Goal: Answer question/provide support: Share knowledge or assist other users

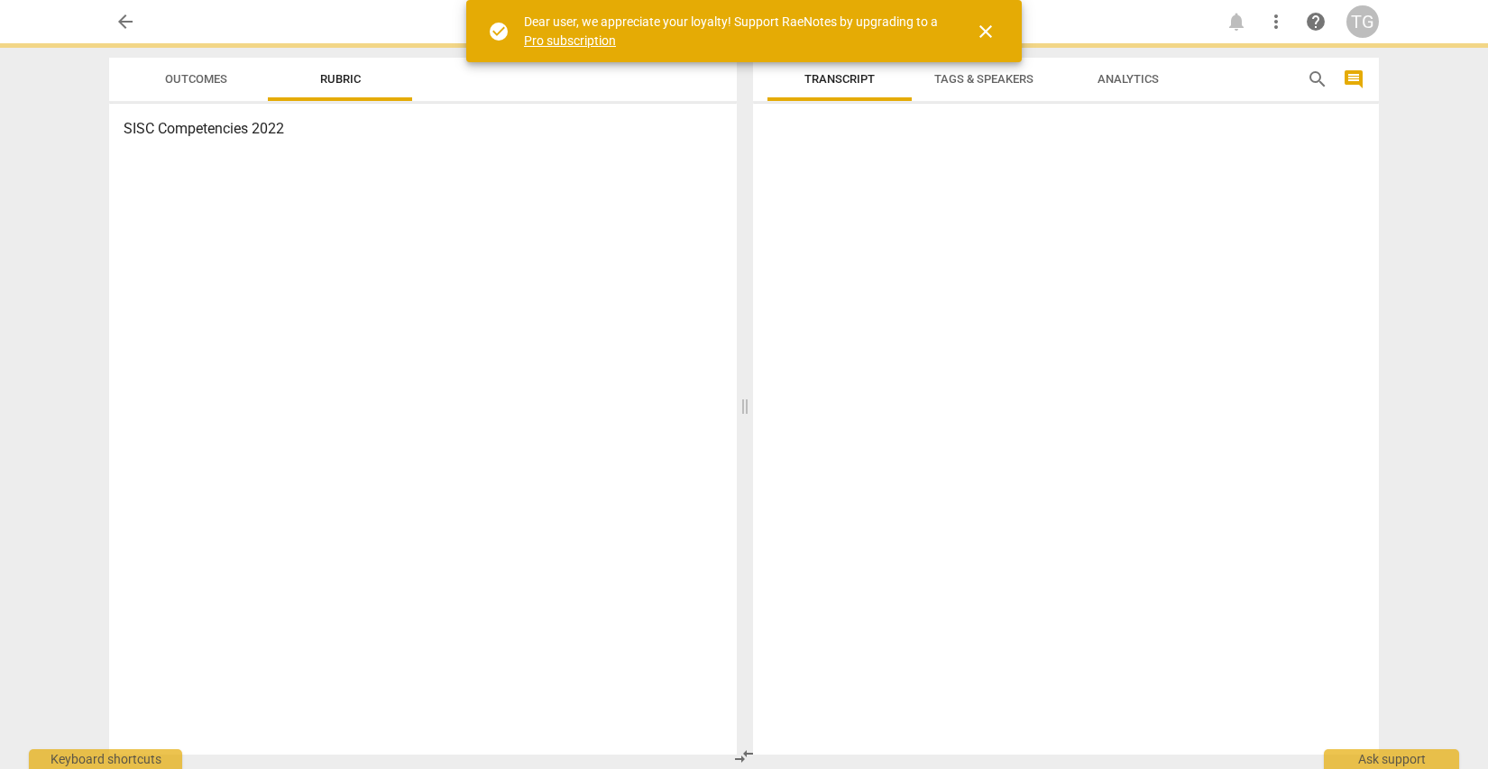
click at [986, 34] on span "close" at bounding box center [986, 32] width 22 height 22
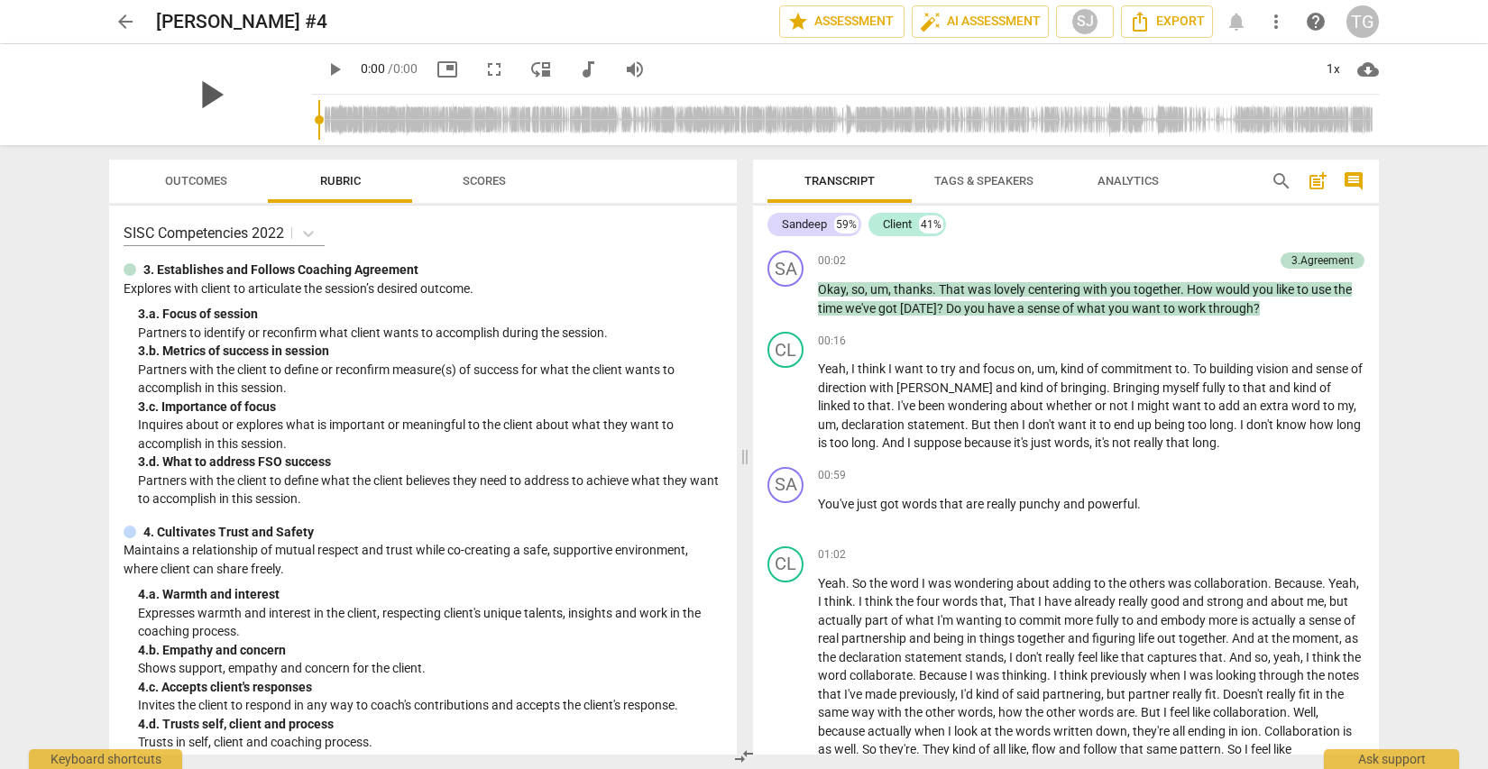
click at [234, 96] on span "play_arrow" at bounding box center [210, 94] width 47 height 47
click at [234, 99] on span "pause" at bounding box center [210, 94] width 47 height 47
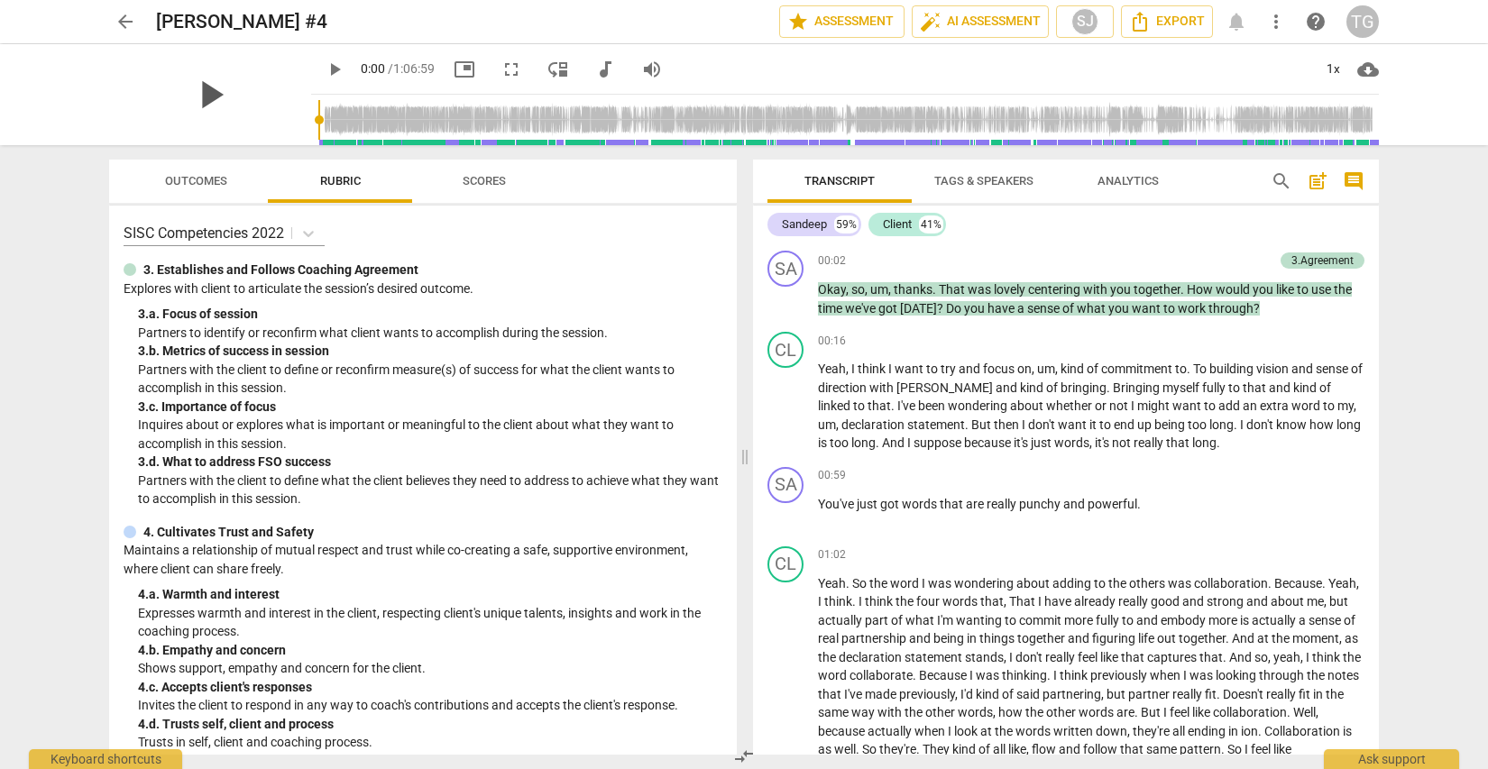
click at [187, 89] on span "play_arrow" at bounding box center [210, 94] width 47 height 47
click at [454, 67] on span "picture_in_picture" at bounding box center [465, 70] width 22 height 22
click at [324, 69] on span "play_arrow" at bounding box center [335, 70] width 22 height 22
click at [1342, 69] on div "1x" at bounding box center [1333, 69] width 34 height 29
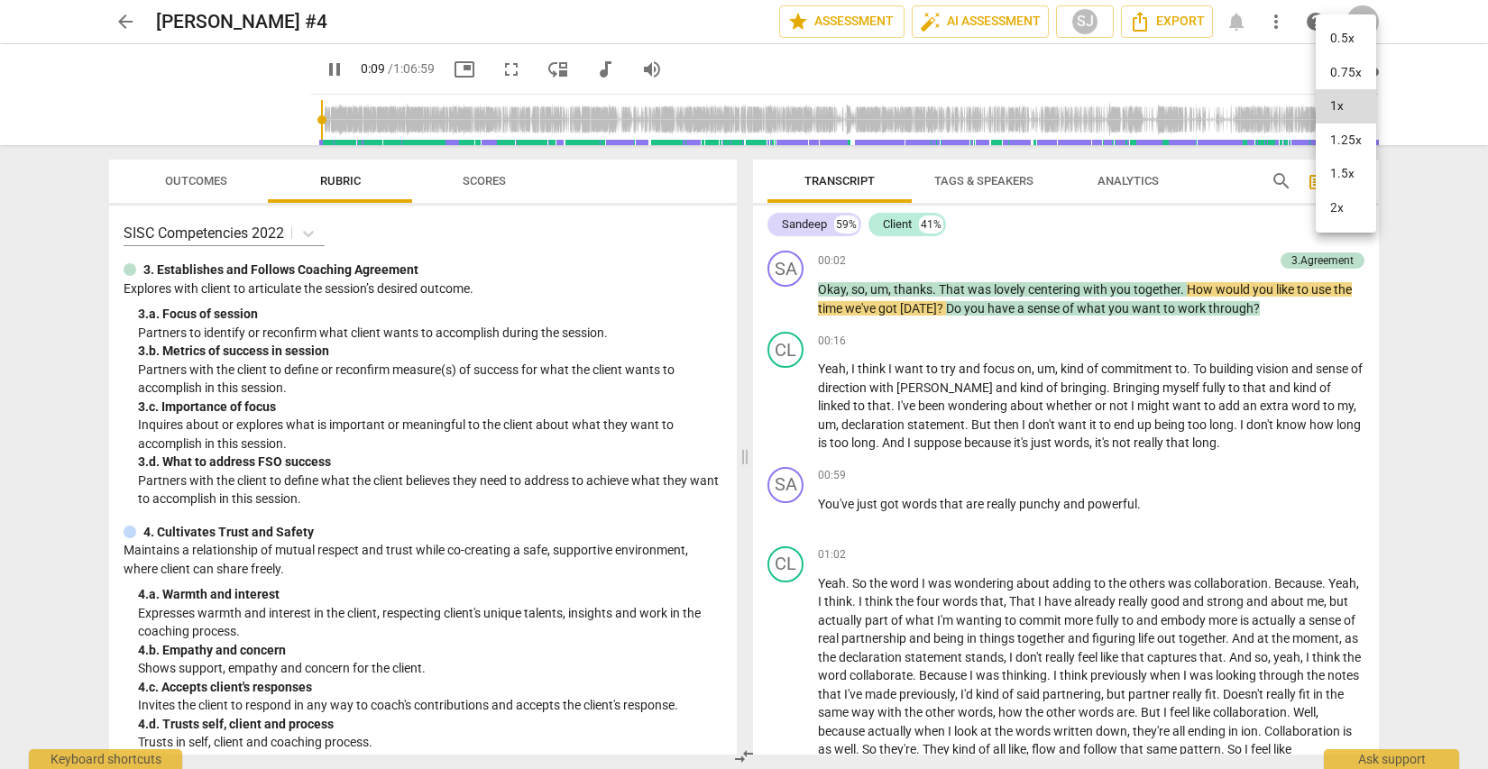
click at [1348, 209] on li "2x" at bounding box center [1346, 208] width 60 height 34
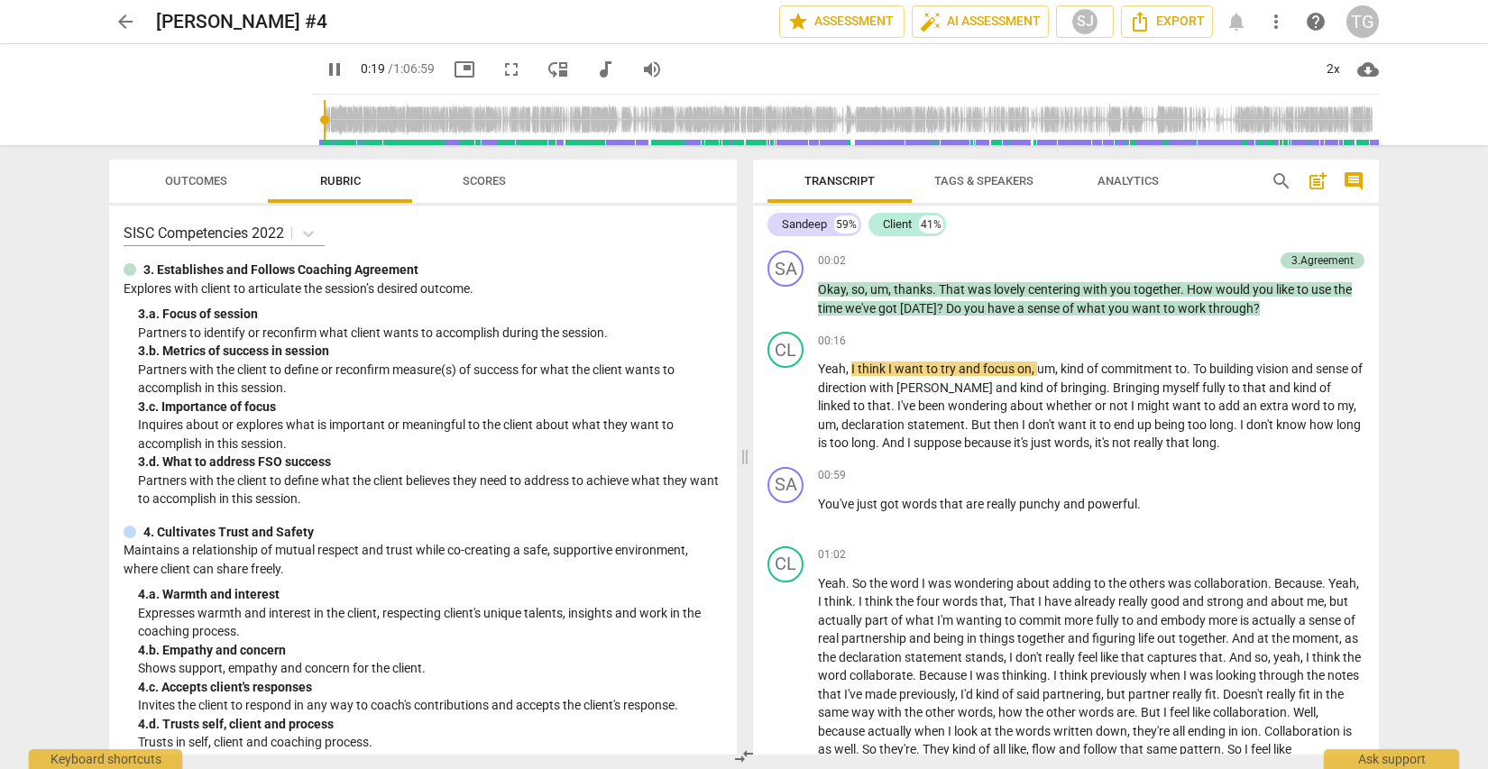
click at [500, 69] on span "fullscreen" at bounding box center [511, 70] width 22 height 22
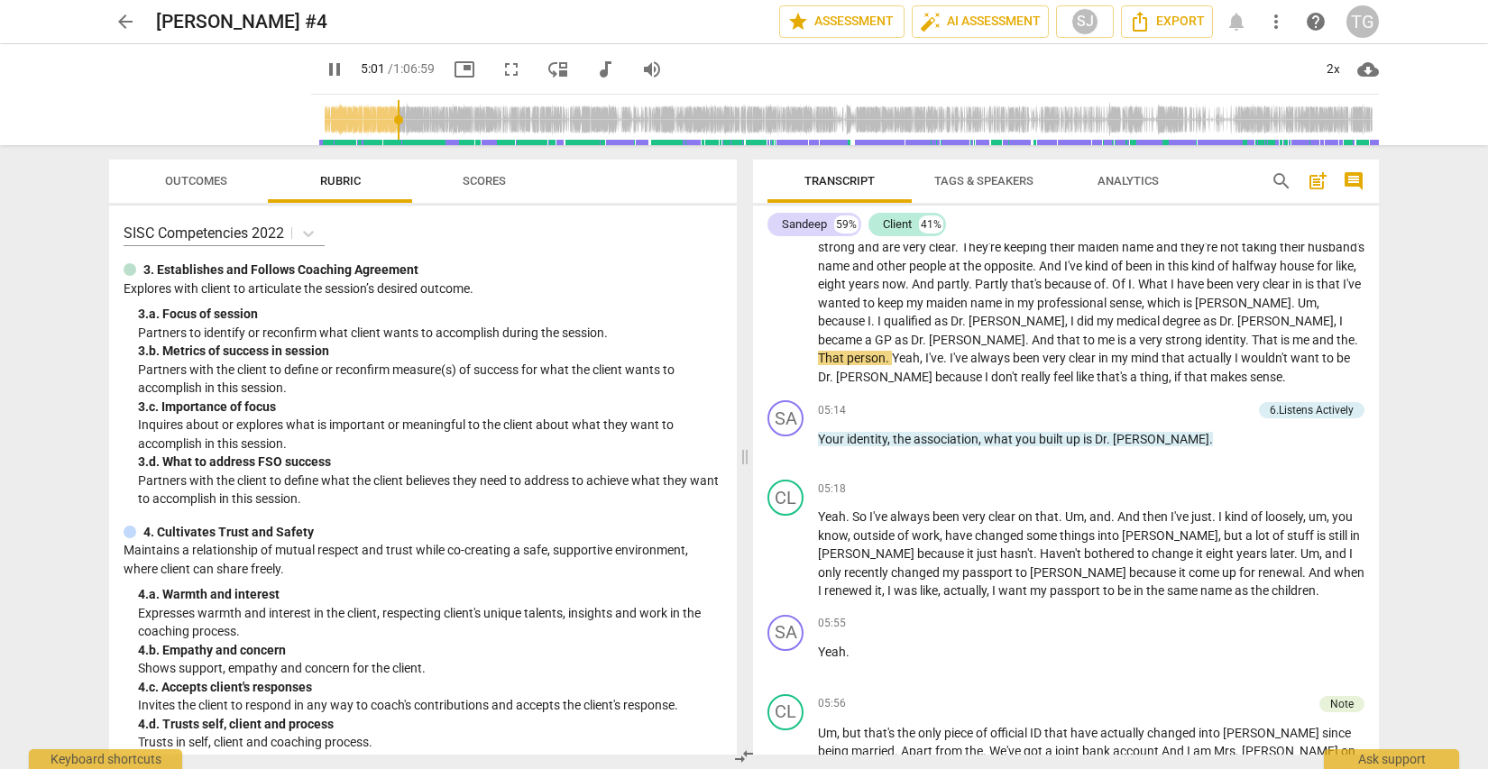
scroll to position [1337, 0]
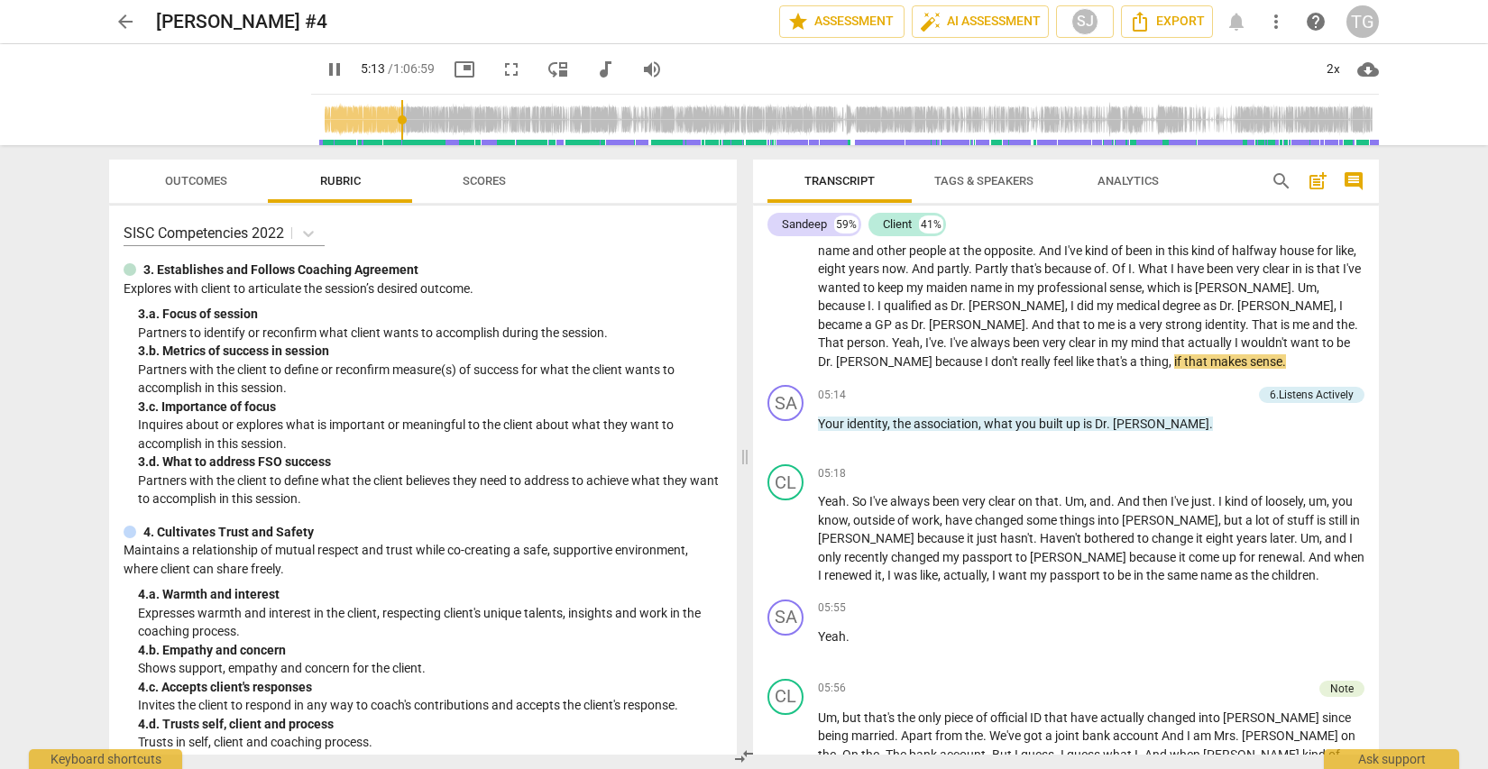
click at [454, 66] on span "picture_in_picture" at bounding box center [465, 70] width 22 height 22
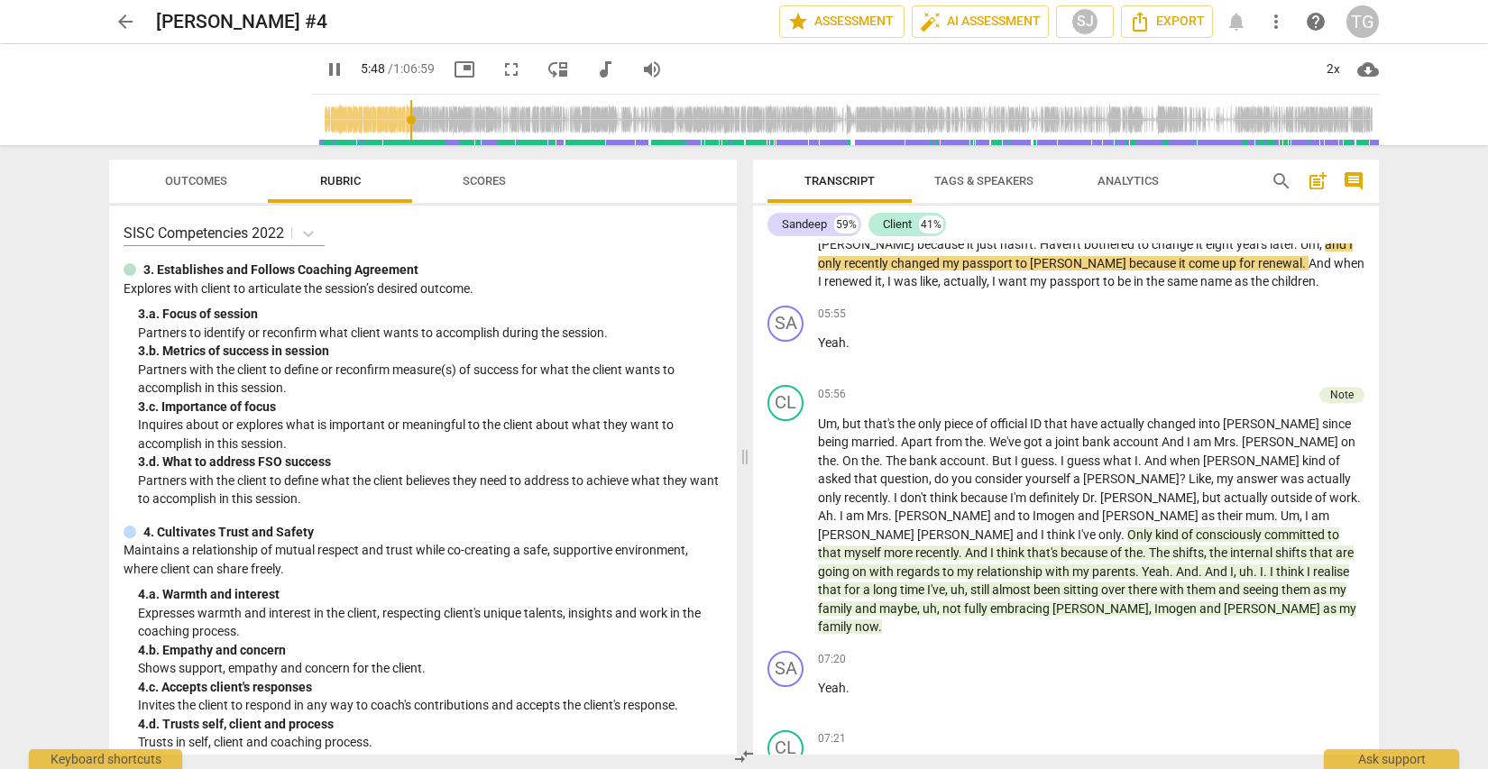
scroll to position [1634, 0]
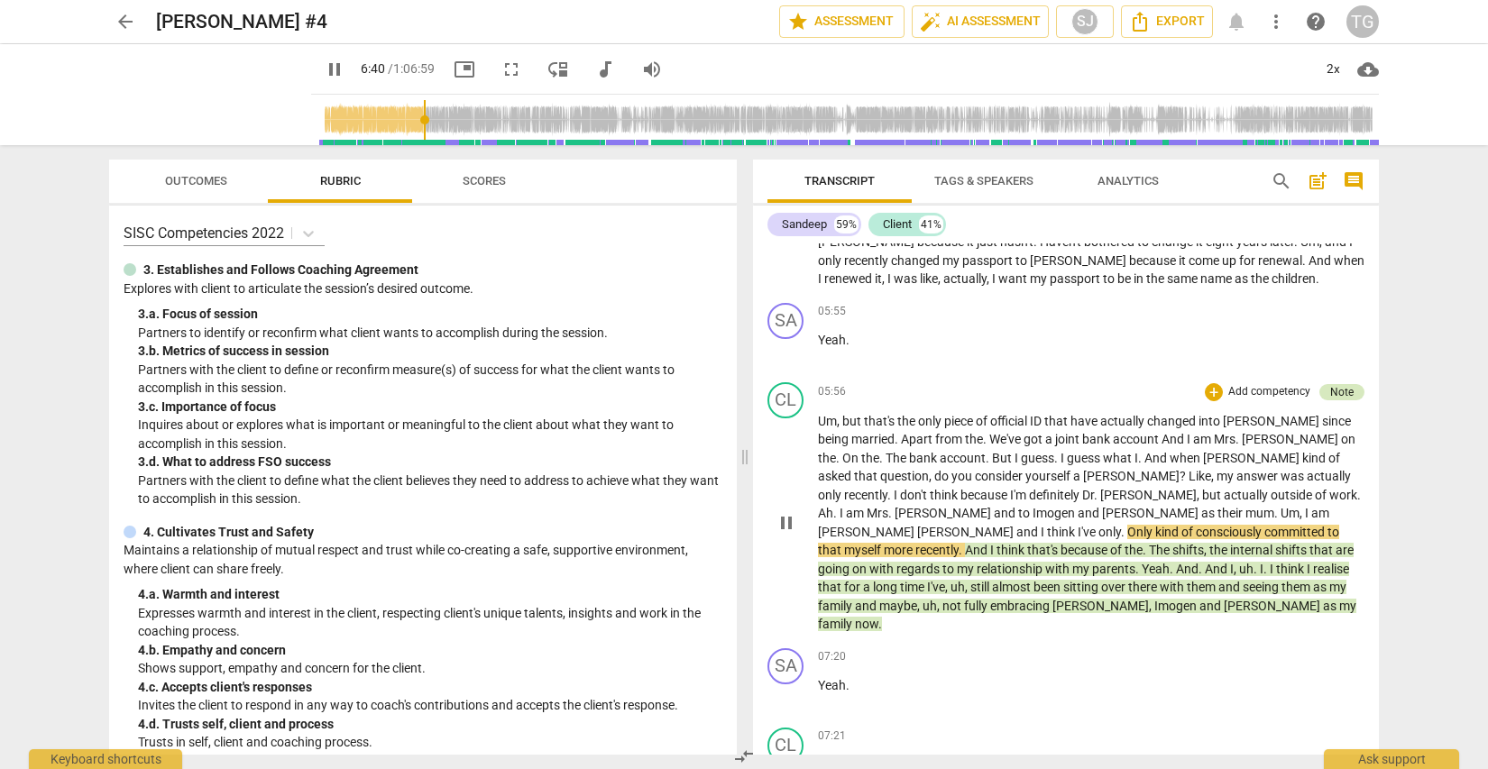
click at [1336, 390] on div "Note" at bounding box center [1341, 392] width 23 height 16
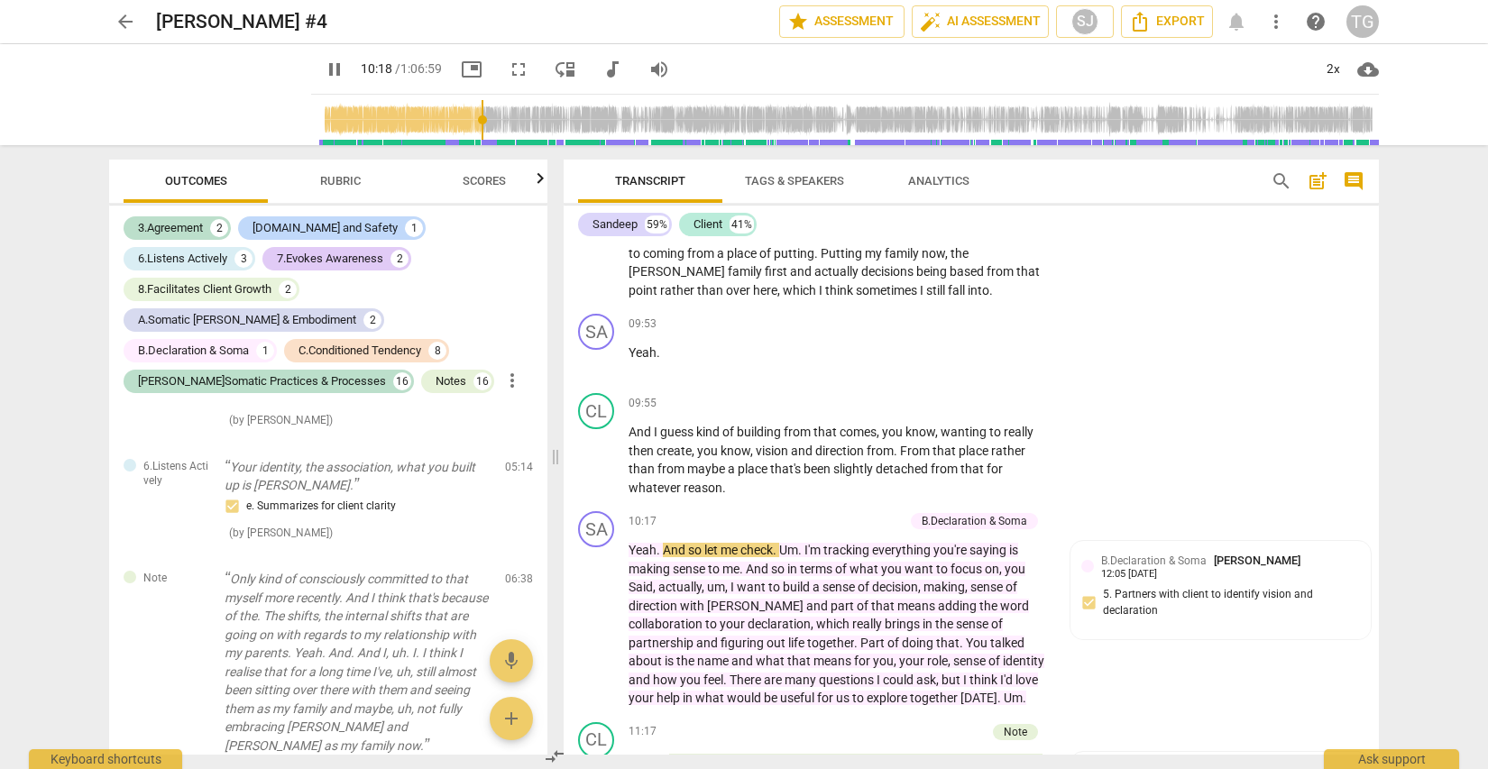
scroll to position [3027, 0]
type input "675"
drag, startPoint x: 616, startPoint y: 584, endPoint x: 824, endPoint y: 601, distance: 208.9
click at [824, 601] on div "SA play_arrow pause 10:17 + Add competency B.Declaration & Soma keyboard_arrow_…" at bounding box center [971, 608] width 815 height 211
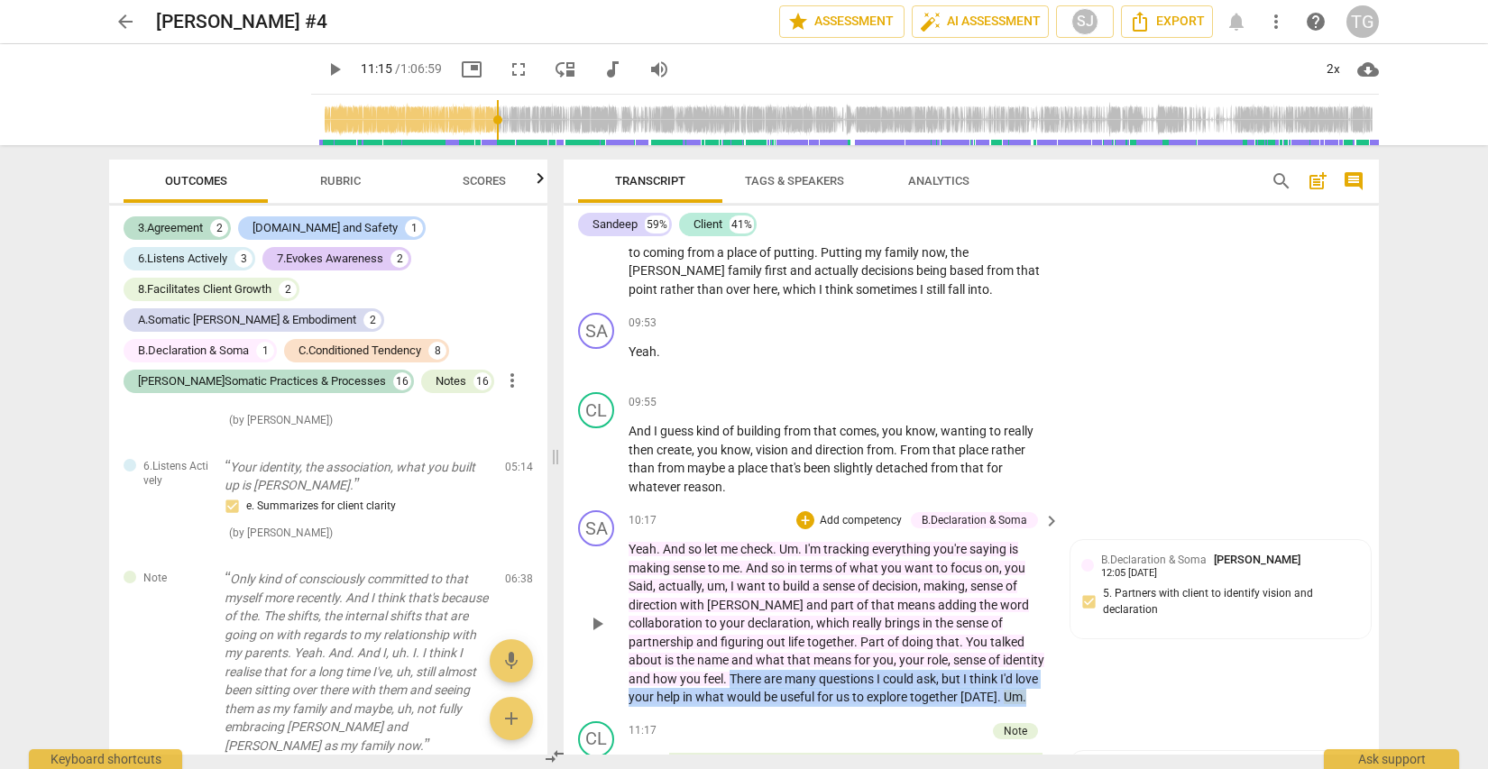
drag, startPoint x: 928, startPoint y: 606, endPoint x: 627, endPoint y: 587, distance: 301.7
click at [627, 588] on div "SA play_arrow pause 10:17 + Add competency B.Declaration & Soma keyboard_arrow_…" at bounding box center [971, 608] width 815 height 211
click at [984, 575] on span "keyboard_arrow_down" at bounding box center [984, 582] width 22 height 22
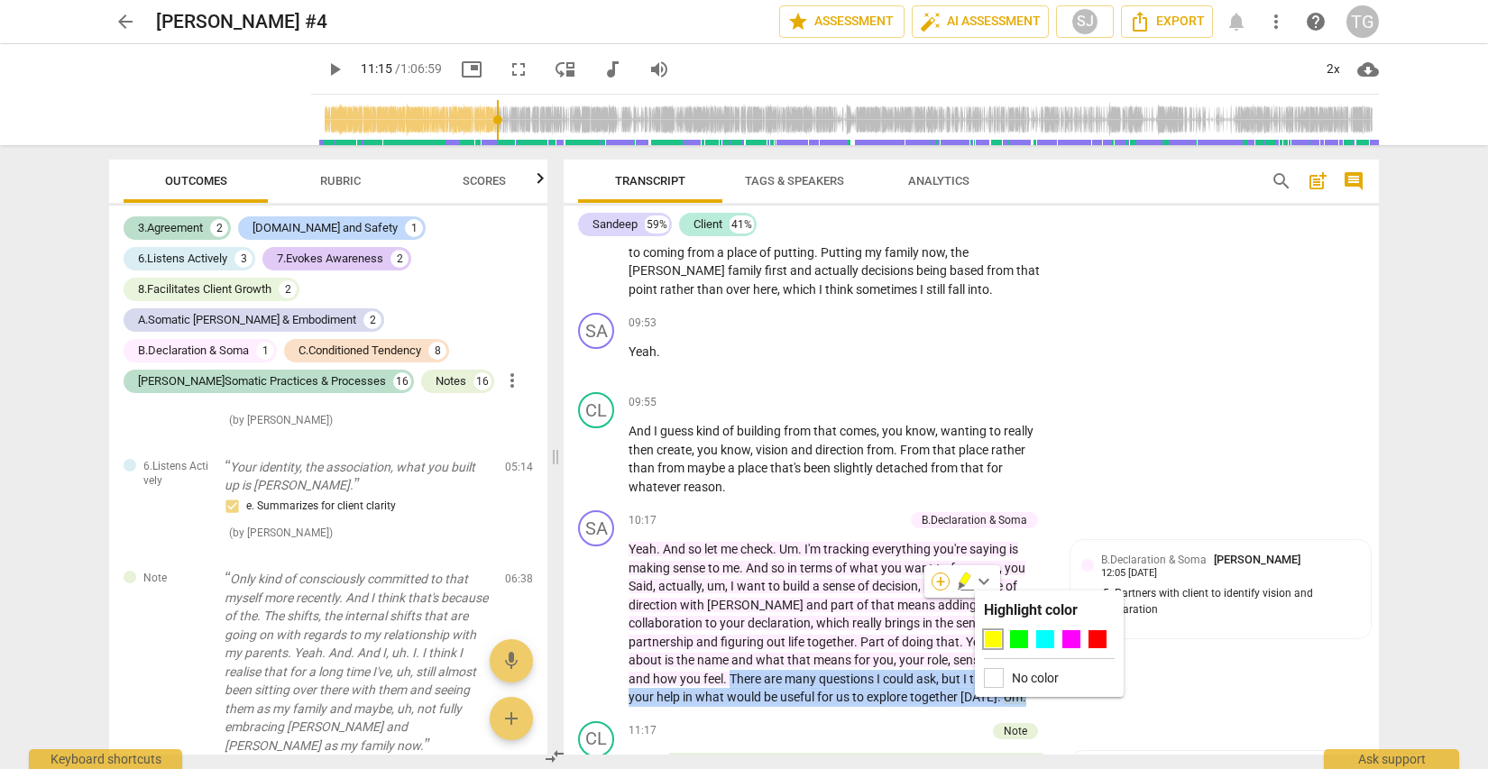
click at [941, 580] on div "+" at bounding box center [940, 582] width 18 height 18
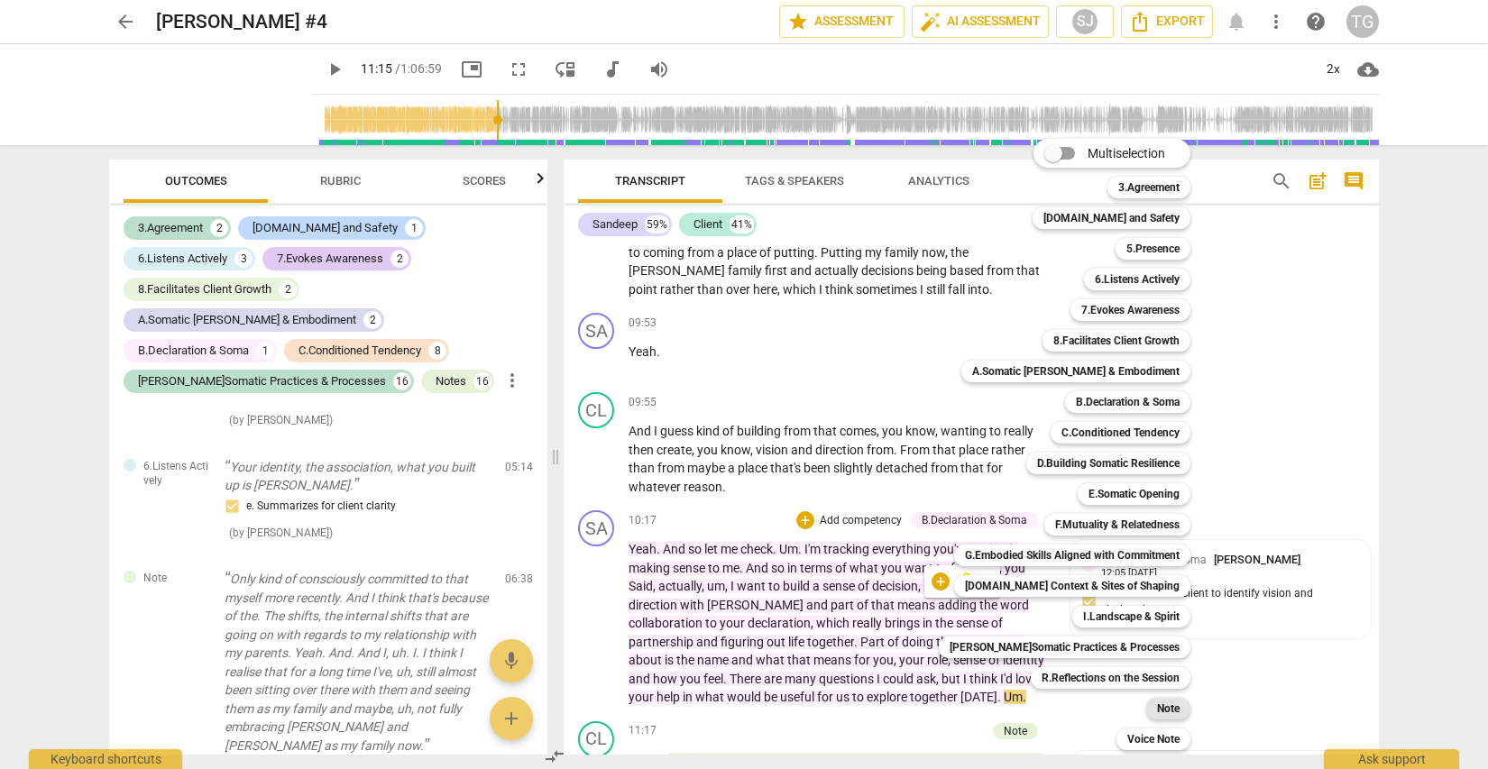
click at [1157, 706] on b "Note" at bounding box center [1168, 709] width 23 height 22
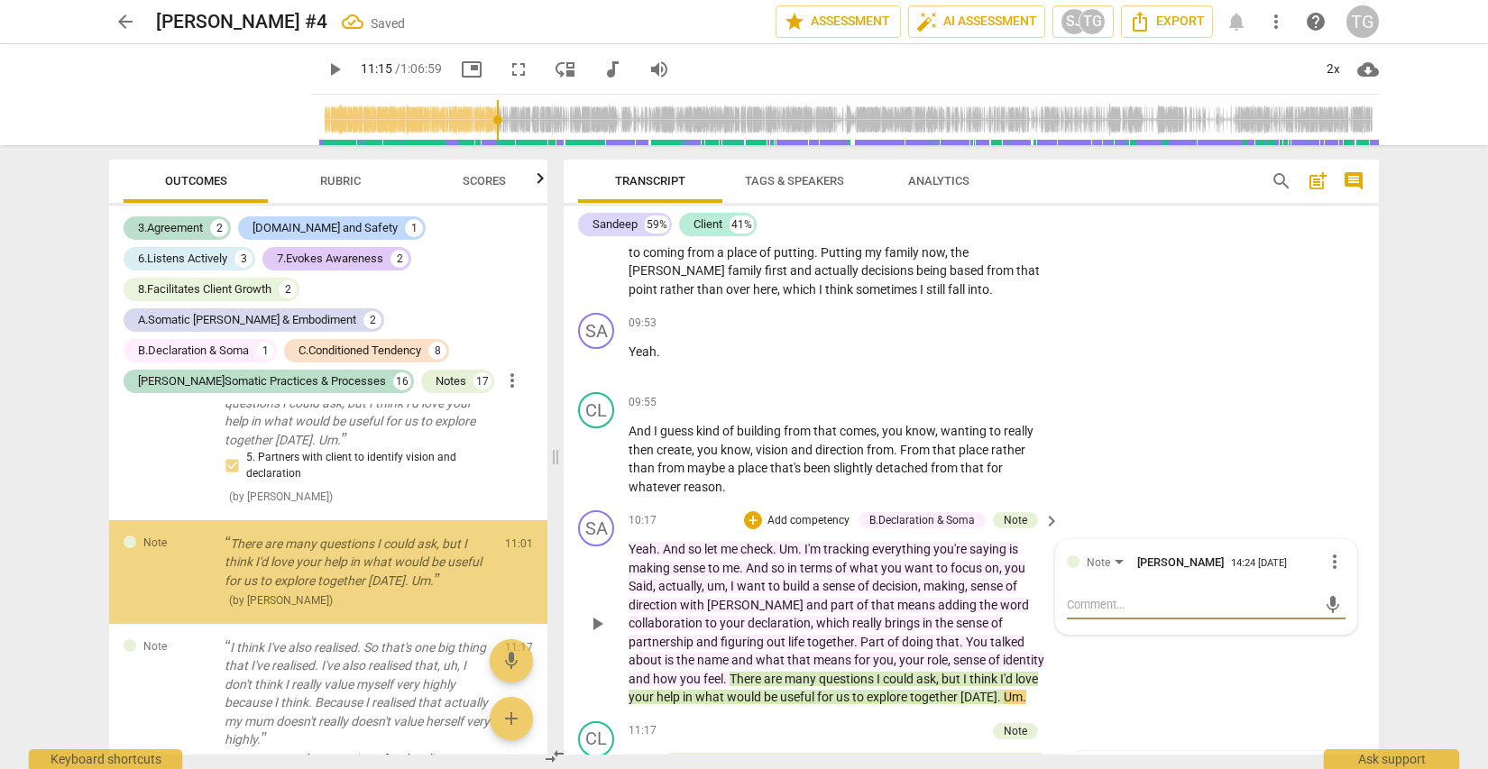
scroll to position [1144, 0]
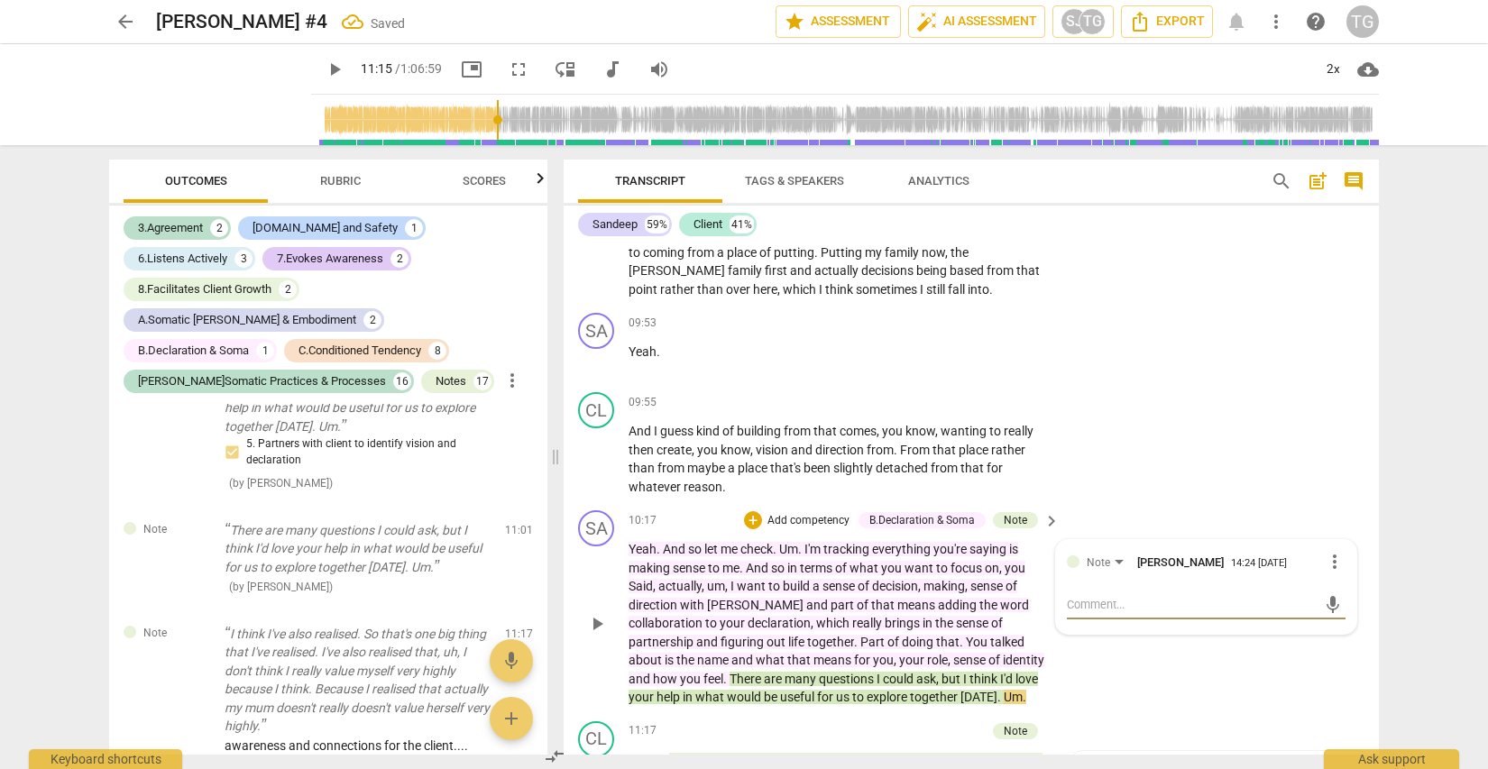
type textarea "G"
type textarea "Gr"
type textarea "Gre"
type textarea "Grea"
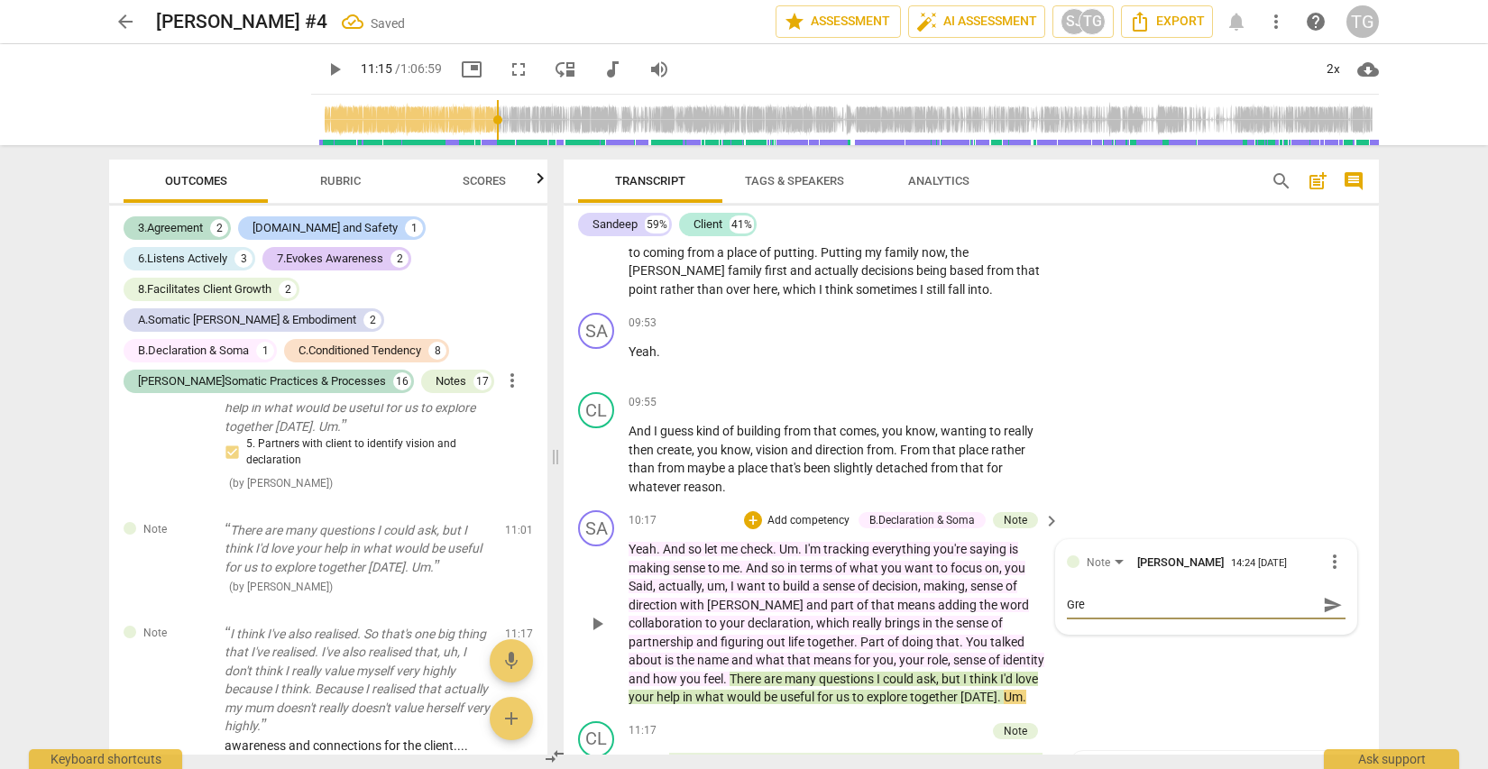
type textarea "Grea"
type textarea "Great"
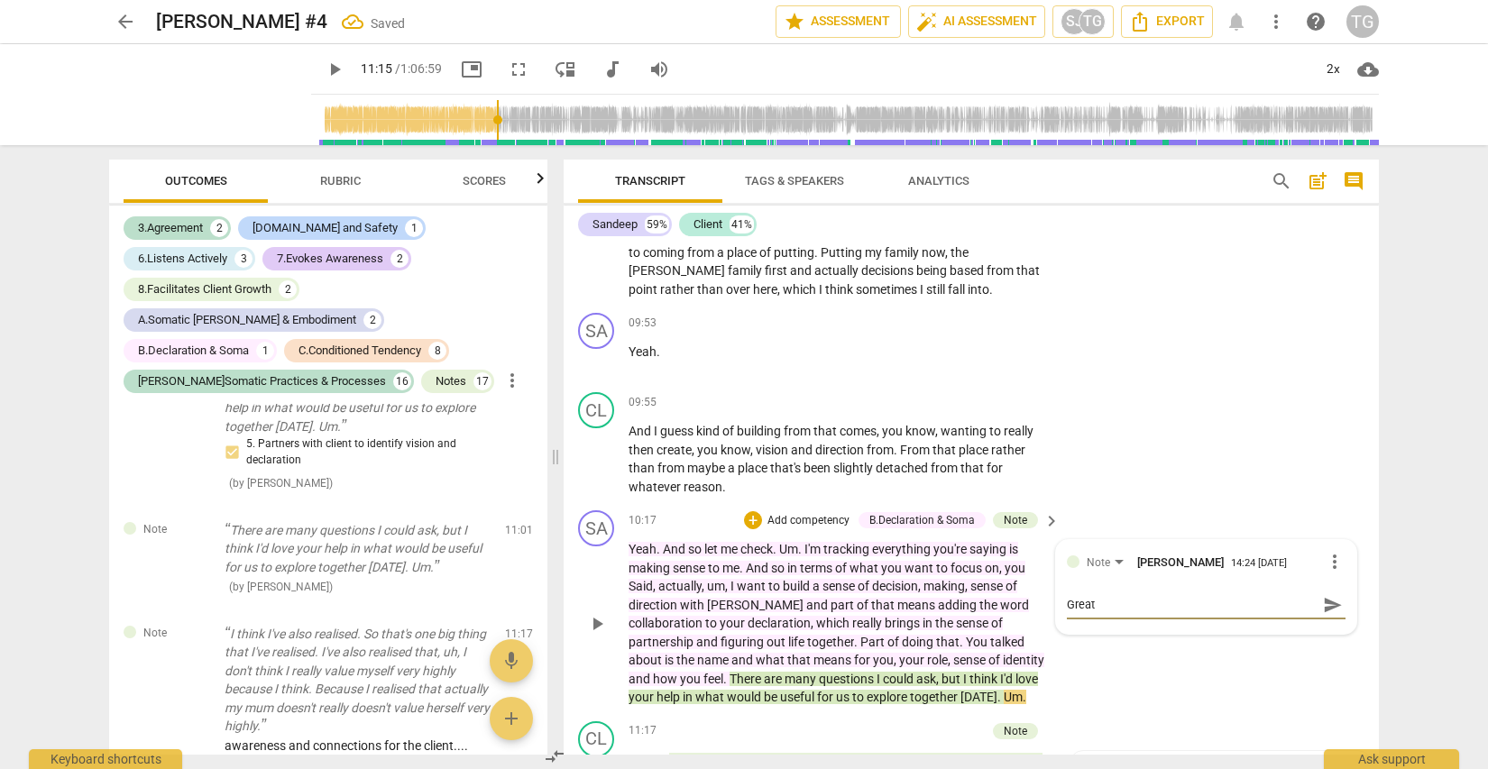
type textarea "Great j"
type textarea "Great jo"
type textarea "Great job"
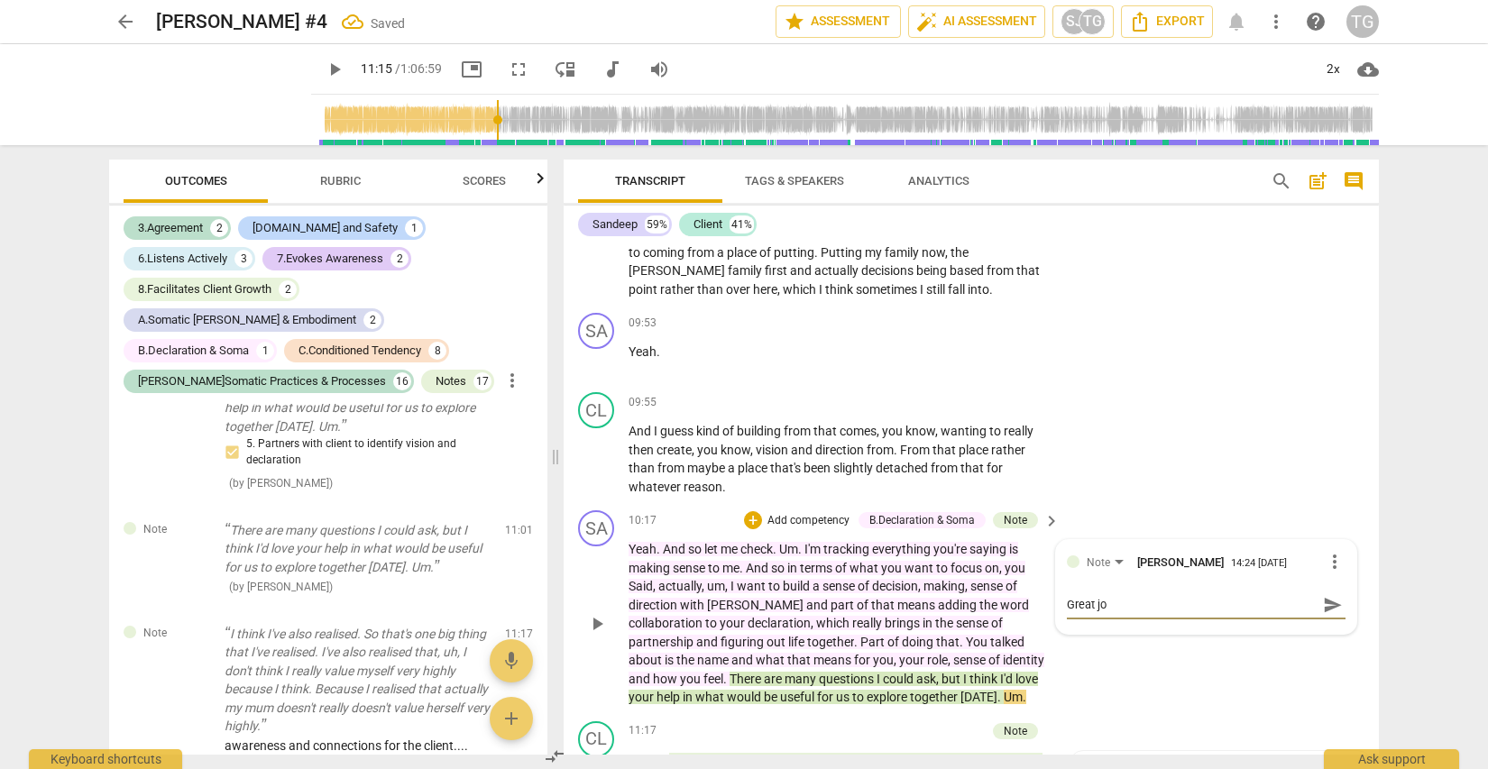
type textarea "Great job"
type textarea "Great job h"
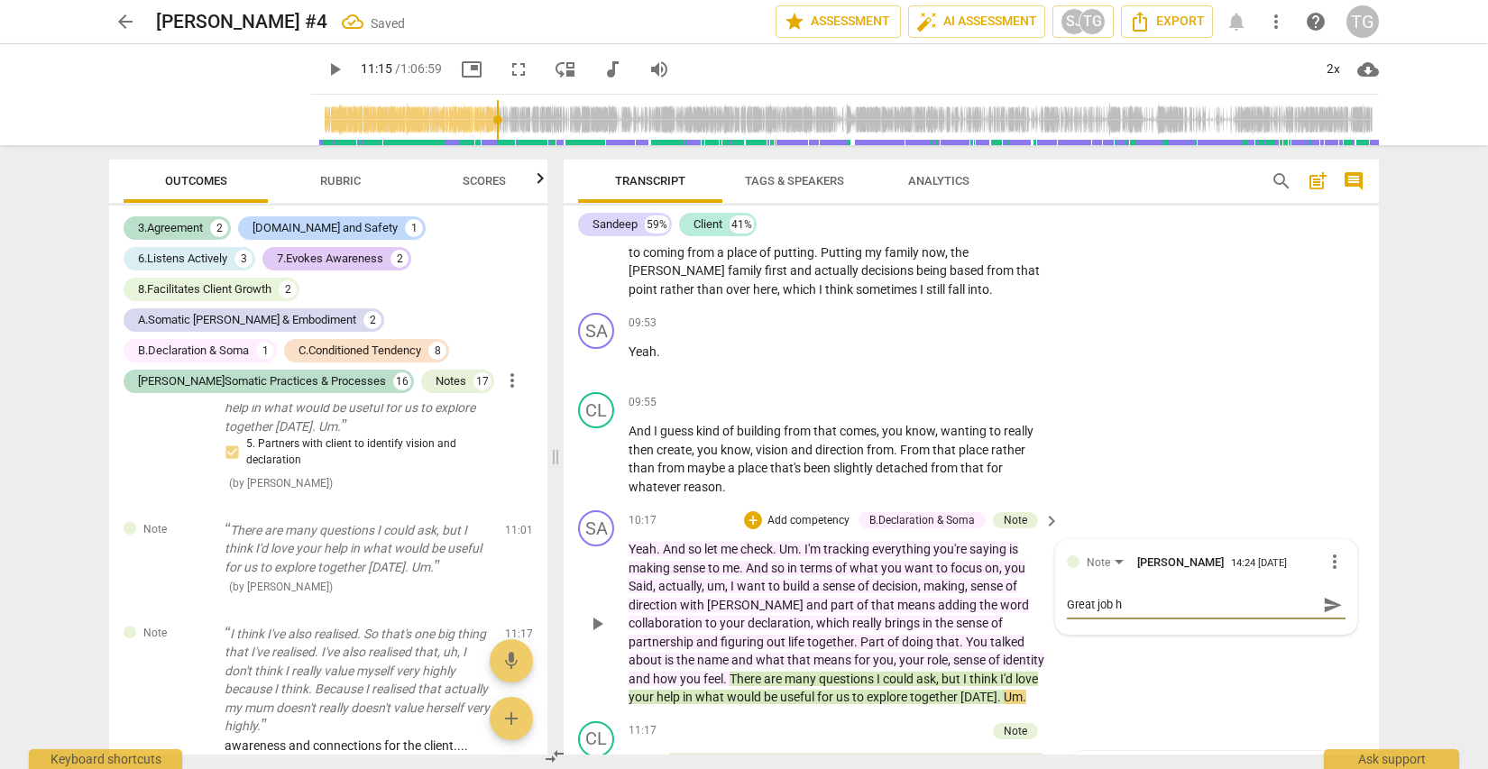
type textarea "Great job he"
type textarea "Great job her"
type textarea "Great job here"
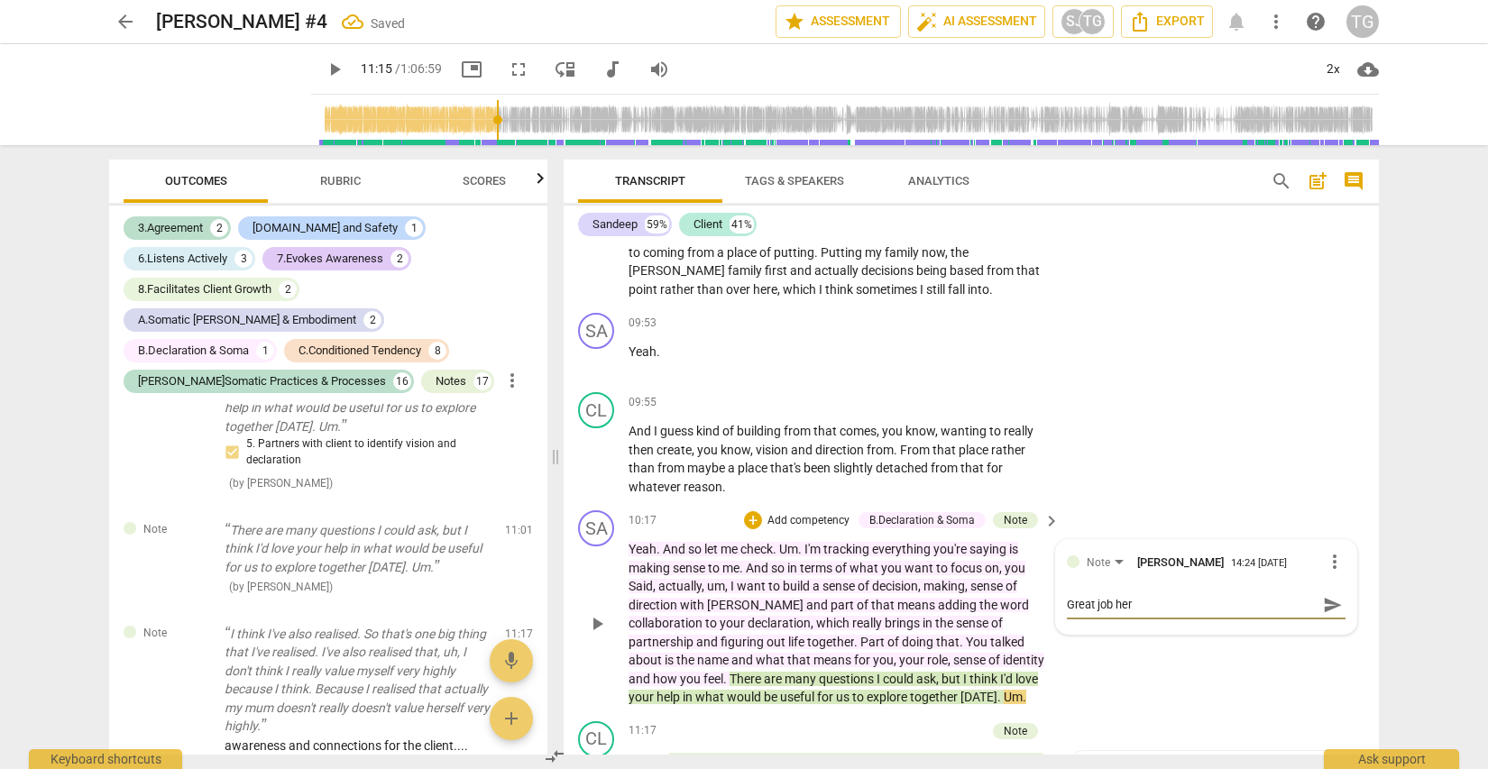
type textarea "Great job here"
type textarea "Great job here."
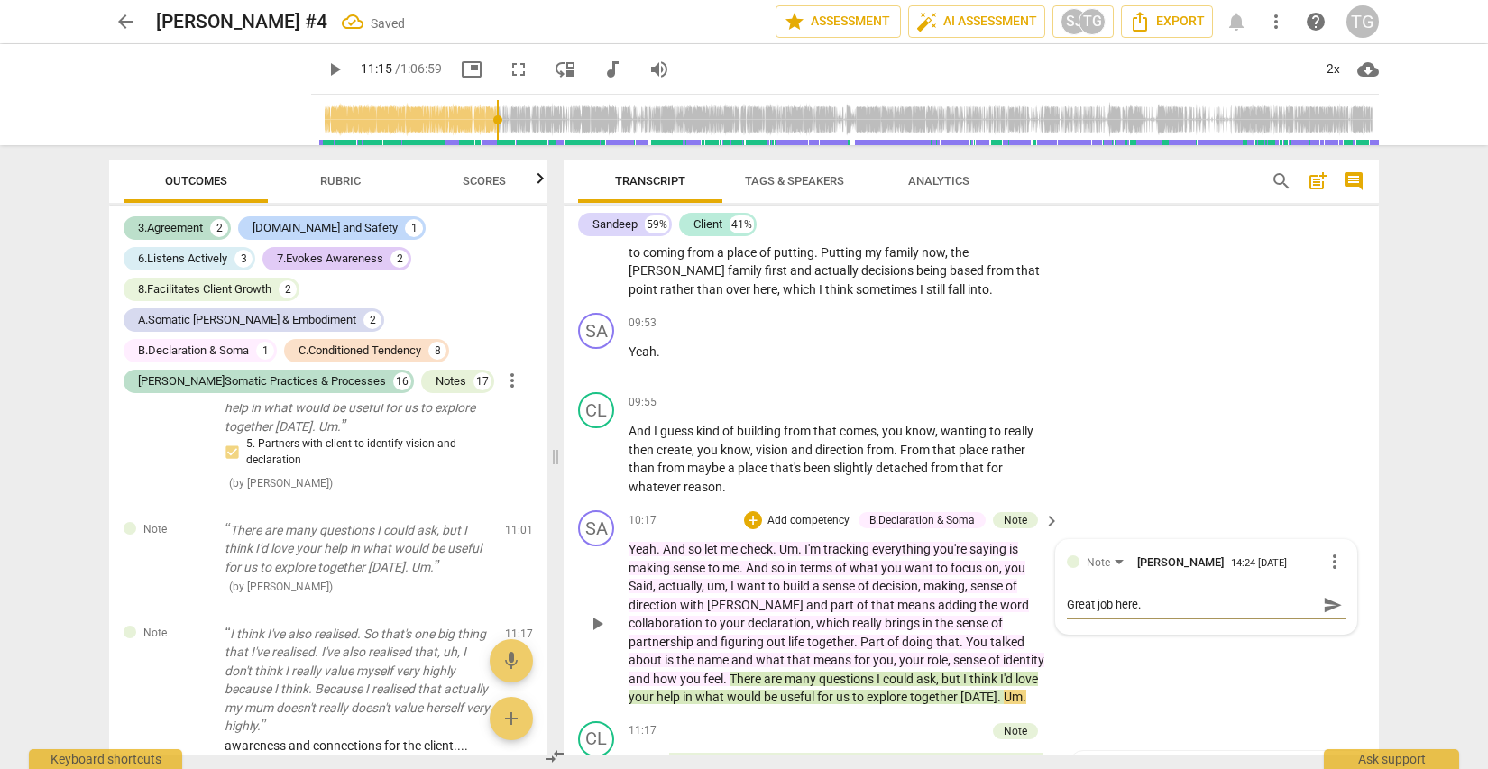
type textarea "Great job here."
type textarea "Great job here.."
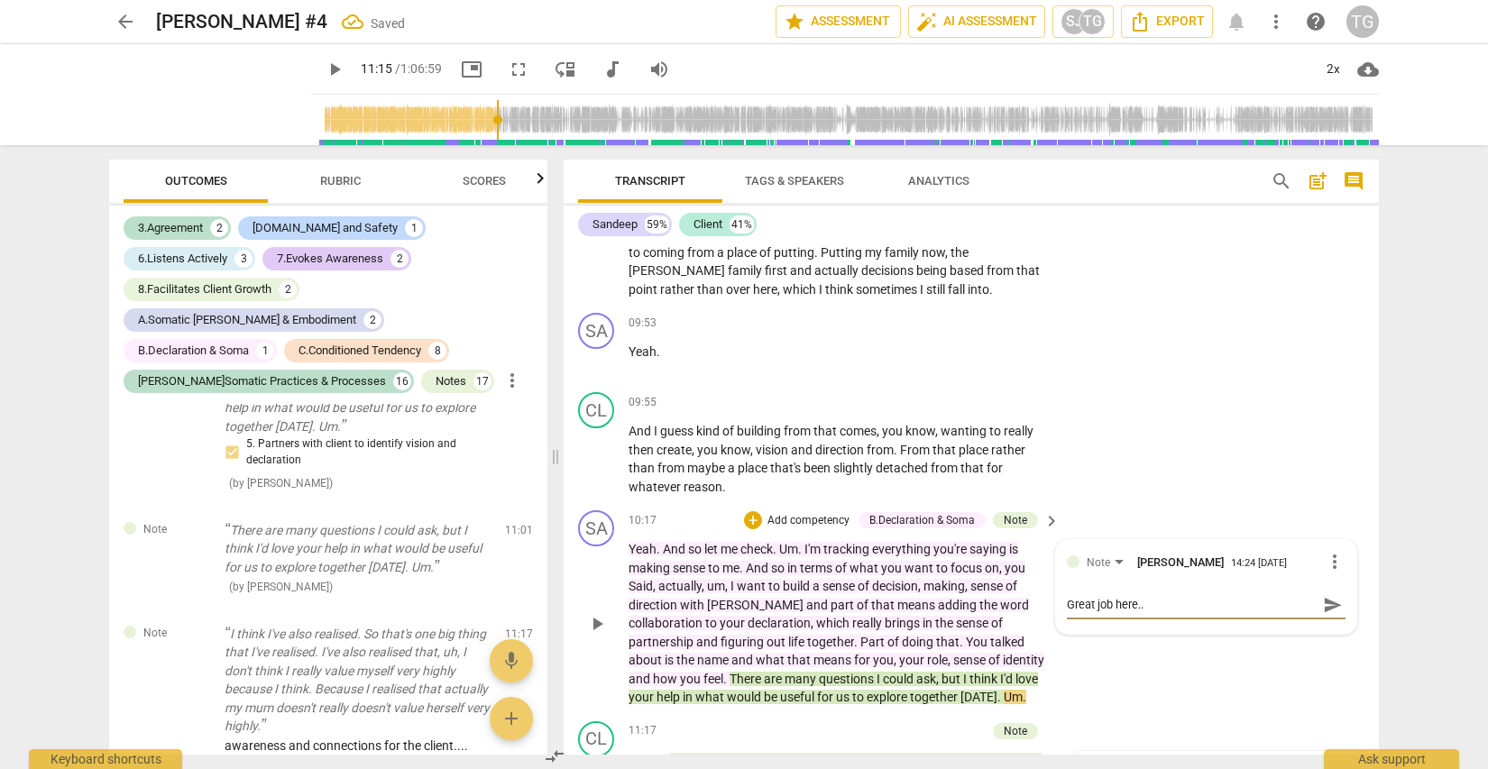
type textarea "Great job here.."
type textarea "Great job here.. O"
type textarea "Great job here.. On"
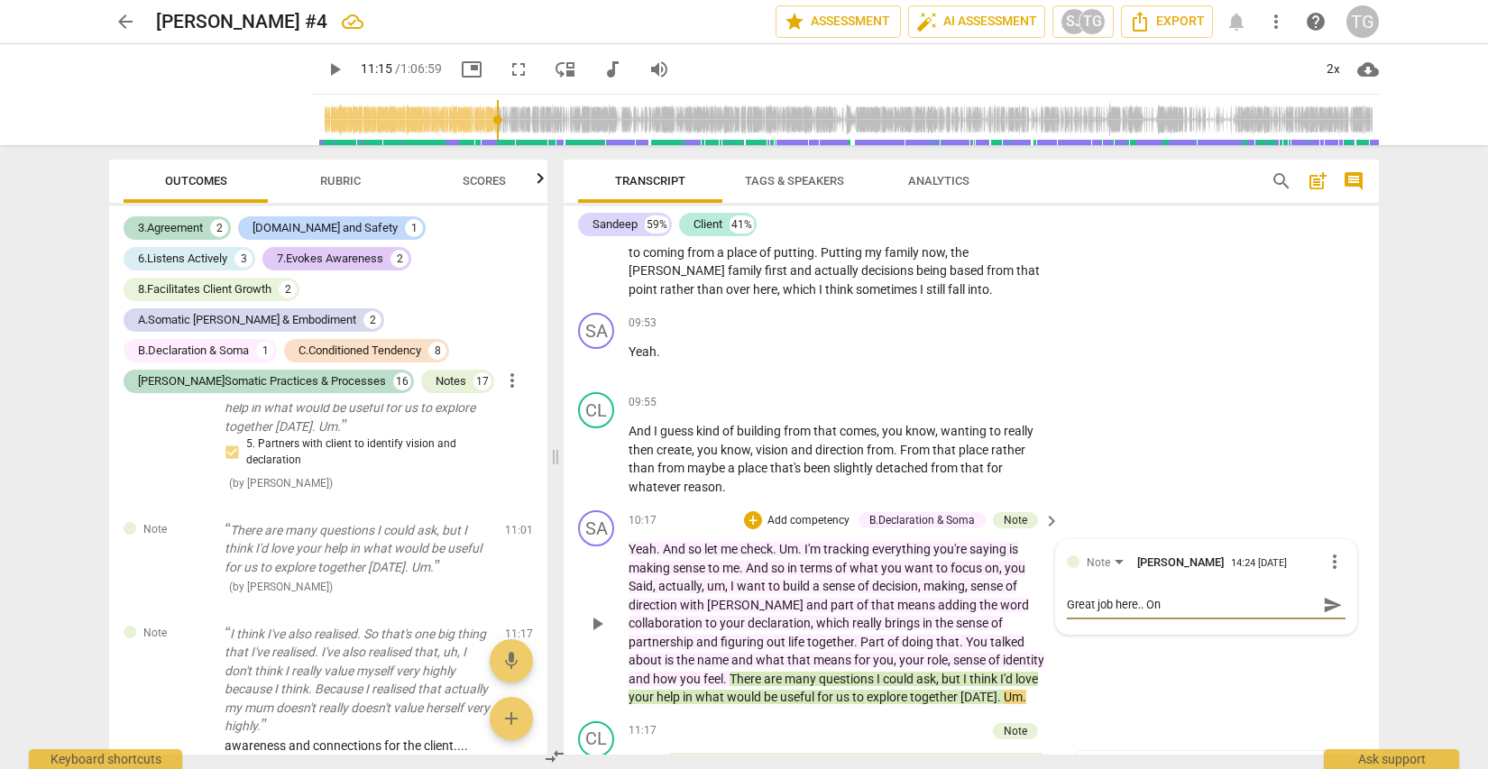
type textarea "Great job here.. One"
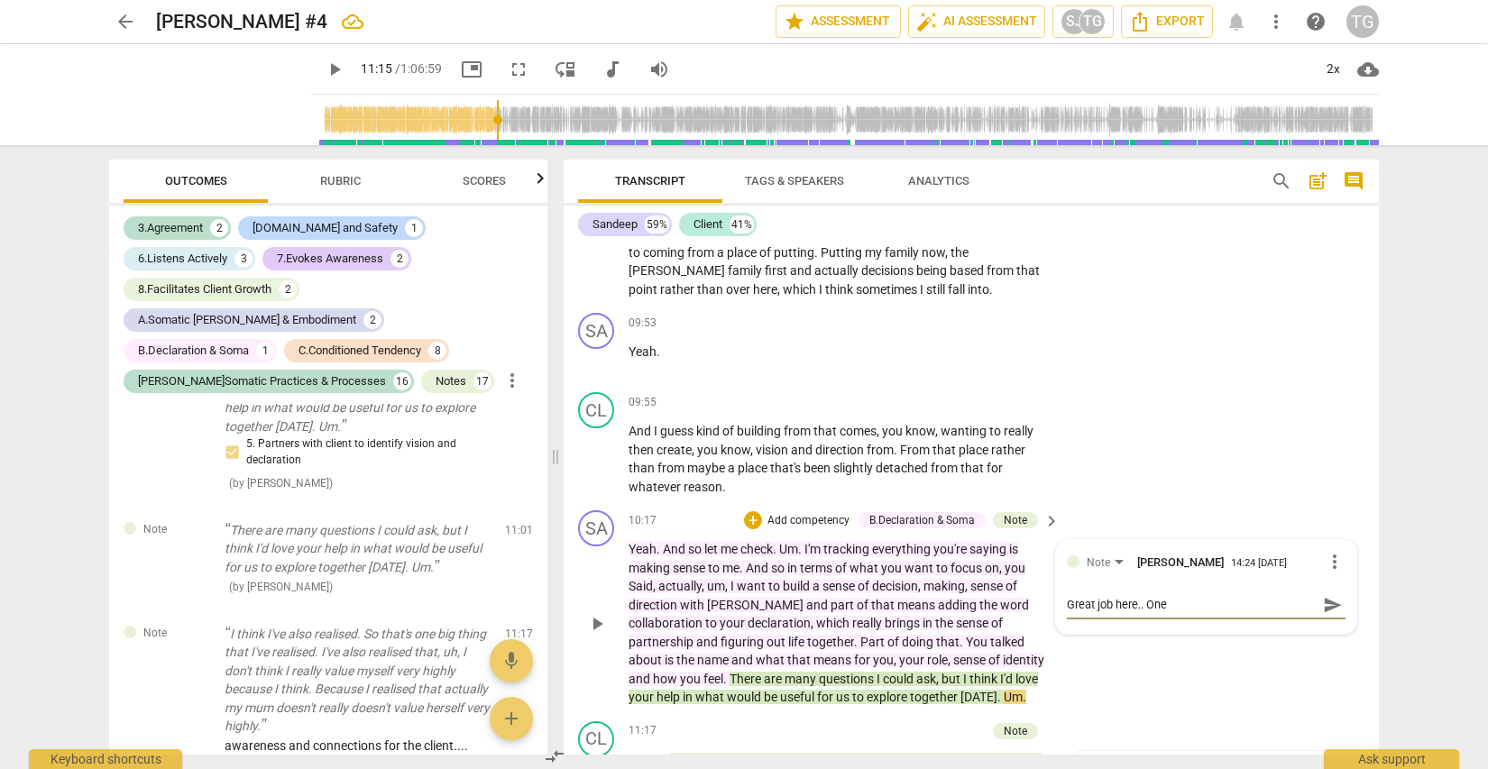
type textarea "Great job here.. One"
type textarea "Great job here.. On"
type textarea "Great job here.. O"
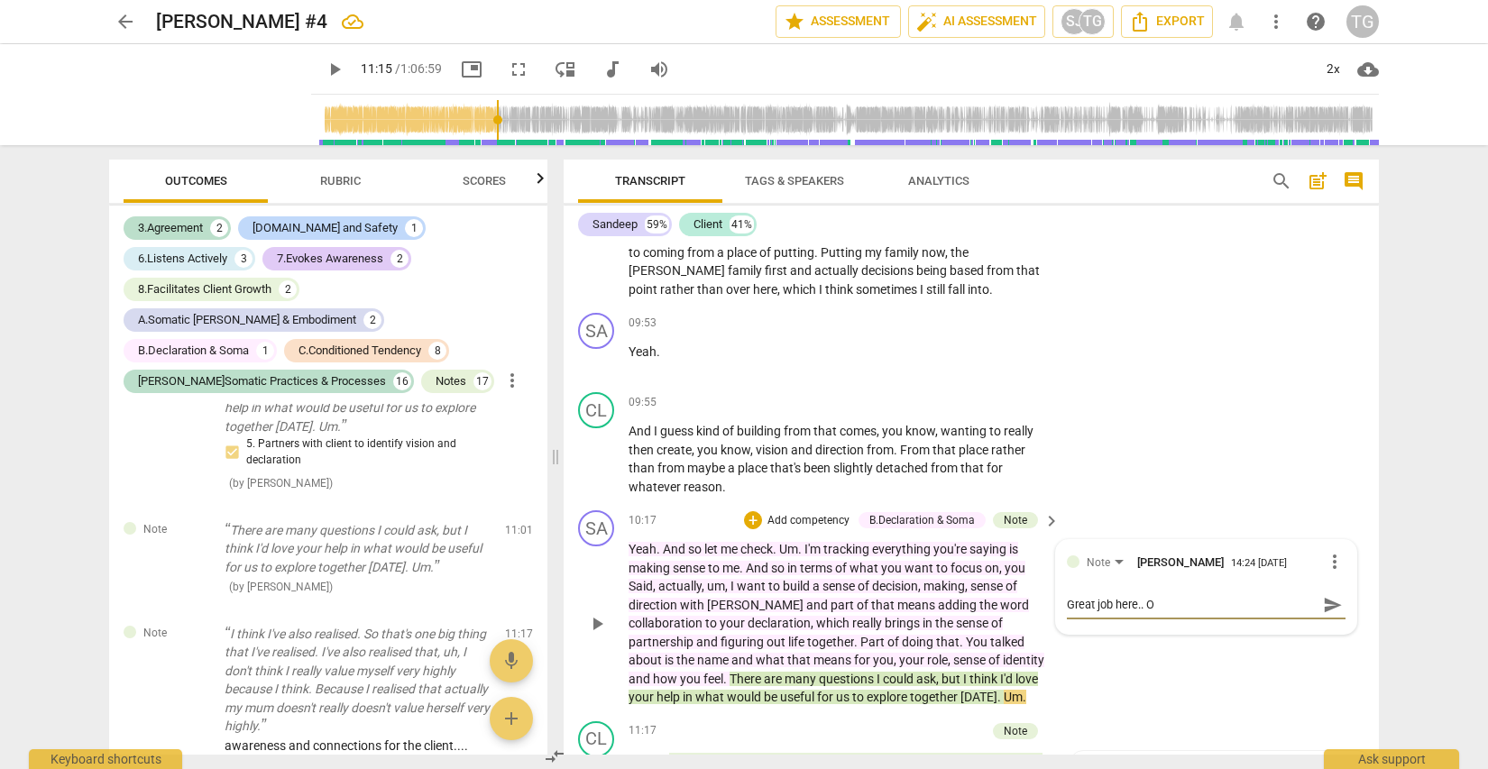
type textarea "Great job here.."
type textarea "Great job here."
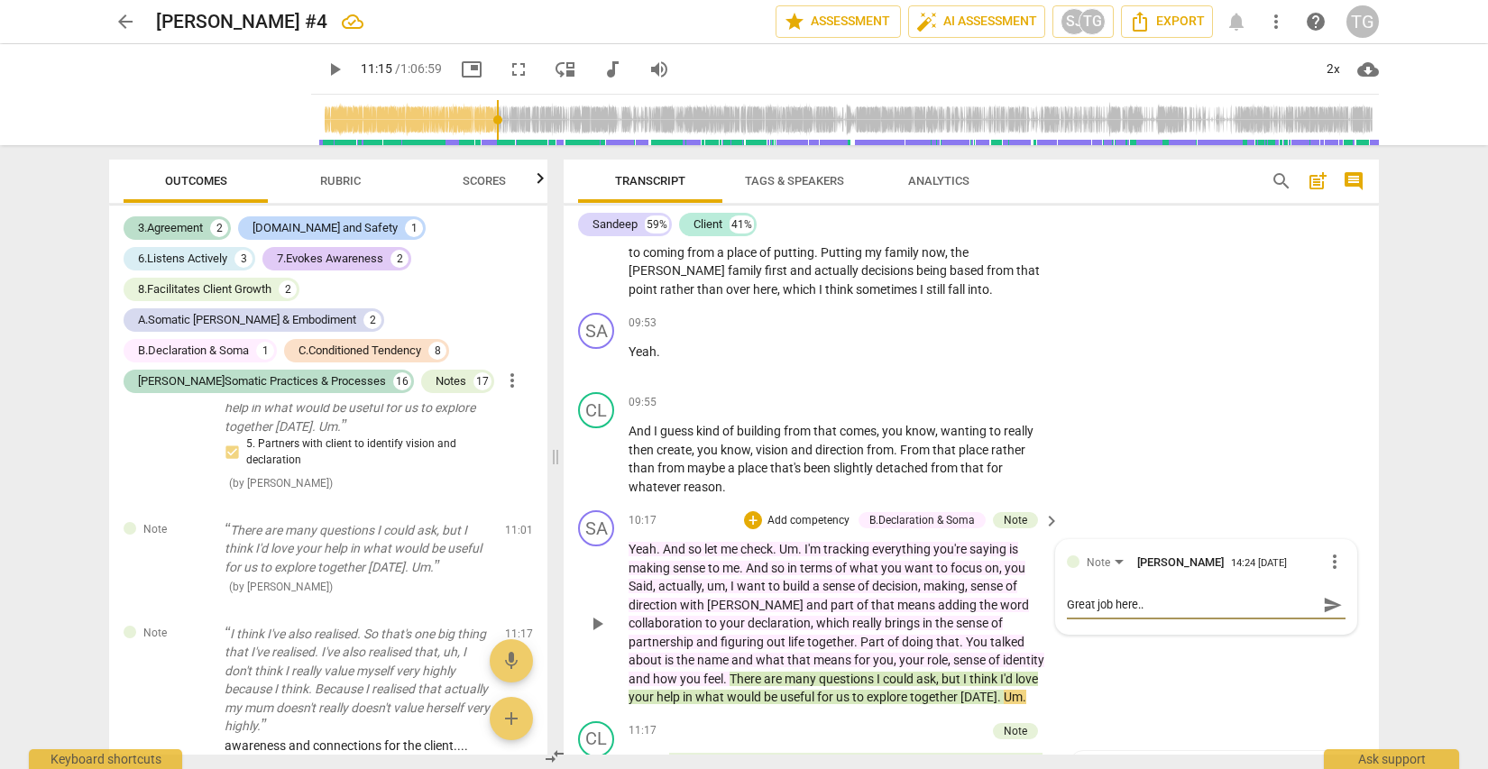
type textarea "Great job here."
type textarea "Great job here"
type textarea "Great job here!"
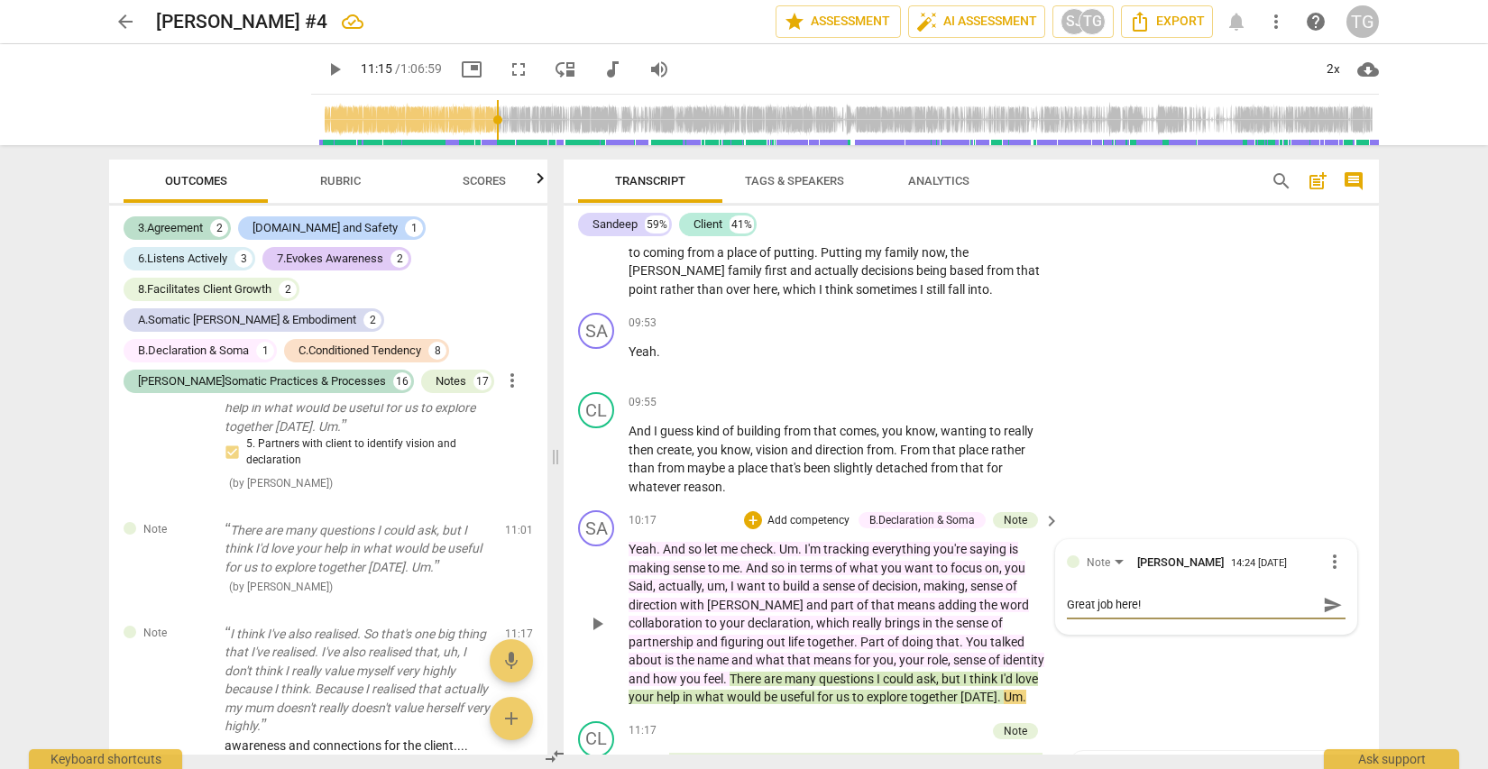
type textarea "Great job here! O"
type textarea "Great job here! On"
type textarea "Great job here! One"
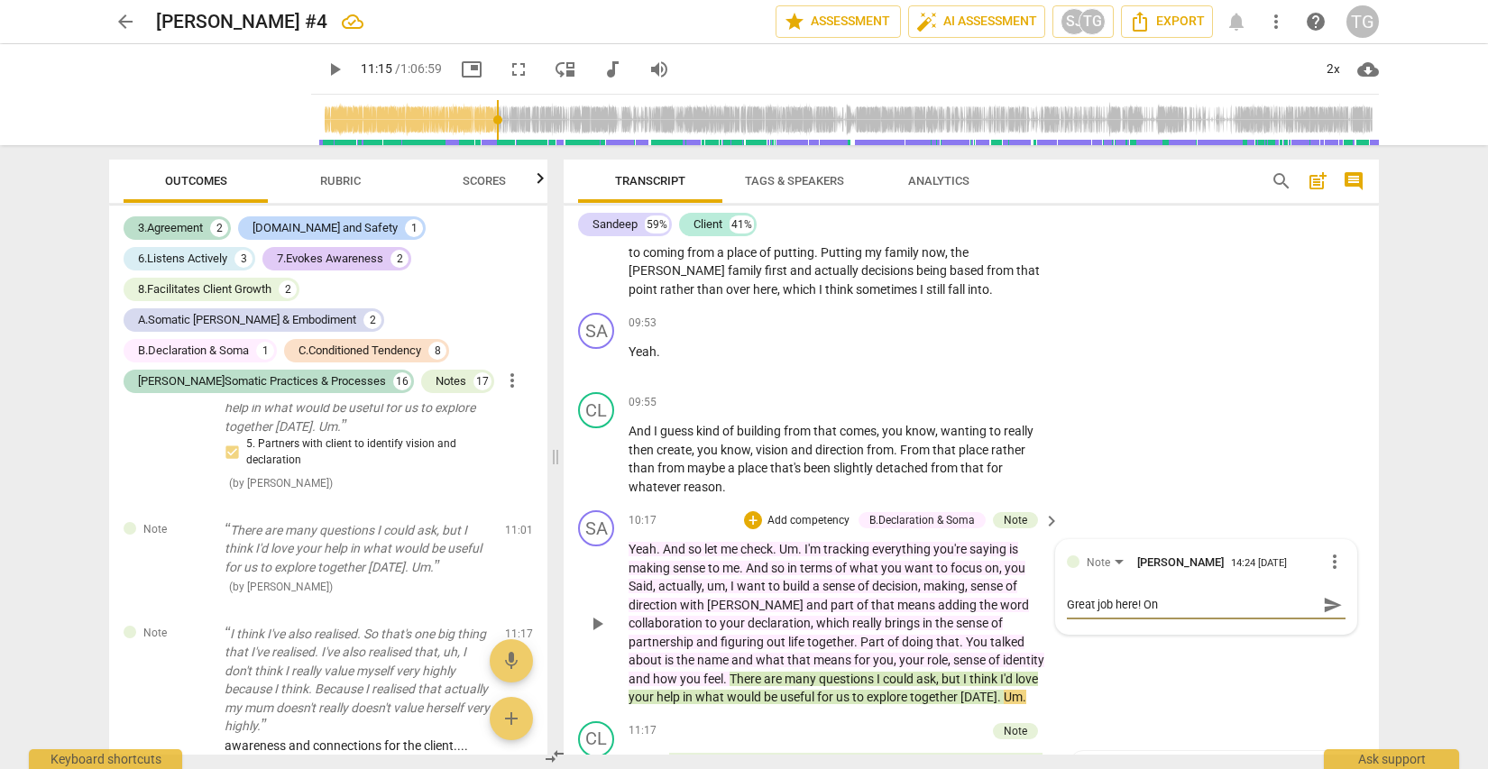
type textarea "Great job here! One"
type textarea "Great job here! On"
type textarea "Great job here! O"
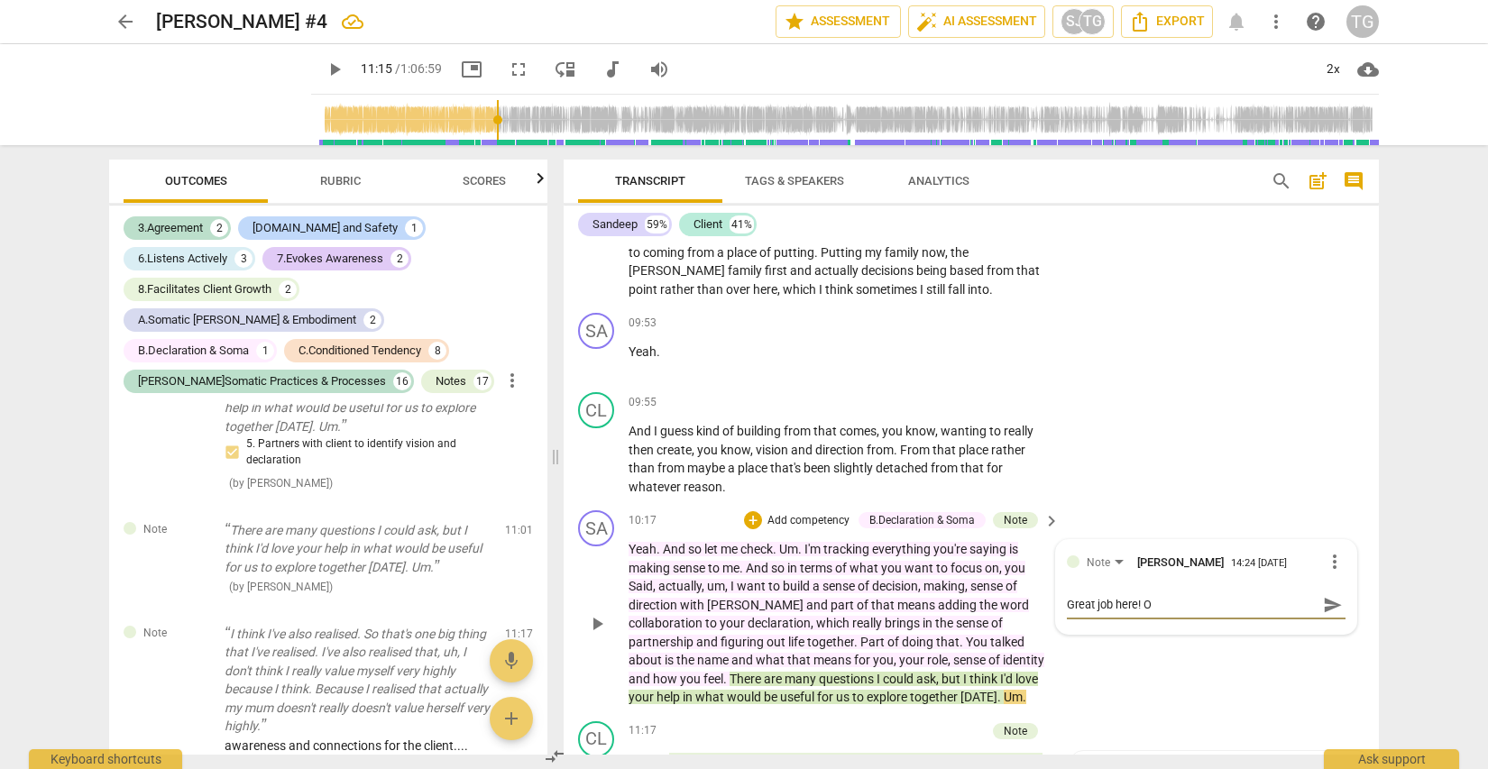
type textarea "Great job here!"
type textarea "Great job here"
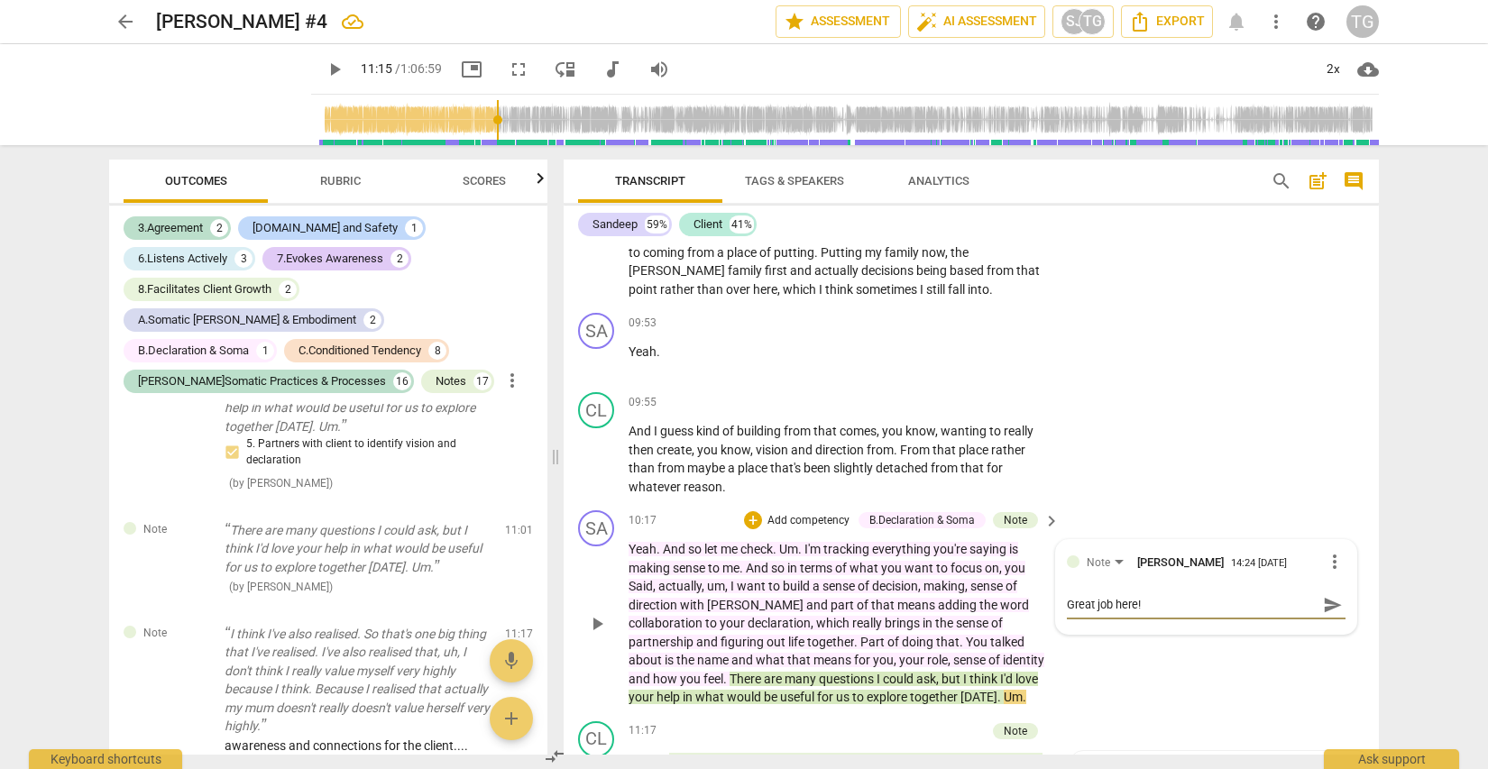
type textarea "Great job here"
type textarea "Great job here p"
type textarea "Great job here pa"
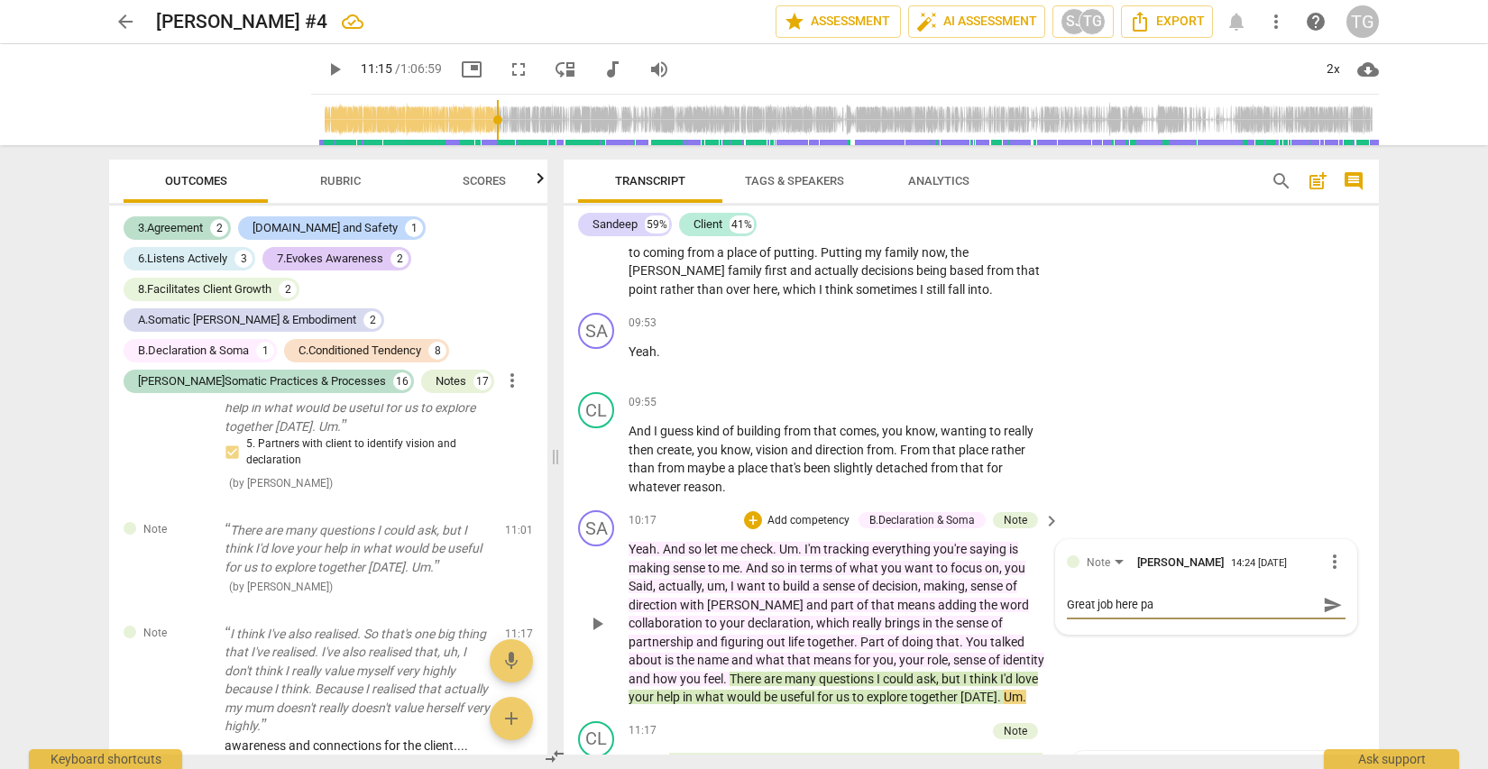
type textarea "Great job here par"
type textarea "Great job here part"
type textarea "Great job here partn"
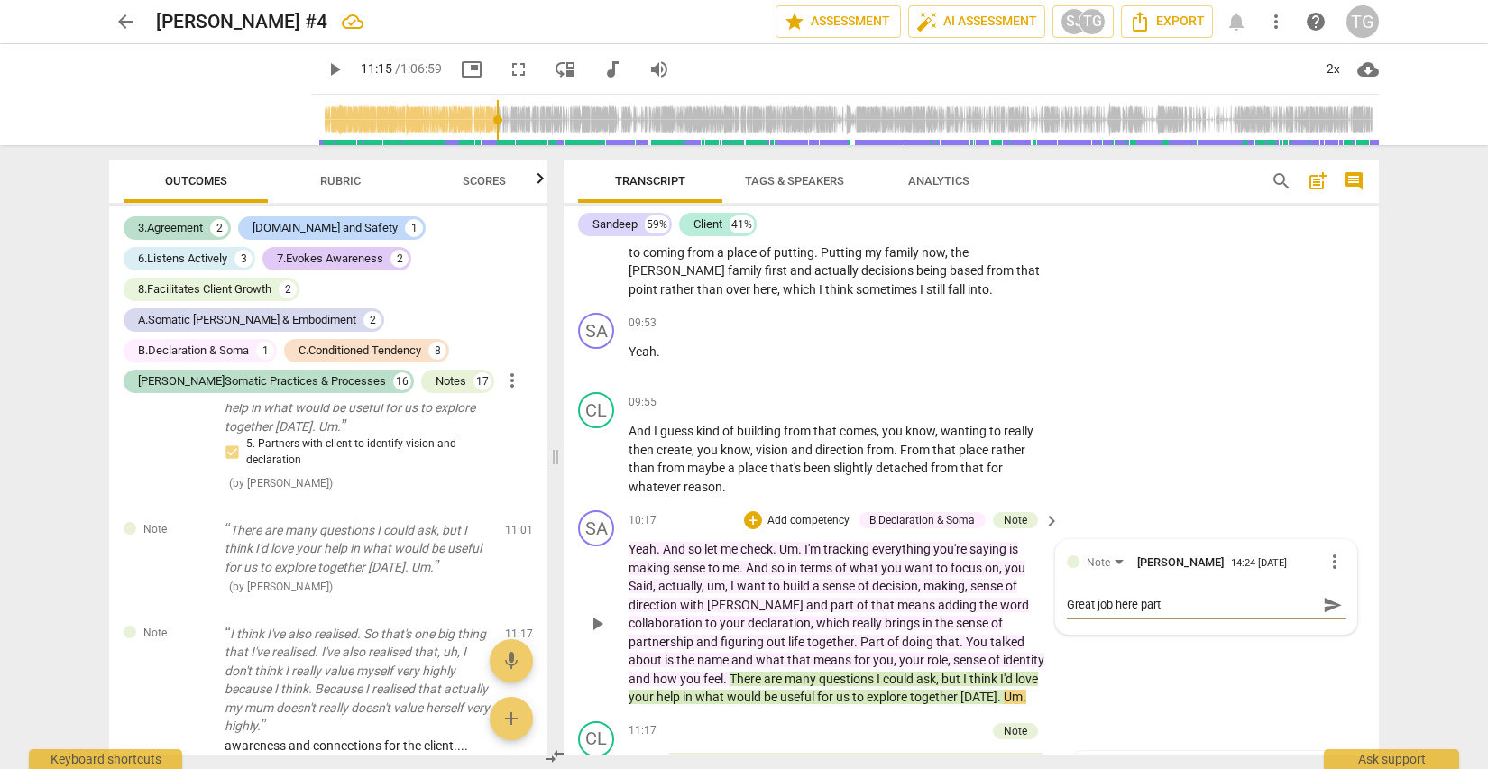
type textarea "Great job here partn"
type textarea "Great job here partne"
type textarea "Great job here partner"
type textarea "Great job here partneri"
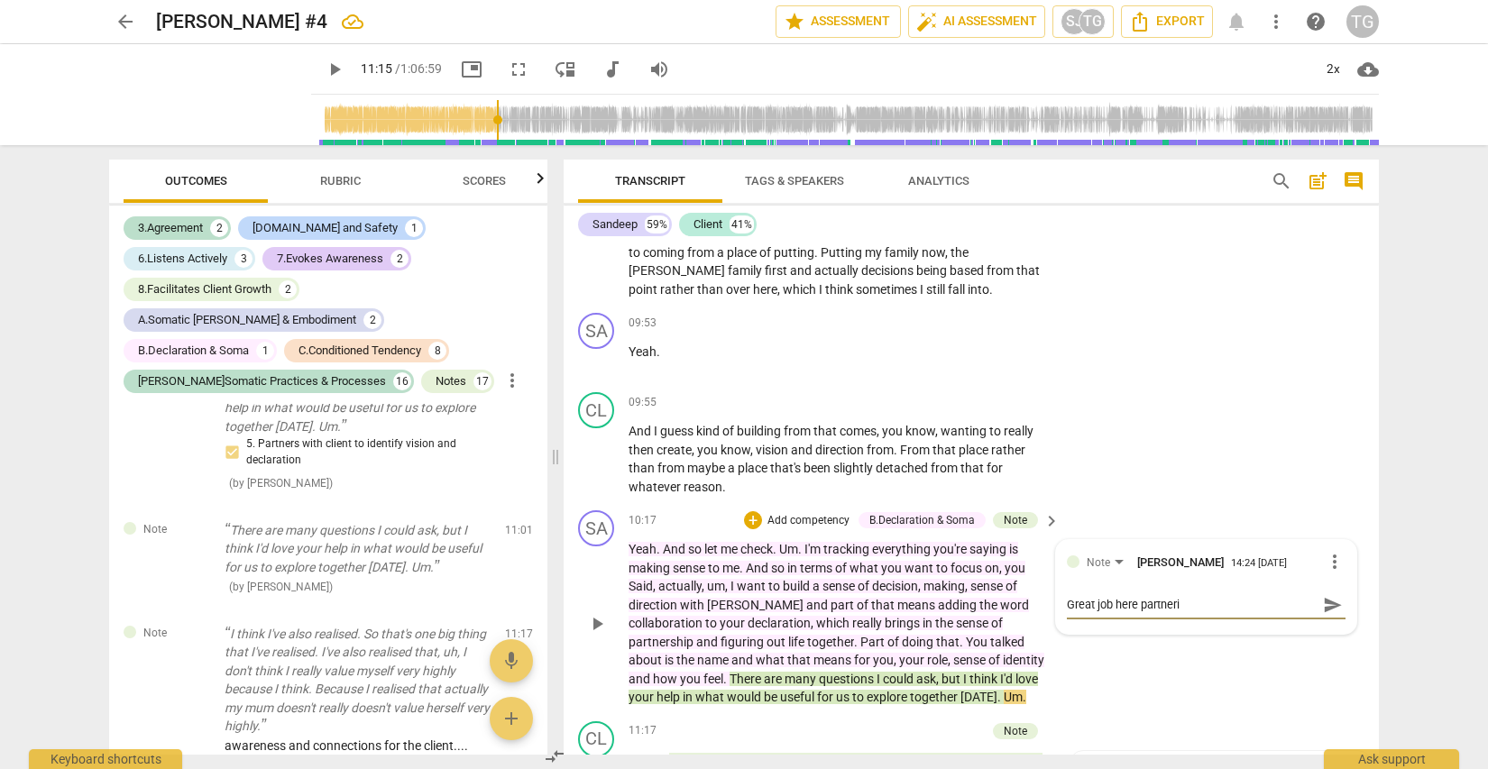
type textarea "Great job here partnerin"
type textarea "Great job here partnering"
type textarea "Great job here partnering w"
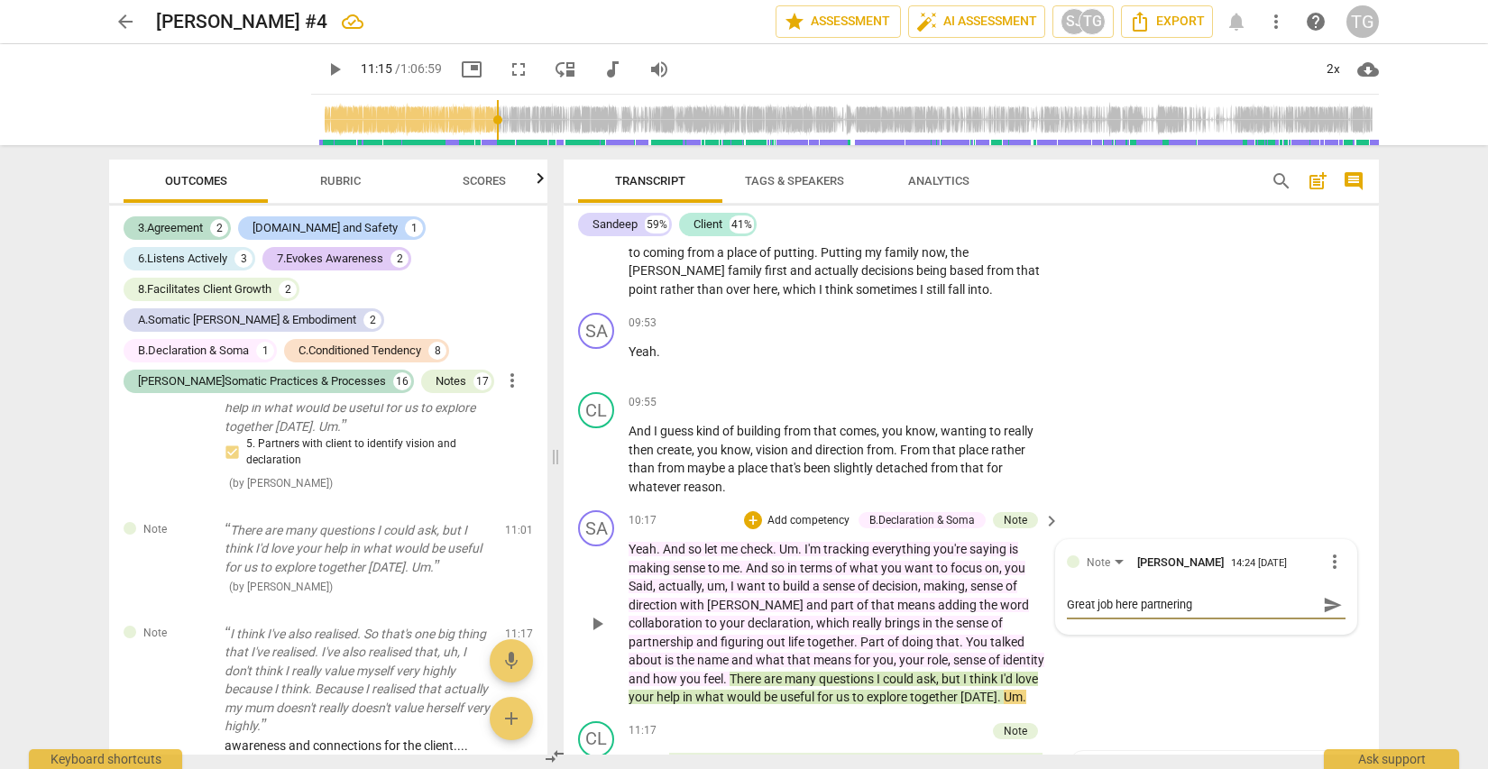
type textarea "Great job here partnering w"
type textarea "Great job here partnering wi"
type textarea "Great job here partnering wit"
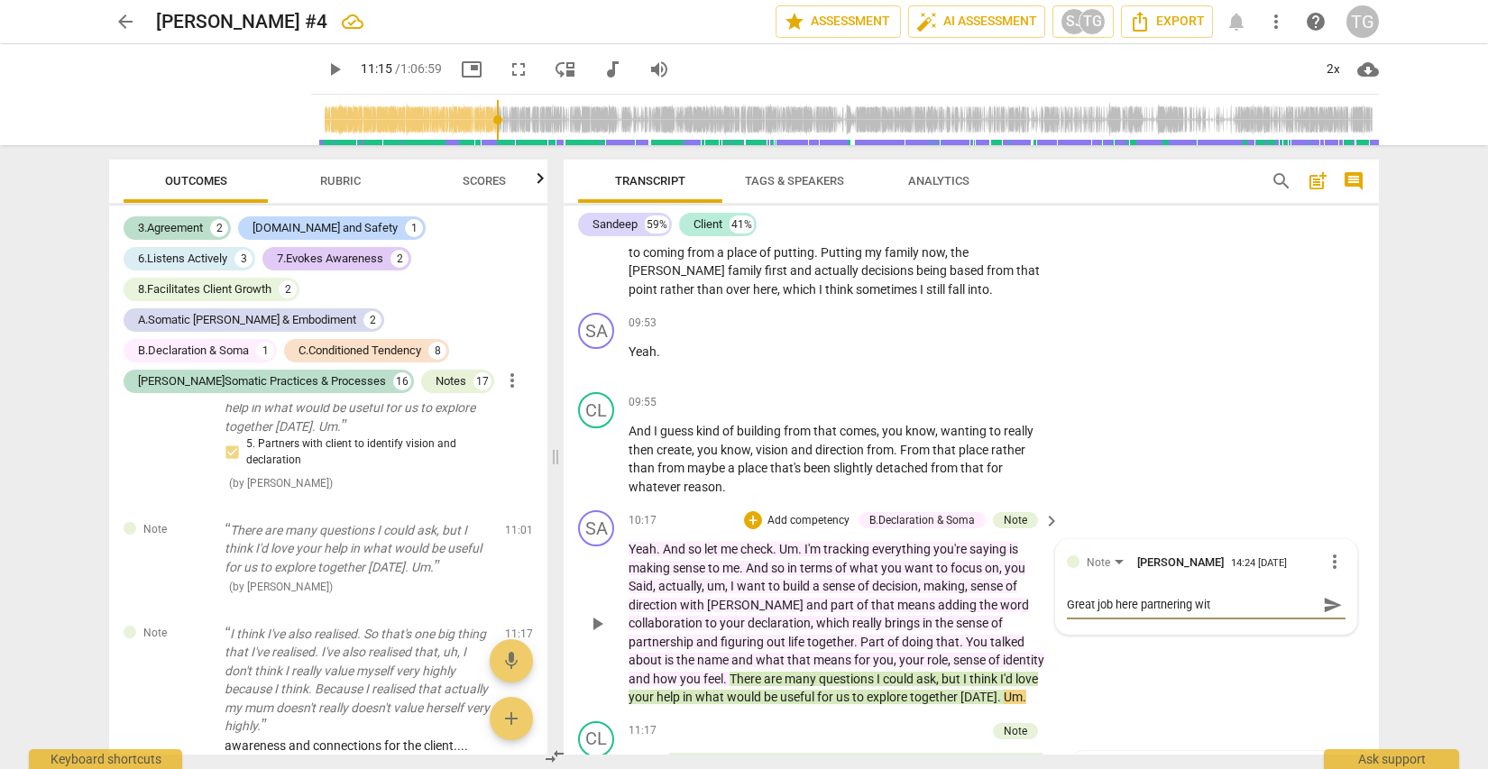
type textarea "Great job here partnering with"
type textarea "Great job here partnering with t"
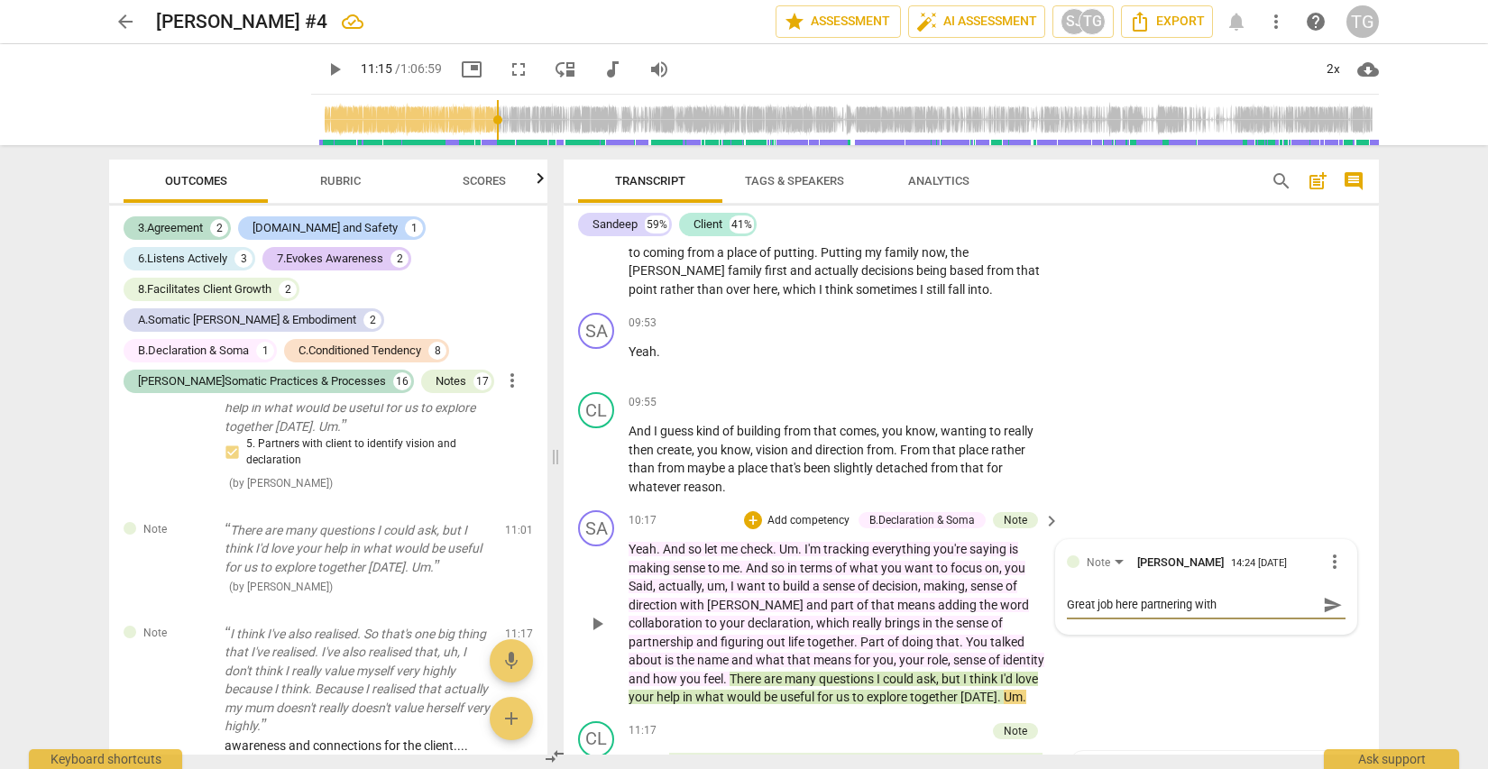
type textarea "Great job here partnering with t"
type textarea "Great job here partnering with th"
type textarea "Great job here partnering with the"
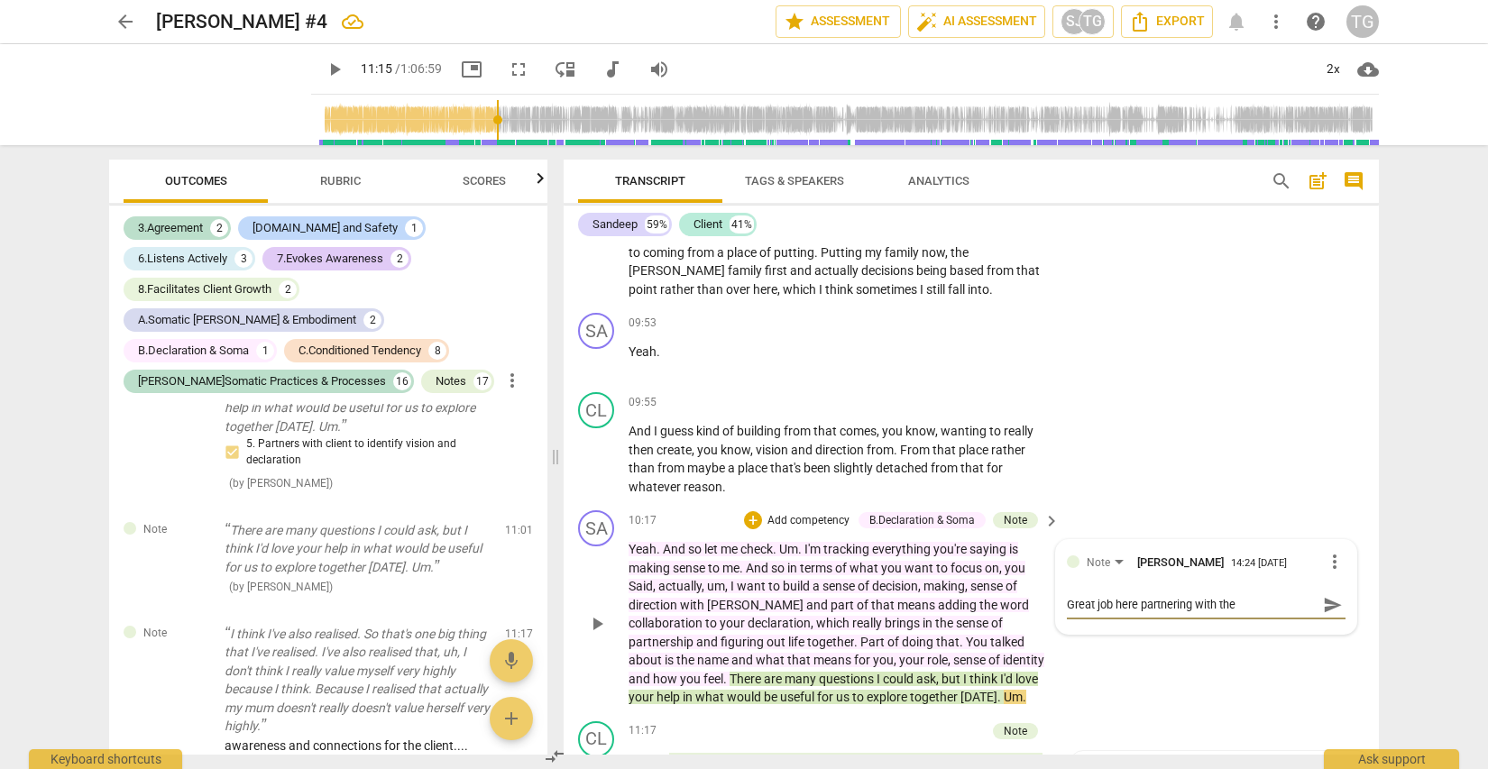
type textarea "Great job here partnering with the"
type textarea "Great job here partnering with the c"
type textarea "Great job here partnering with the cl"
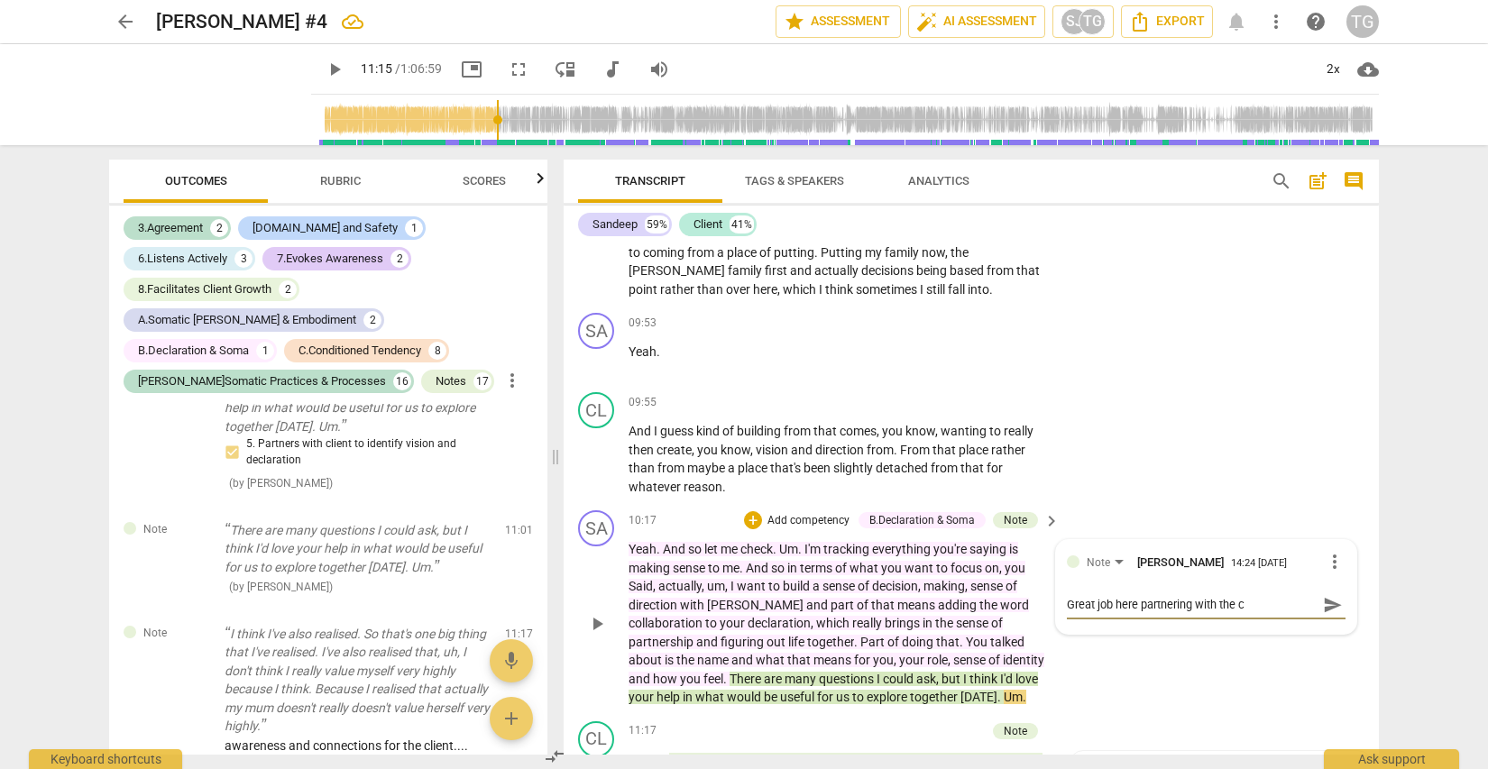
type textarea "Great job here partnering with the cl"
type textarea "Great job here partnering with the cli"
type textarea "Great job here partnering with the clie"
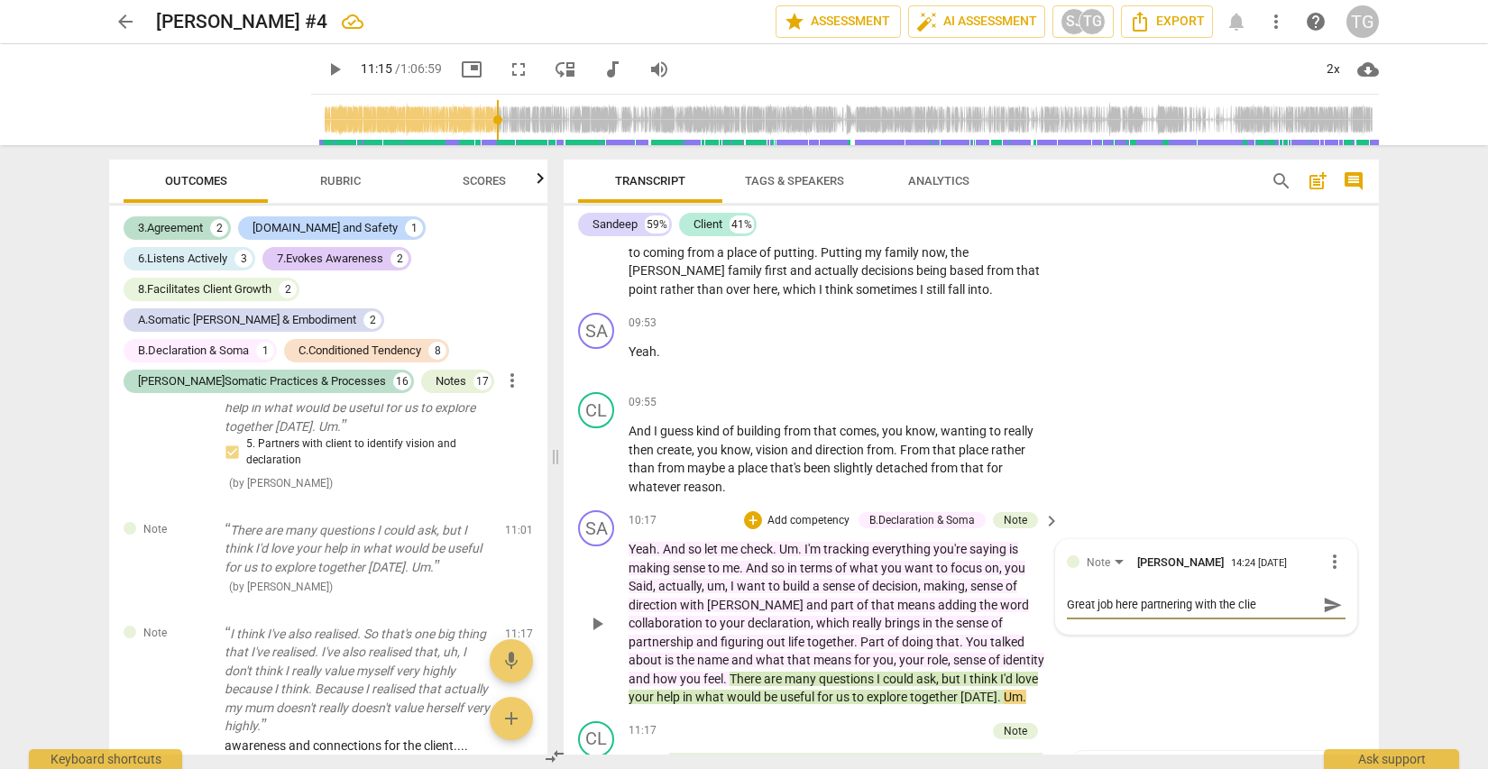
type textarea "Great job here partnering with the clien"
type textarea "Great job here partnering with the client"
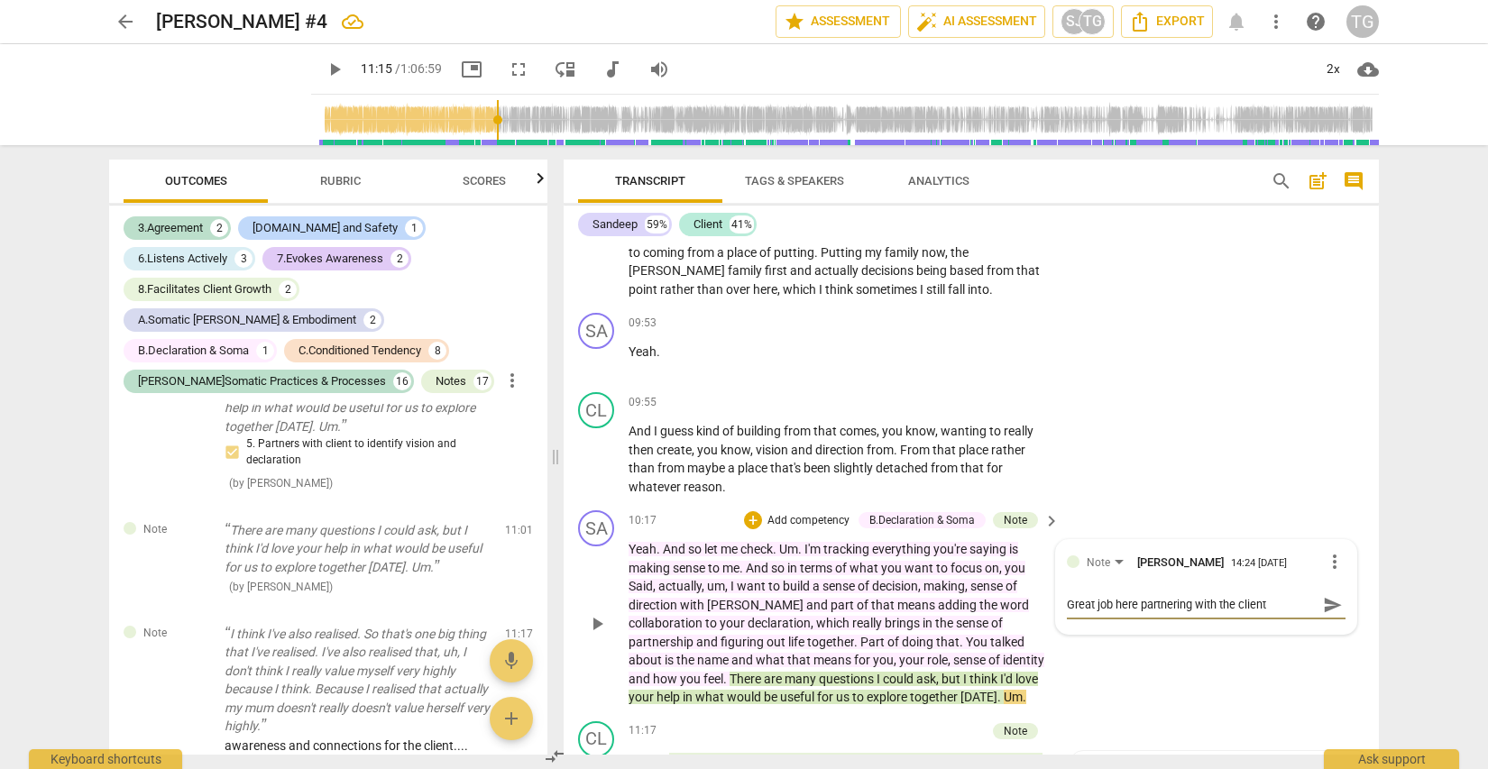
type textarea "Great job here partnering with the client"
type textarea "Great job here partnering with the client f"
type textarea "Great job here partnering with the client fo"
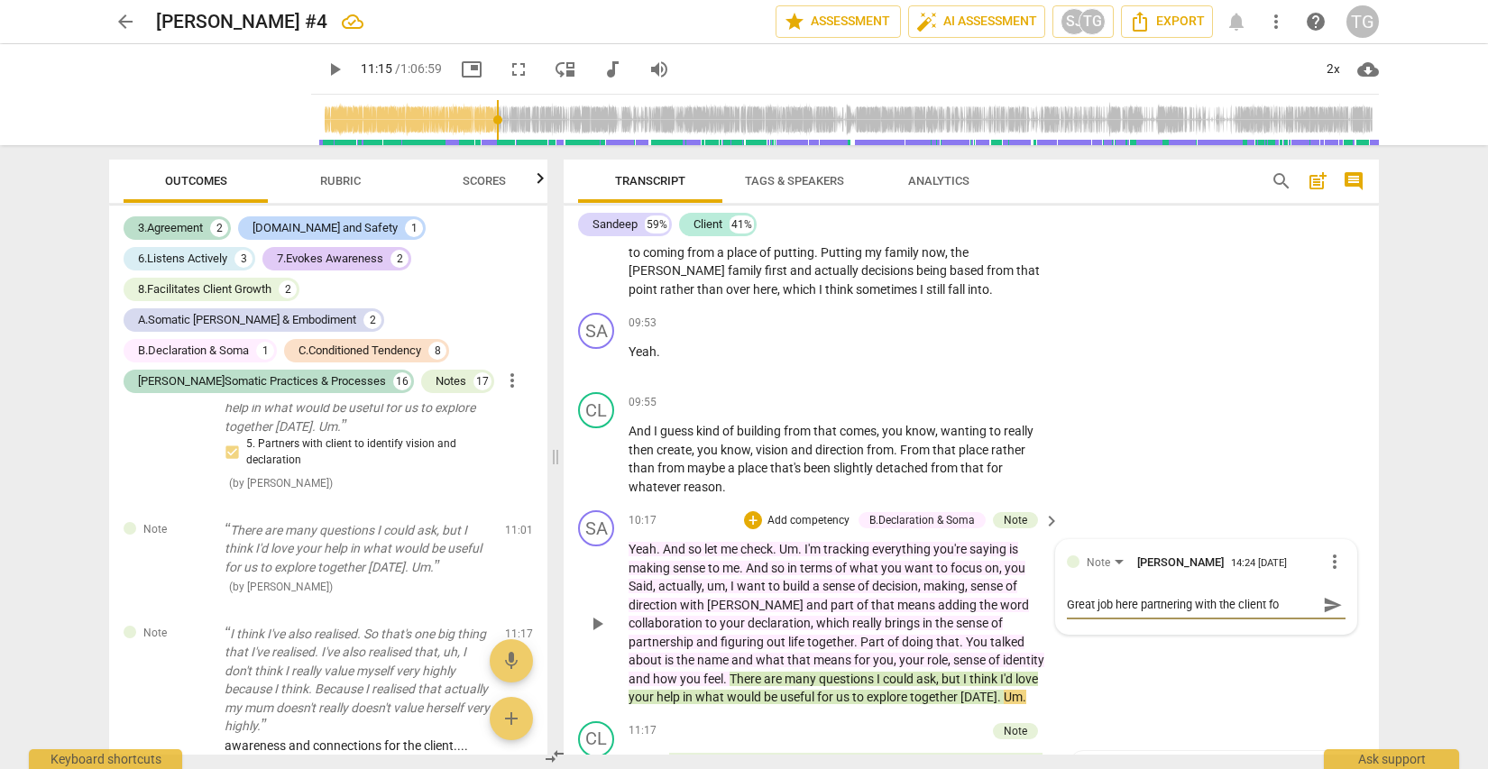
type textarea "Great job here partnering with the client for"
type textarea "Great job here partnering with the client for t"
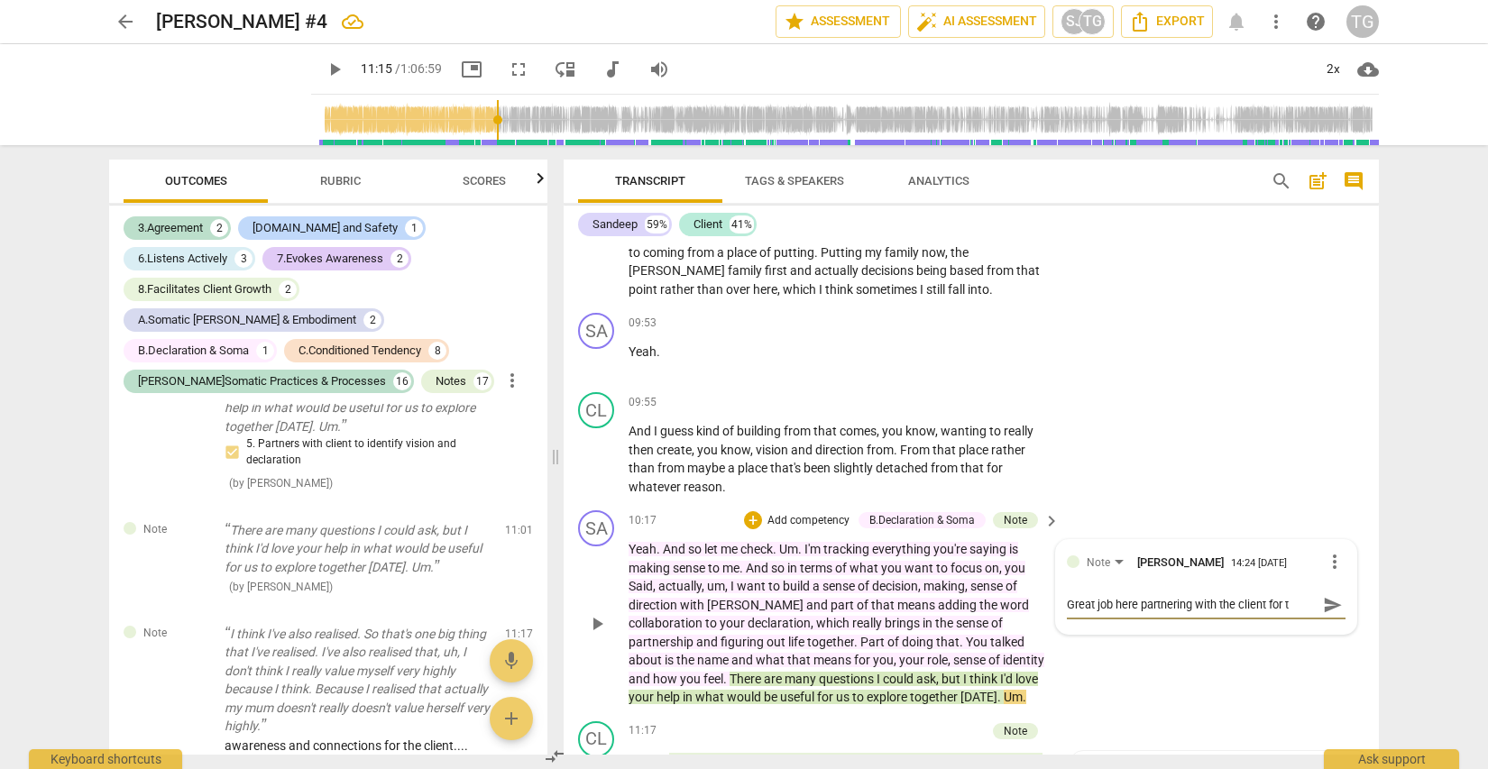
type textarea "Great job here partnering with the client for th"
type textarea "Great job here partnering with the client for the"
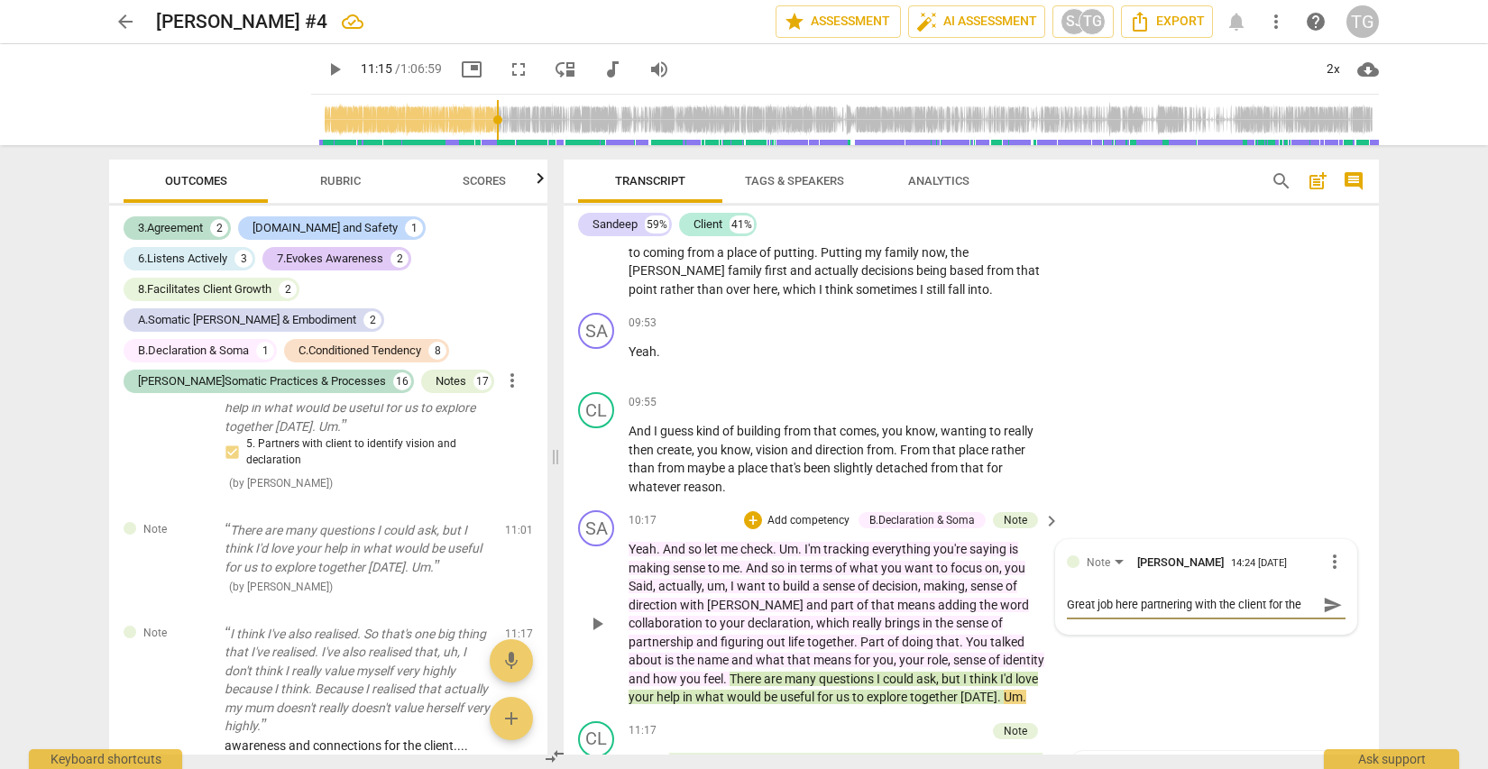
type textarea "Great job here partnering with the client for the l"
type textarea "Great job here partnering with the client for the li"
type textarea "Great job here partnering with the client for the lit"
type textarea "Great job here partnering with the client for the litt"
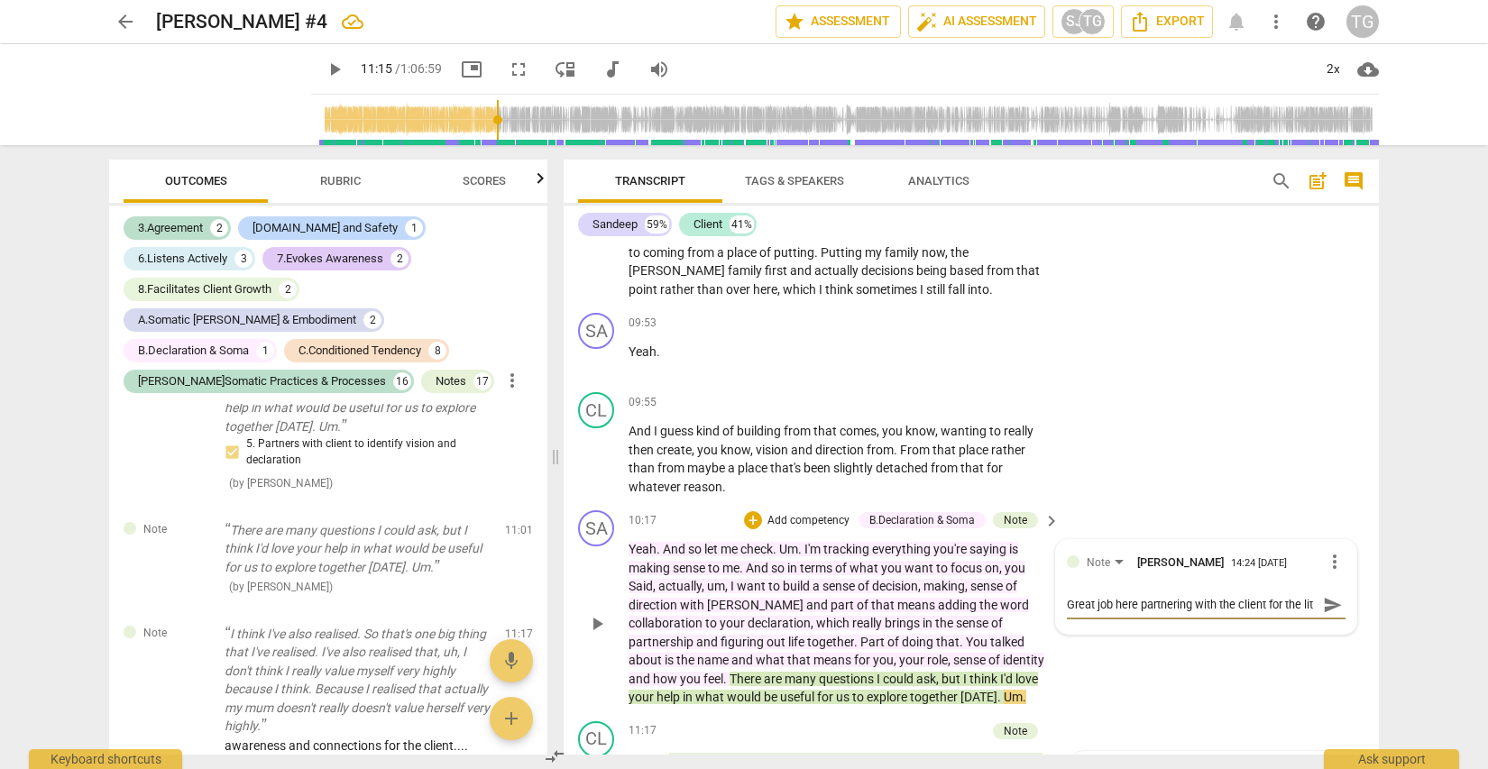
type textarea "Great job here partnering with the client for the litt"
type textarea "Great job here partnering with the client for the littl"
type textarea "Great job here partnering with the client for the little"
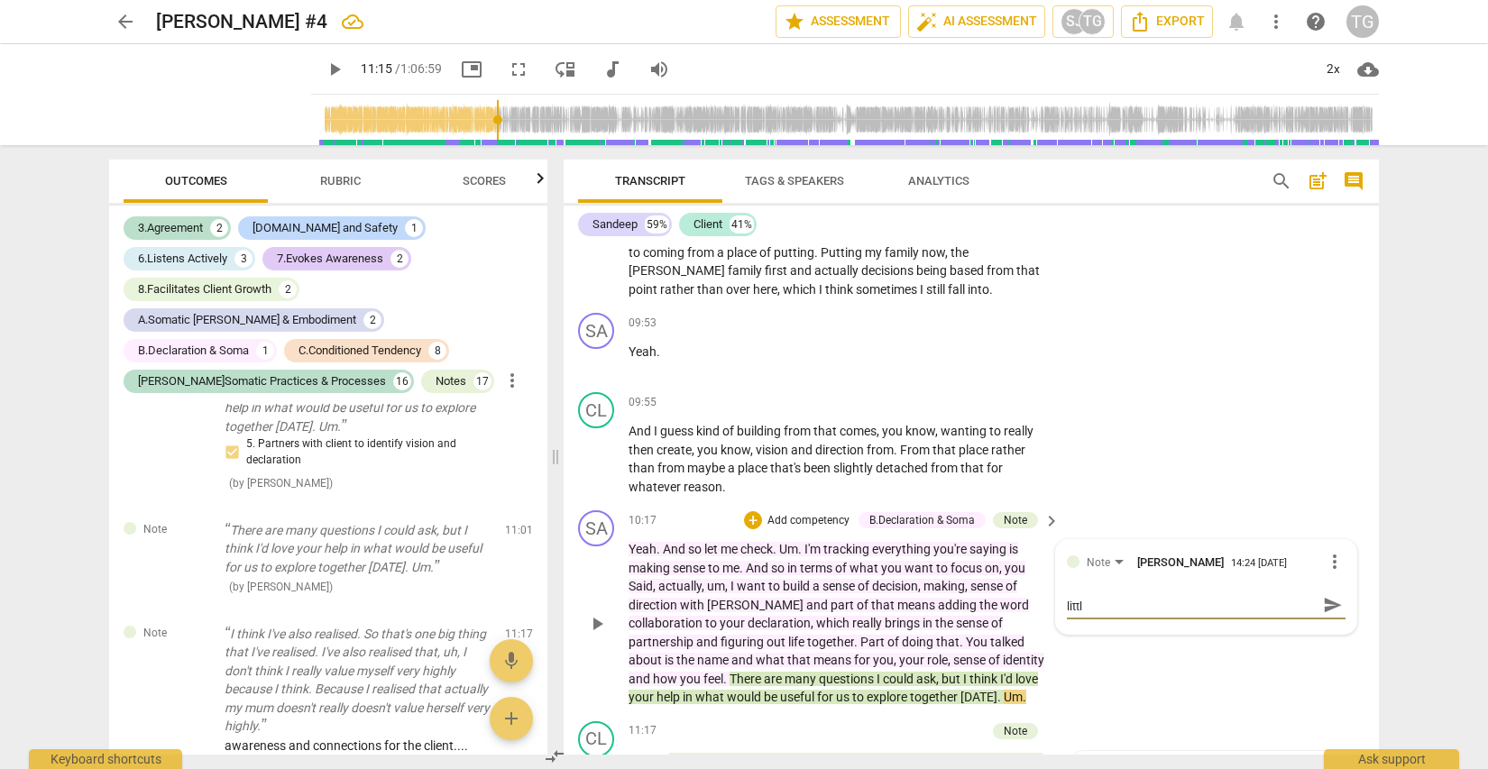
type textarea "Great job here partnering with the client for the little"
type textarea "Great job here partnering with the client for the little a"
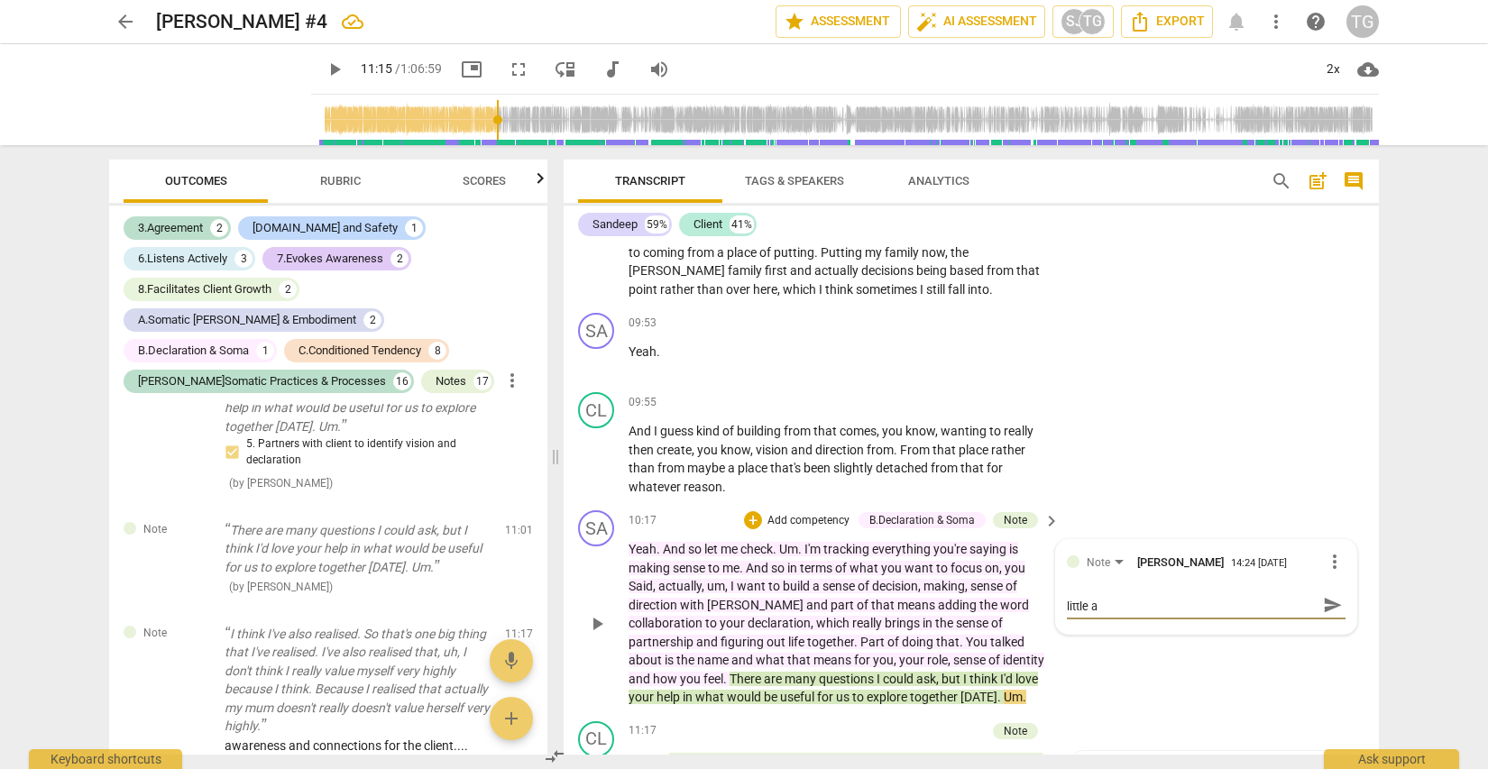
type textarea "Great job here partnering with the client for the little a!"
type textarea "Great job here partnering with the client for the little a! O"
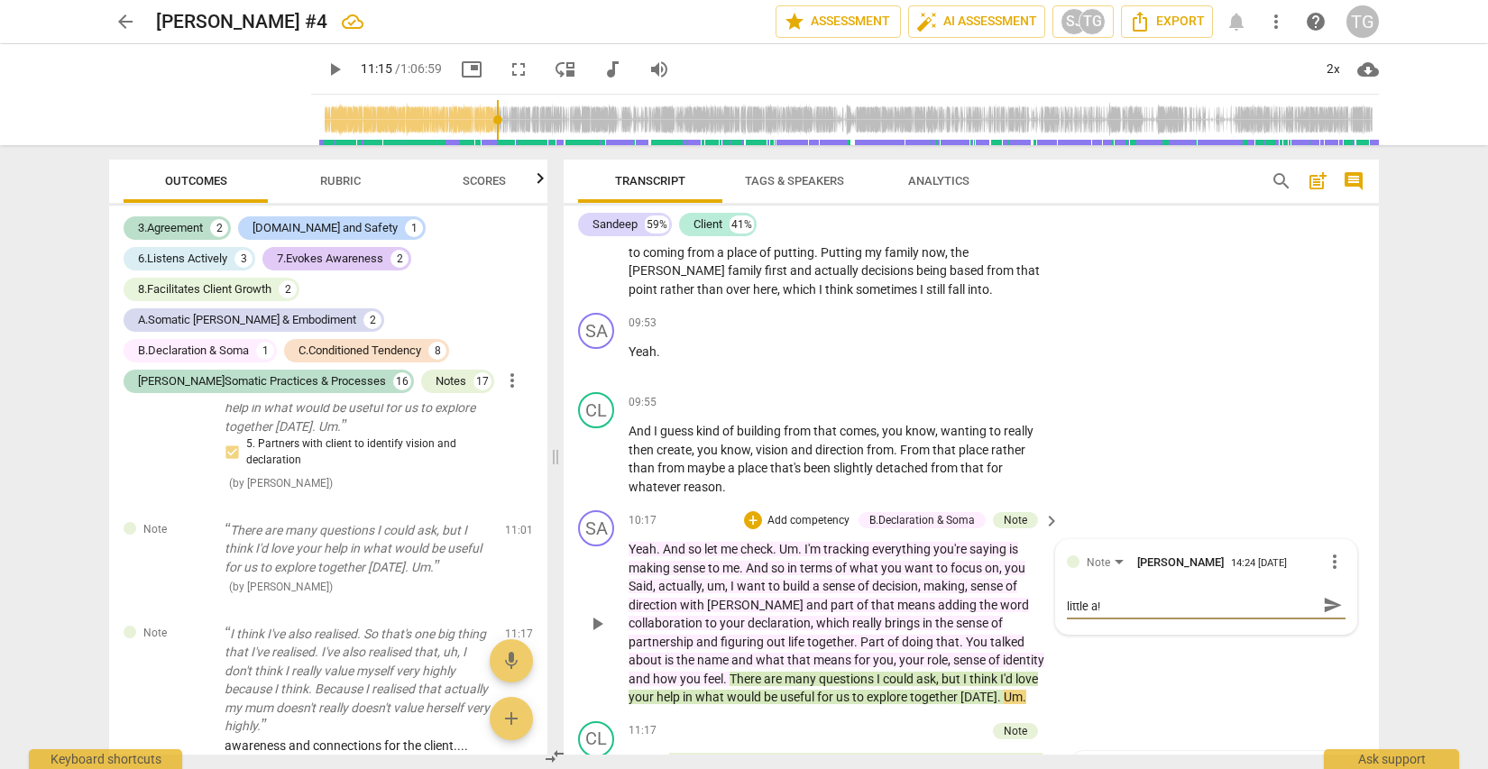
type textarea "Great job here partnering with the client for the little a! O"
type textarea "Great job here partnering with the client for the little a! On"
type textarea "Great job here partnering with the client for the little a! One"
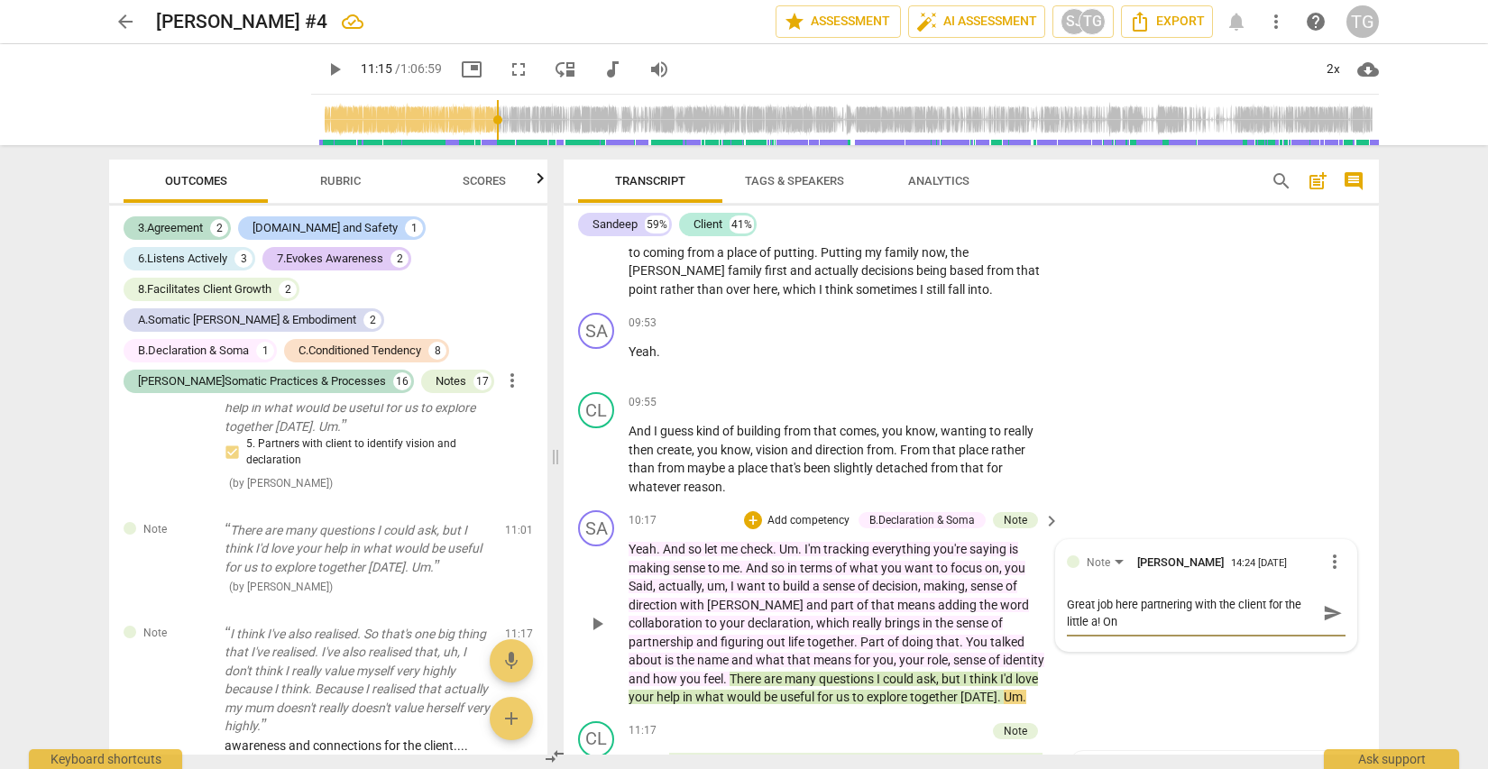
type textarea "Great job here partnering with the client for the little a! One"
type textarea "Great job here partnering with the client for the little a! One u"
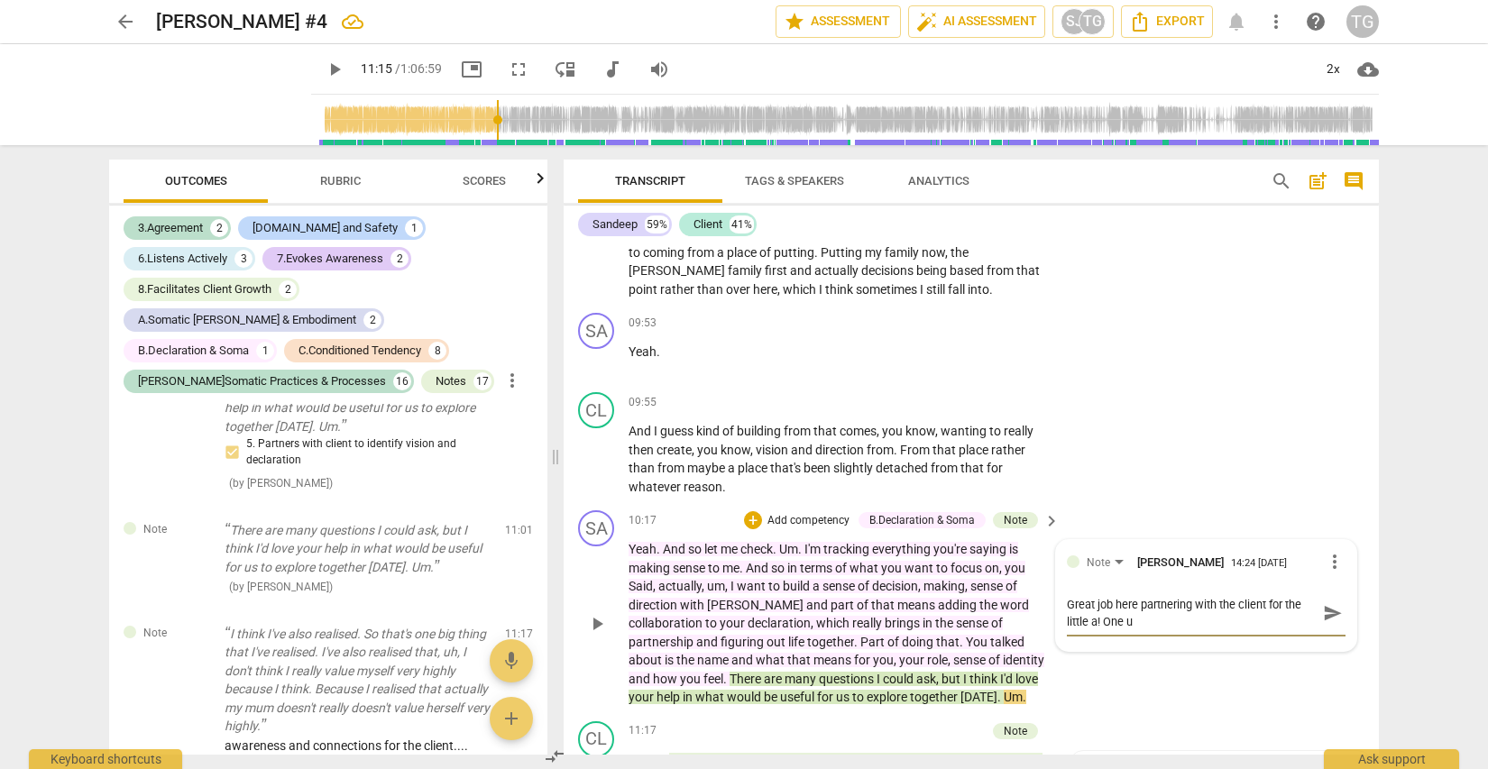
type textarea "Great job here partnering with the client for the little a! One up"
type textarea "Great job here partnering with the client for the little a! One upg"
type textarea "Great job here partnering with the client for the little a! One upgr"
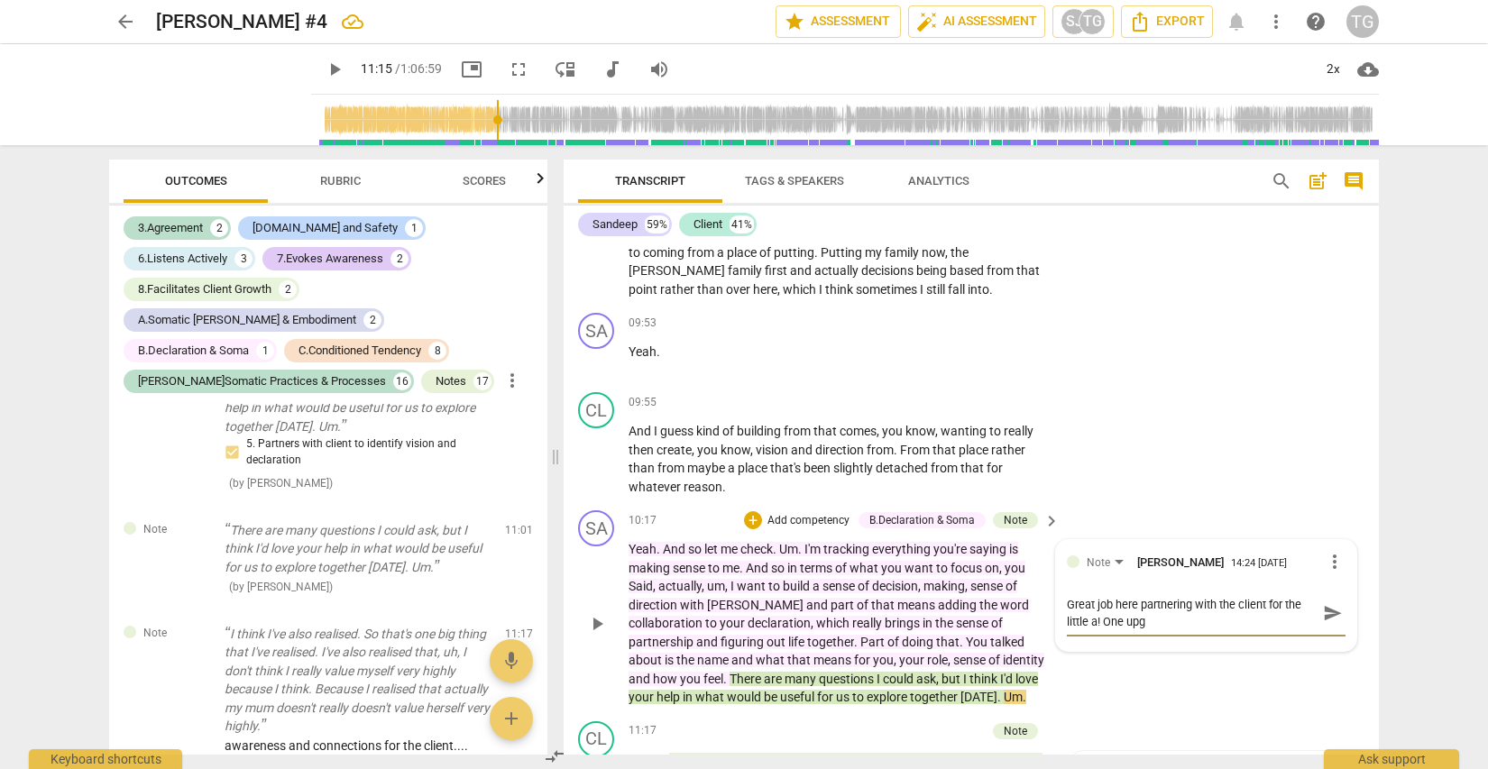
type textarea "Great job here partnering with the client for the little a! One upgr"
type textarea "Great job here partnering with the client for the little a! One upgra"
type textarea "Great job here partnering with the client for the little a! One upgrad"
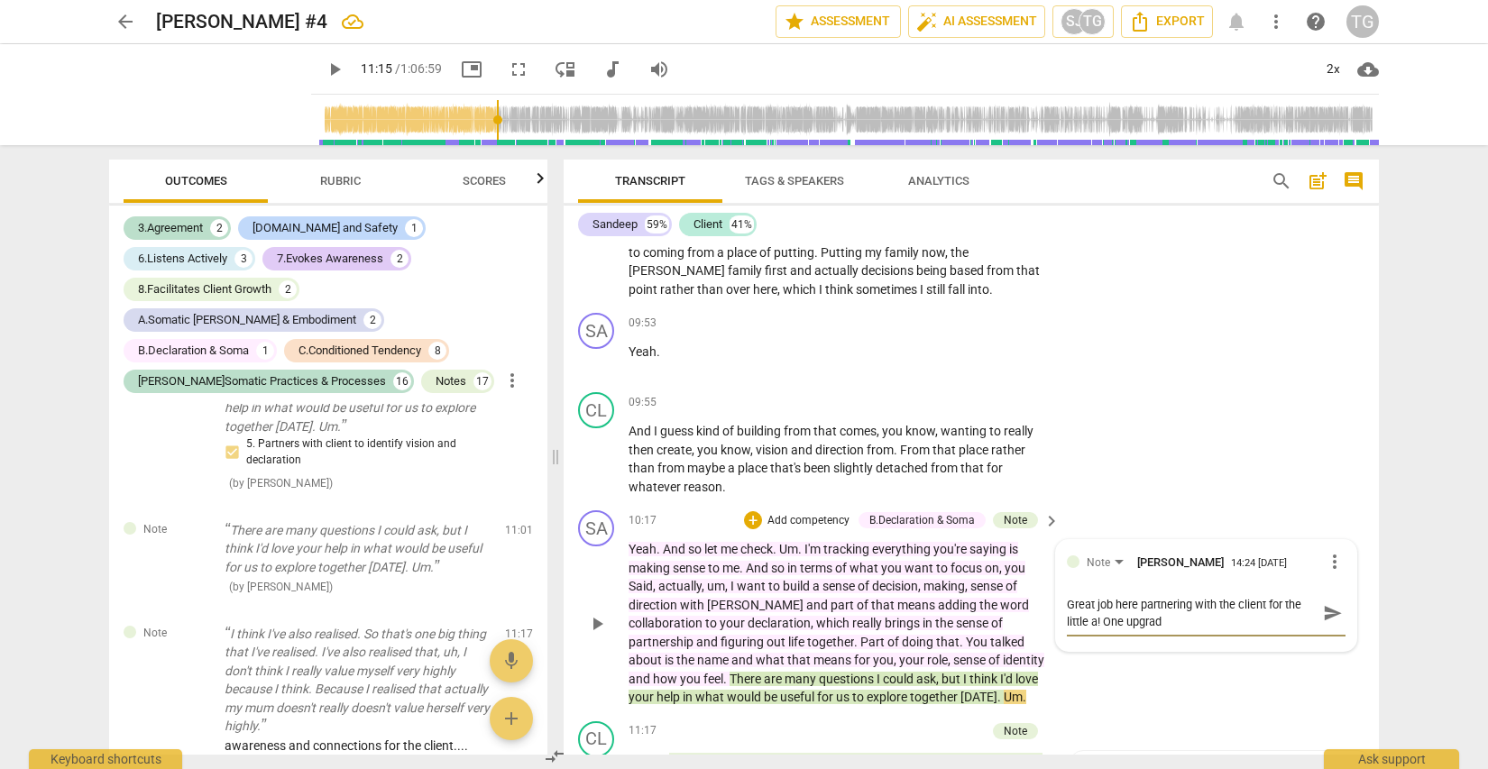
type textarea "Great job here partnering with the client for the little a! One upgrade"
type textarea "Great job here partnering with the client for the little a! One upgrade I"
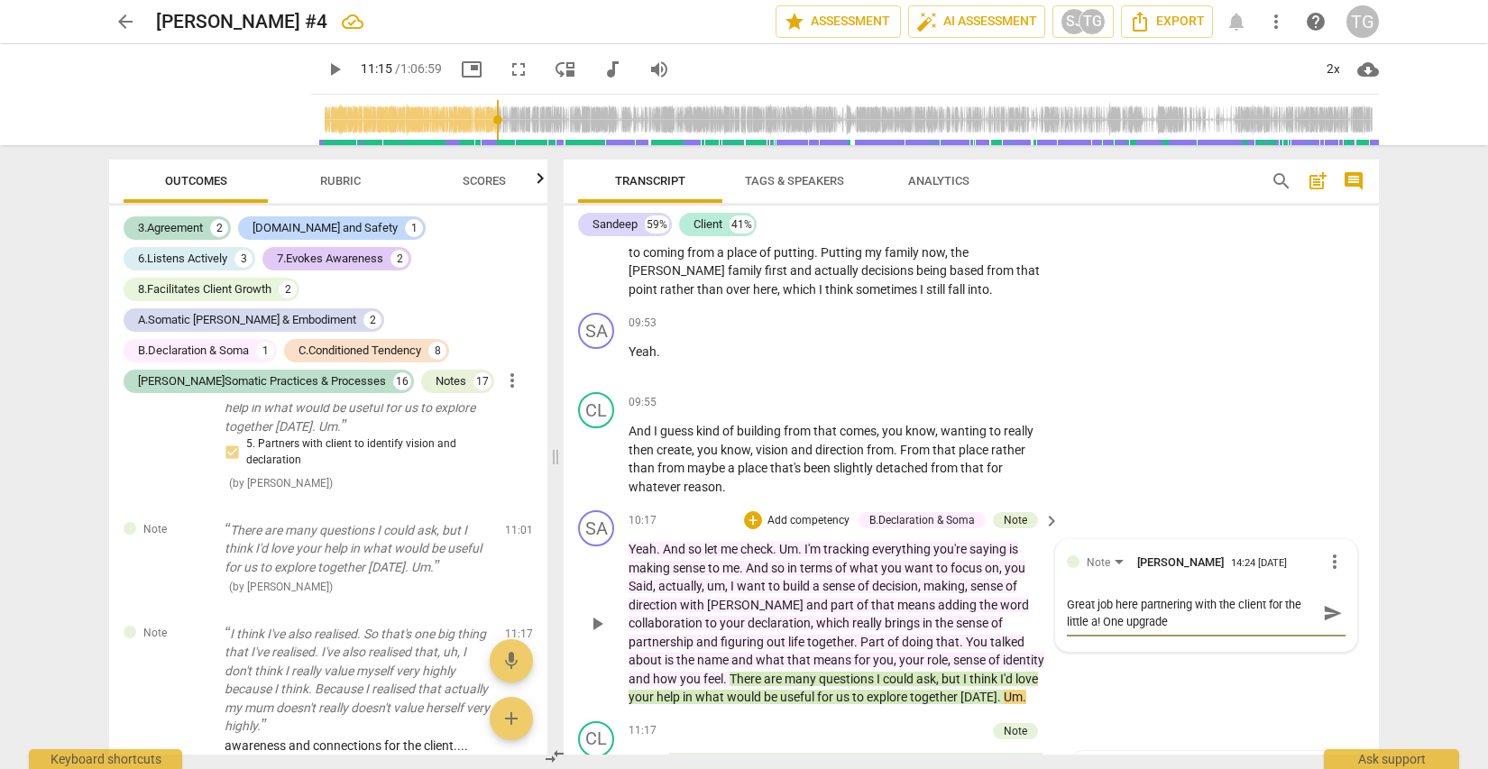
type textarea "Great job here partnering with the client for the little a! One upgrade I"
type textarea "Great job here partnering with the client for the little a! One upgrade I m"
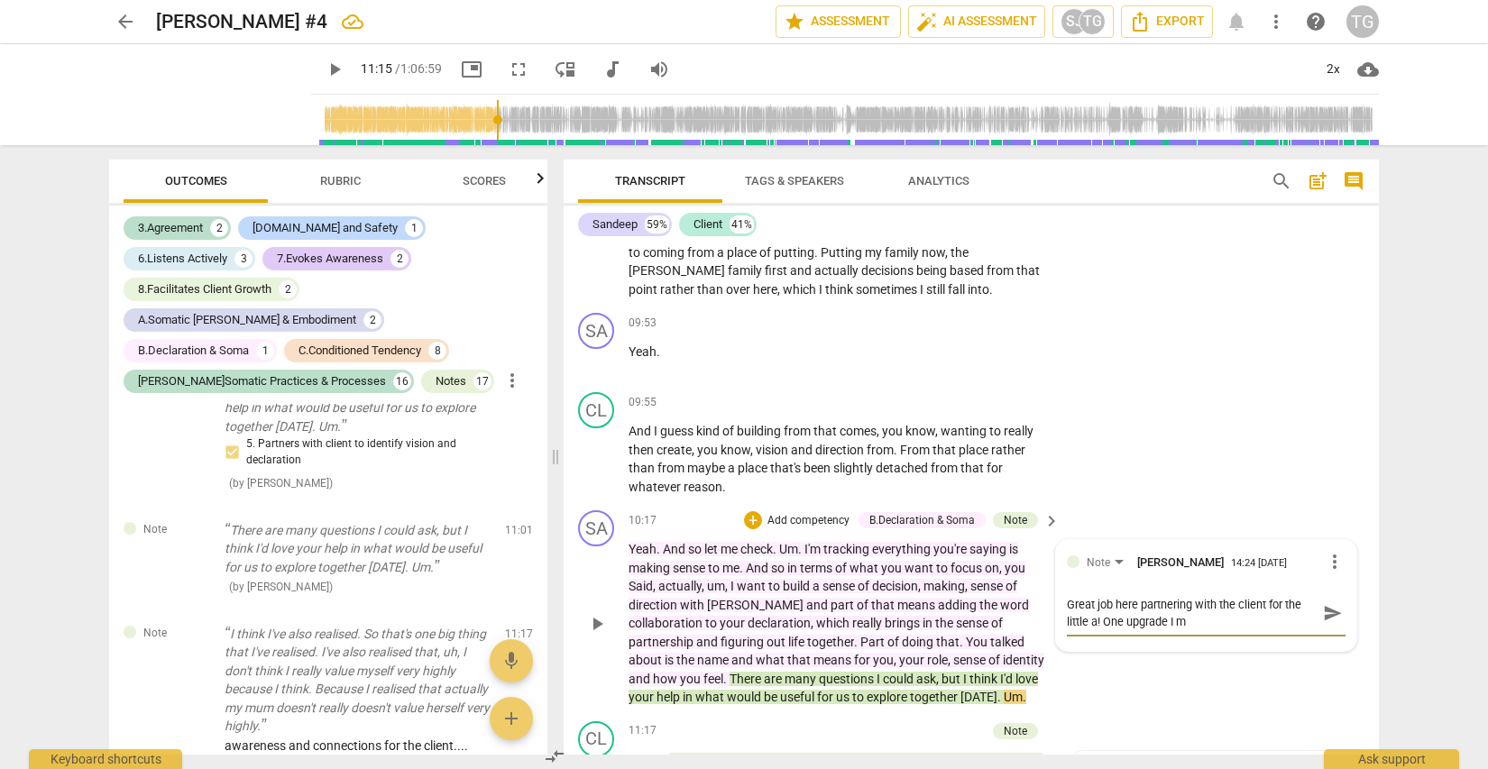
type textarea "Great job here partnering with the client for the little a! One upgrade I mi"
type textarea "Great job here partnering with the client for the little a! One upgrade I mig"
type textarea "Great job here partnering with the client for the little a! One upgrade I migh"
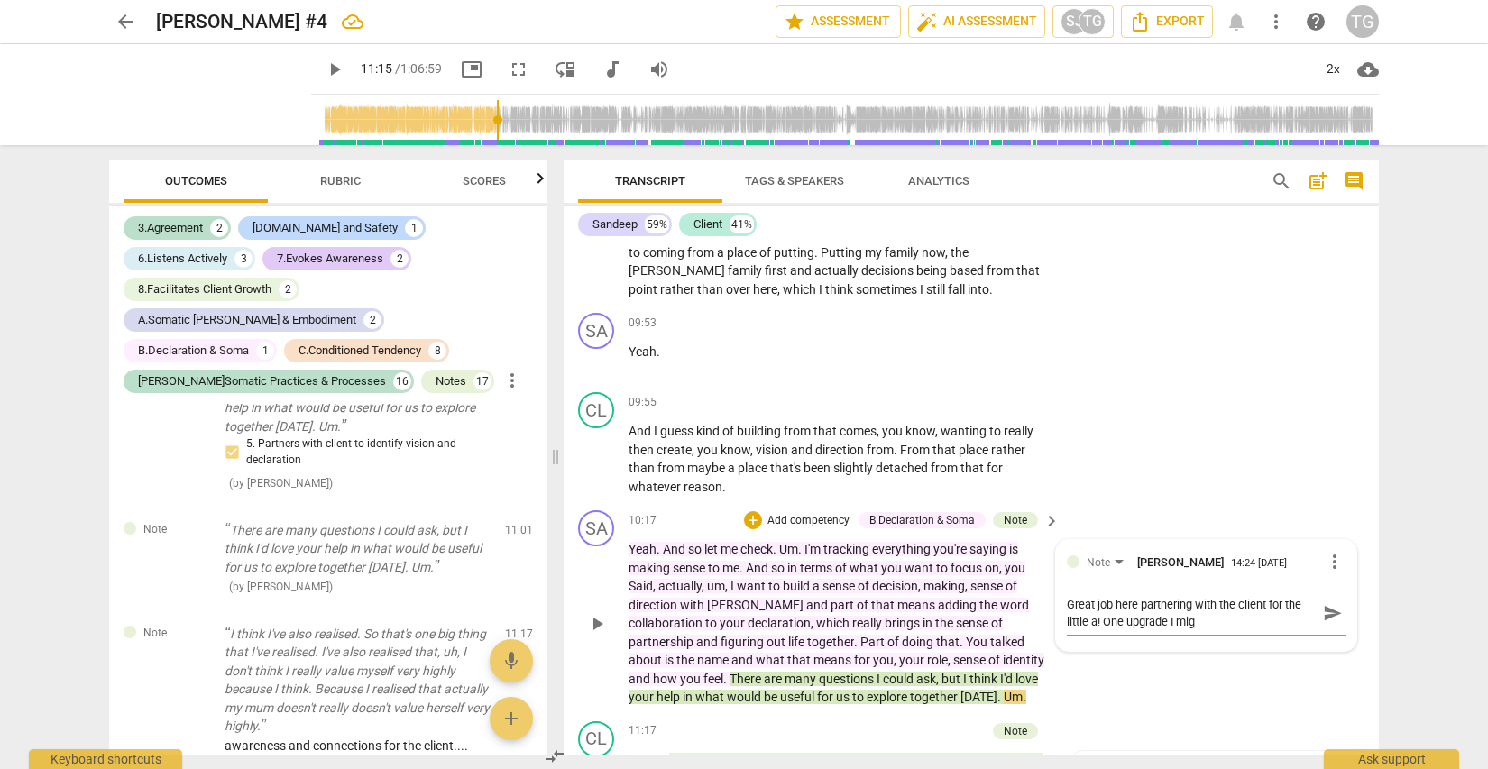
type textarea "Great job here partnering with the client for the little a! One upgrade I migh"
type textarea "Great job here partnering with the client for the little a! One upgrade I might"
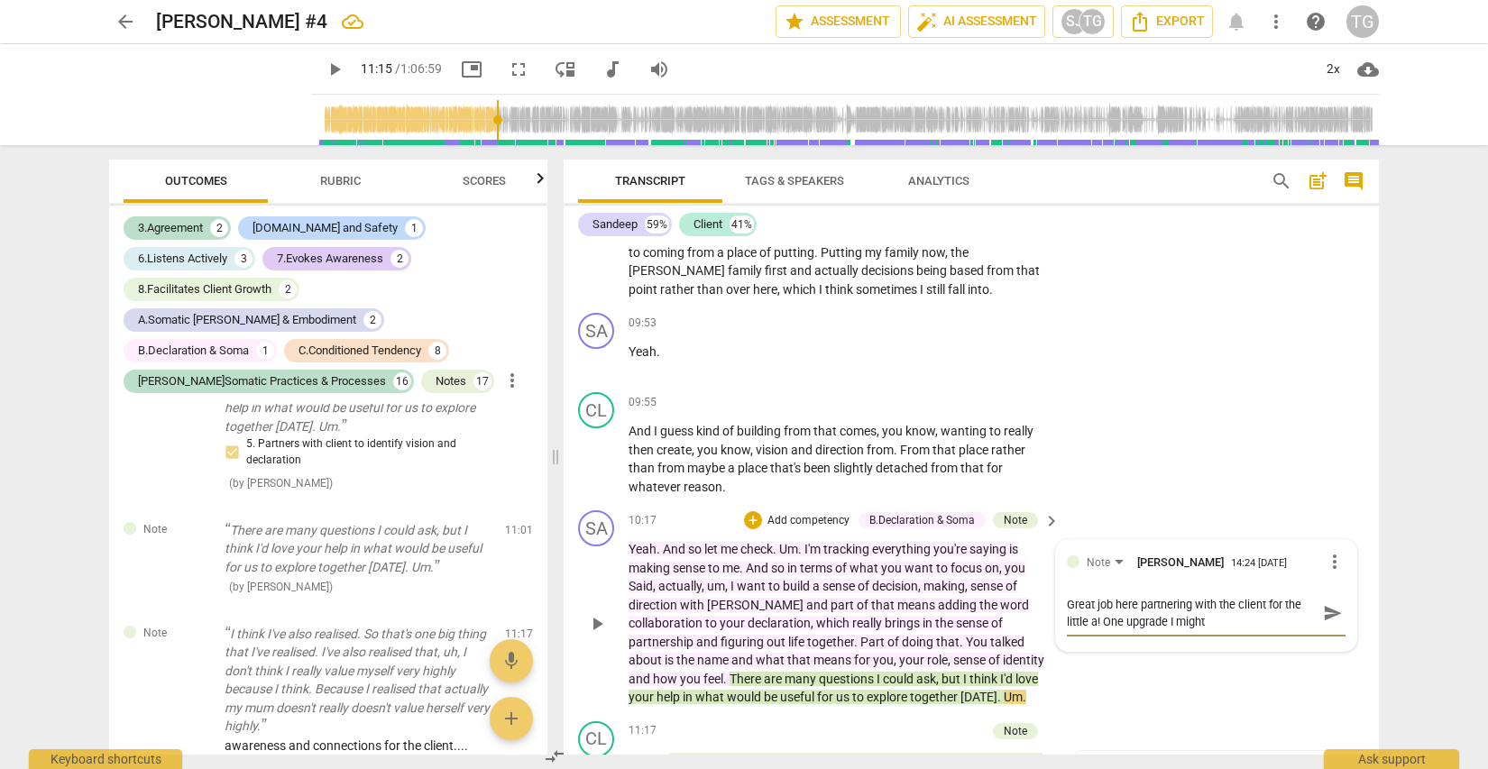
type textarea "Great job here partnering with the client for the little a! One upgrade I might…"
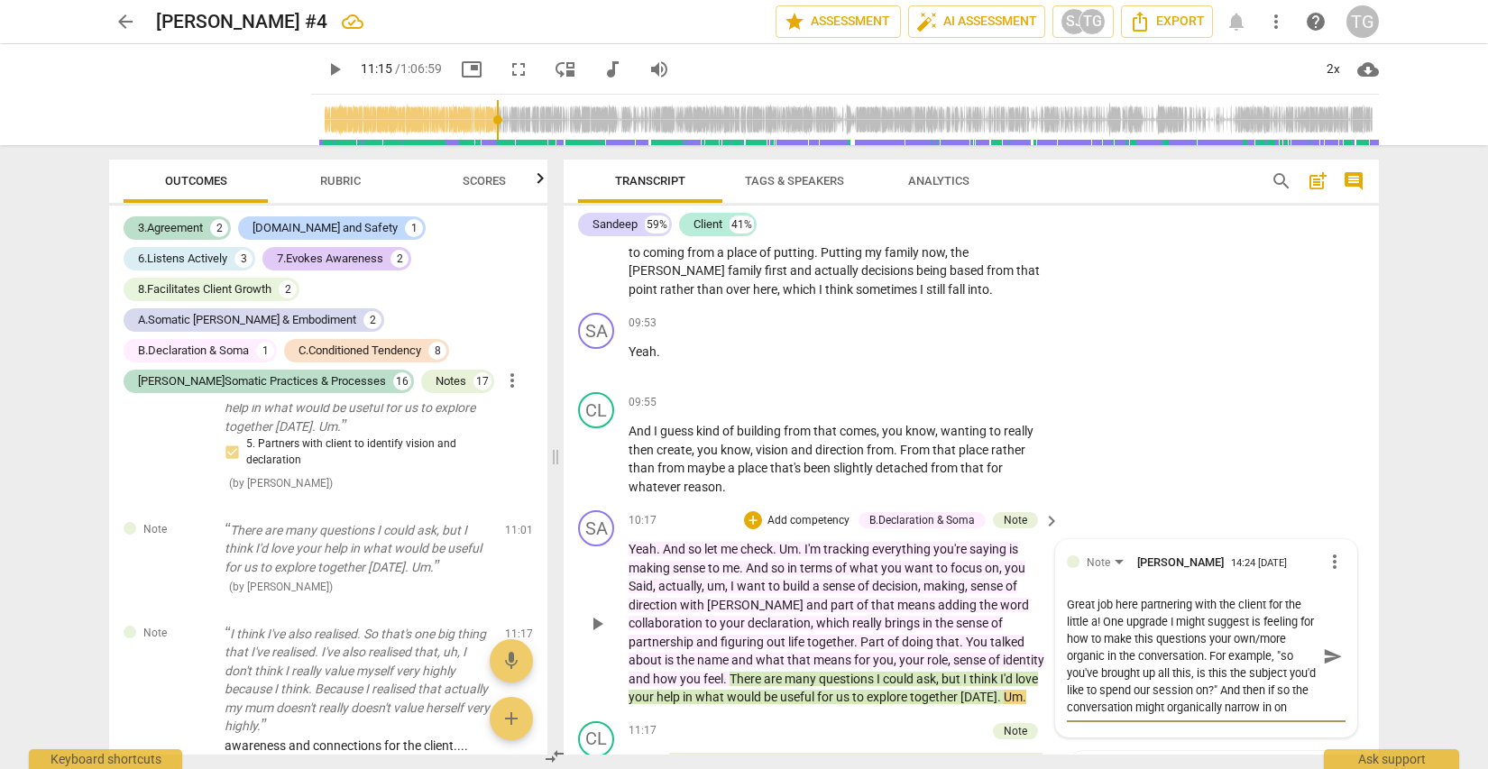
scroll to position [15, 0]
click at [1323, 655] on span "send" at bounding box center [1333, 665] width 20 height 20
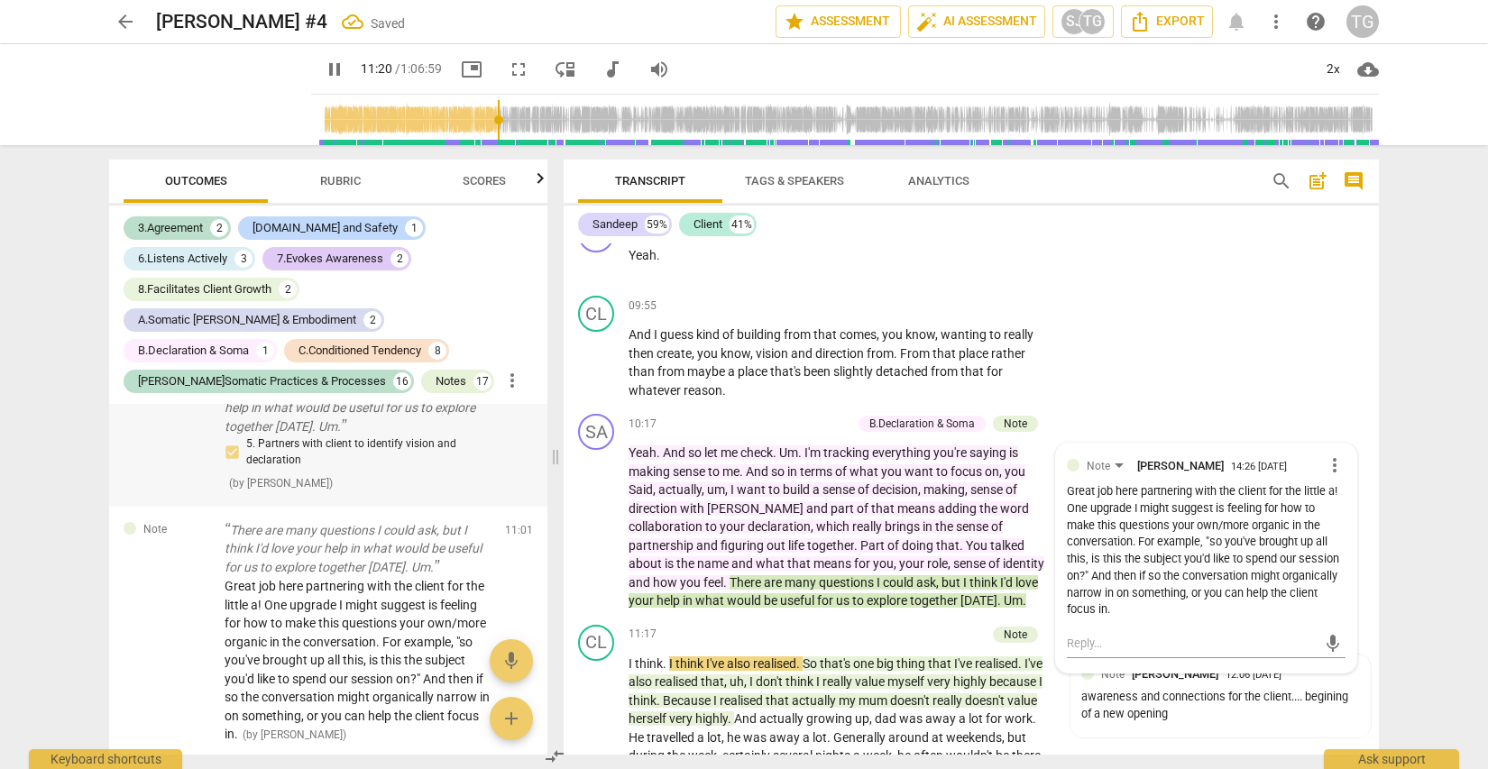
scroll to position [3125, 0]
click at [1206, 687] on div "awareness and connections for the client.... begining of a new opening" at bounding box center [1220, 704] width 279 height 34
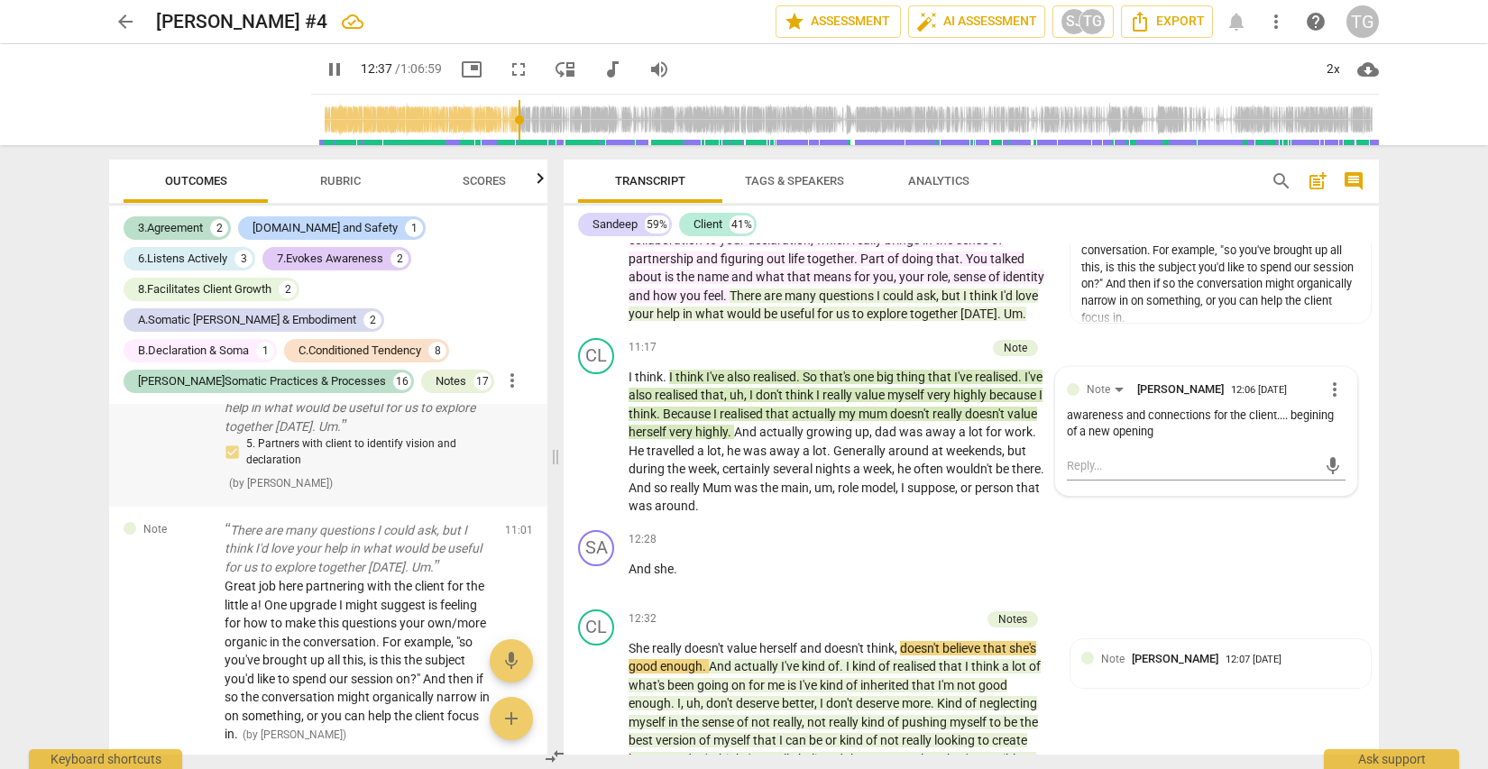
scroll to position [3413, 0]
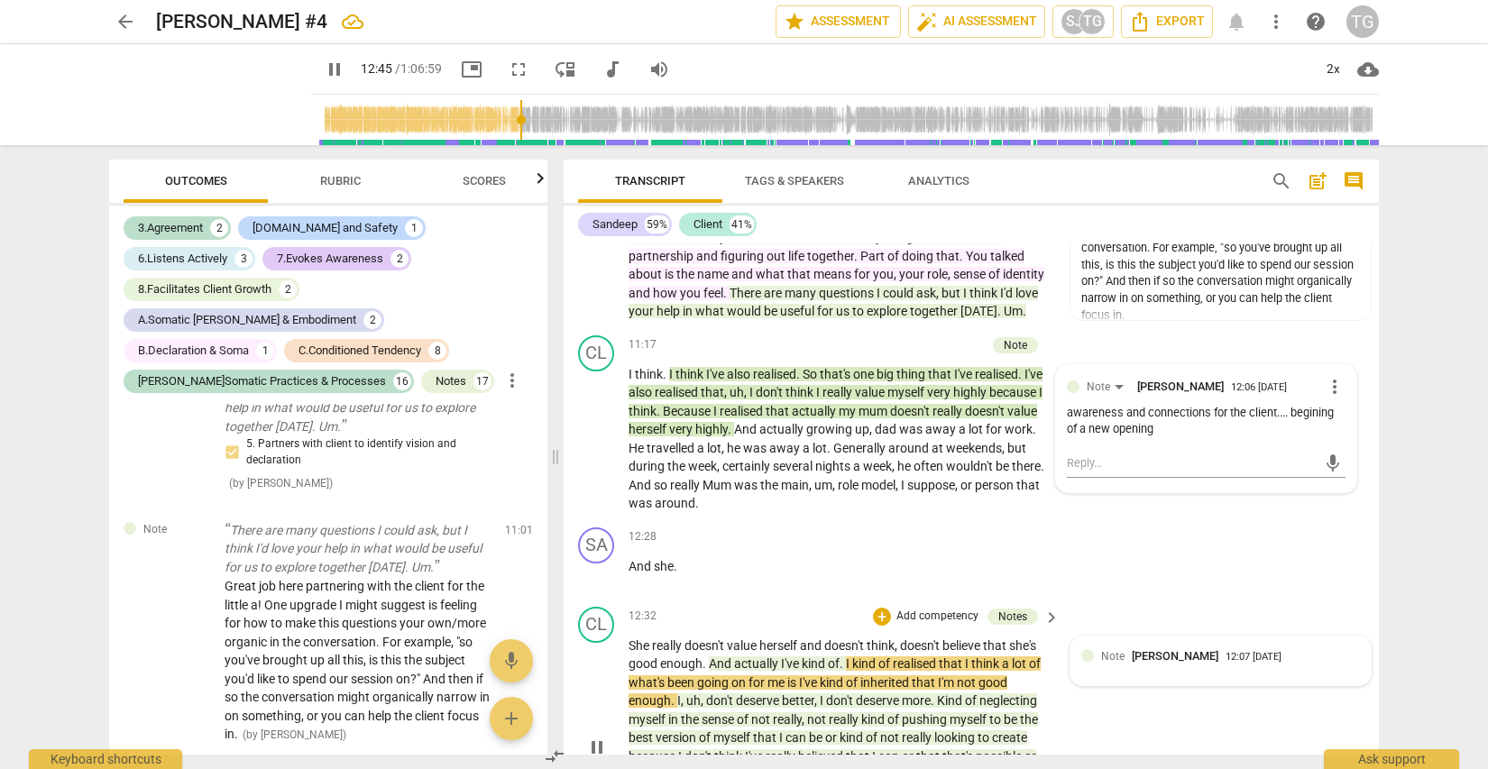
click at [1148, 649] on span "[PERSON_NAME]" at bounding box center [1175, 656] width 87 height 14
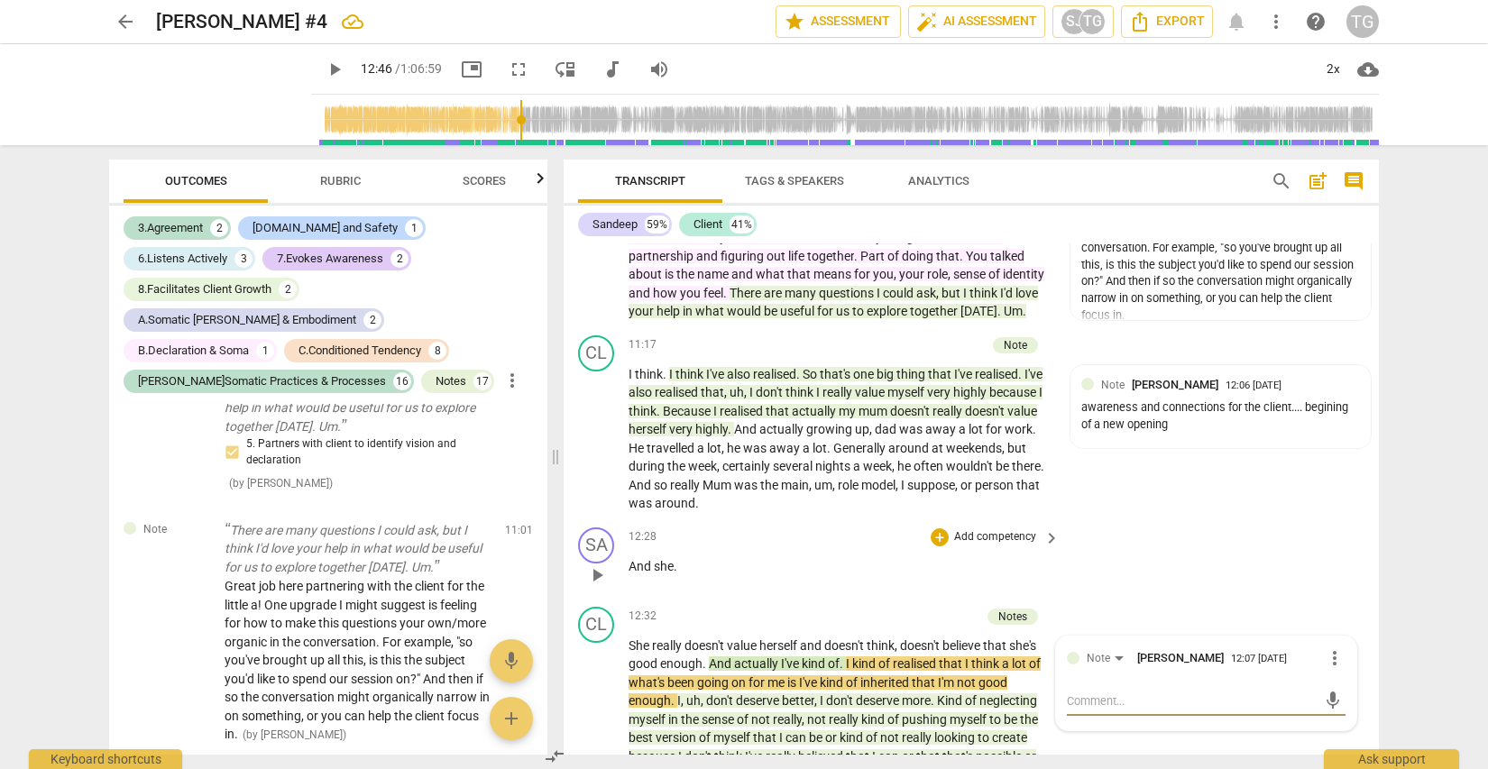
click at [1211, 520] on div "SA play_arrow pause 12:28 + Add competency keyboard_arrow_right And she ." at bounding box center [971, 559] width 815 height 79
click at [1329, 647] on div "Note Sandeep Johal 12:07 09-11-2025" at bounding box center [1220, 661] width 279 height 28
click at [1215, 520] on div "SA play_arrow pause 12:28 + Add competency keyboard_arrow_right And she ." at bounding box center [971, 559] width 815 height 79
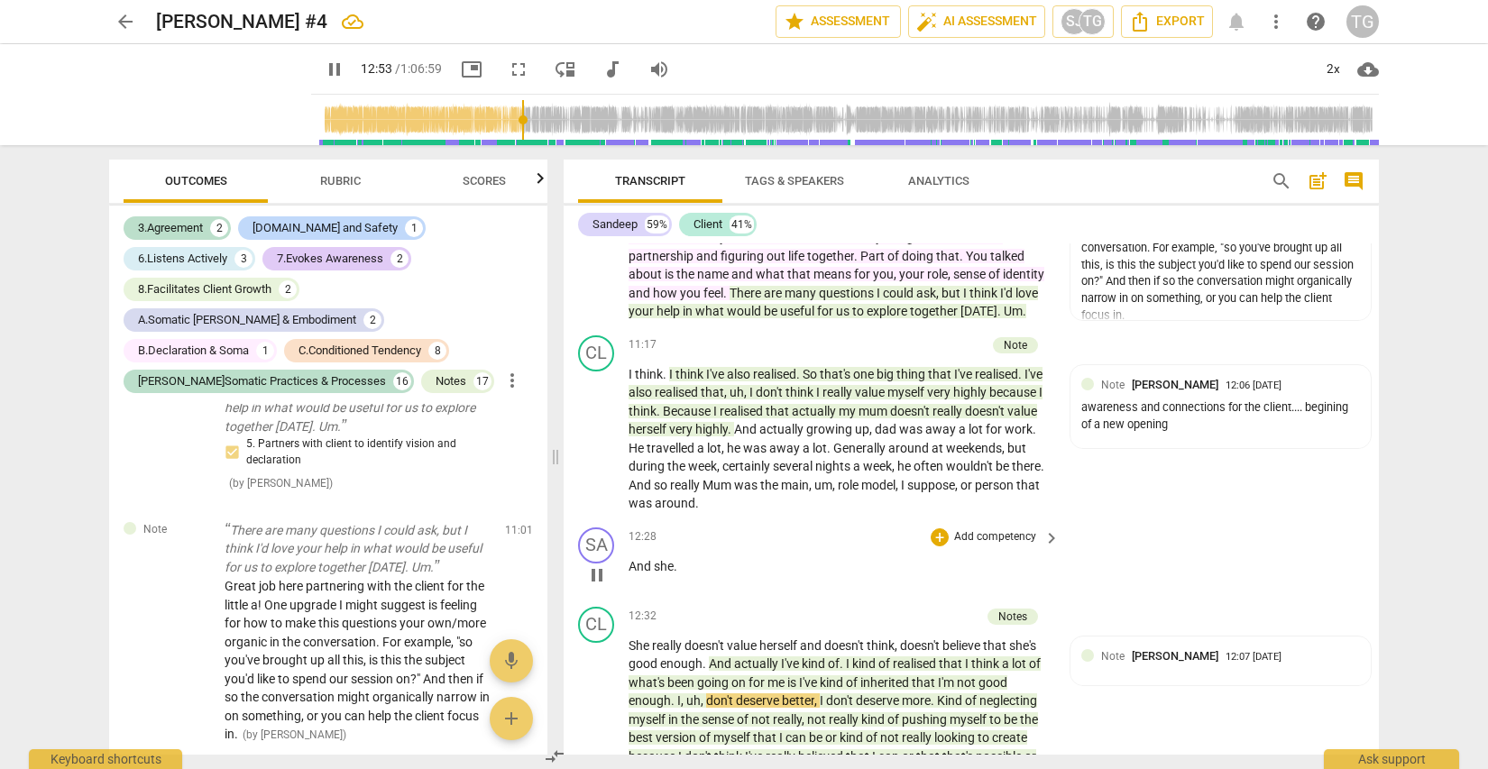
scroll to position [3543, 0]
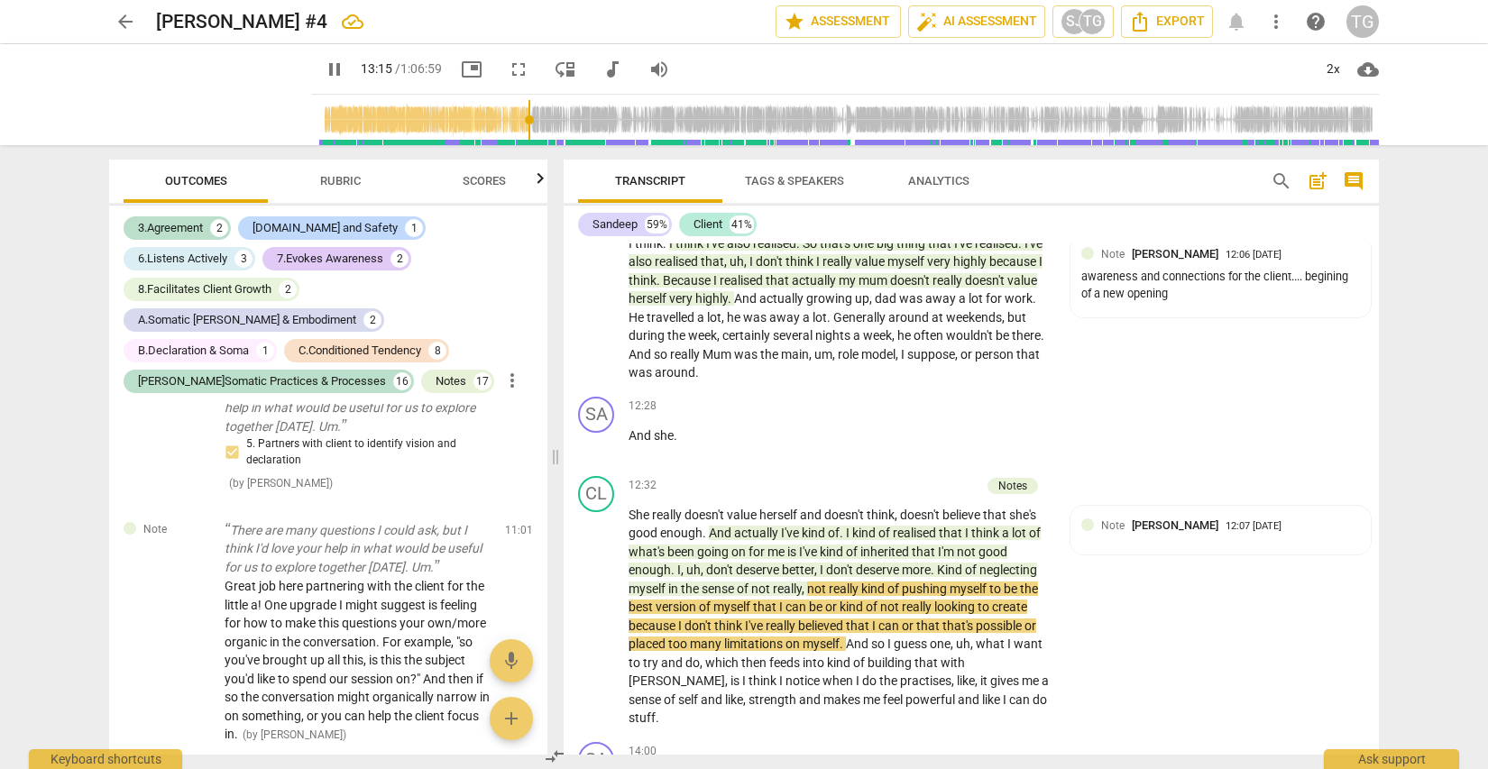
click at [1420, 63] on div "pause pause 13:15 / 1:06:59 picture_in_picture fullscreen move_down audiotrack …" at bounding box center [743, 94] width 1459 height 101
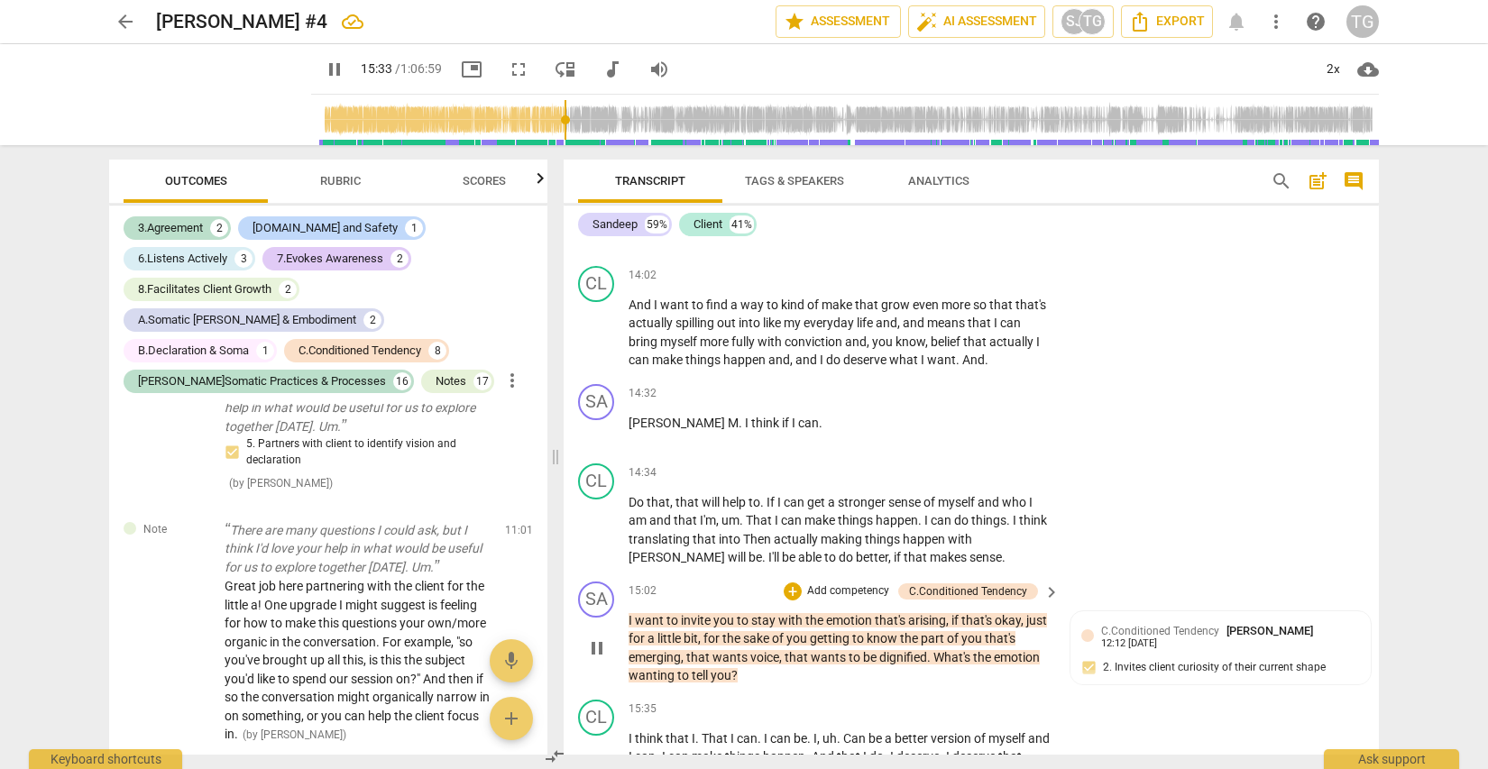
scroll to position [4122, 0]
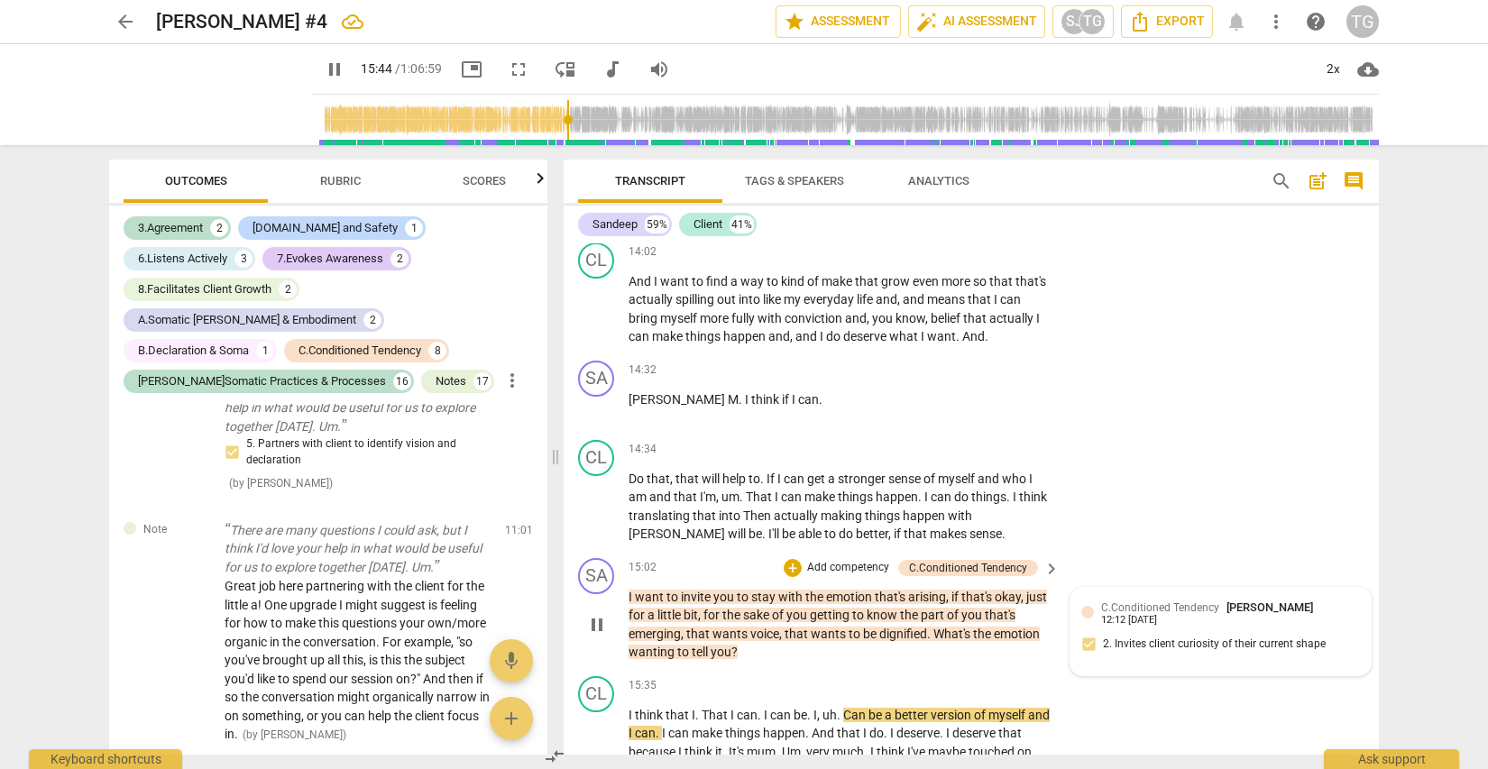
click at [1232, 599] on div "C.Conditioned Tendency Sandeep Johal 12:12 09-11-2025" at bounding box center [1230, 613] width 259 height 28
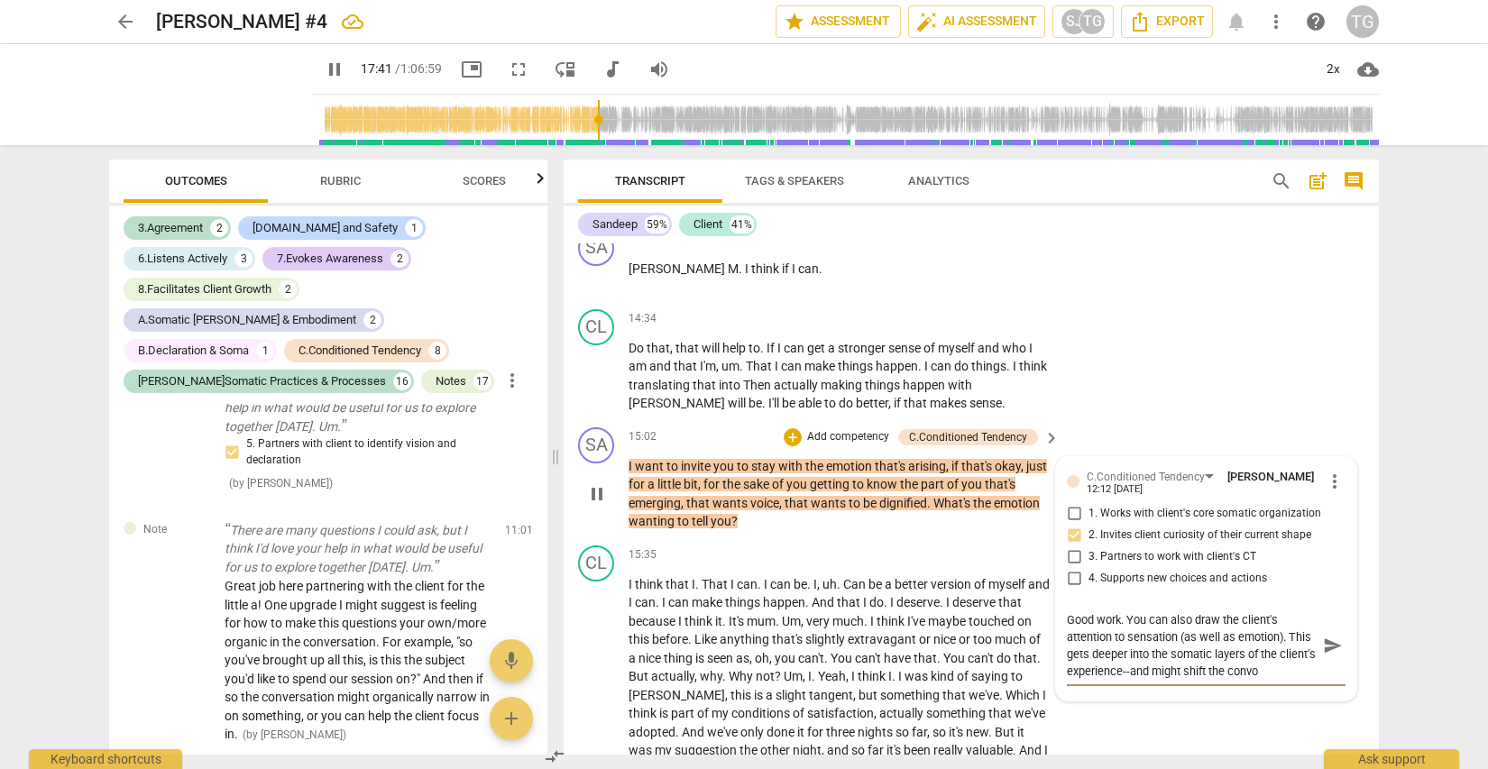
scroll to position [4827, 0]
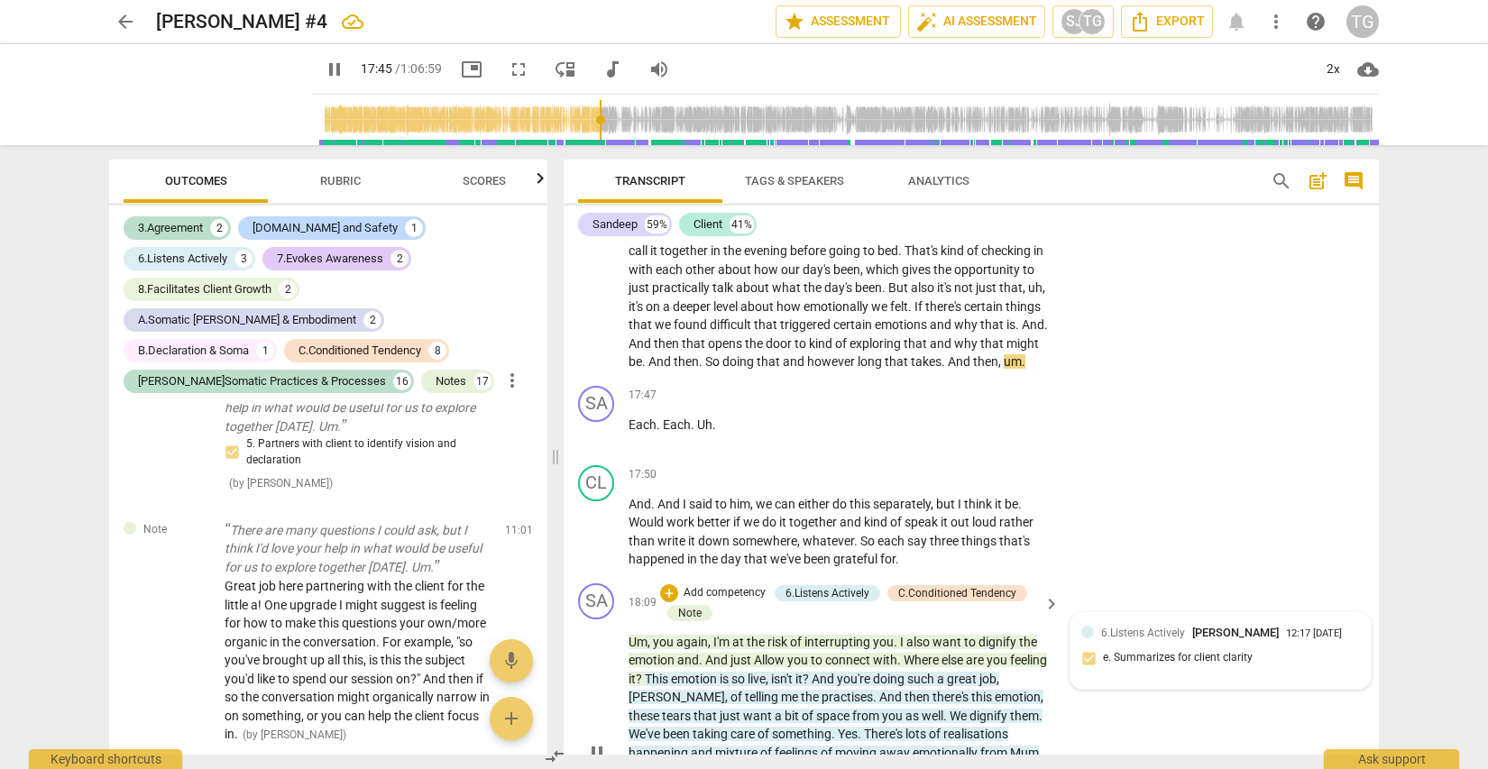
click at [1183, 624] on div "6.Listens Actively Sandeep Johal 12:17 09-11-2025 e. Summarizes for client clar…" at bounding box center [1220, 651] width 279 height 55
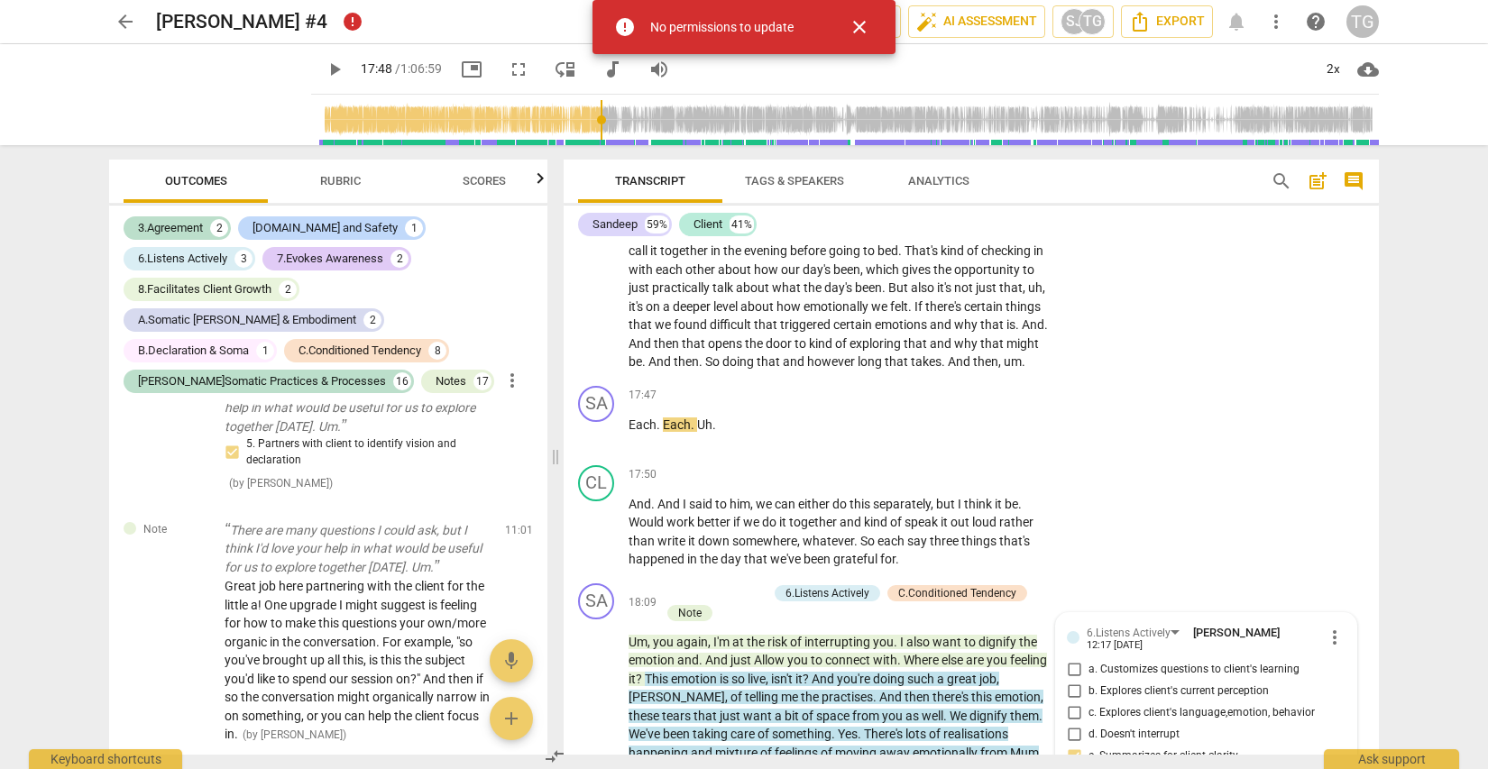
click at [864, 35] on span "close" at bounding box center [859, 27] width 22 height 22
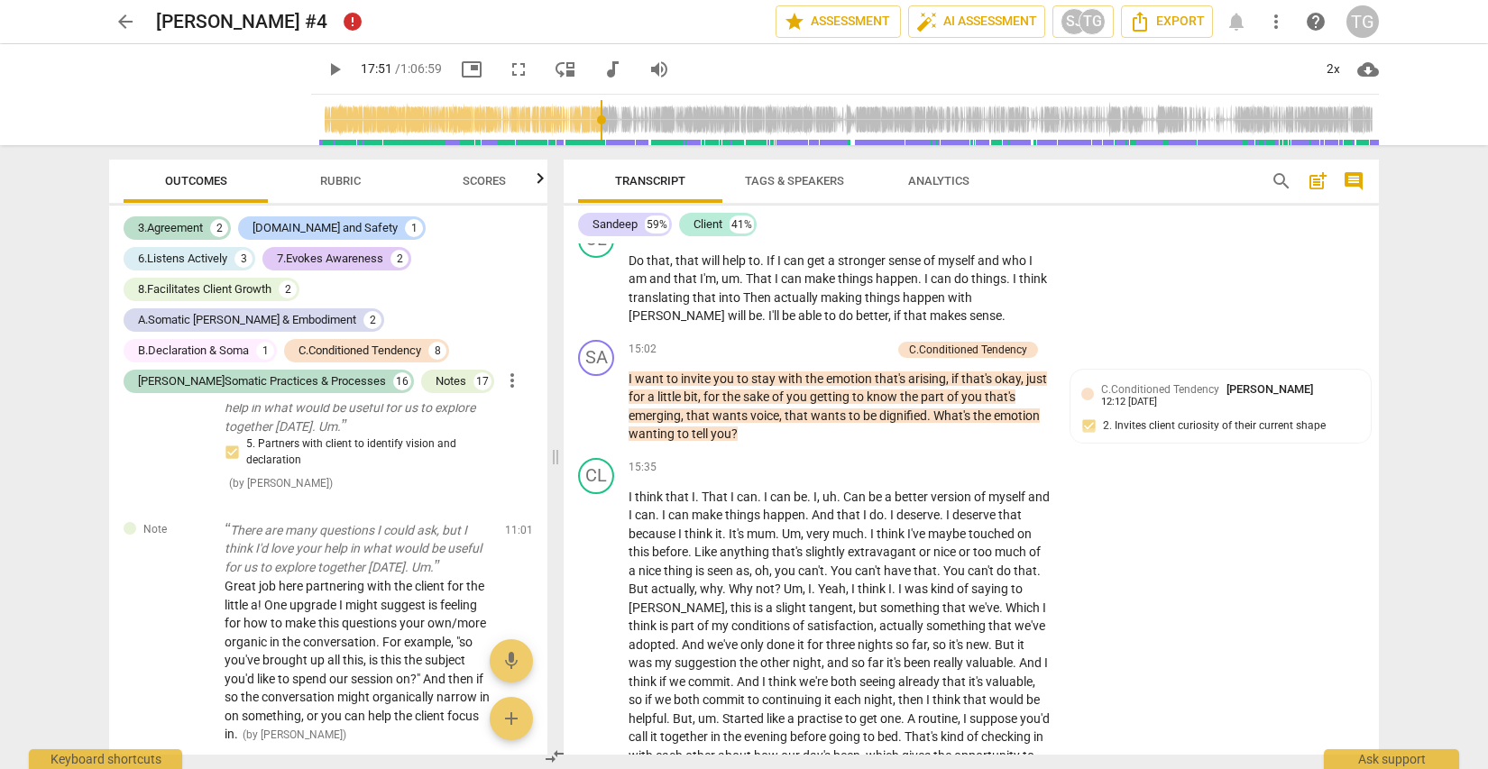
scroll to position [4328, 0]
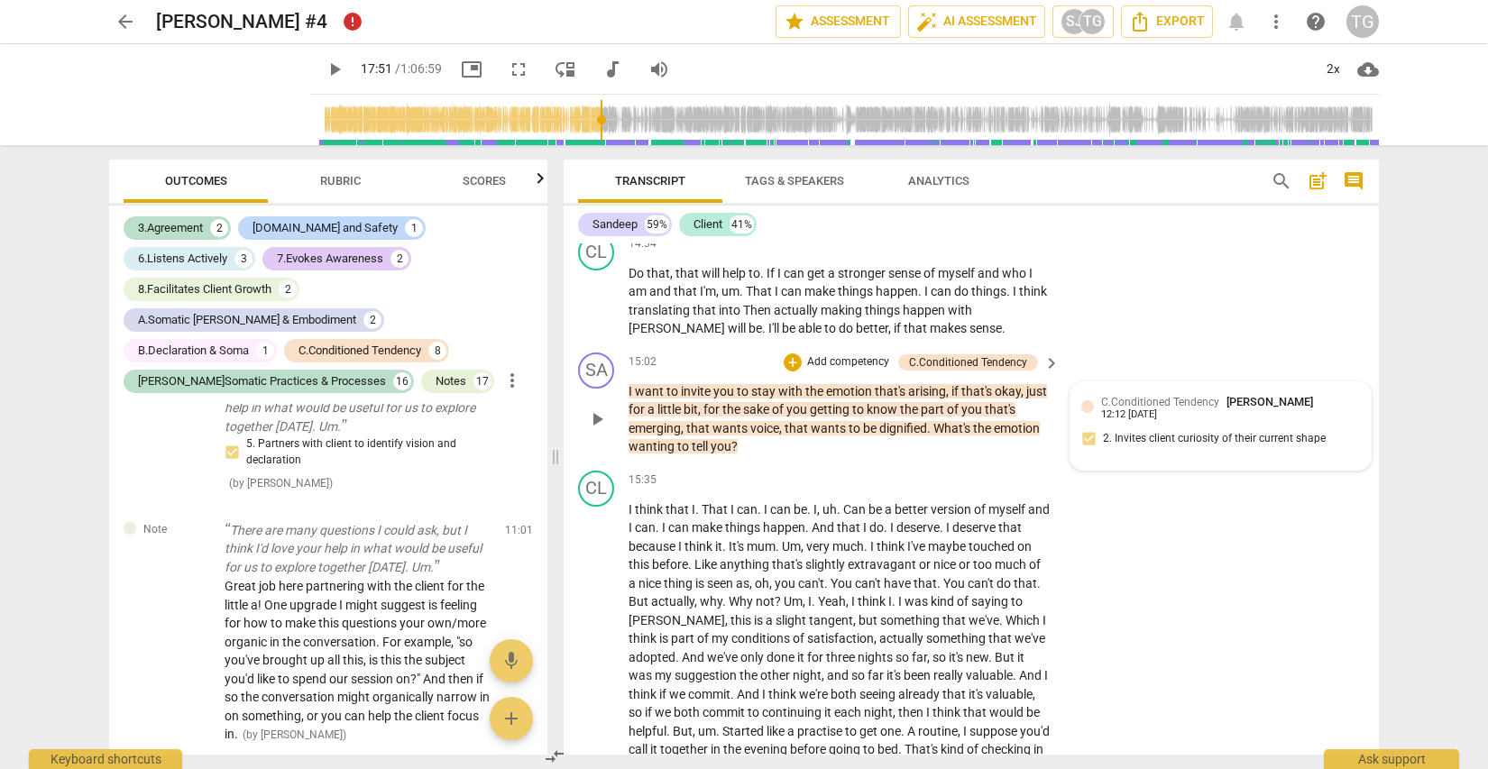
click at [1190, 393] on div "C.Conditioned Tendency [PERSON_NAME] 12:12 [DATE] 2. Invites client curiosity o…" at bounding box center [1220, 426] width 279 height 66
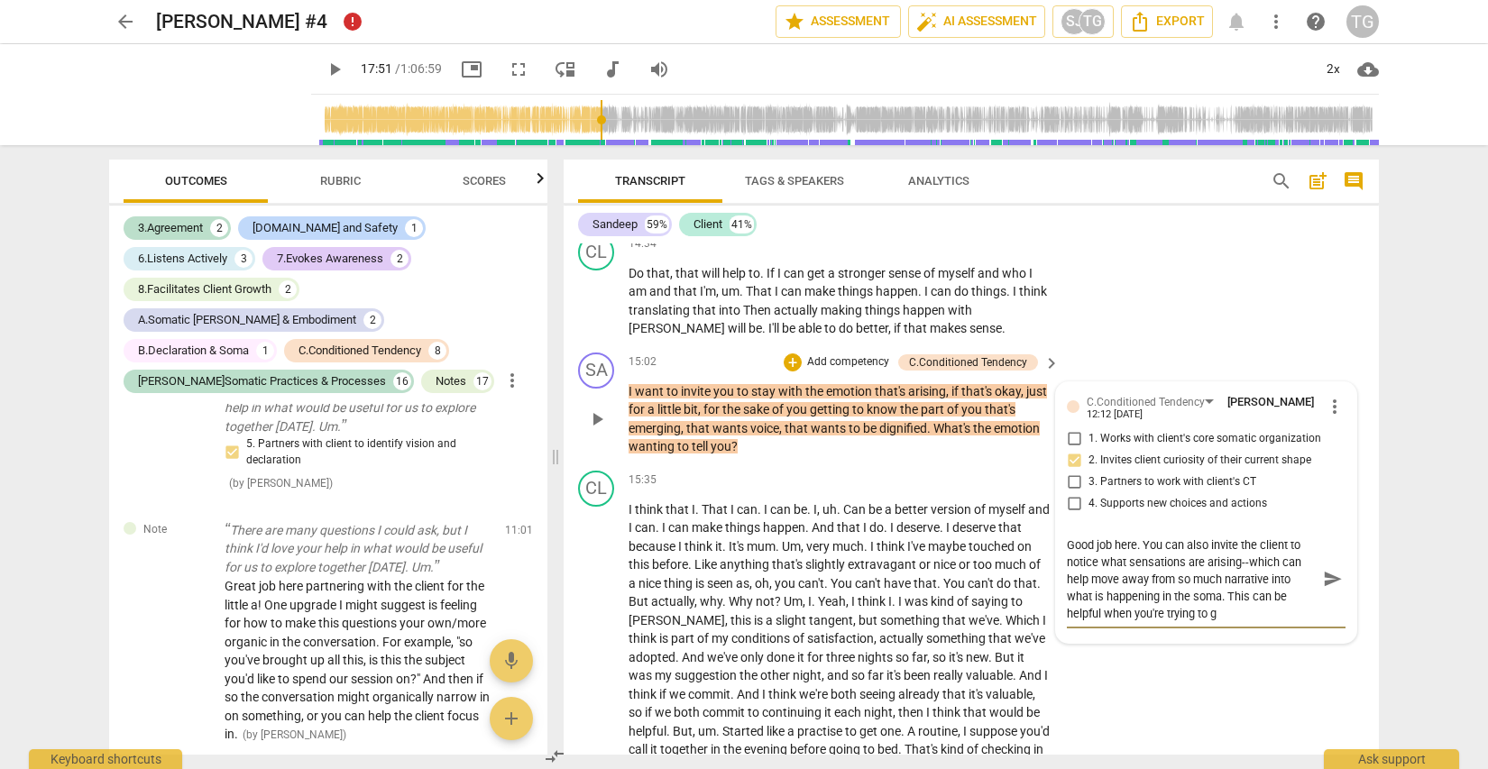
scroll to position [0, 0]
click at [1333, 569] on span "send" at bounding box center [1333, 579] width 20 height 20
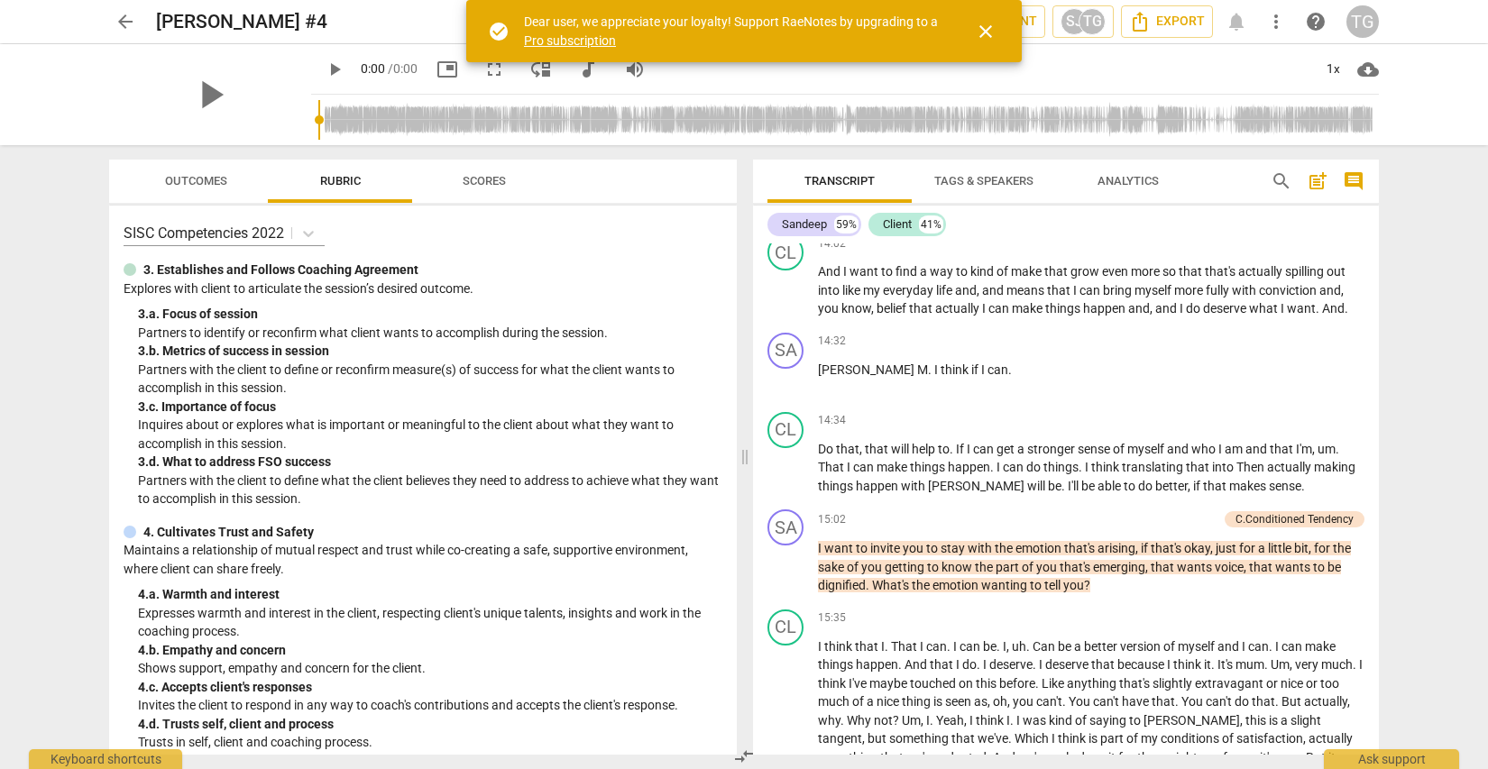
scroll to position [3663, 0]
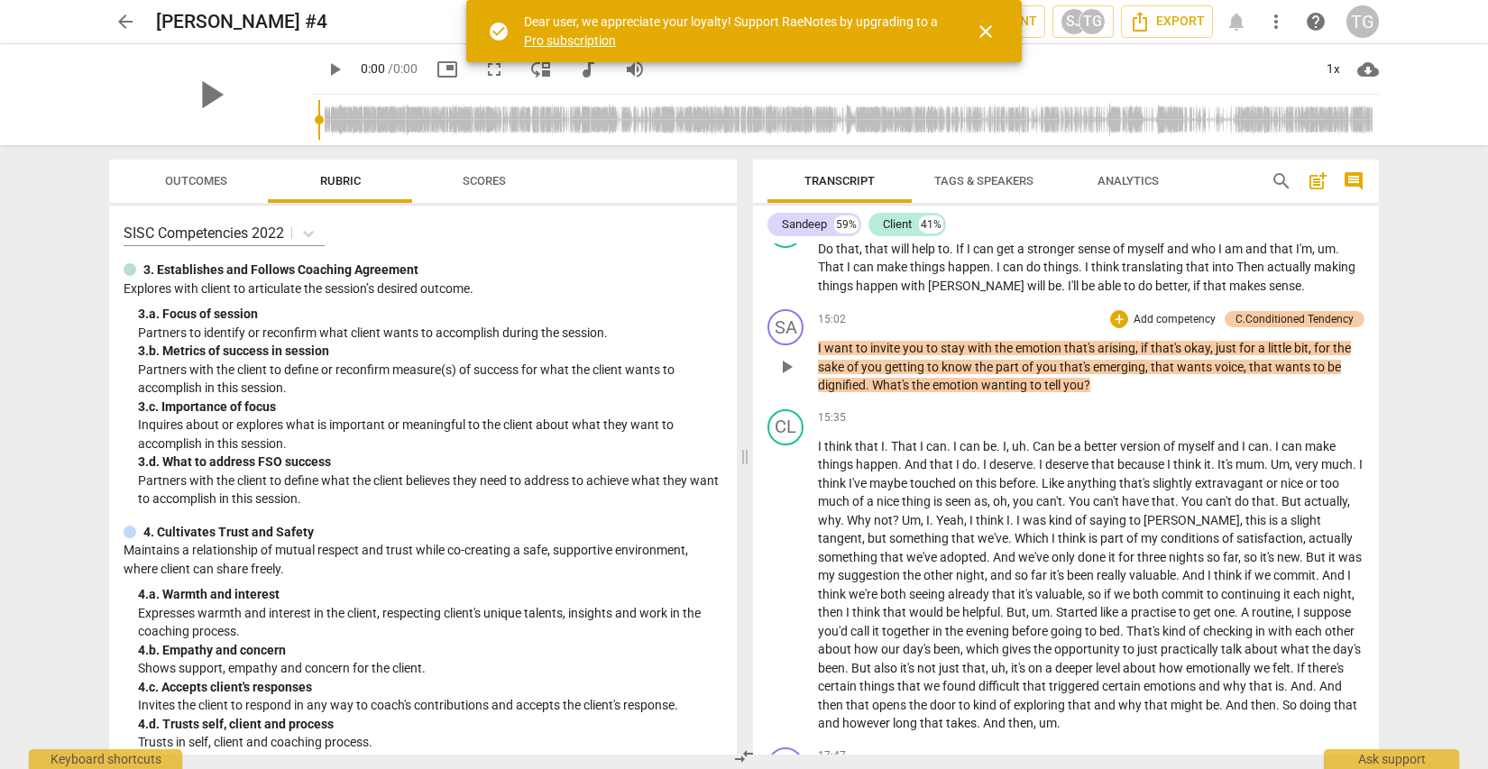
click at [1316, 311] on div "C.Conditioned Tendency" at bounding box center [1294, 319] width 118 height 16
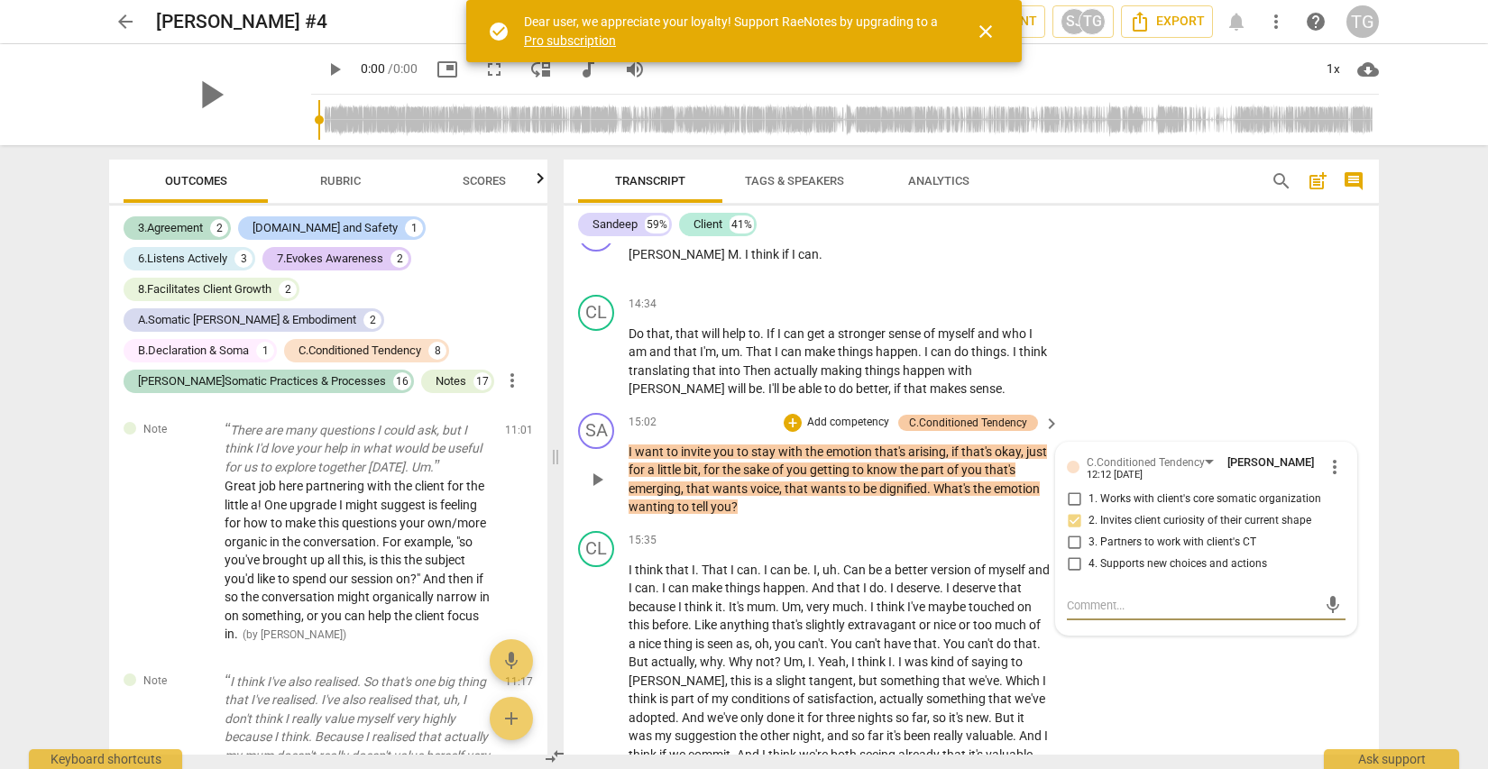
scroll to position [1283, 0]
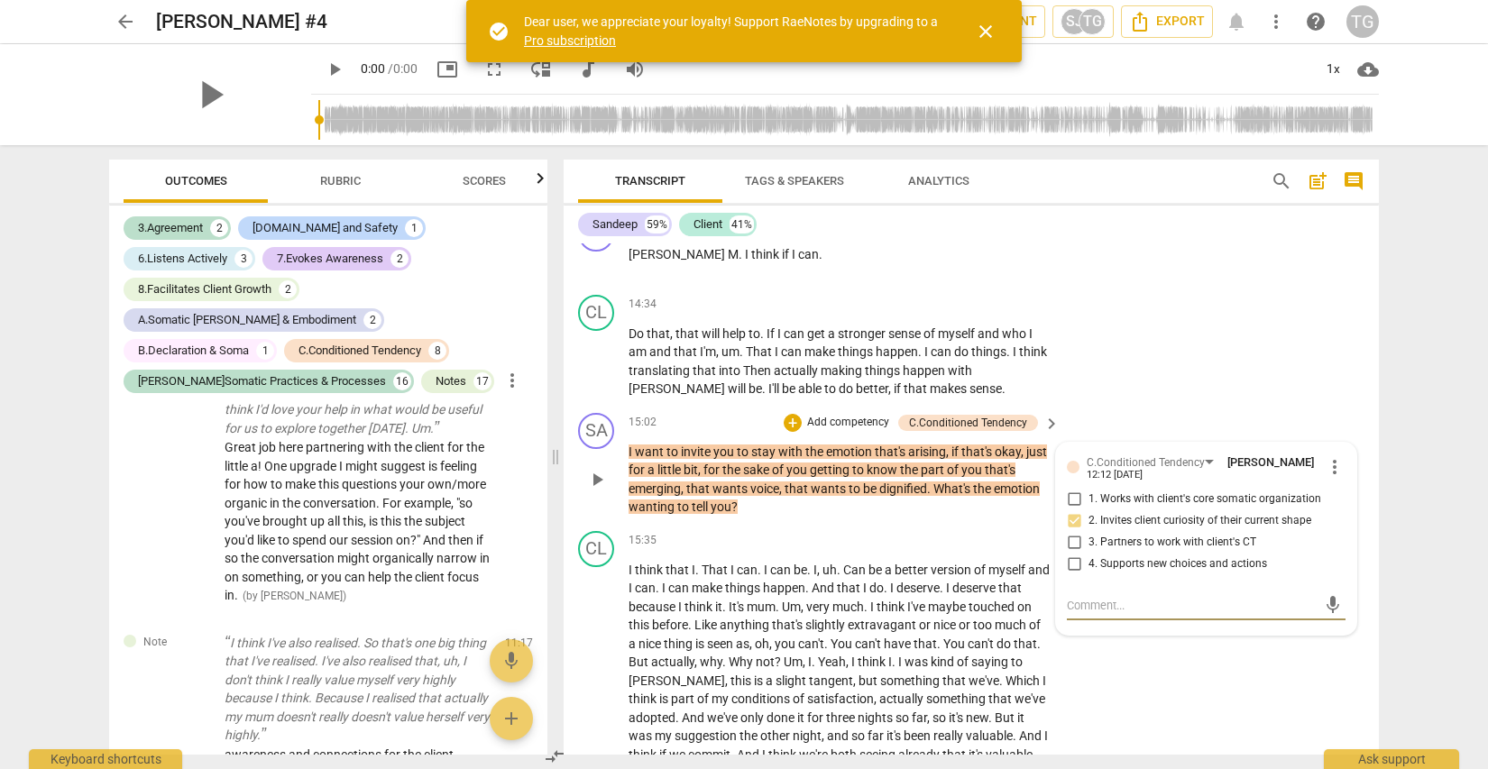
type textarea "G"
type textarea "Go"
type textarea "Goo"
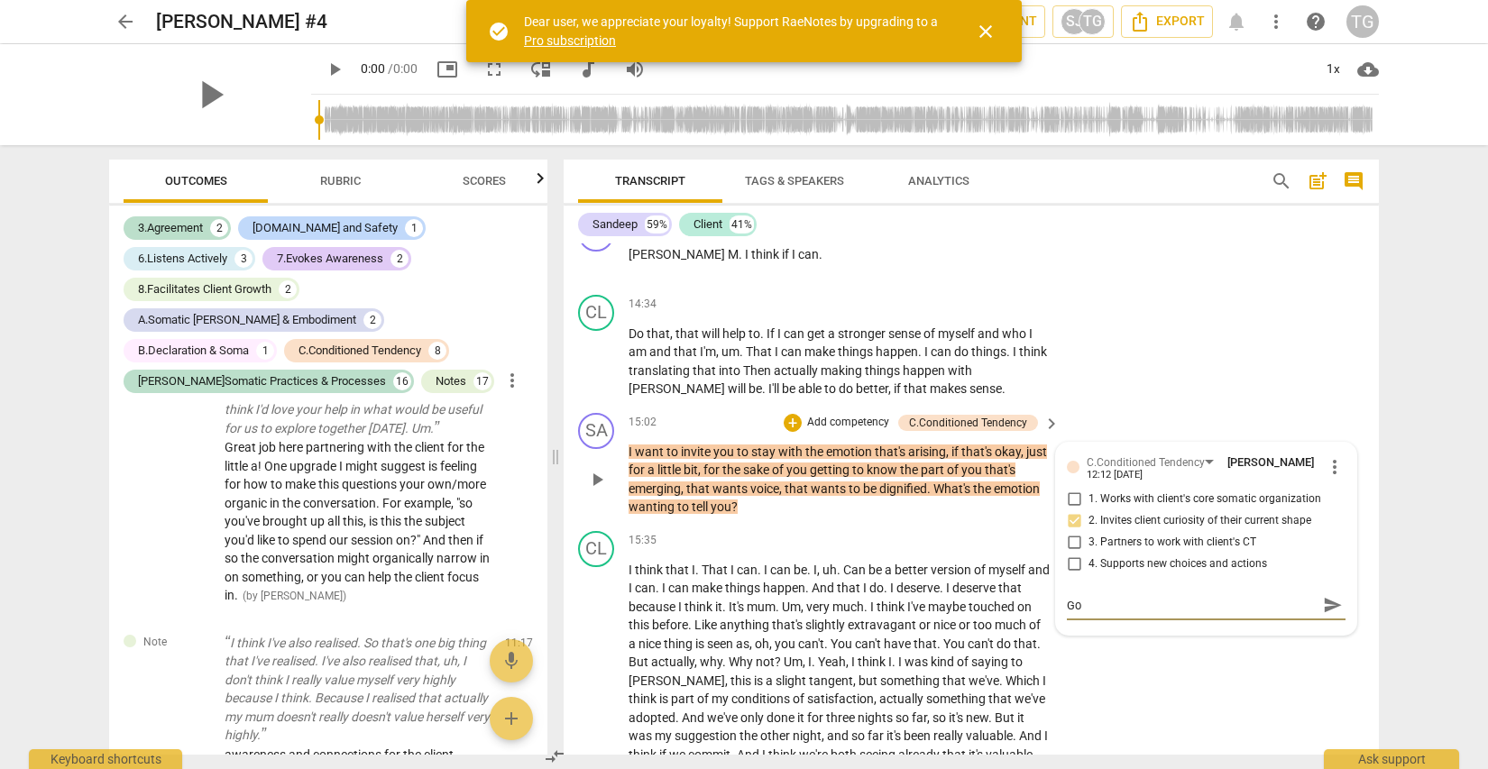
type textarea "Goo"
type textarea "Good"
type textarea "Good w"
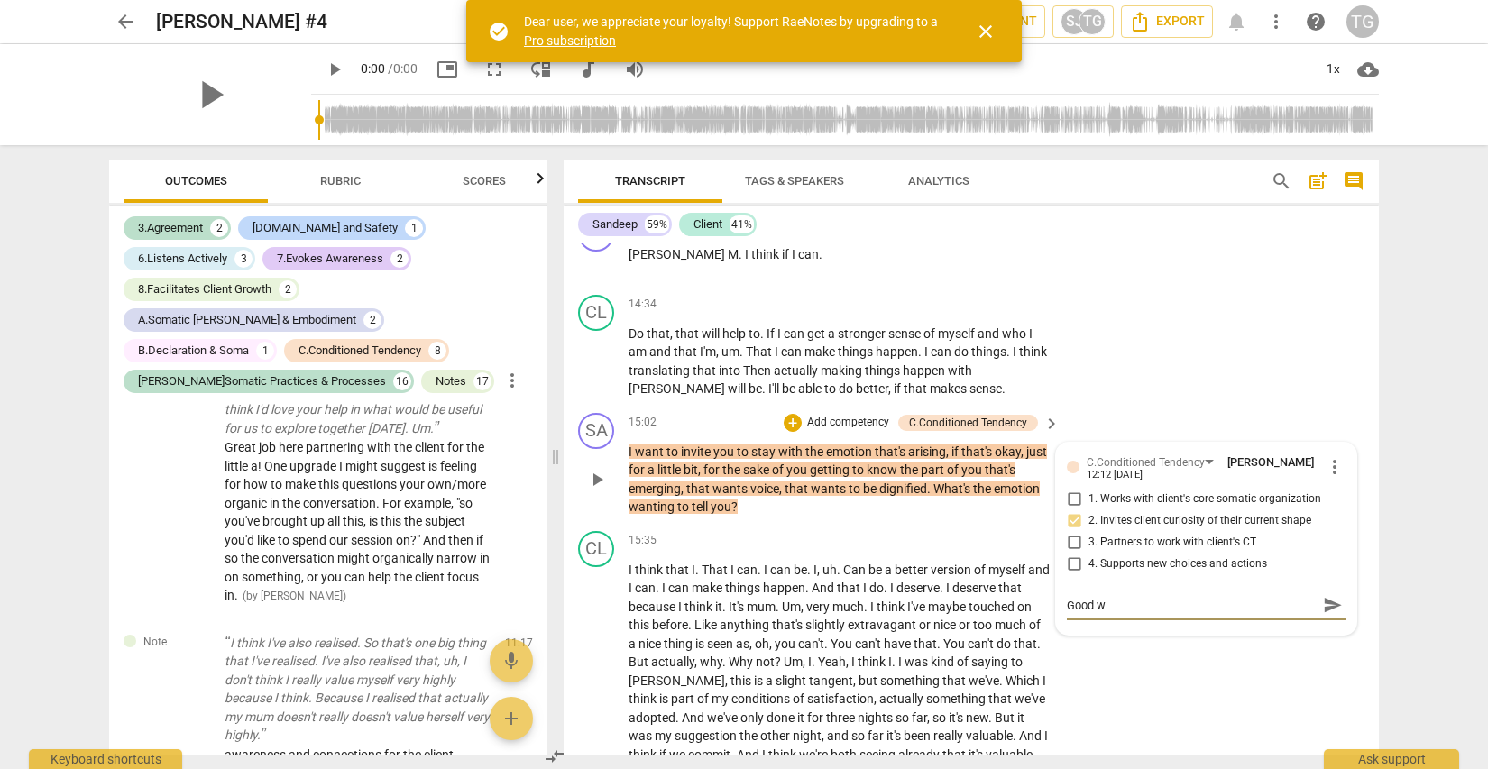
type textarea "Good wo"
type textarea "Good wor"
type textarea "Good work"
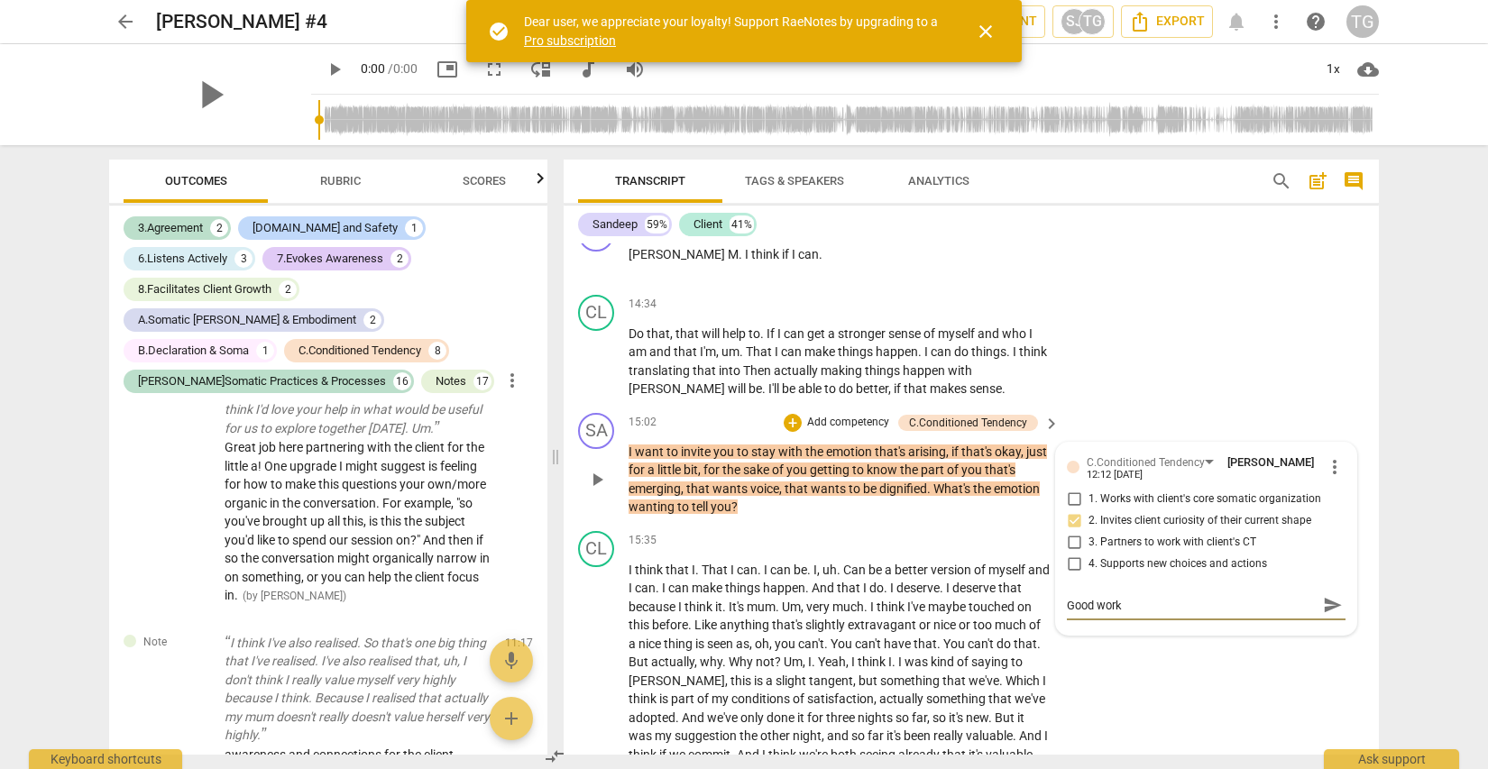
type textarea "Good work"
type textarea "Good work h"
type textarea "Good work he"
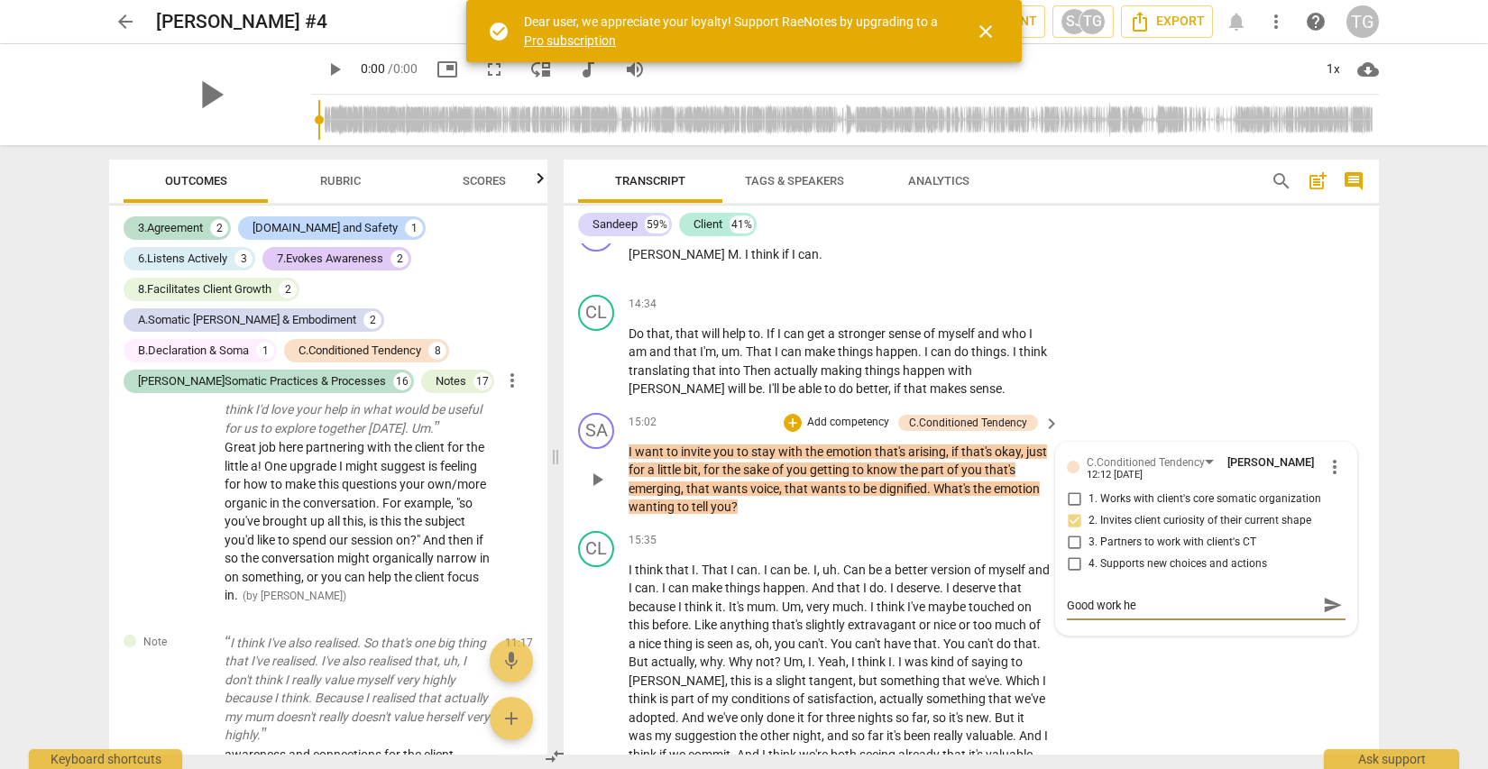
type textarea "Good work her"
type textarea "Good work here"
type textarea "Good work here."
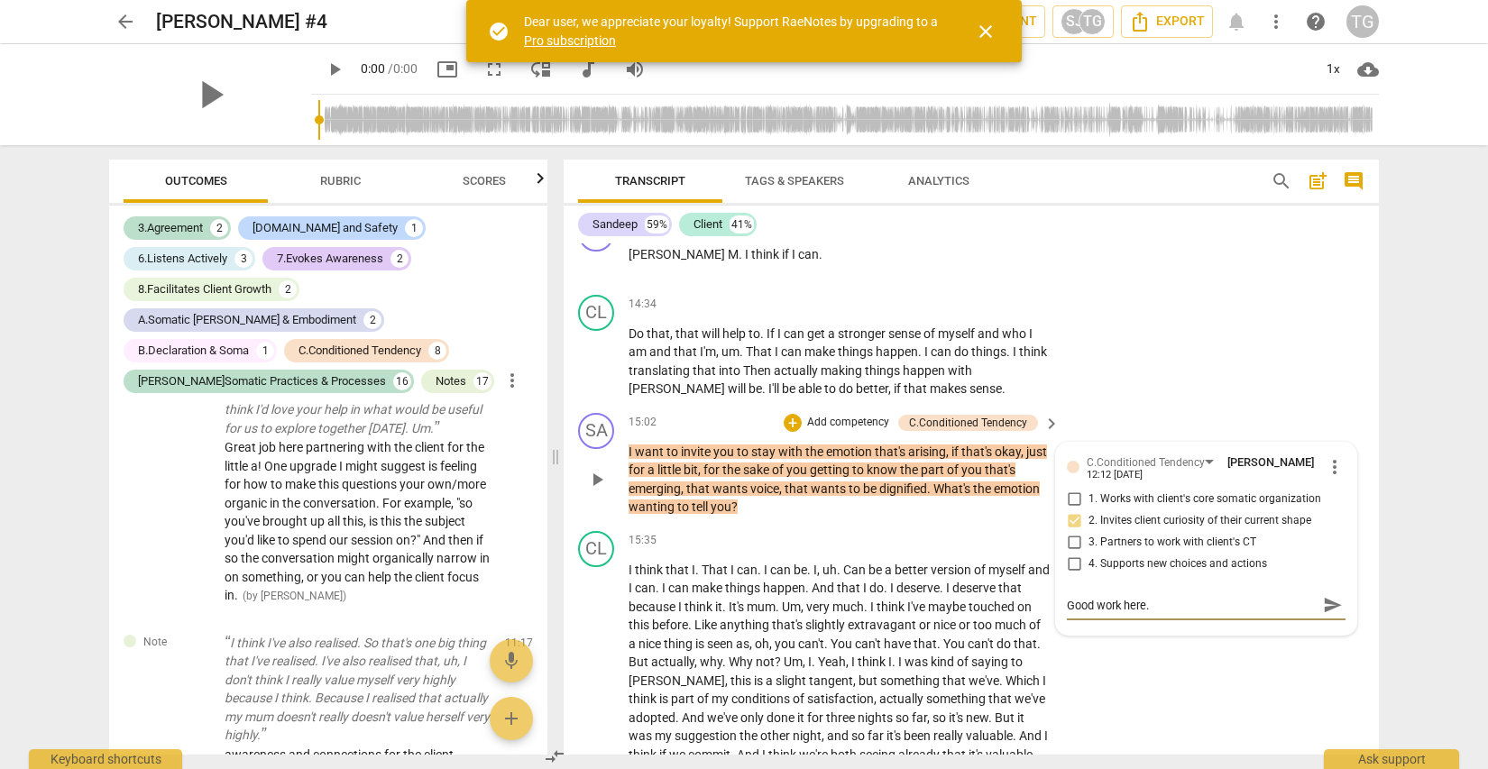
type textarea "Good work here."
type textarea "Good work here. T"
type textarea "Good work here. To"
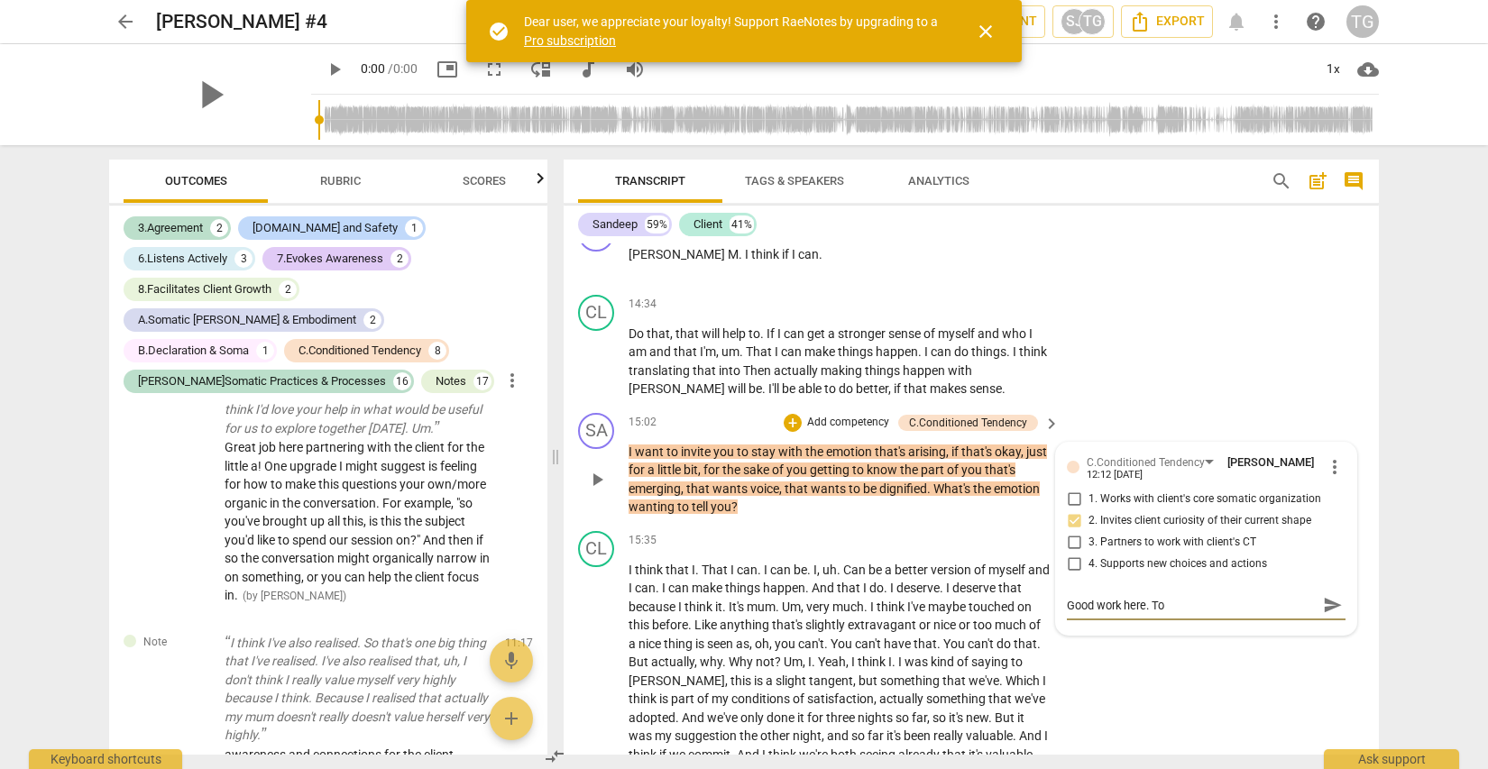
type textarea "Good work here. To"
type textarea "Good work here. To r"
type textarea "Good work here. To re"
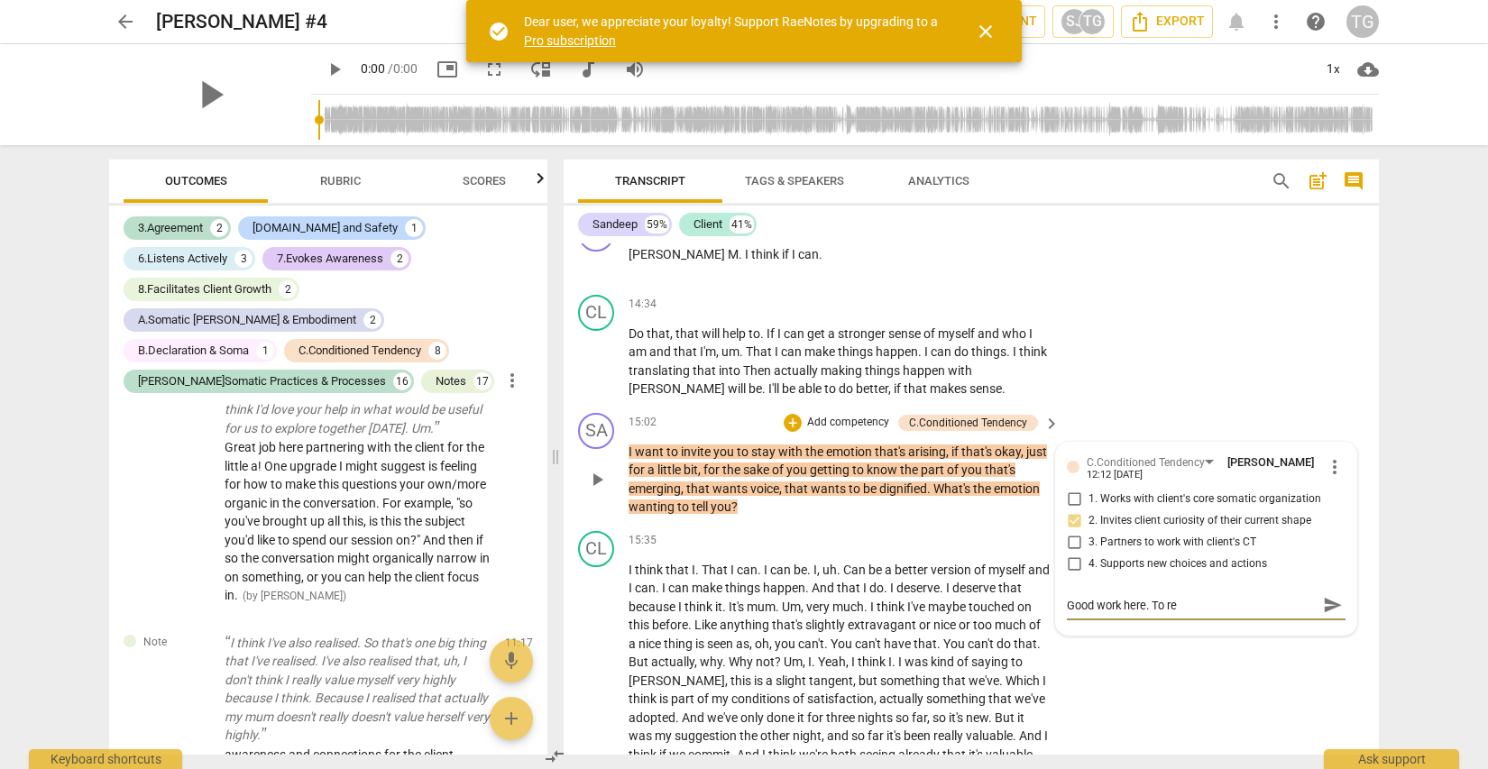
type textarea "Good work here. To rea"
type textarea "Good work here. To real"
type textarea "Good work here. To reall"
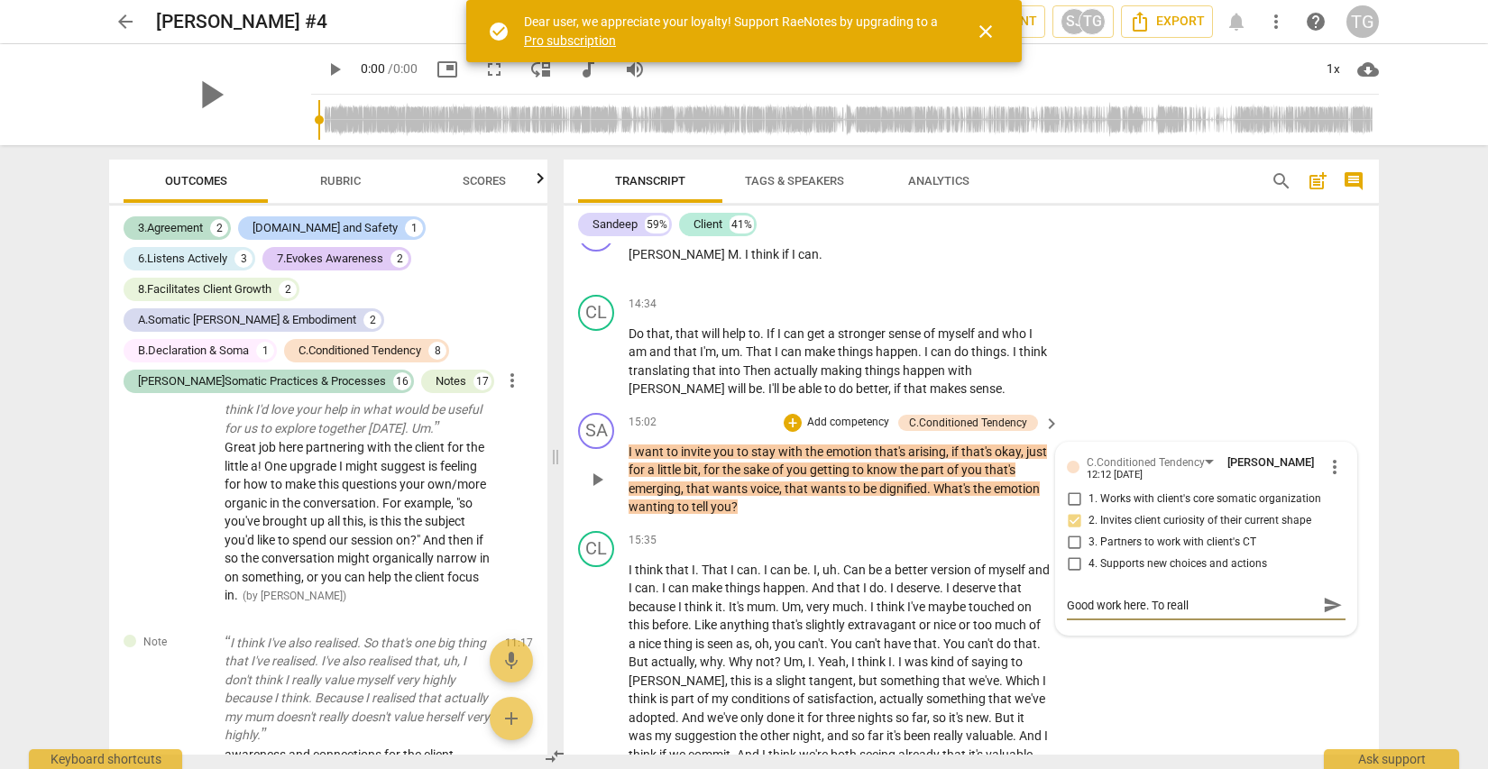
type textarea "Good work here. To really"
type textarea "Good work here. To really g"
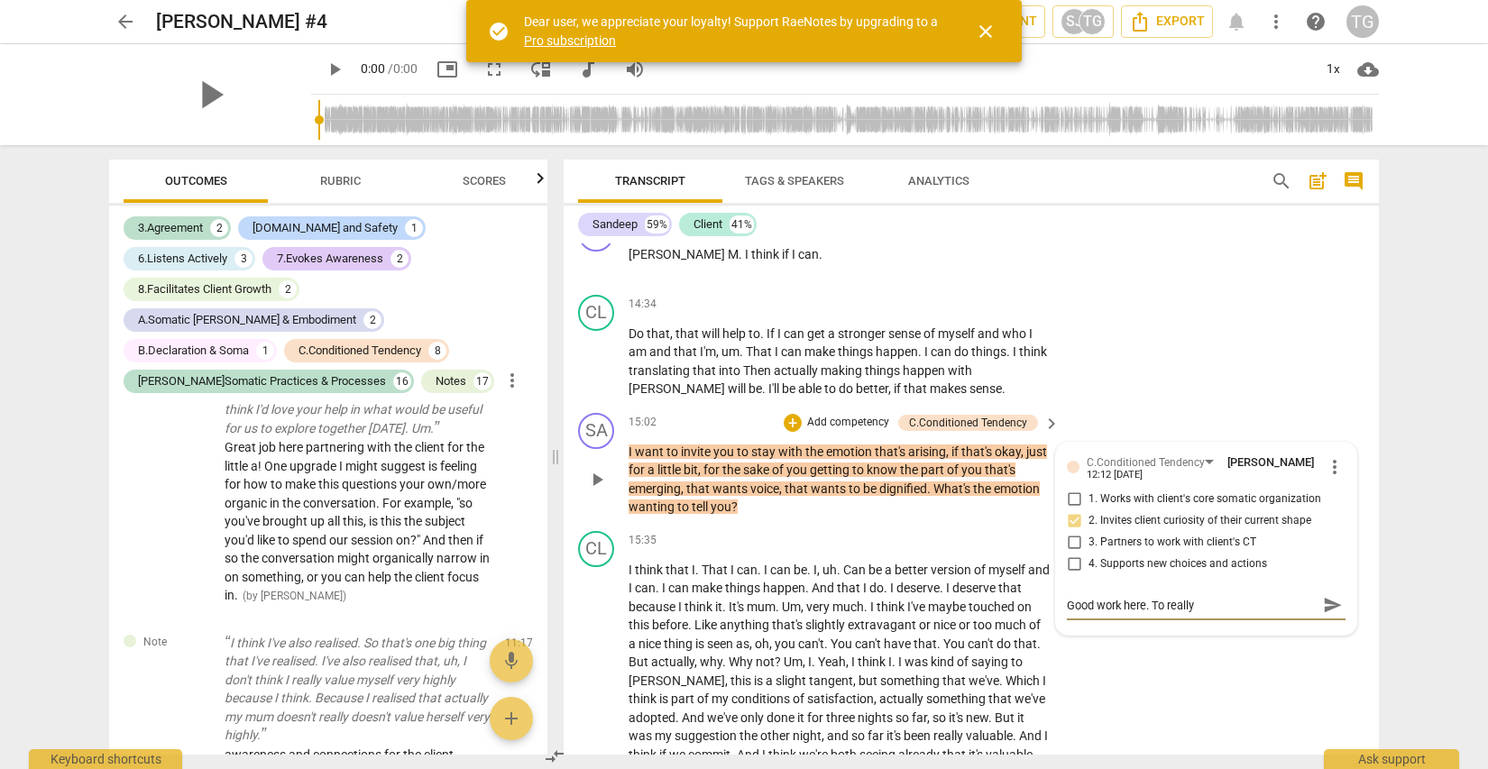
type textarea "Good work here. To really g"
type textarea "Good work here. To really ge"
type textarea "Good work here. To really get"
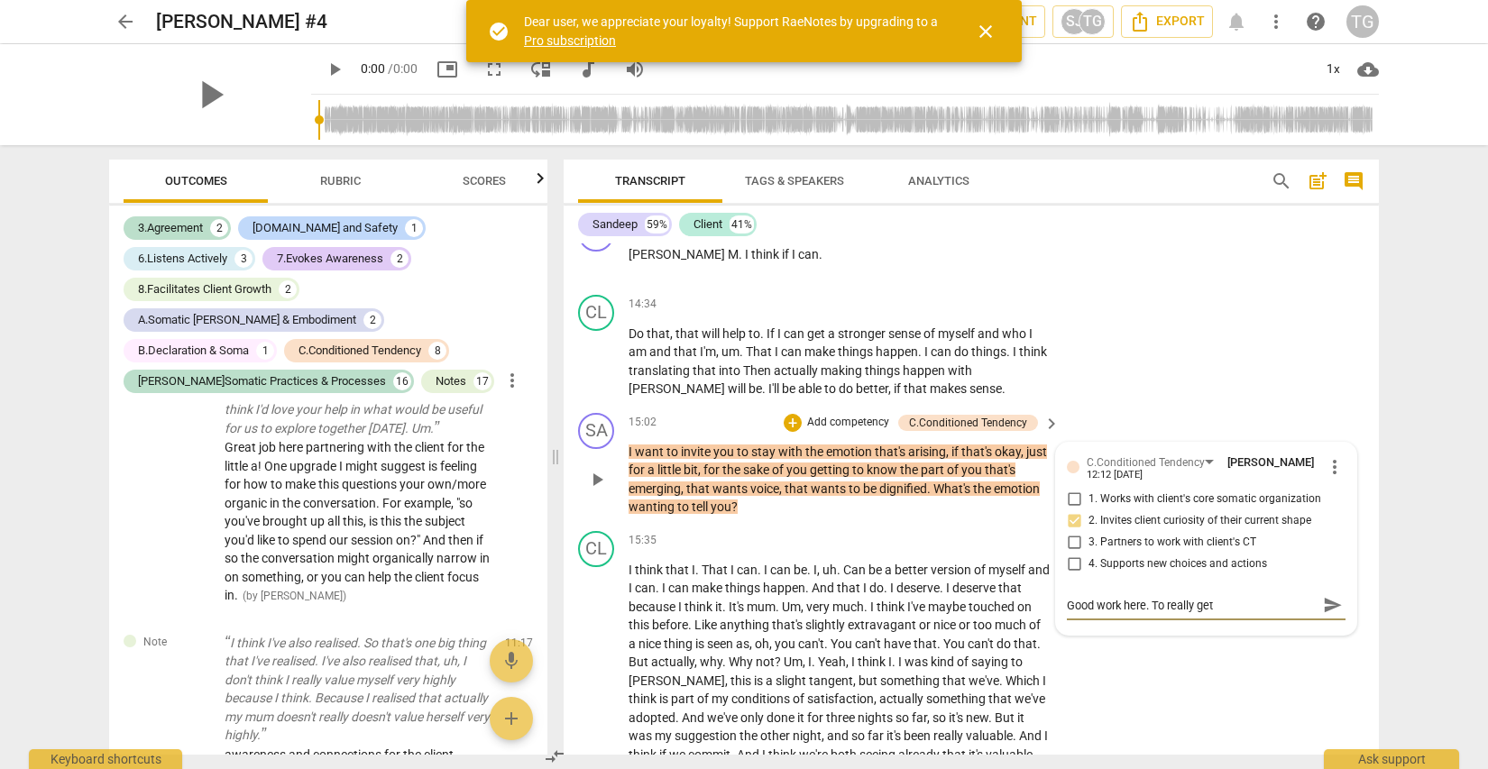
type textarea "Good work here. To really ge"
type textarea "Good work here. To really gea"
type textarea "Good work here. To really ge"
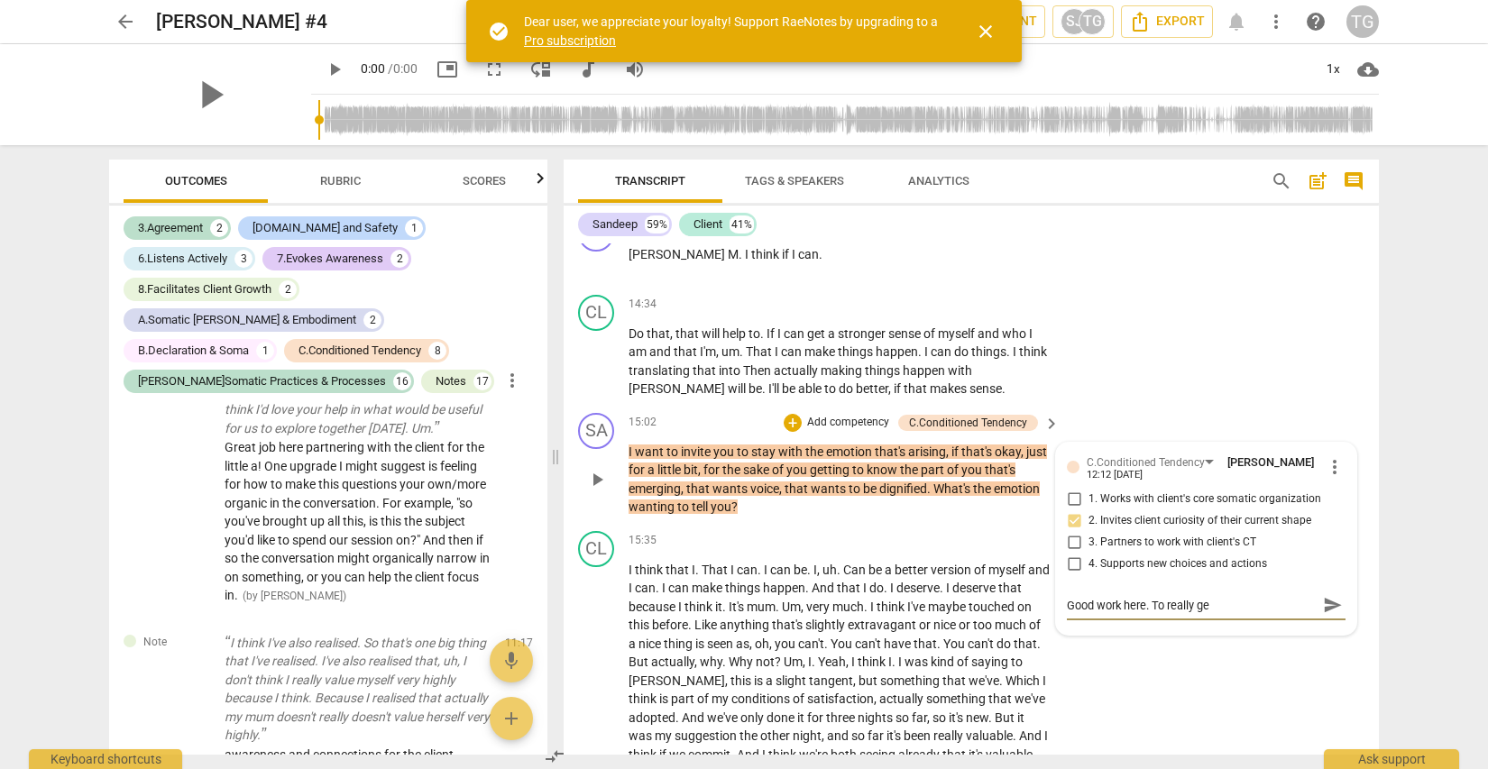
type textarea "Good work here. To really get"
type textarea "Good work here. To really get a"
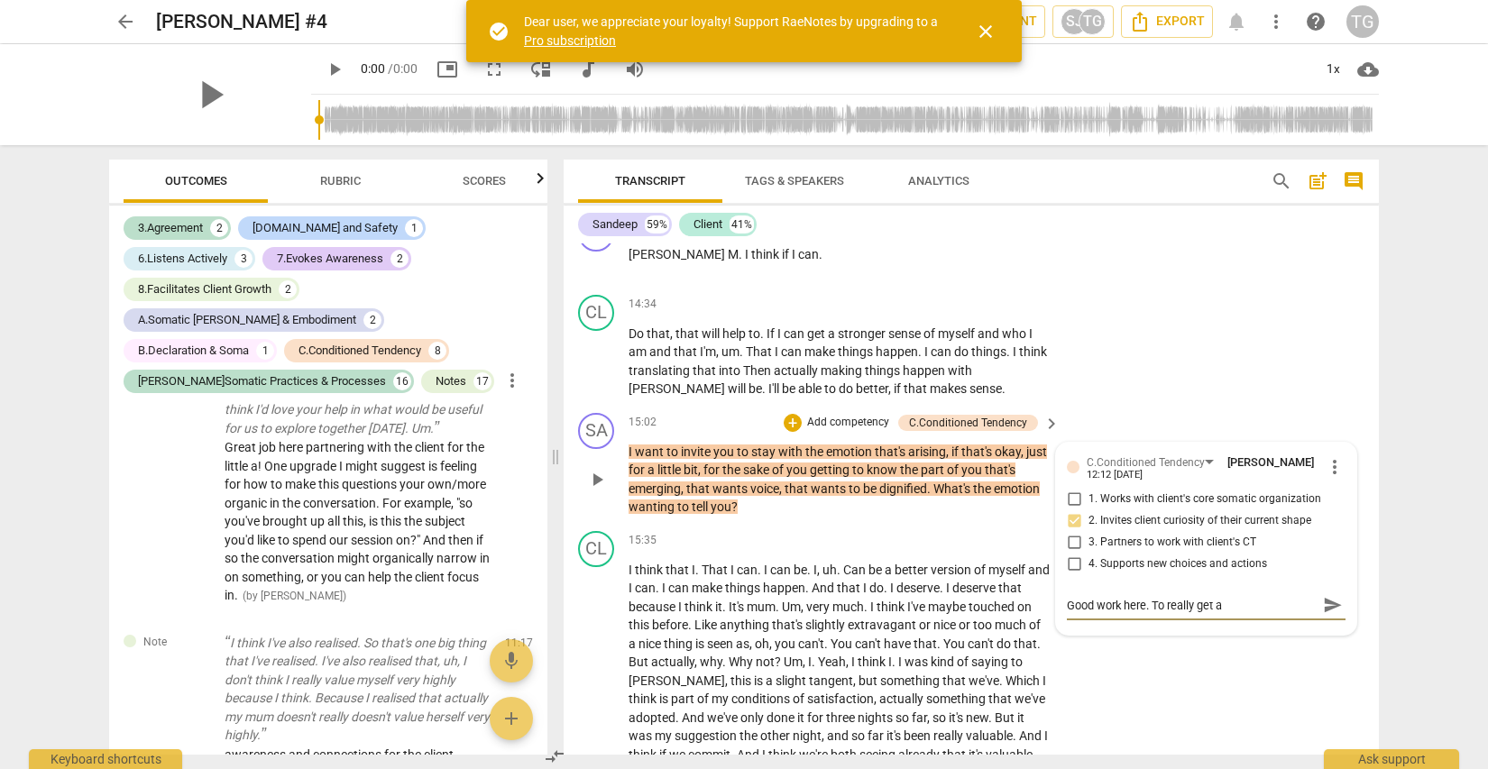
type textarea "Good work here. To really get at"
type textarea "Good work here. To really get at t"
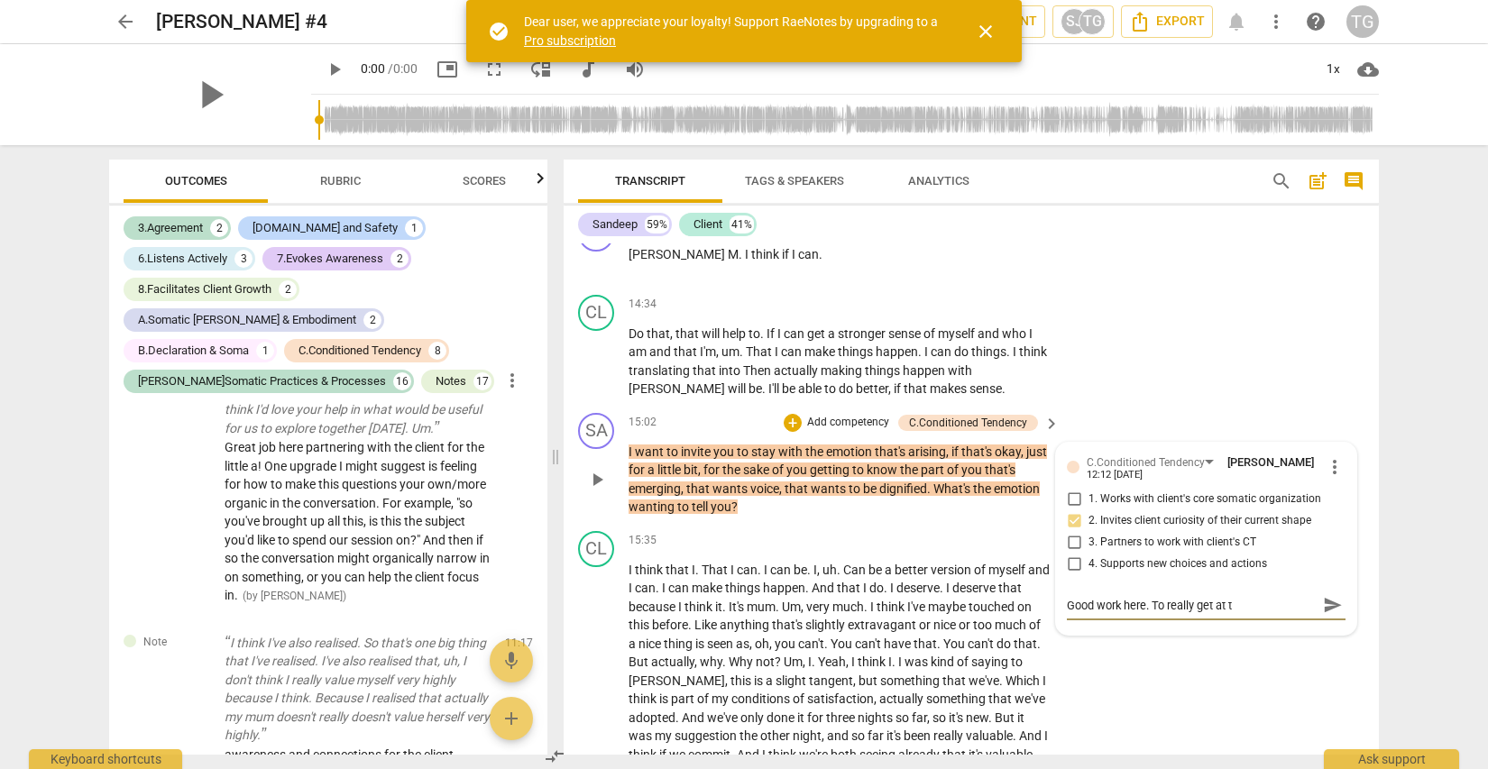
type textarea "Good work here. To really get at th"
type textarea "Good work here. To really get at the"
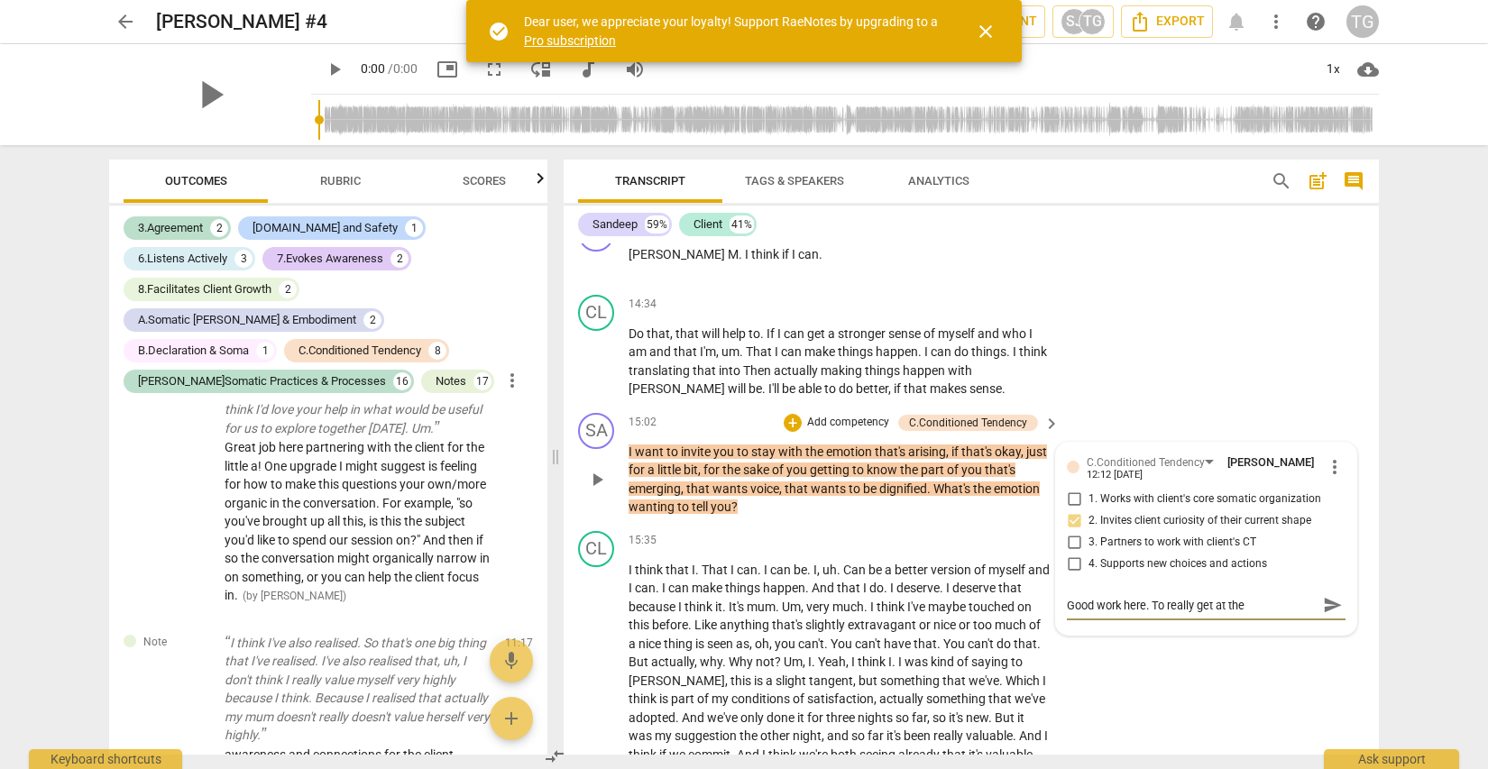
type textarea "Good work here. To really get at the C"
type textarea "Good work here. To really get at the [GEOGRAPHIC_DATA]"
type textarea "Good work here. To really get at the [GEOGRAPHIC_DATA],"
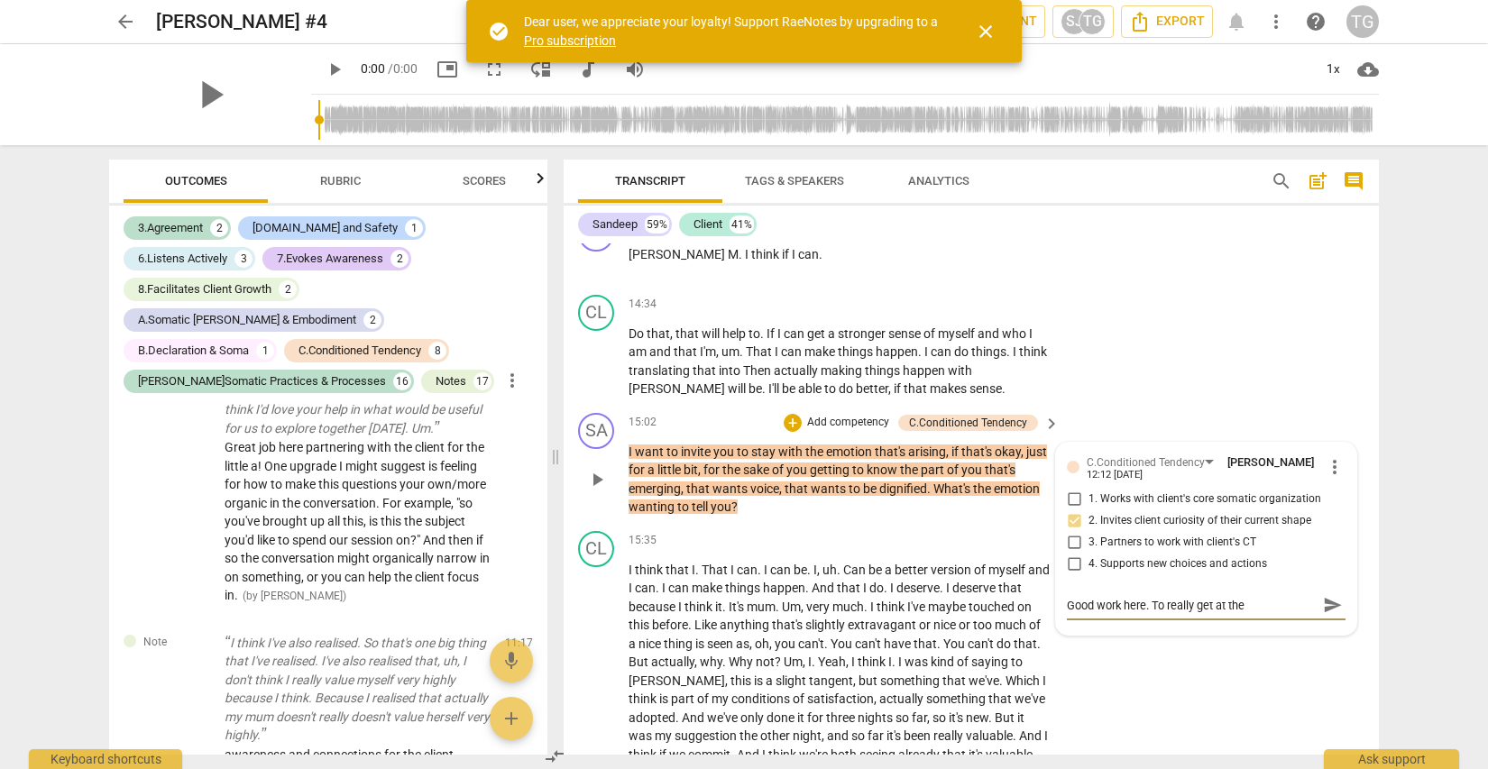
type textarea "Good work here. To really get at the [GEOGRAPHIC_DATA],"
type textarea "Good work here. To really get at the [GEOGRAPHIC_DATA], r"
type textarea "Good work here. To really get at the [GEOGRAPHIC_DATA], re"
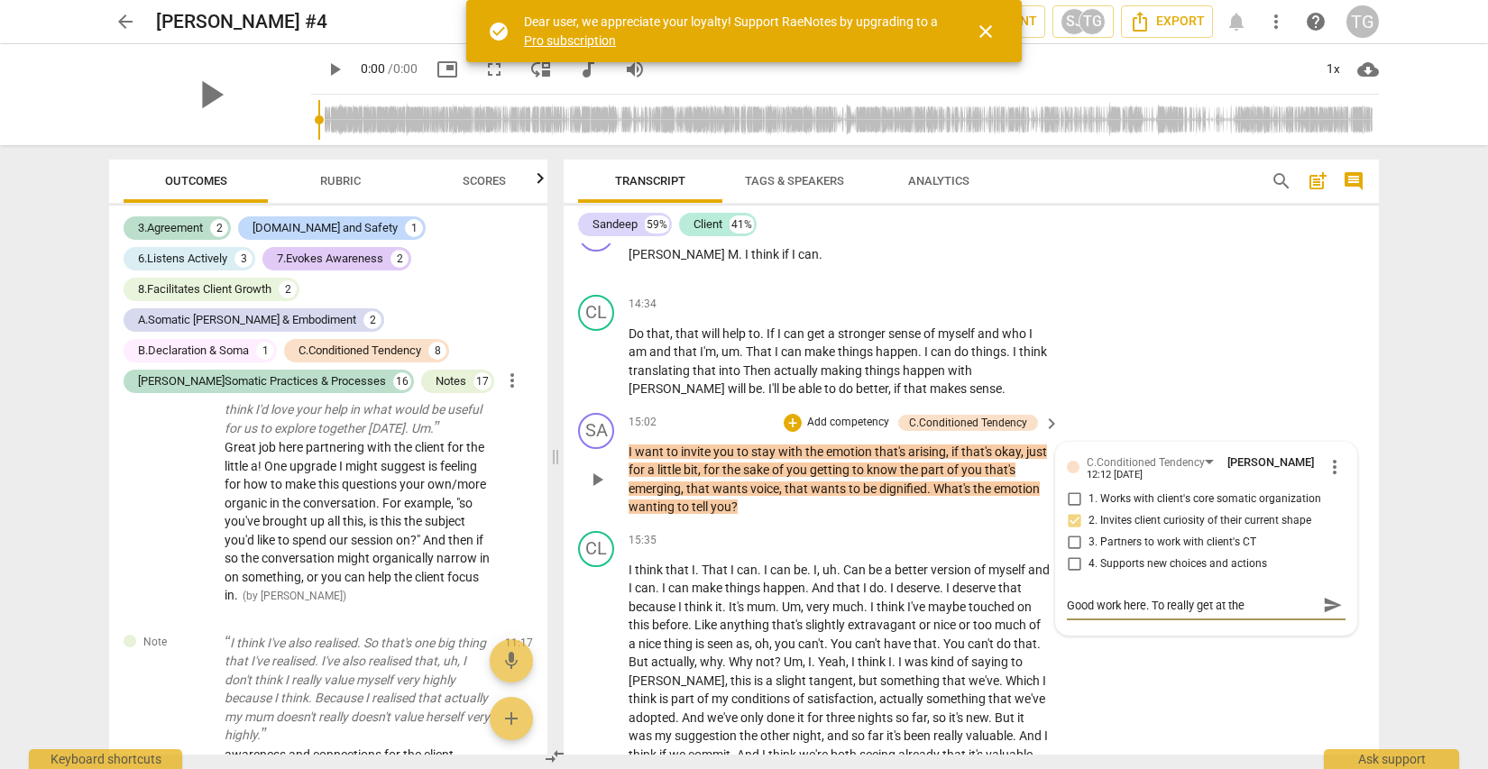
type textarea "Good work here. To really get at the [GEOGRAPHIC_DATA], rem"
type textarea "Good work here. To really get at the [GEOGRAPHIC_DATA], reme"
type textarea "Good work here. To really get at the [GEOGRAPHIC_DATA], remem"
type textarea "Good work here. To really get at the [GEOGRAPHIC_DATA], rememb"
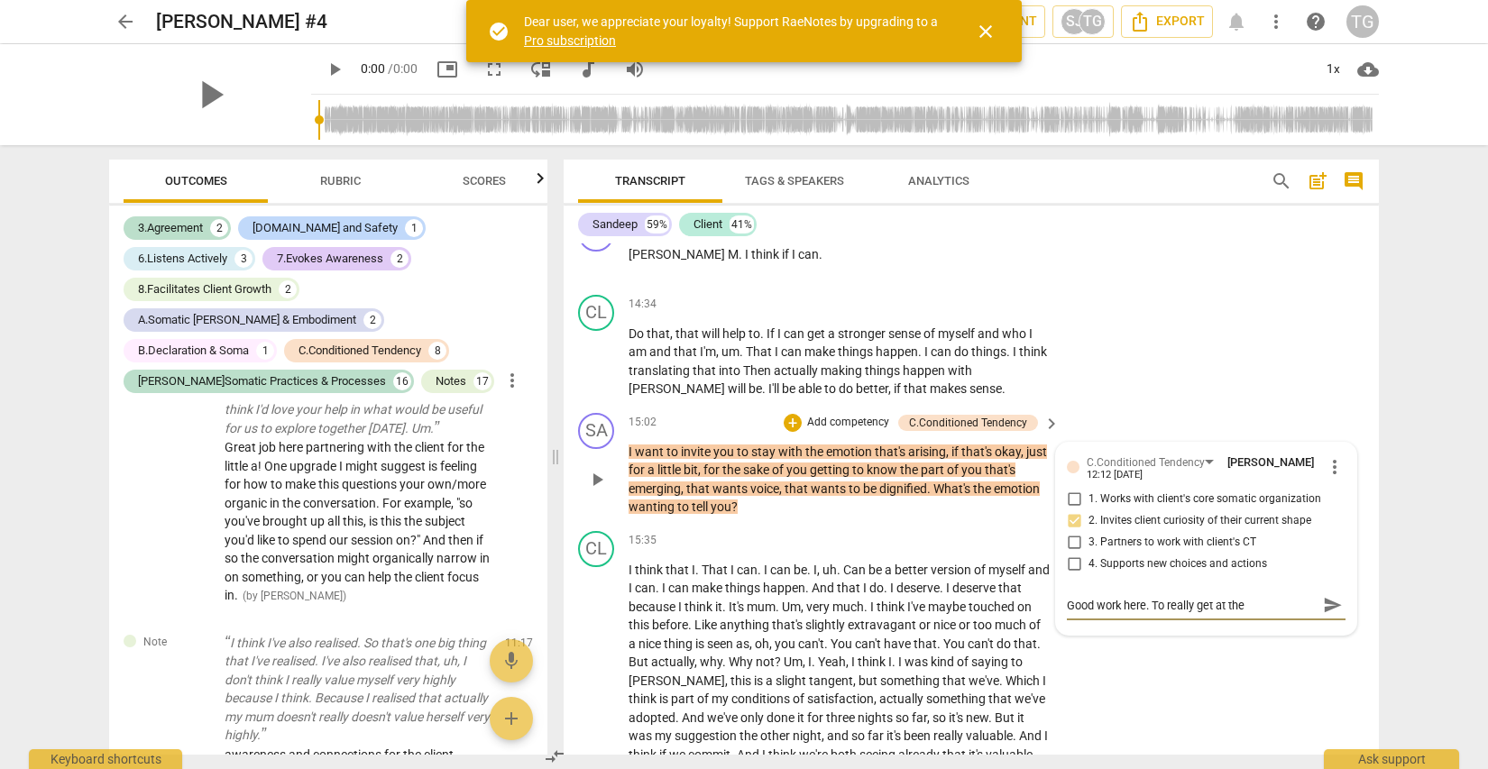
type textarea "Good work here. To really get at the [GEOGRAPHIC_DATA], remember"
type textarea "Good work here. To really get at the [GEOGRAPHIC_DATA], remember t"
type textarea "Good work here. To really get at the [GEOGRAPHIC_DATA], remember to"
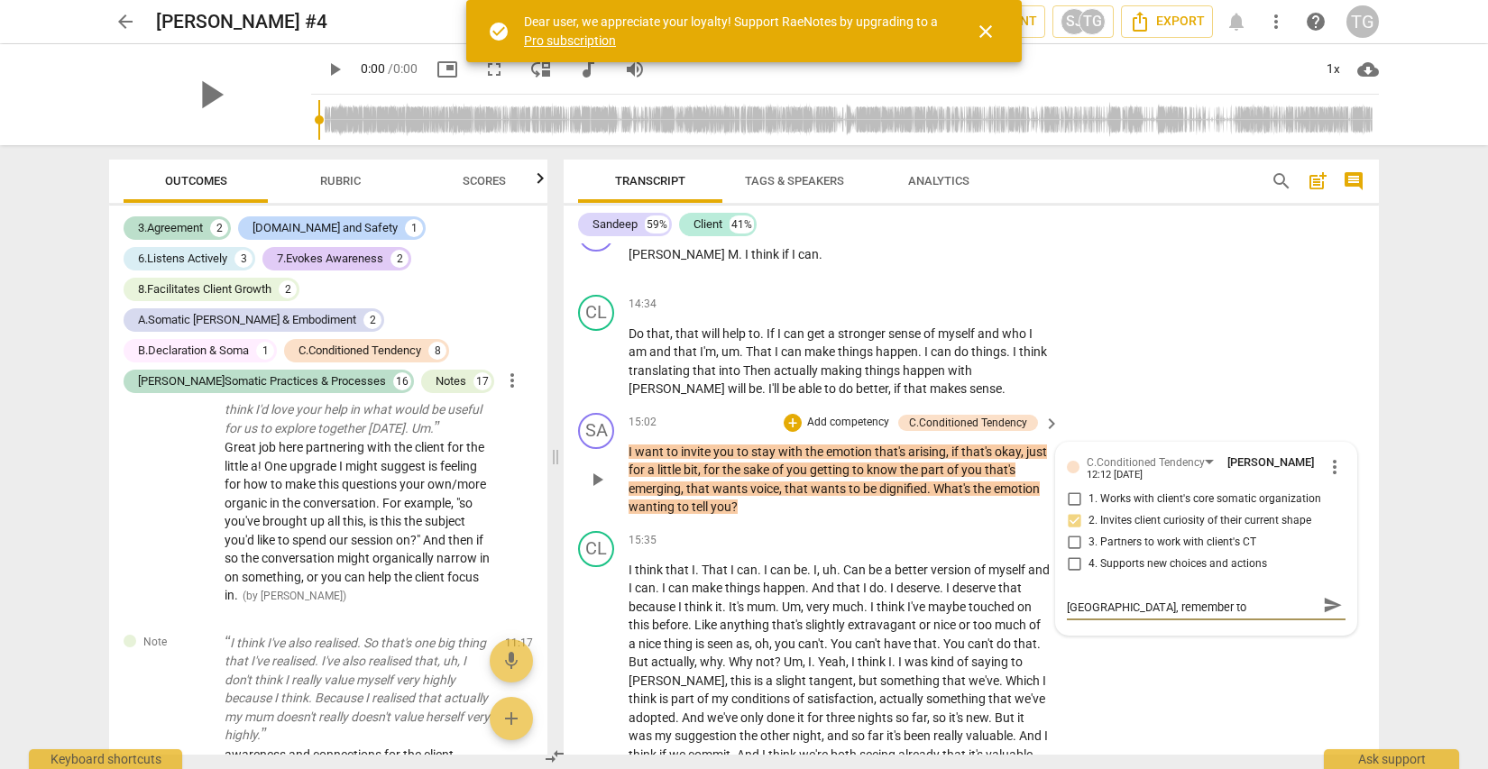
type textarea "Good work here. To really get at the [GEOGRAPHIC_DATA], remember to"
type textarea "Good work here. To really get at the [GEOGRAPHIC_DATA], remember to a"
type textarea "Good work here. To really get at the [GEOGRAPHIC_DATA], remember to as"
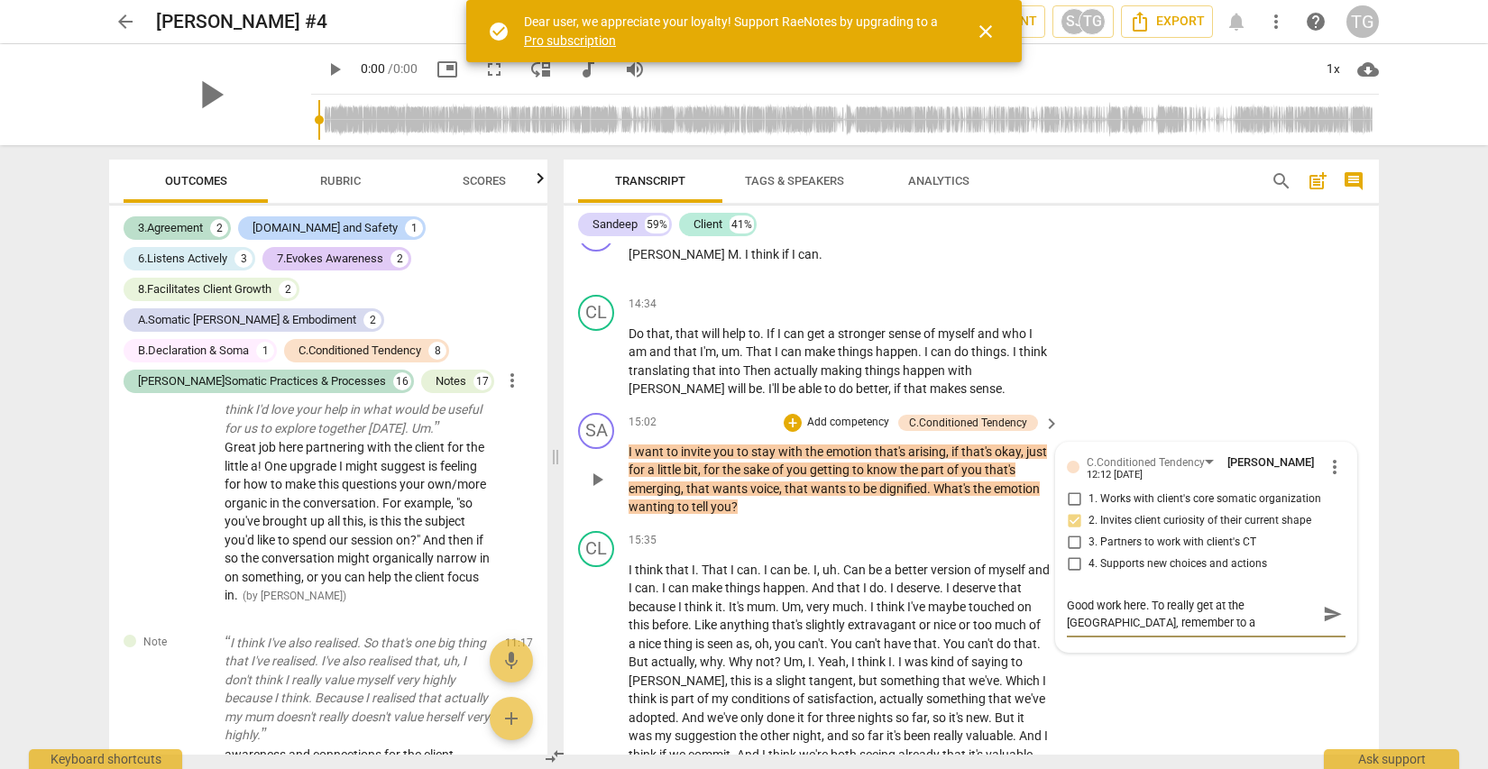
type textarea "Good work here. To really get at the [GEOGRAPHIC_DATA], remember to as"
type textarea "Good work here. To really get at the [GEOGRAPHIC_DATA], remember to ask"
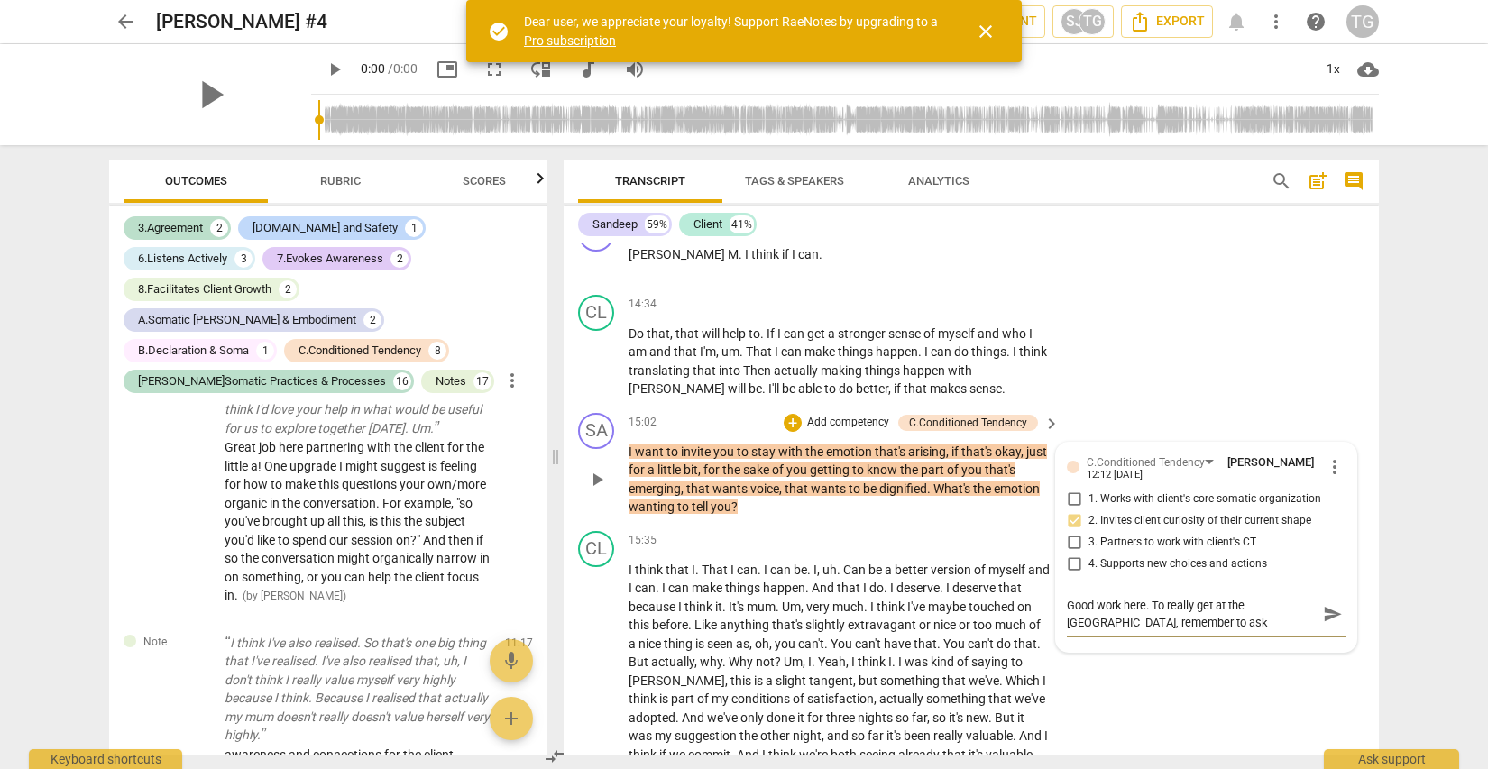
type textarea "Good work here. To really get at the [GEOGRAPHIC_DATA], remember to ask t"
type textarea "Good work here. To really get at the [GEOGRAPHIC_DATA], remember to ask th"
type textarea "Good work here. To really get at the [GEOGRAPHIC_DATA], remember to ask the"
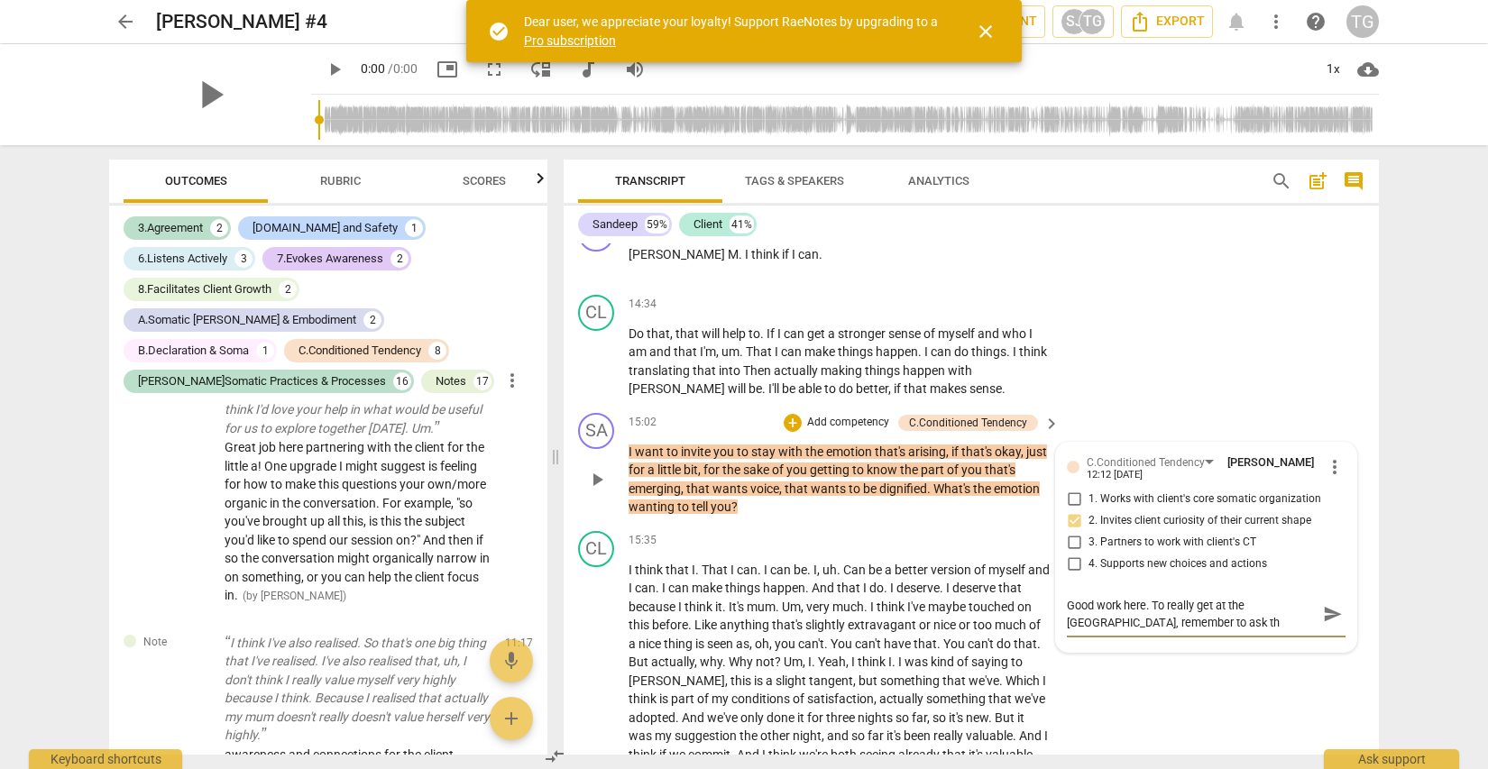
type textarea "Good work here. To really get at the [GEOGRAPHIC_DATA], remember to ask the"
type textarea "Good work here. To really get at the [GEOGRAPHIC_DATA], remember to ask the c"
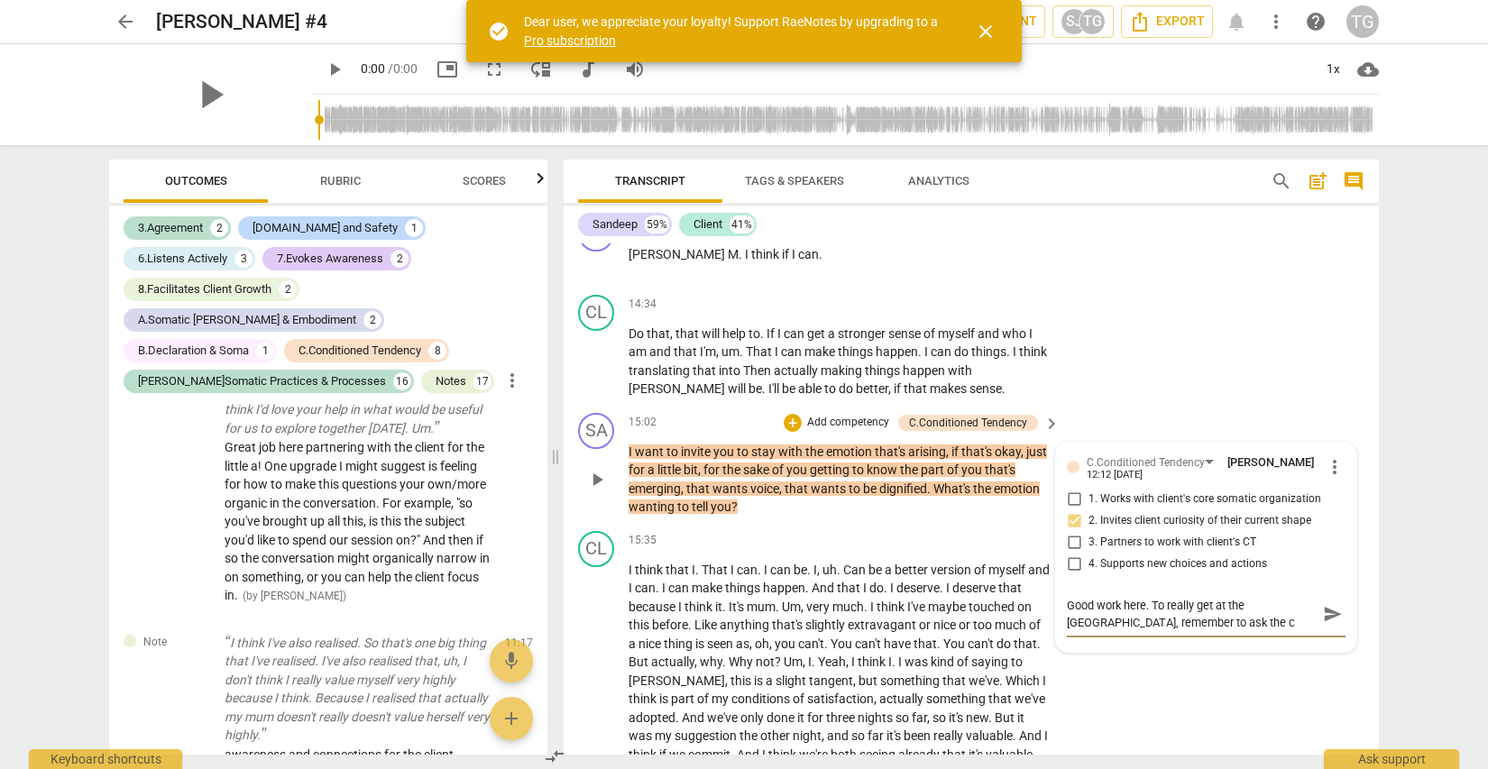
type textarea "Good work here. To really get at the [GEOGRAPHIC_DATA], remember to ask the cl"
type textarea "Good work here. To really get at the [GEOGRAPHIC_DATA], remember to ask the cli"
type textarea "Good work here. To really get at the [GEOGRAPHIC_DATA], remember to ask the clie"
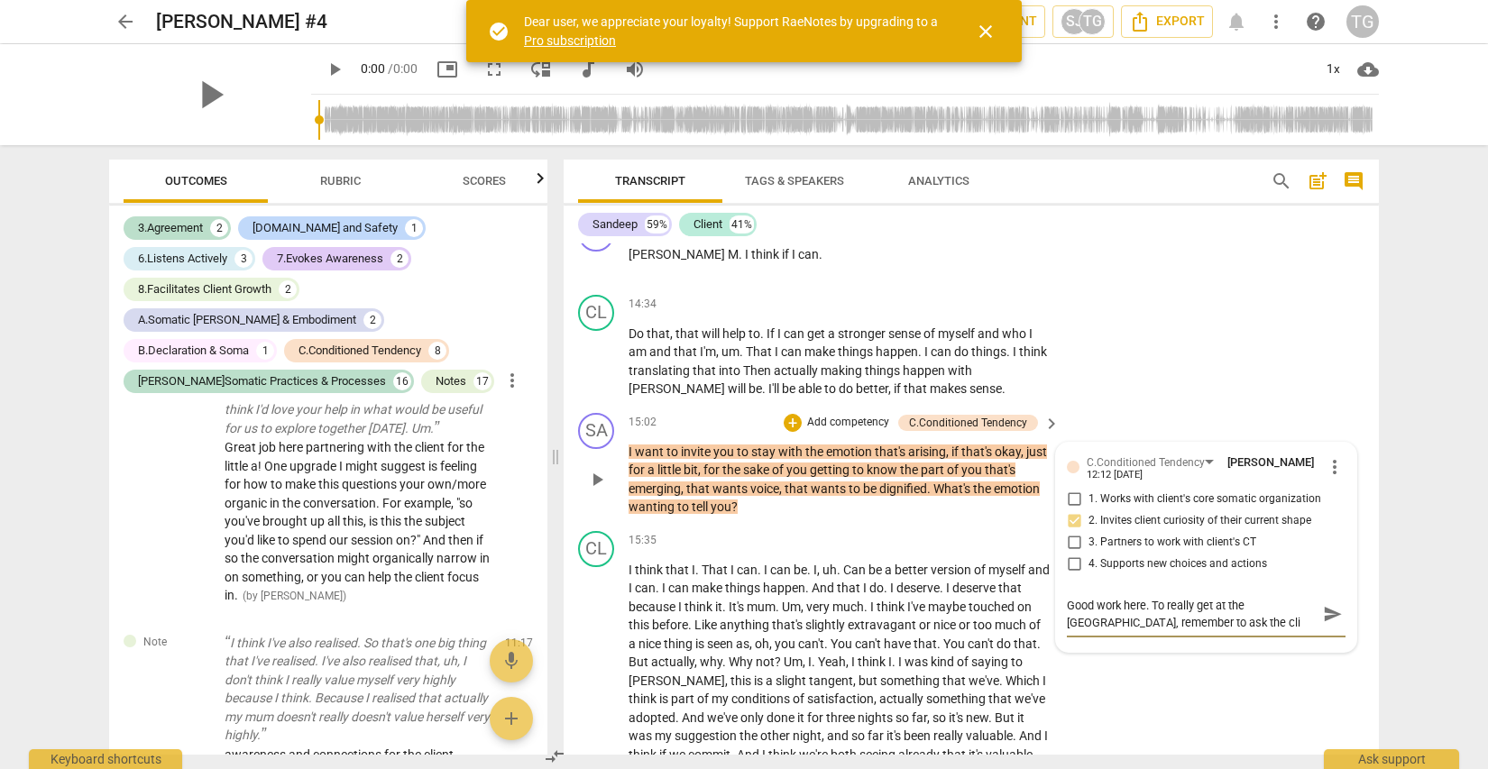
type textarea "Good work here. To really get at the [GEOGRAPHIC_DATA], remember to ask the clie"
type textarea "Good work here. To really get at the [GEOGRAPHIC_DATA], remember to ask the cli…"
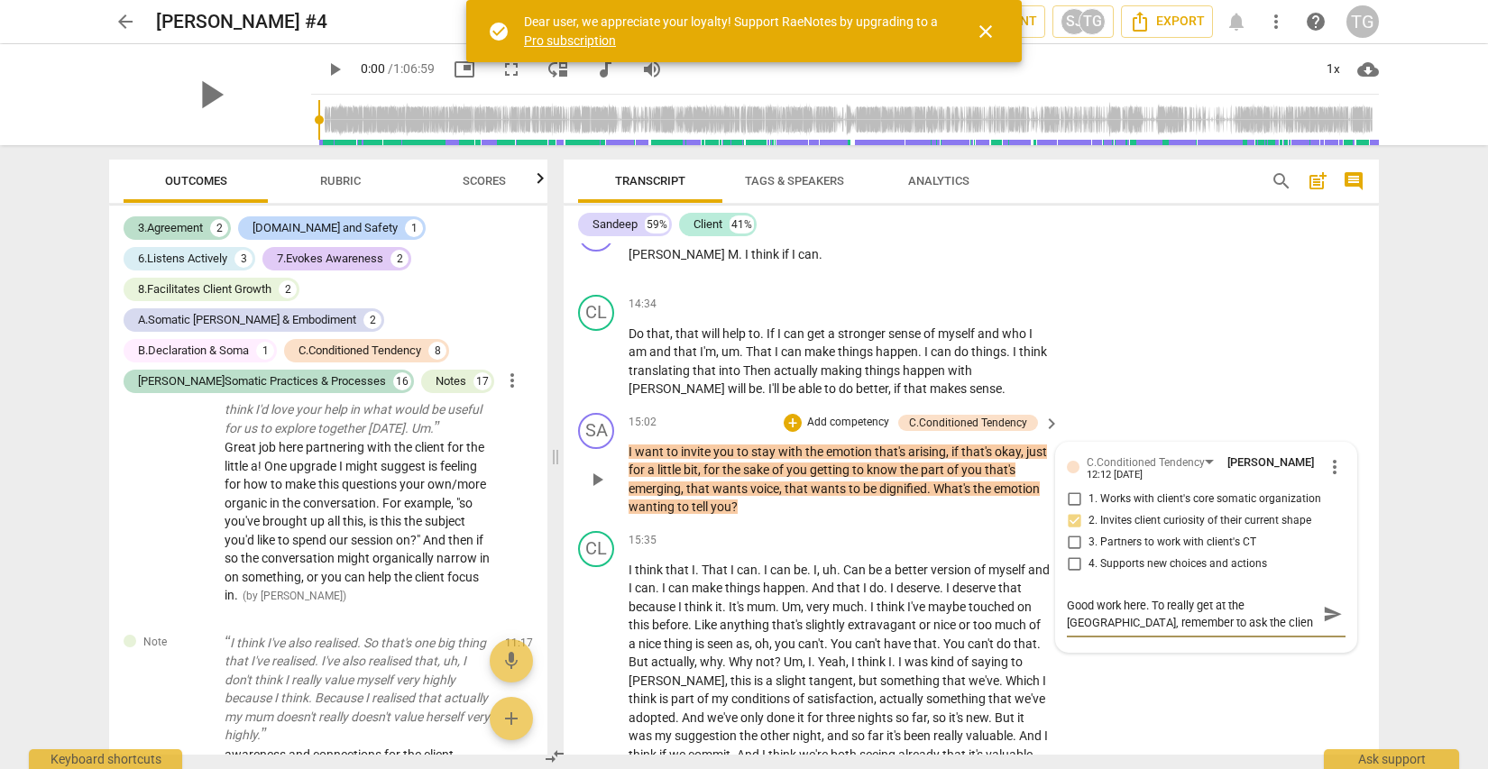
type textarea "Good work here. To really get at the [GEOGRAPHIC_DATA], remember to ask the cli…"
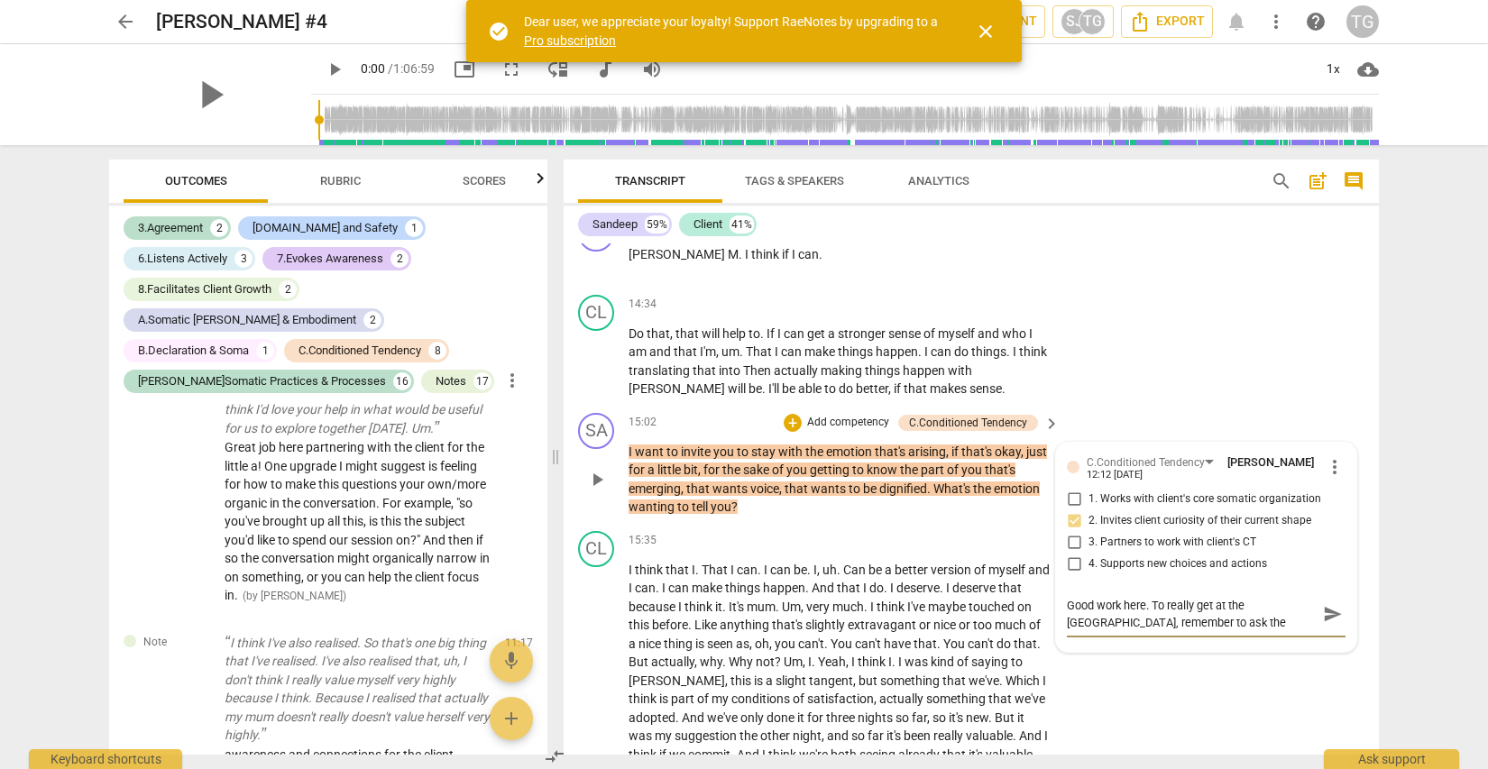
type textarea "Good work here. To really get at the [GEOGRAPHIC_DATA], remember to ask the cli…"
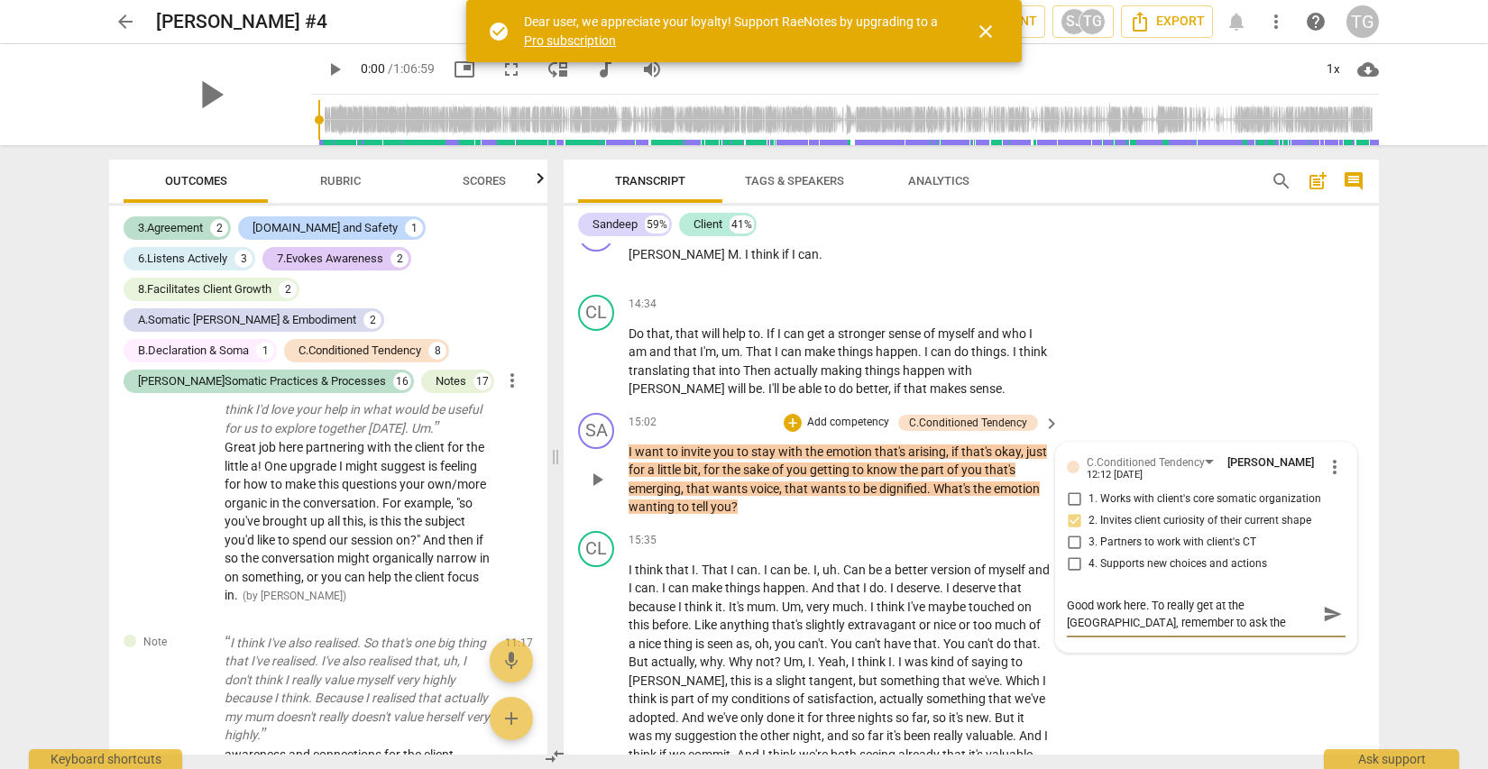
type textarea "Good work here. To really get at the [GEOGRAPHIC_DATA], remember to ask the cli…"
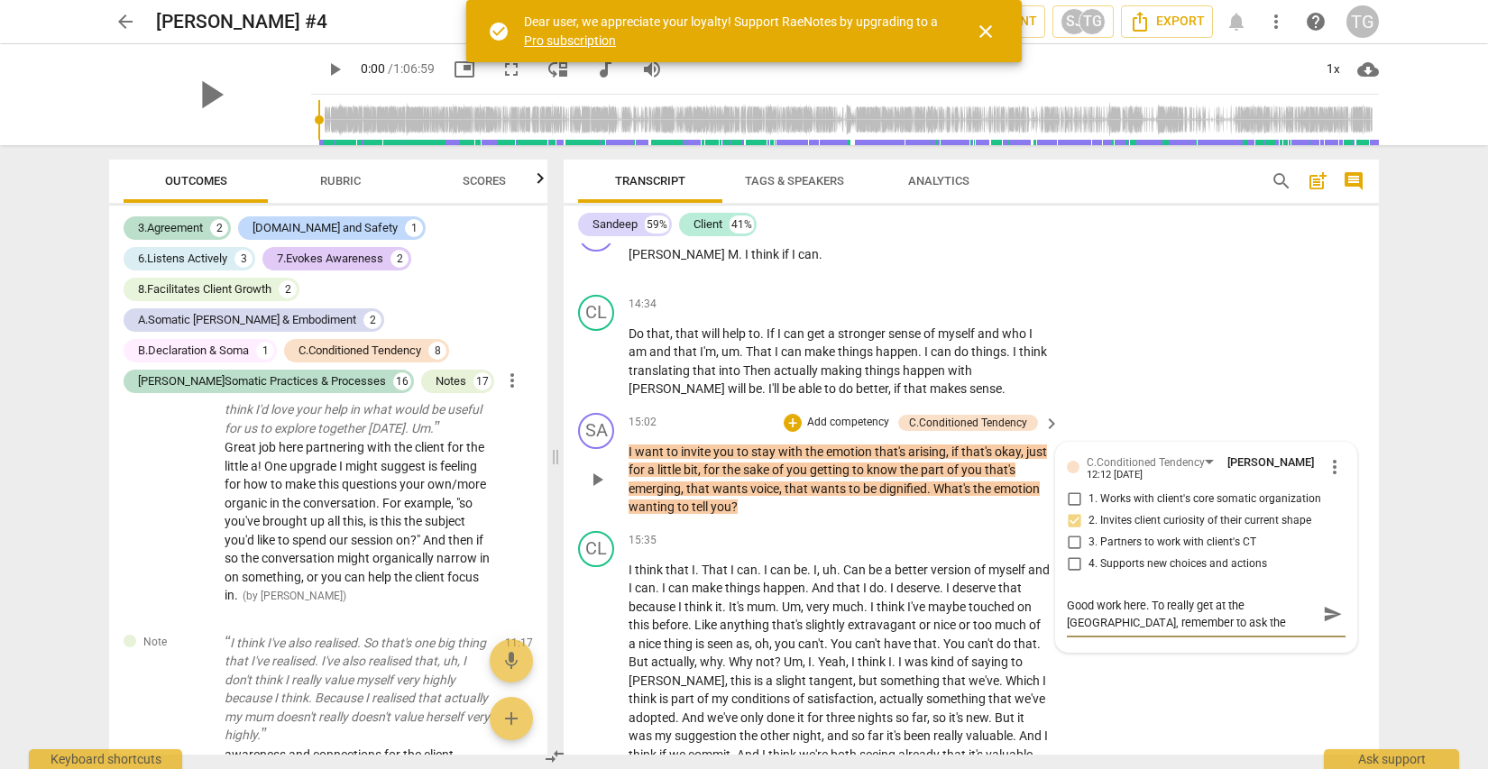
type textarea "Good work here. To really get at the [GEOGRAPHIC_DATA], remember to ask the cli…"
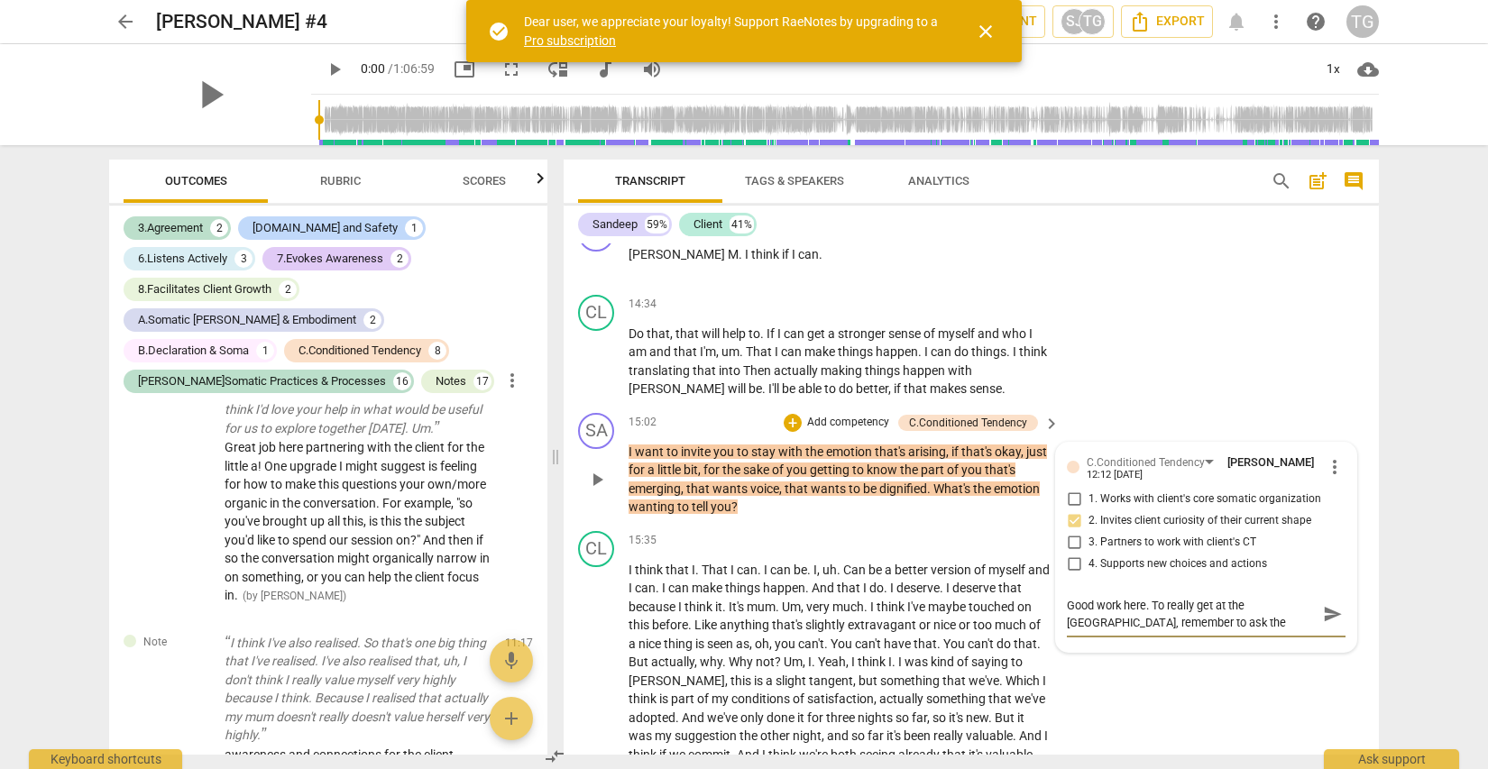
type textarea "Good work here. To really get at the [GEOGRAPHIC_DATA], remember to ask the cli…"
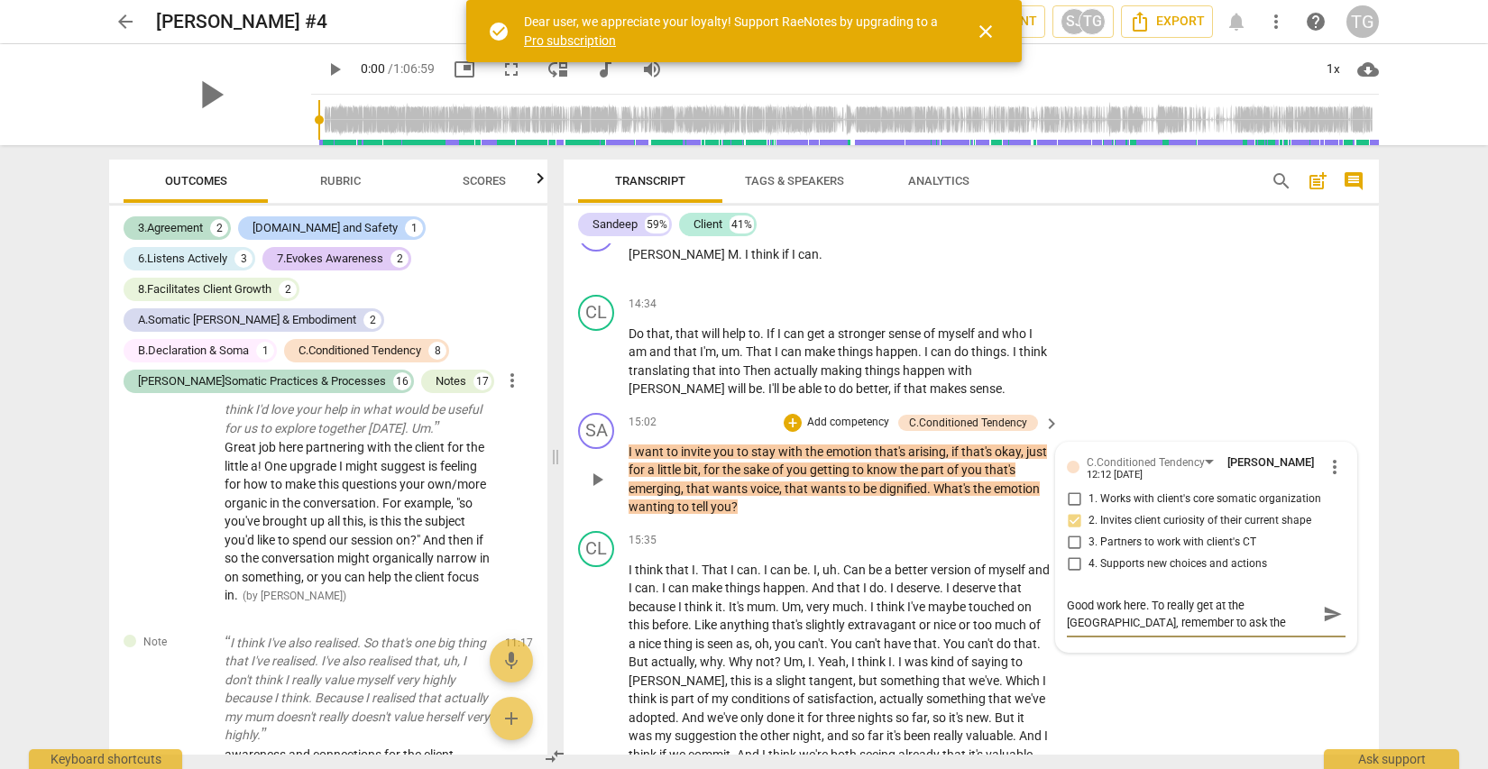
type textarea "Good work here. To really get at the [GEOGRAPHIC_DATA], remember to ask the cli…"
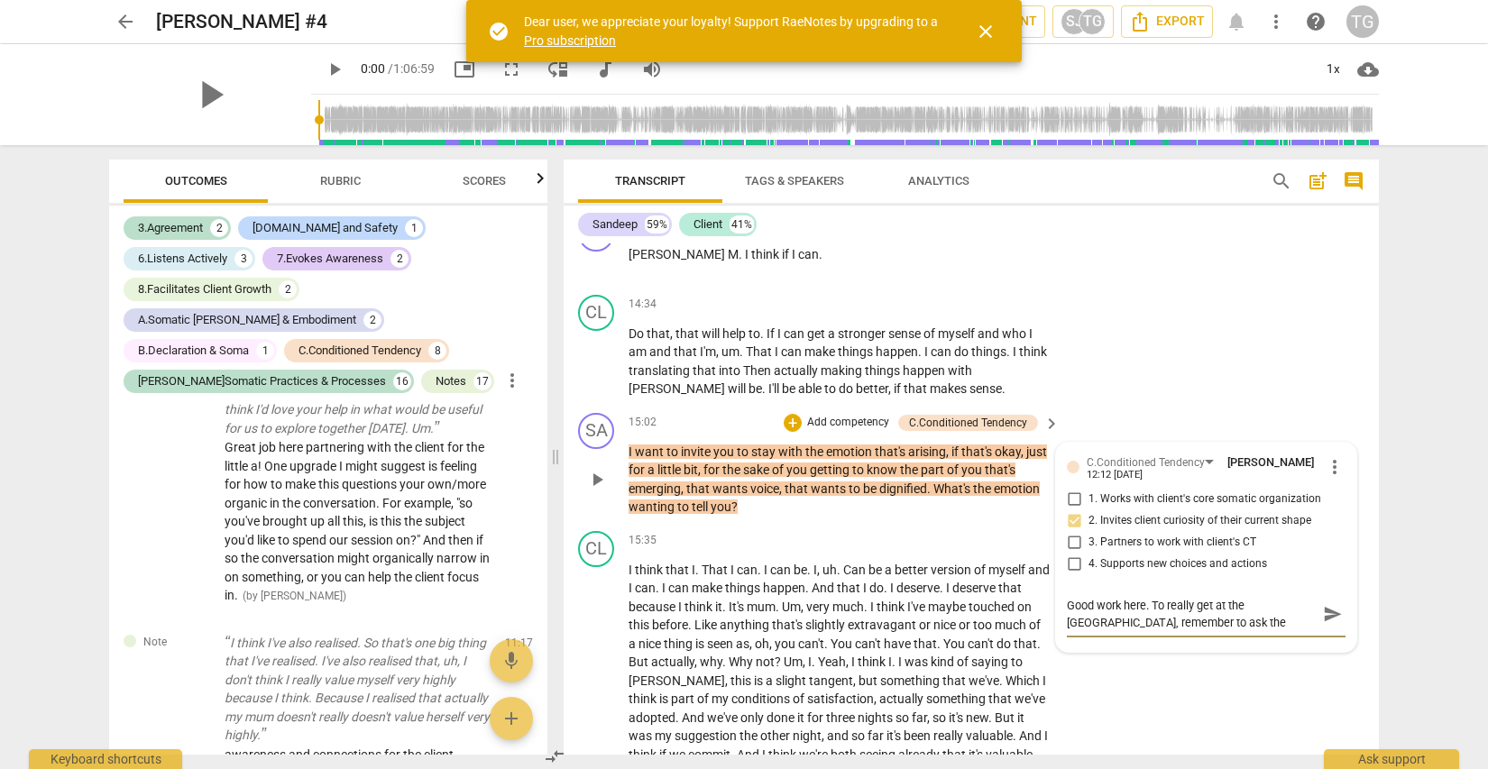
type textarea "Good work here. To really get at the [GEOGRAPHIC_DATA], remember to ask the cli…"
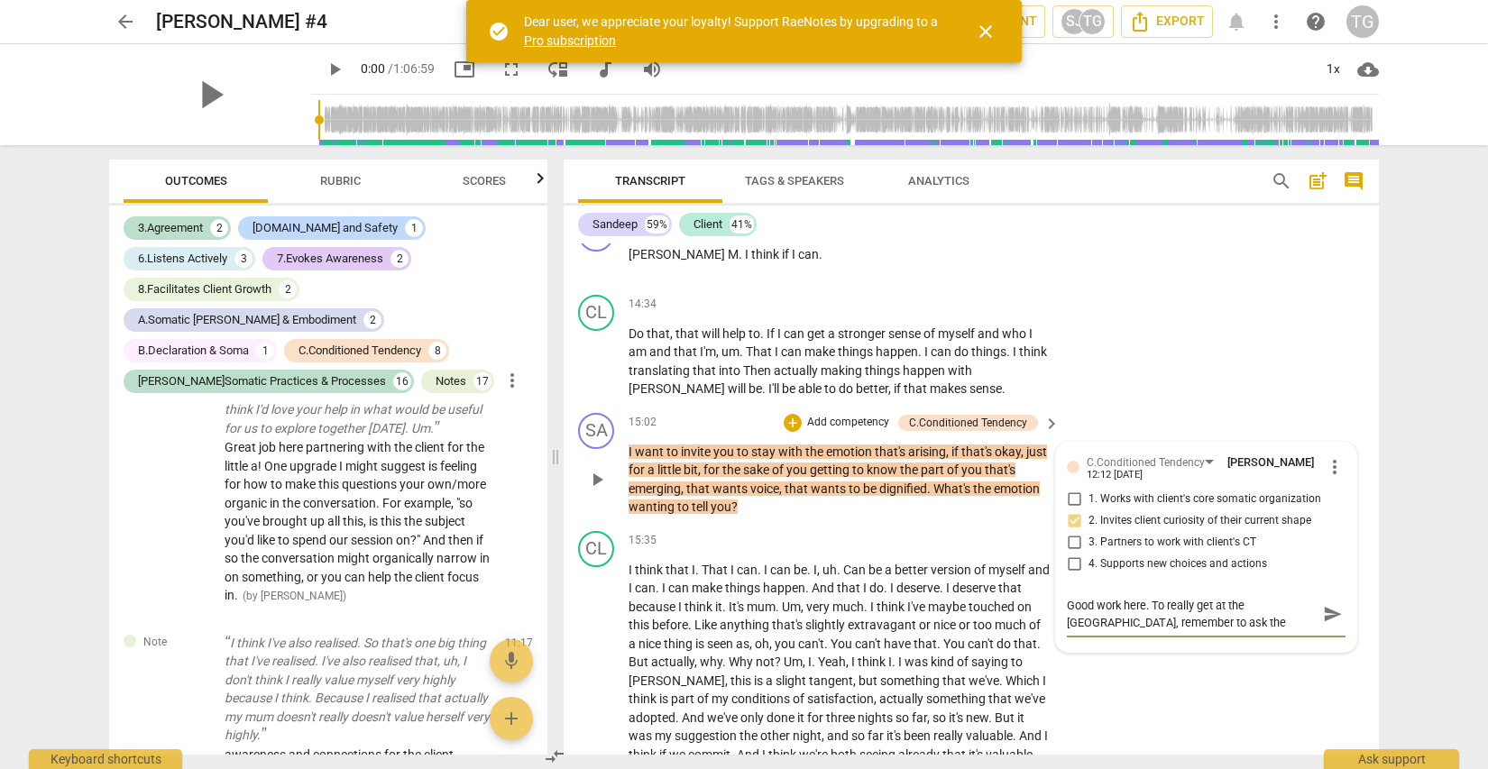
type textarea "Good work here. To really get at the [GEOGRAPHIC_DATA], remember to ask the cli…"
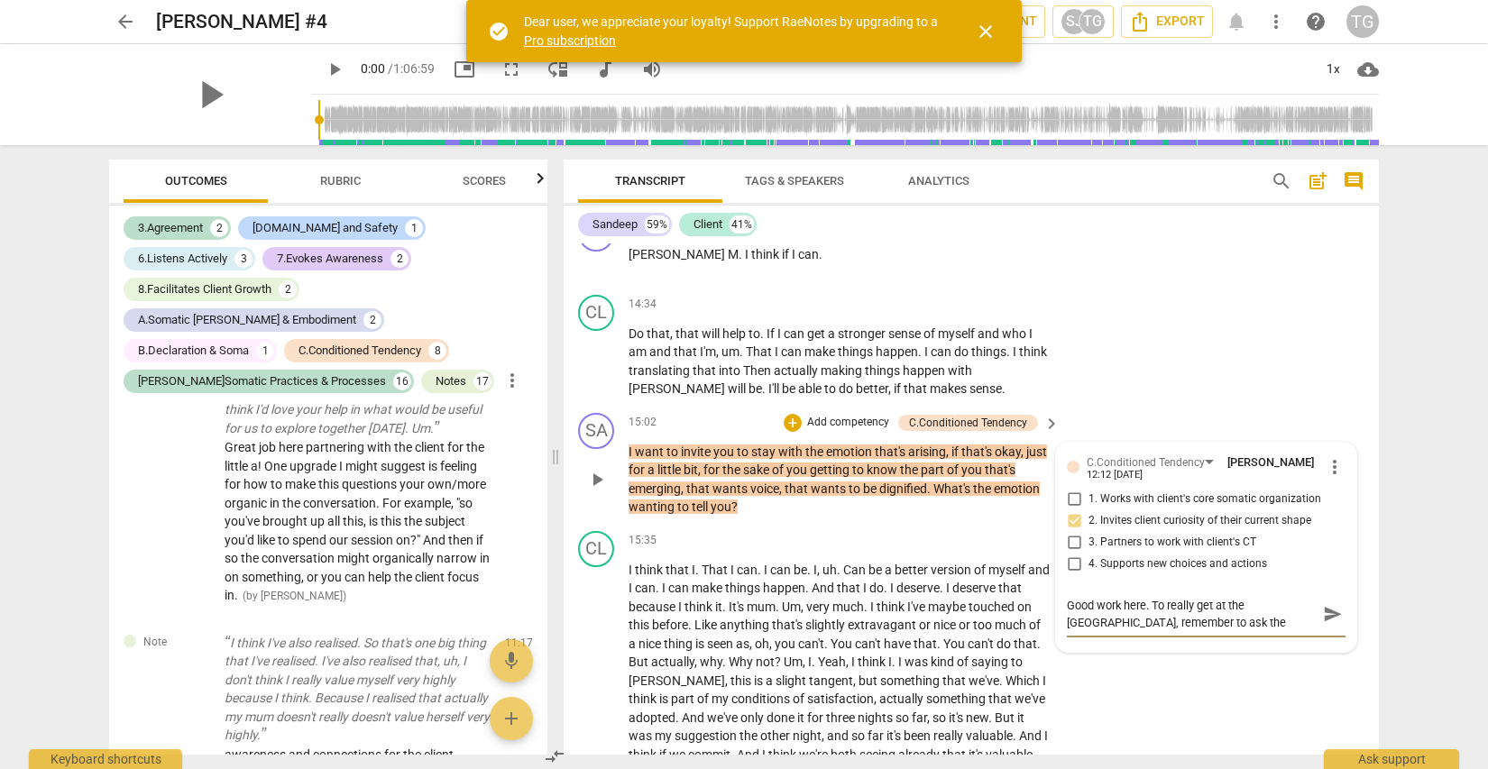
type textarea "Good work here. To really get at the [GEOGRAPHIC_DATA], remember to ask the cli…"
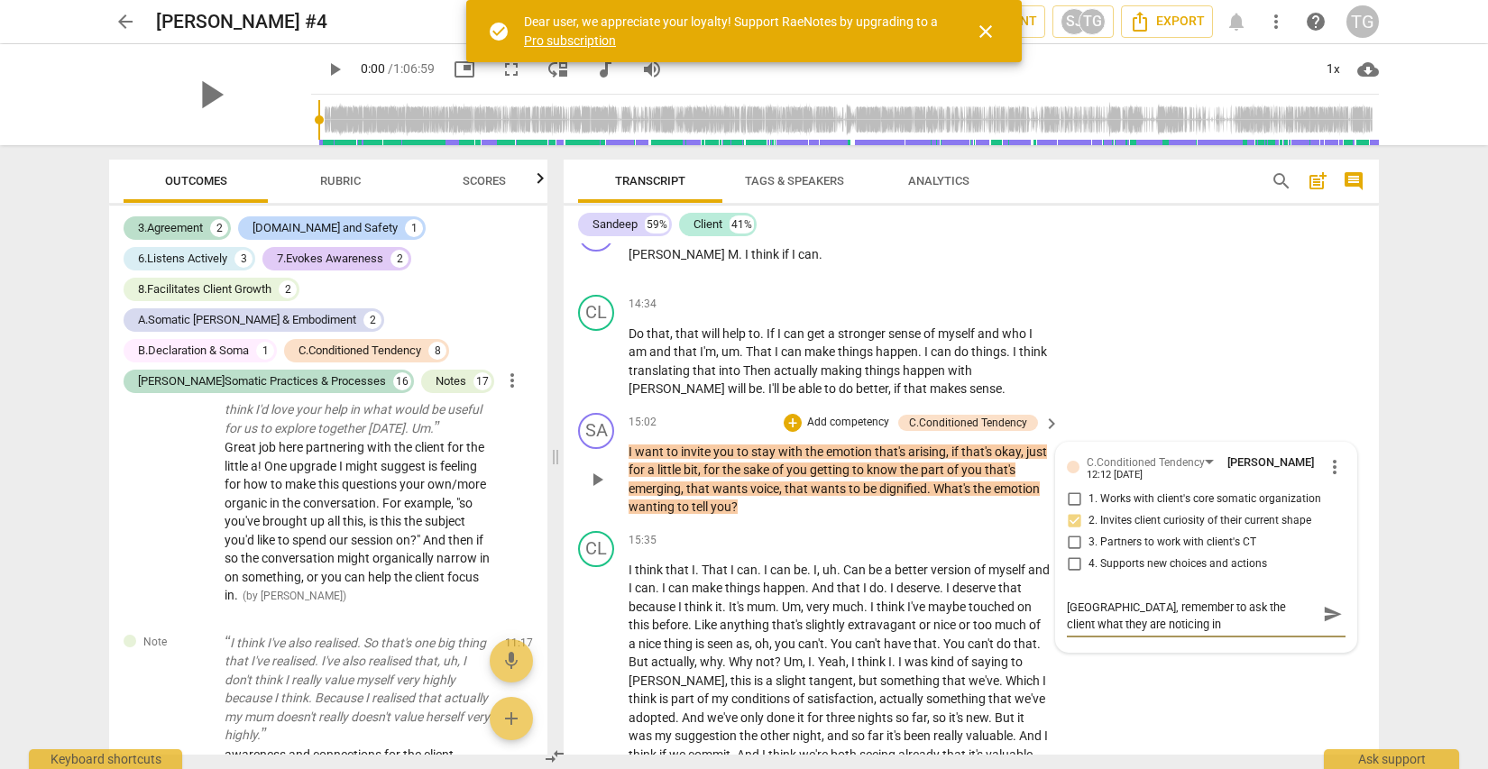
type textarea "Good work here. To really get at the [GEOGRAPHIC_DATA], remember to ask the cli…"
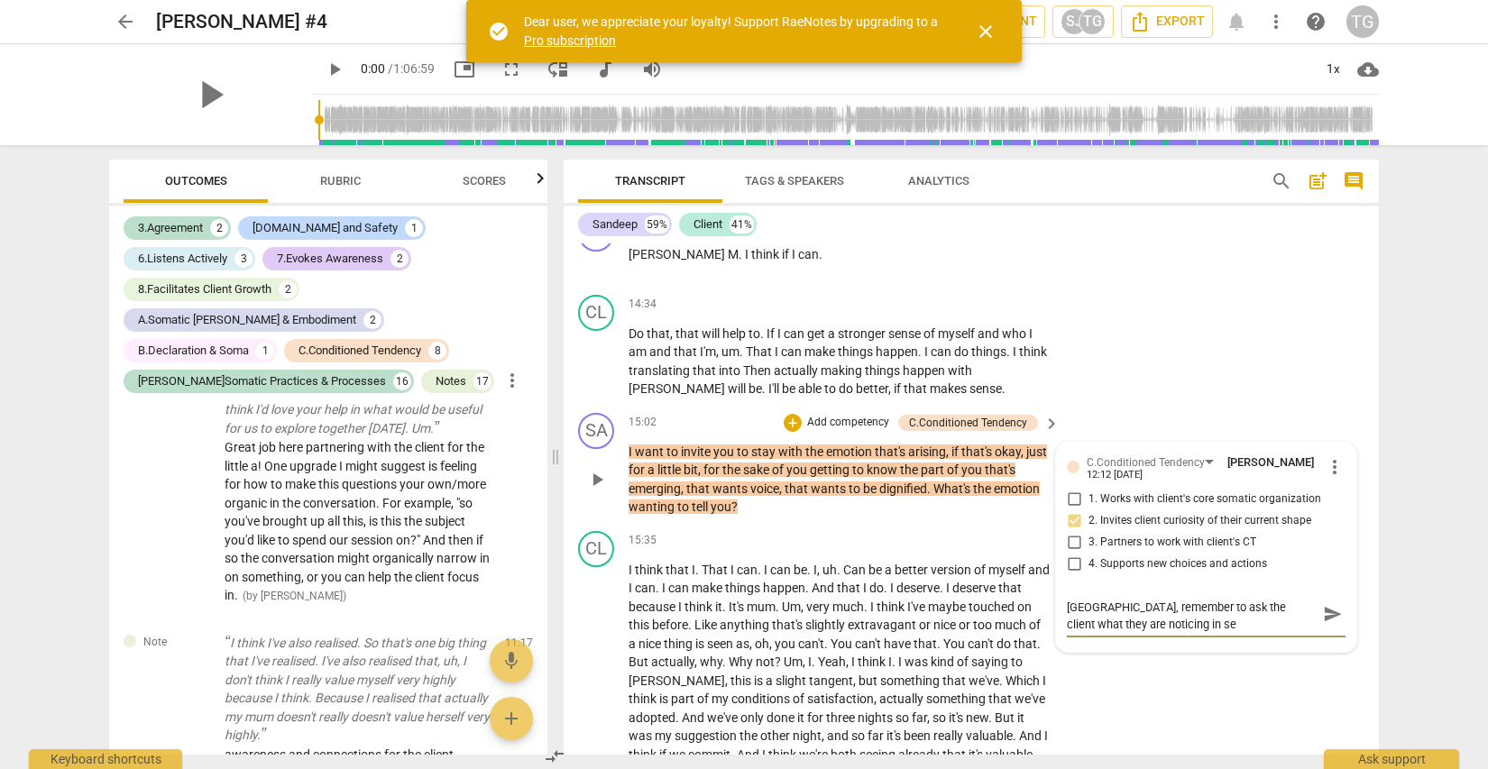
type textarea "Good work here. To really get at the [GEOGRAPHIC_DATA], remember to ask the cli…"
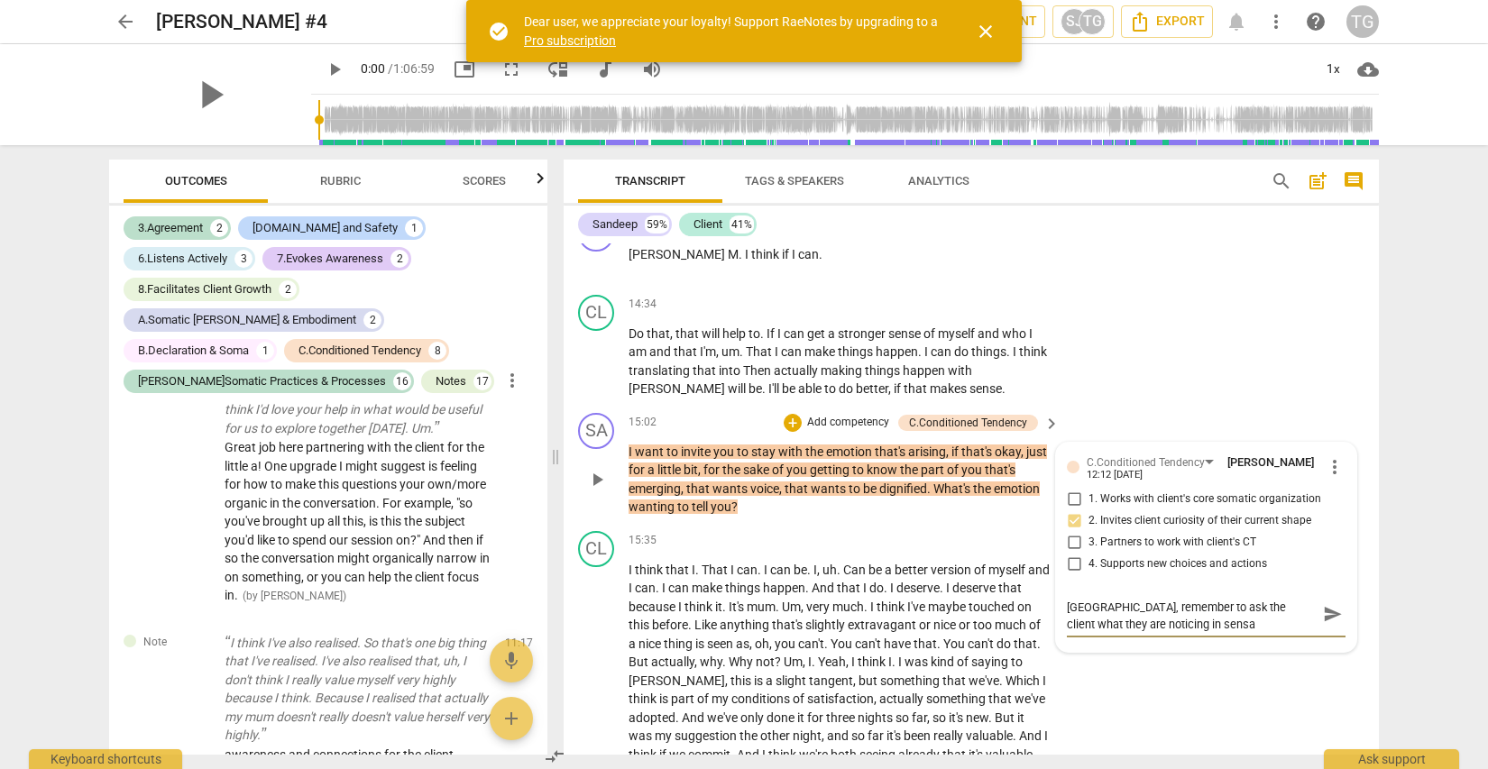
type textarea "Good work here. To really get at the [GEOGRAPHIC_DATA], remember to ask the cli…"
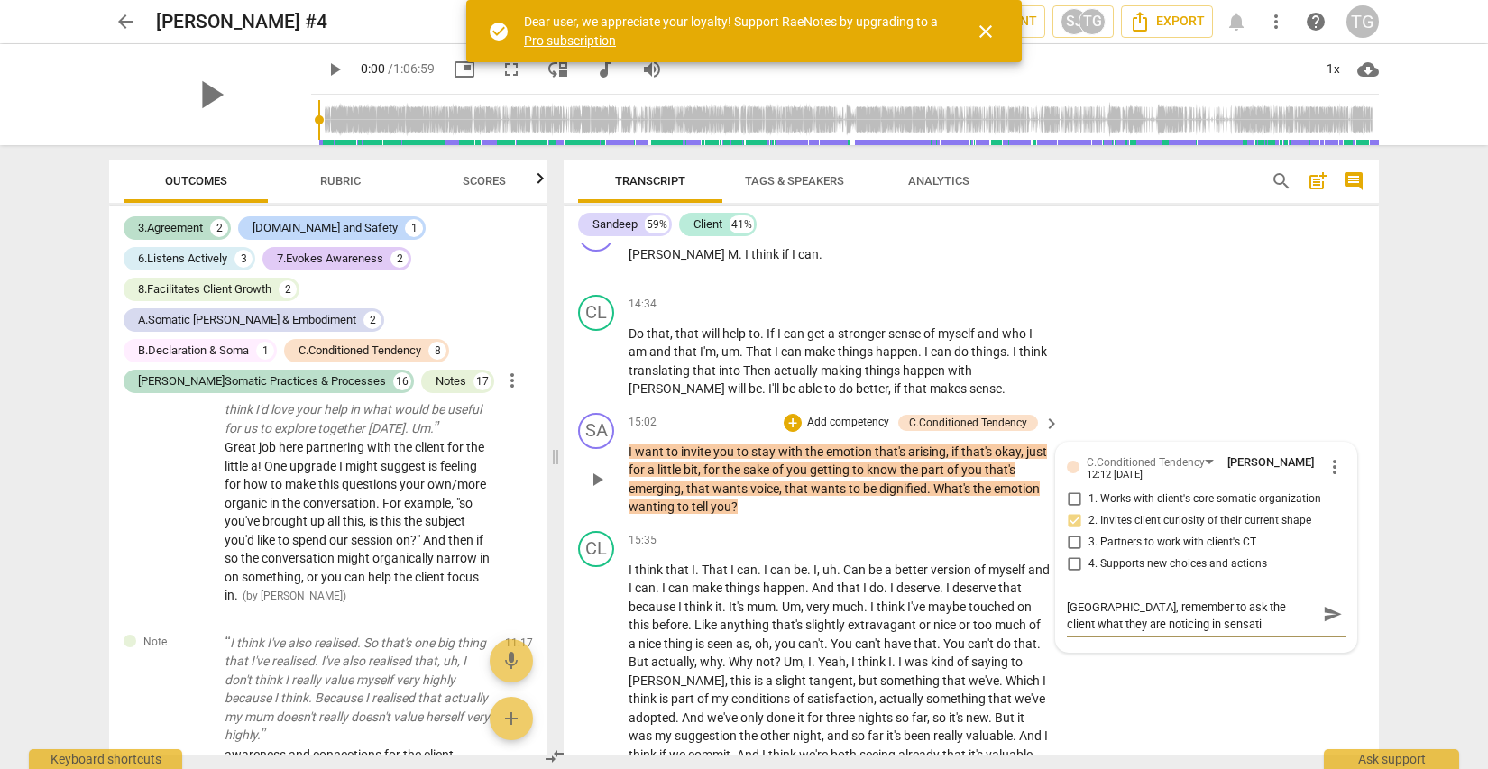
type textarea "Good work here. To really get at the [GEOGRAPHIC_DATA], remember to ask the cli…"
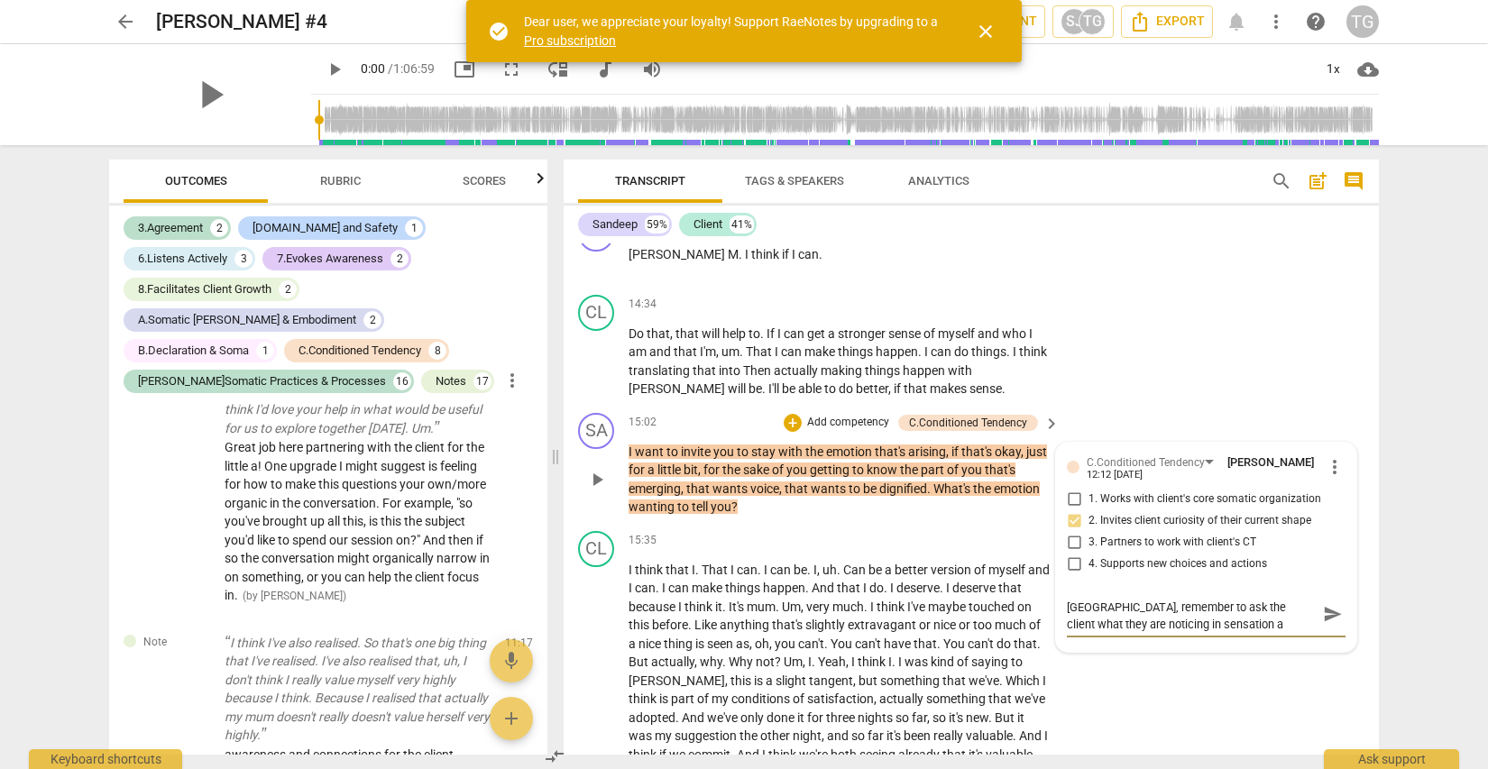
type textarea "Good work here. To really get at the [GEOGRAPHIC_DATA], remember to ask the cli…"
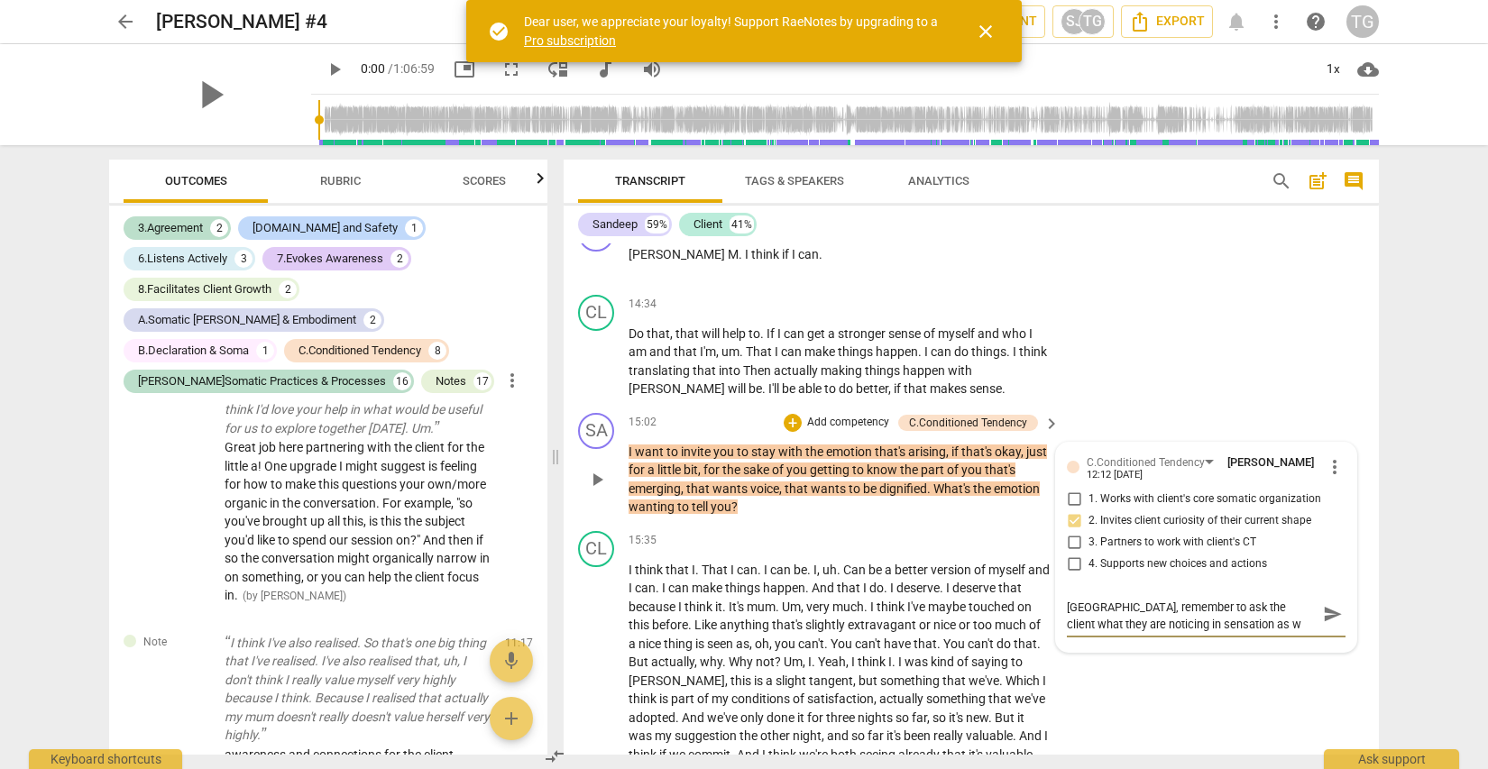
type textarea "Good work here. To really get at the [GEOGRAPHIC_DATA], remember to ask the cli…"
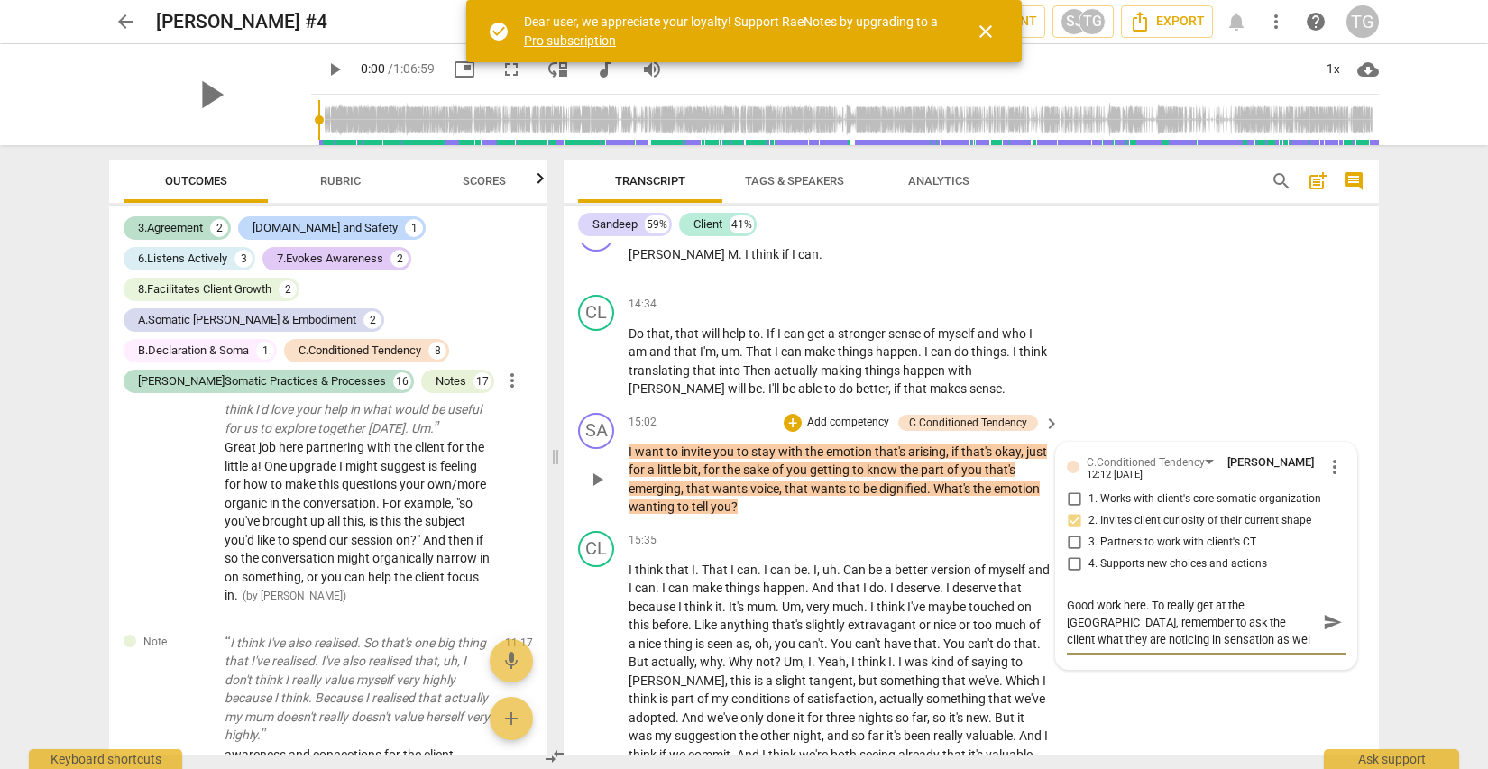
type textarea "Good work here. To really get at the [GEOGRAPHIC_DATA], remember to ask the cli…"
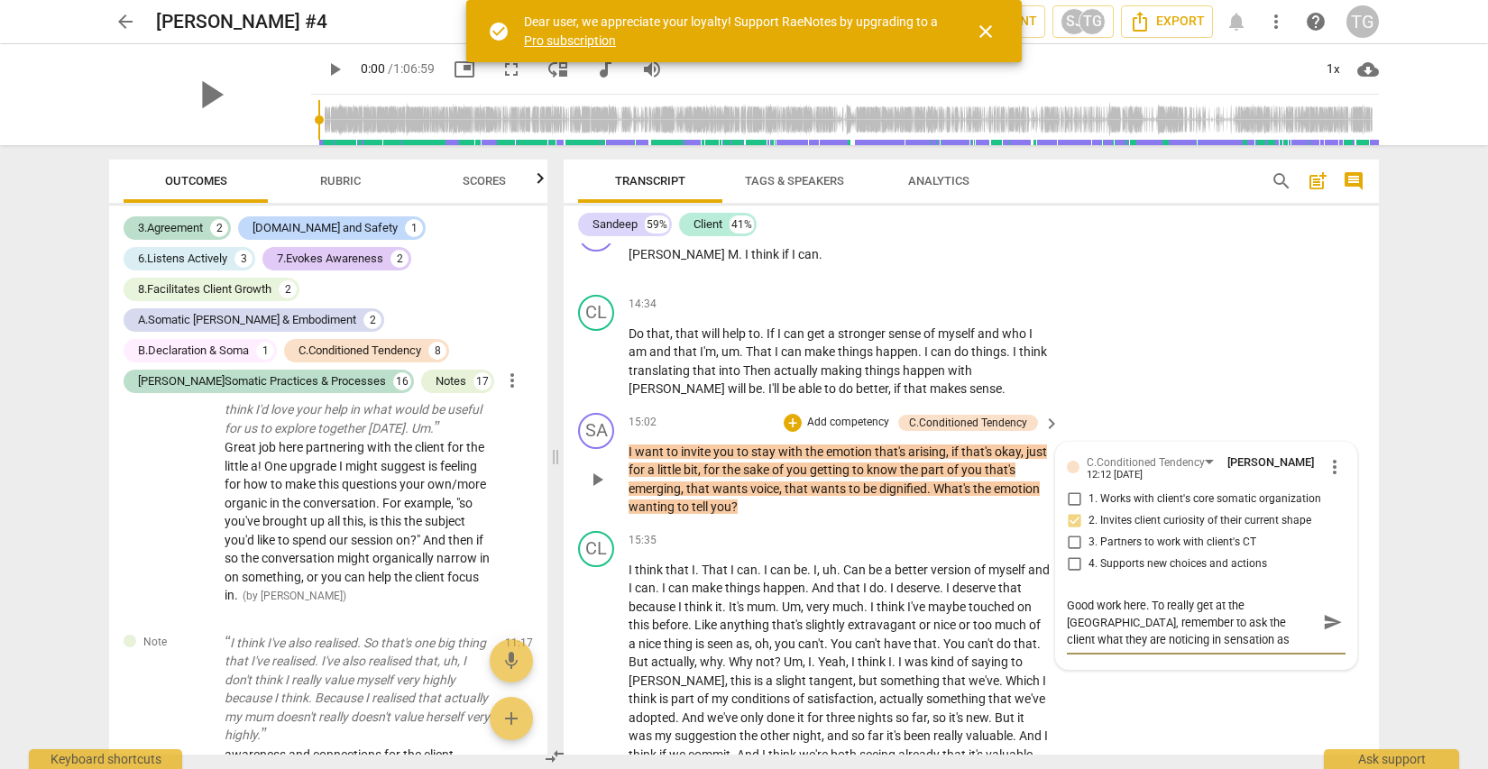
type textarea "Good work here. To really get at the [GEOGRAPHIC_DATA], remember to ask the cli…"
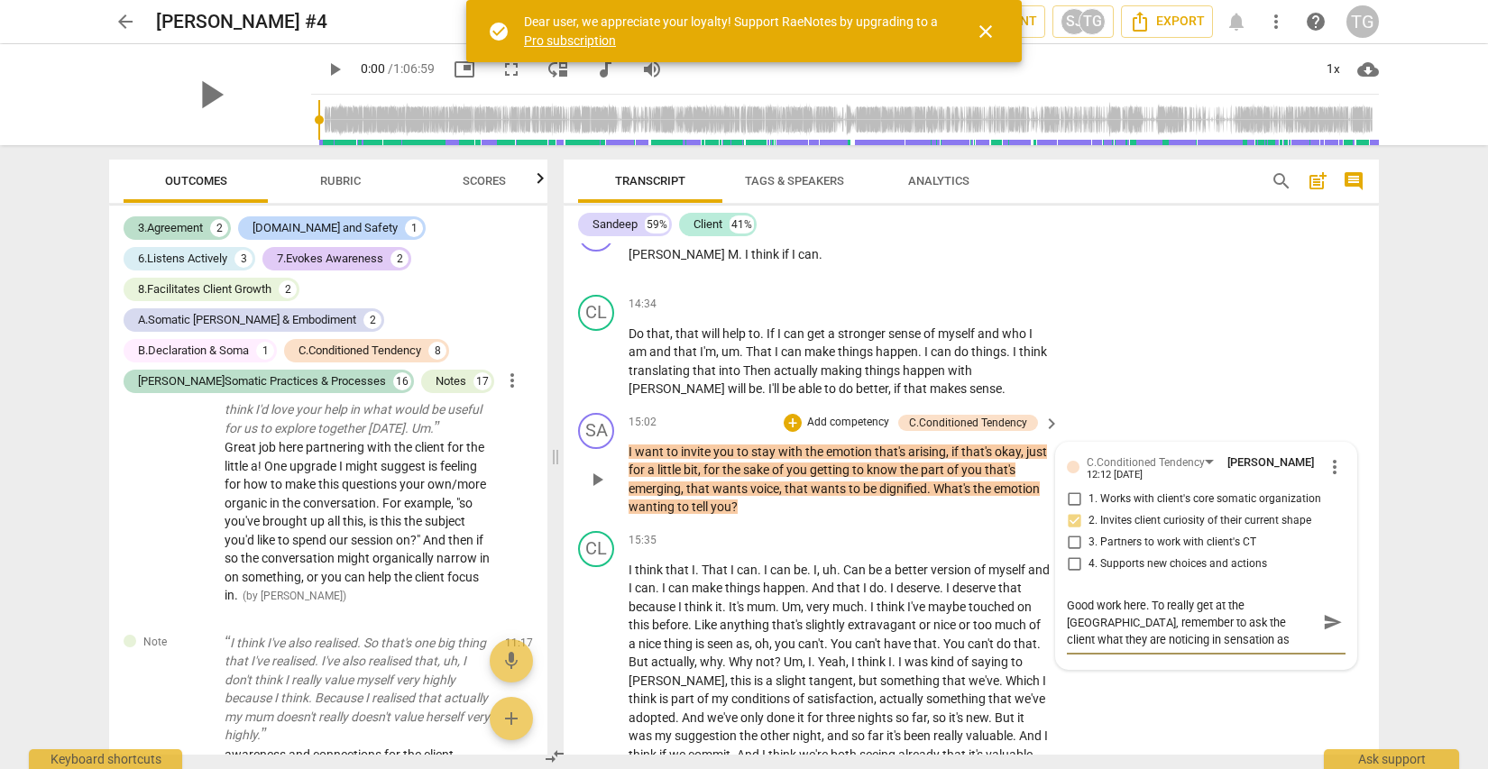
type textarea "Good work here. To really get at the [GEOGRAPHIC_DATA], remember to ask the cli…"
drag, startPoint x: 1241, startPoint y: 551, endPoint x: 1024, endPoint y: 424, distance: 251.0
click at [1024, 424] on div "SA play_arrow pause 00:02 + Add competency 3.Agreement keyboard_arrow_right Oka…" at bounding box center [971, 498] width 815 height 511
click at [1241, 597] on textarea "Good work here. To really get at the [GEOGRAPHIC_DATA], remember to ask the cli…" at bounding box center [1192, 631] width 250 height 69
click at [1335, 620] on span "send" at bounding box center [1332, 631] width 26 height 22
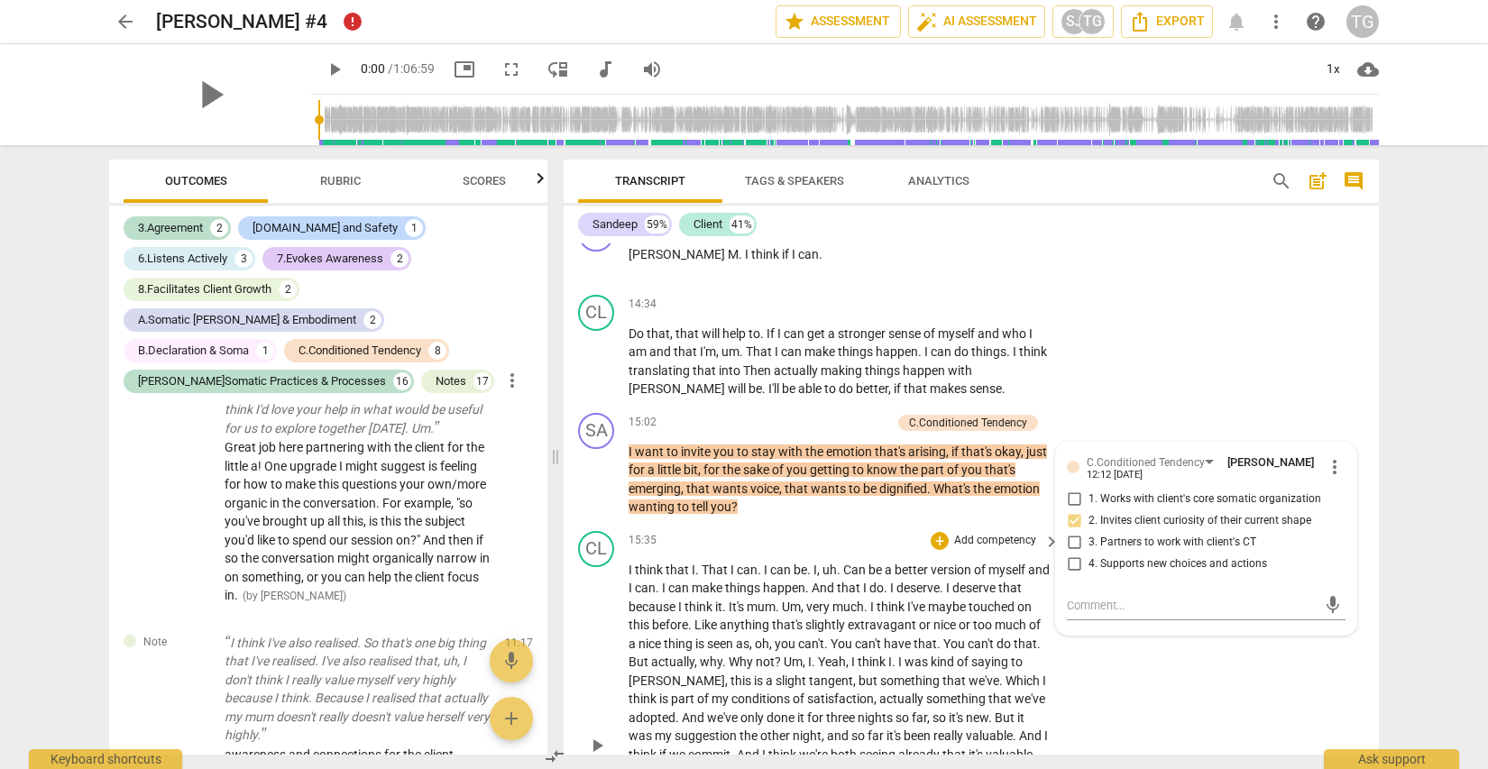
click at [1232, 625] on div "CL play_arrow pause 15:35 + Add competency keyboard_arrow_right I think that I …" at bounding box center [971, 731] width 815 height 414
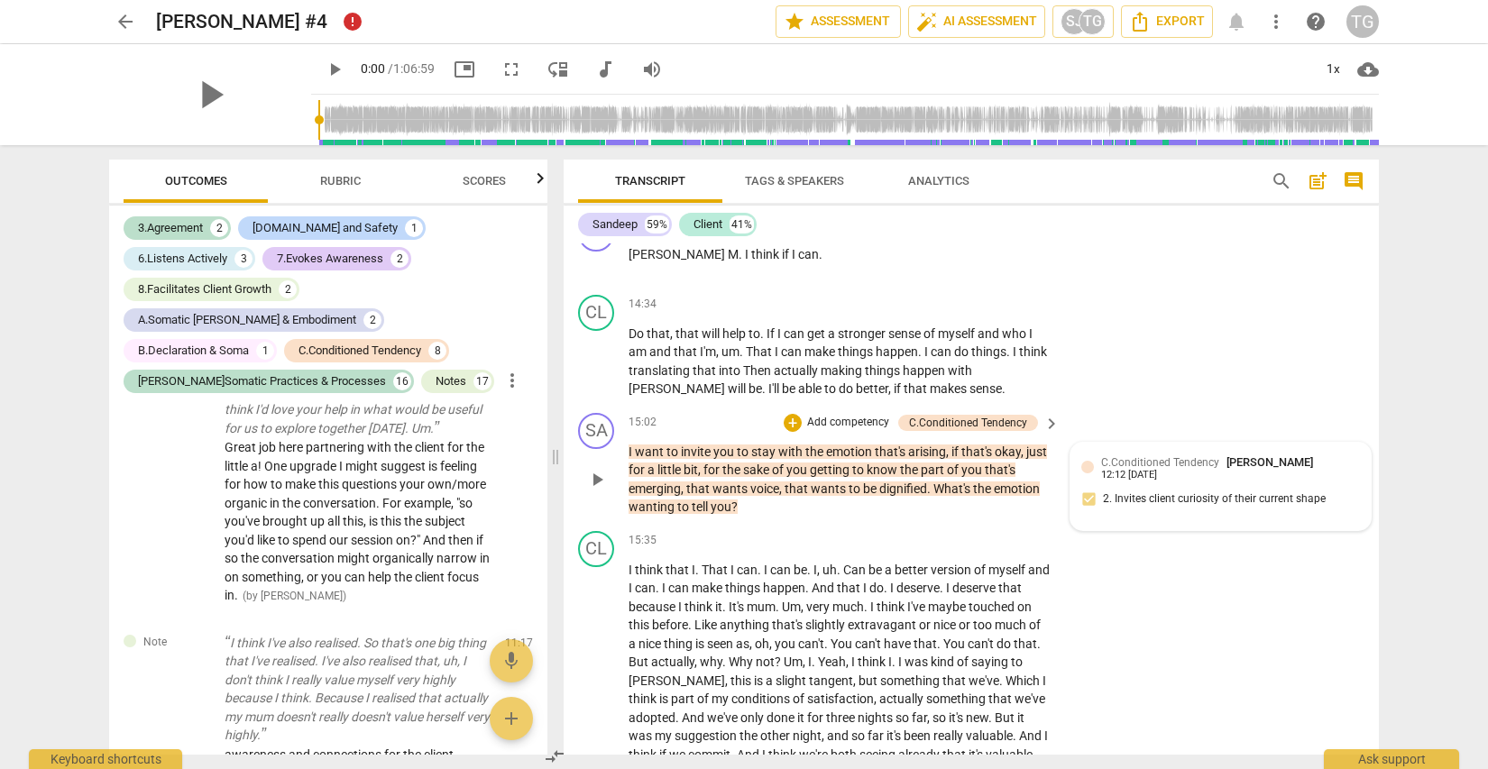
click at [1204, 454] on div "C.Conditioned Tendency [PERSON_NAME] 12:12 [DATE] 2. Invites client curiosity o…" at bounding box center [1220, 487] width 279 height 66
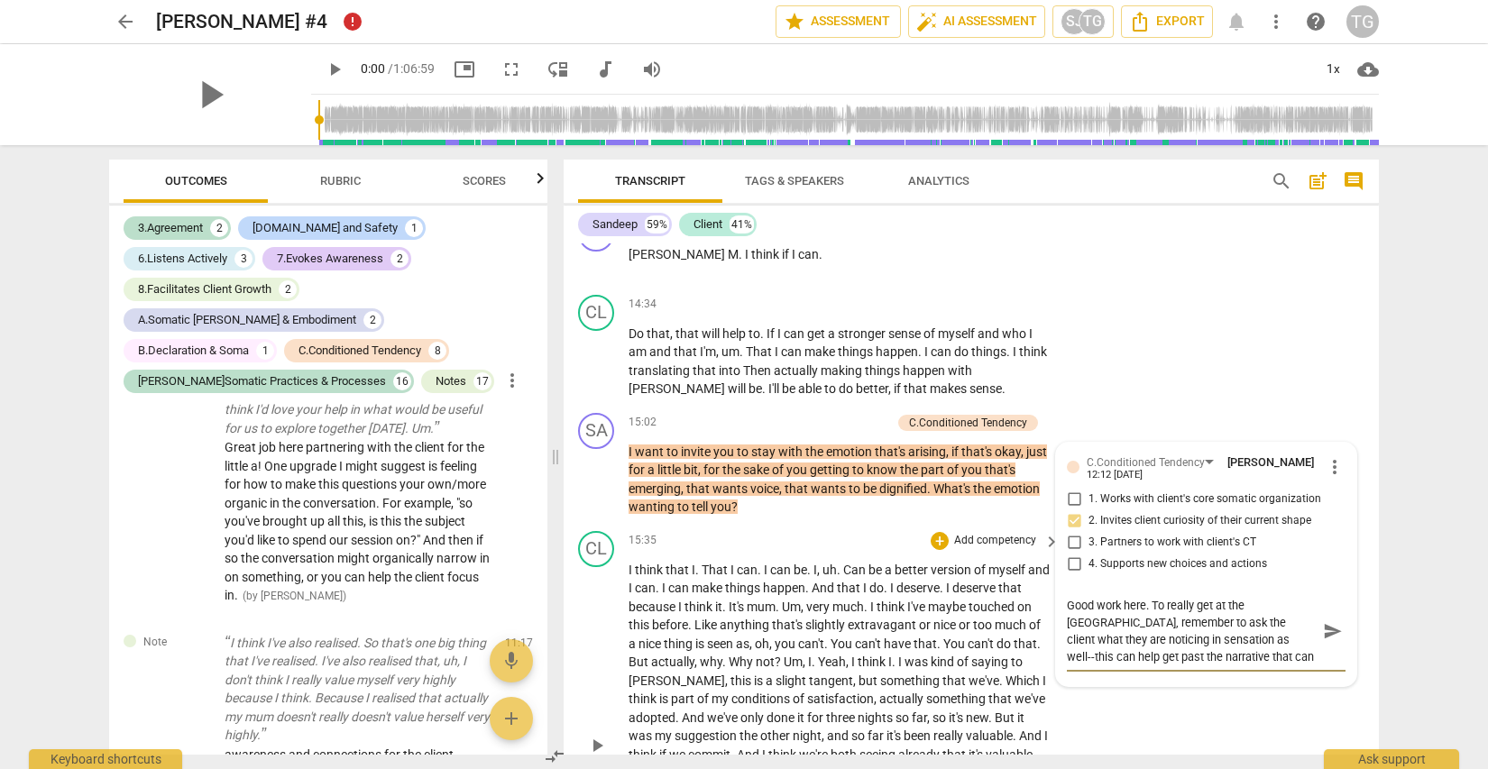
drag, startPoint x: 1234, startPoint y: 549, endPoint x: 1023, endPoint y: 457, distance: 230.2
click at [1023, 457] on div "SA play_arrow pause 00:02 + Add competency 3.Agreement keyboard_arrow_right Oka…" at bounding box center [971, 498] width 815 height 511
click at [1163, 597] on textarea "Good work here. To really get at the [GEOGRAPHIC_DATA], remember to ask the cli…" at bounding box center [1192, 631] width 250 height 69
click at [1270, 597] on textarea "Good work here. To really get at the [GEOGRAPHIC_DATA], remember to ask the cli…" at bounding box center [1192, 631] width 250 height 69
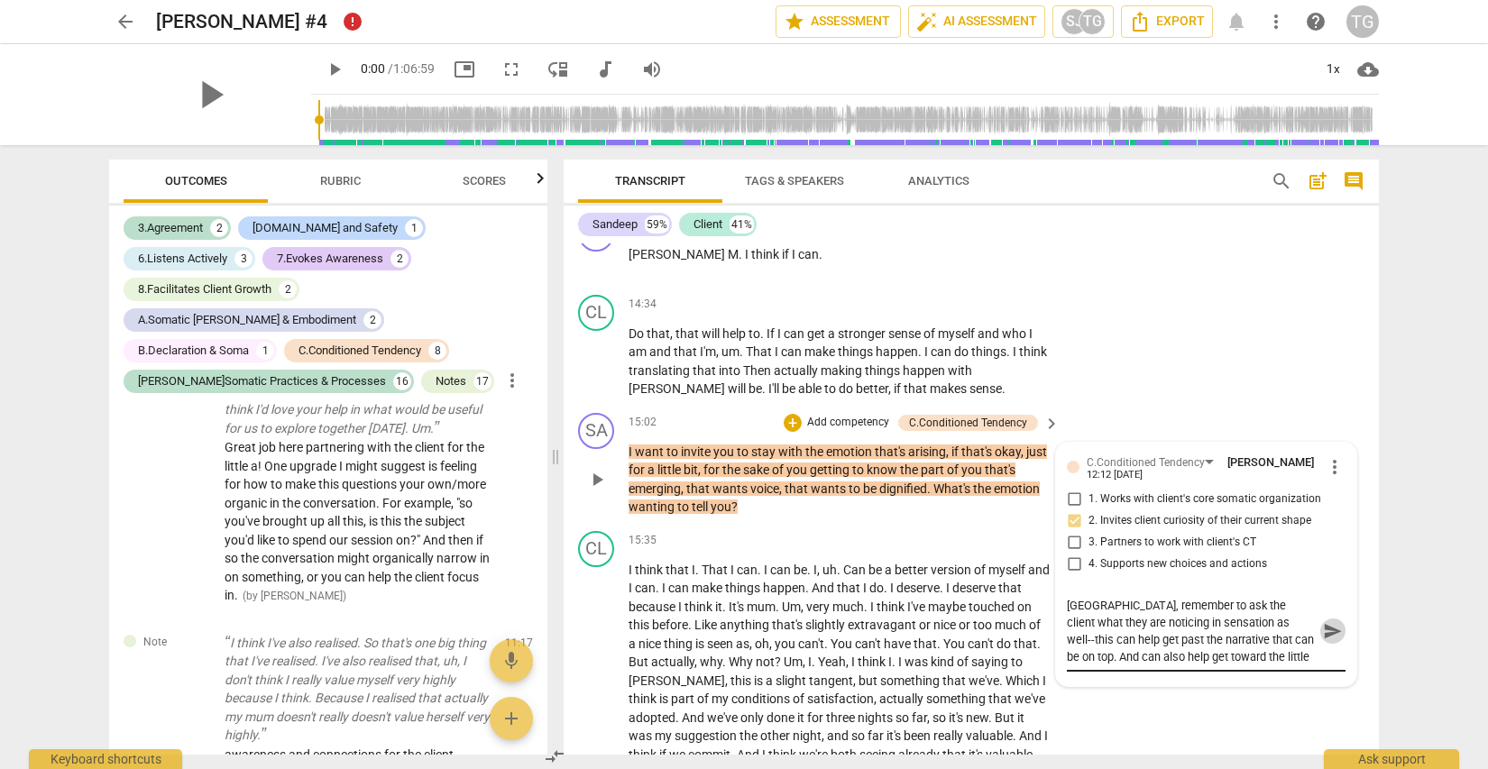
click at [1325, 621] on span "send" at bounding box center [1333, 631] width 20 height 20
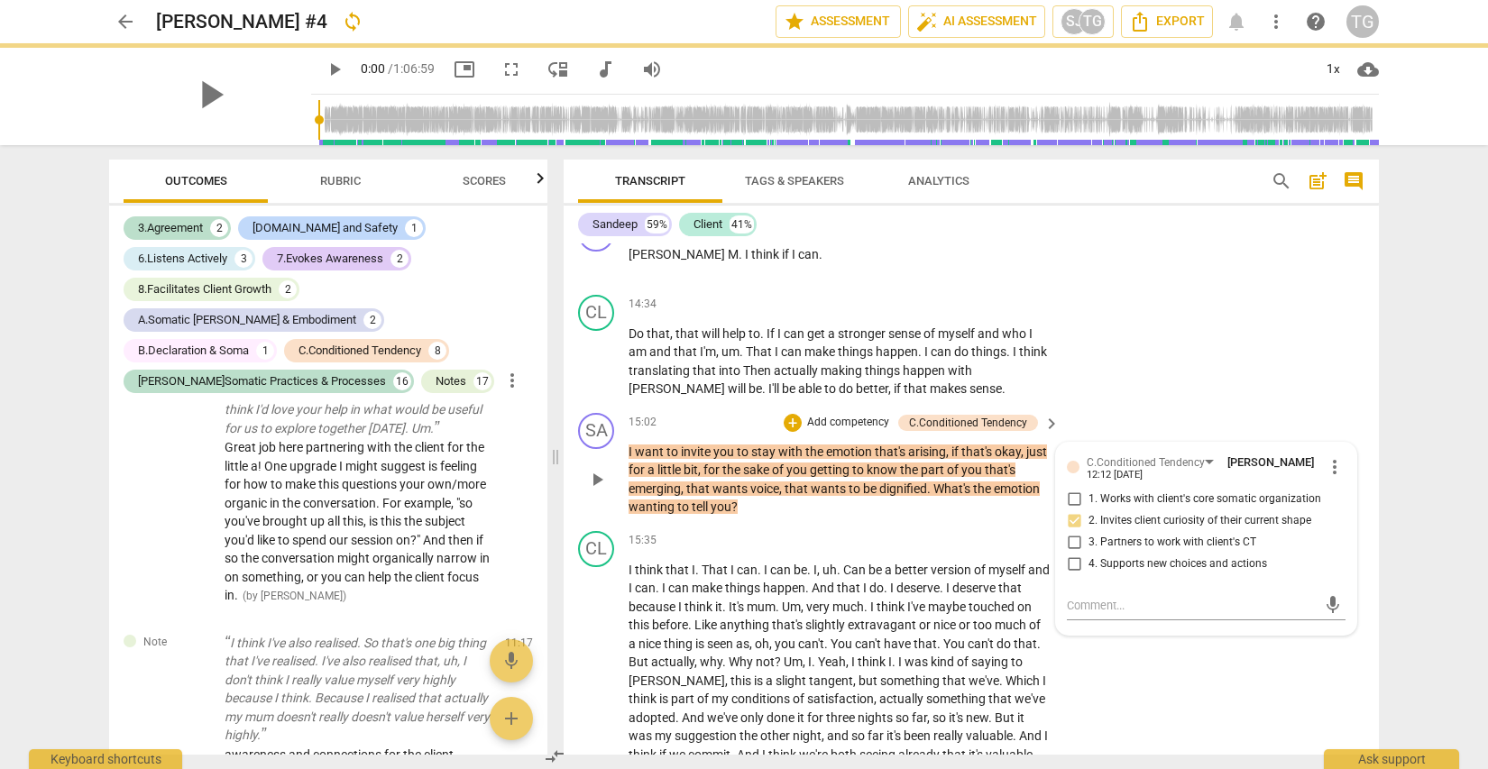
scroll to position [0, 0]
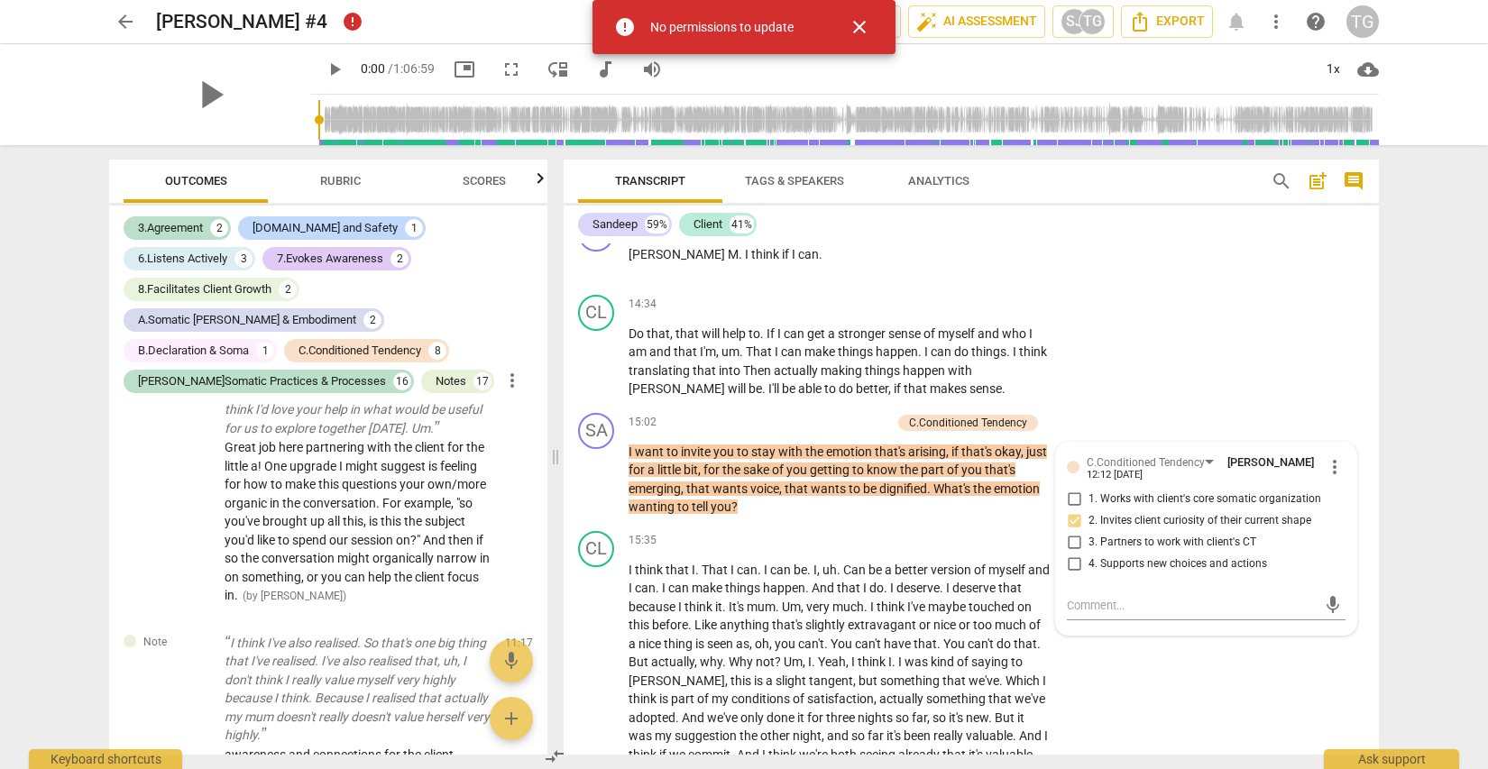
click at [861, 27] on span "close" at bounding box center [859, 27] width 22 height 22
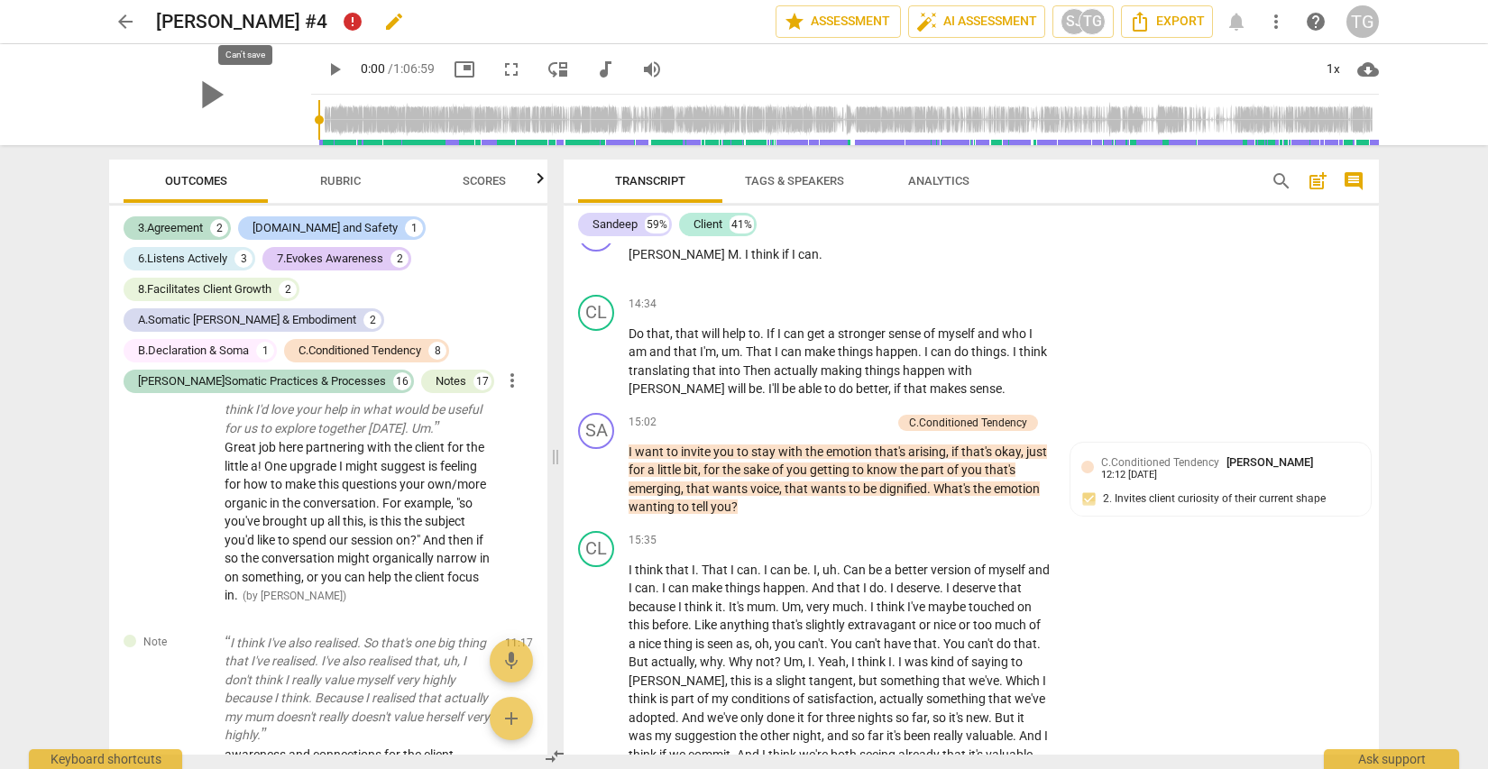
click at [341, 19] on span "error" at bounding box center [352, 21] width 23 height 23
click at [125, 22] on span "arrow_back" at bounding box center [126, 22] width 22 height 22
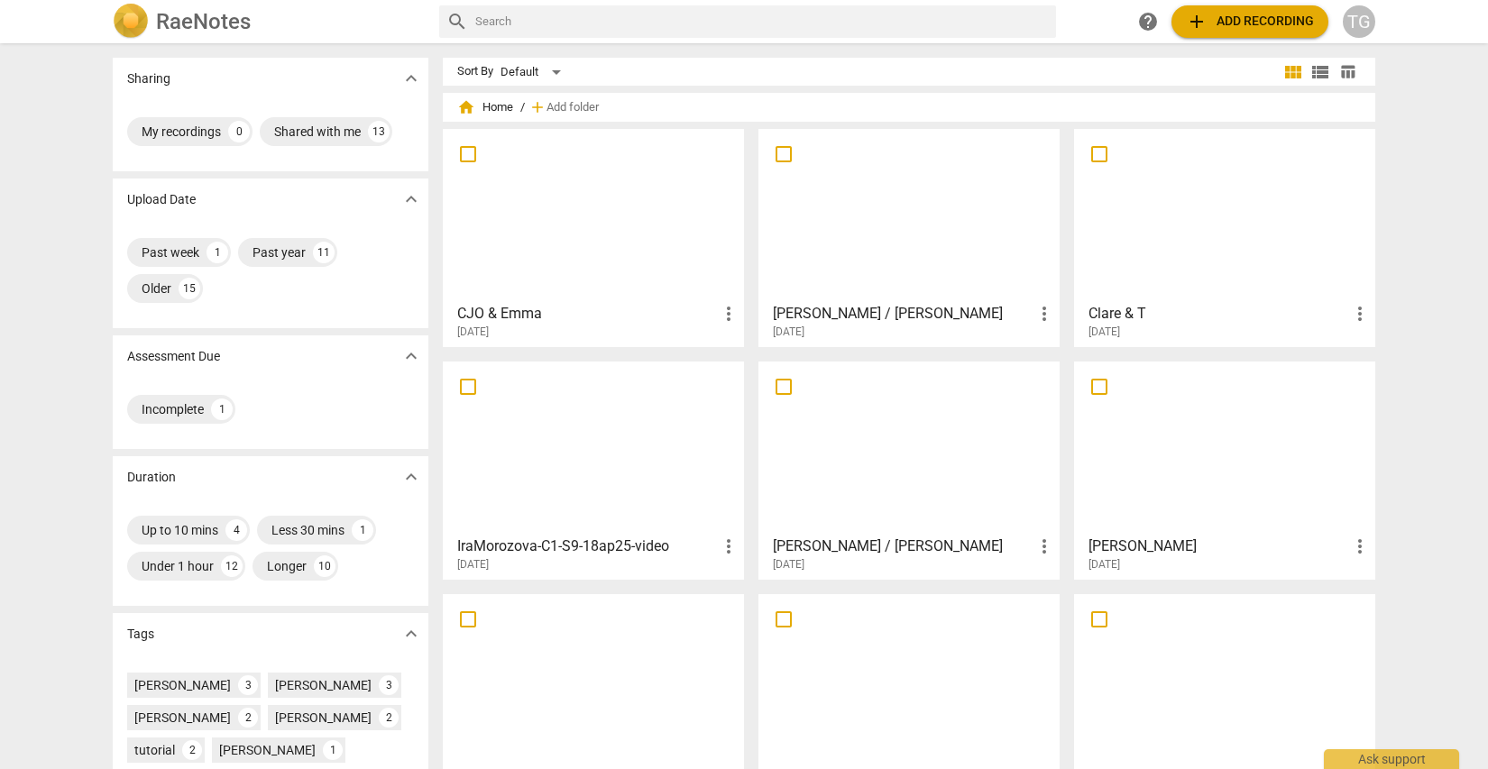
click at [529, 22] on input "text" at bounding box center [761, 21] width 573 height 29
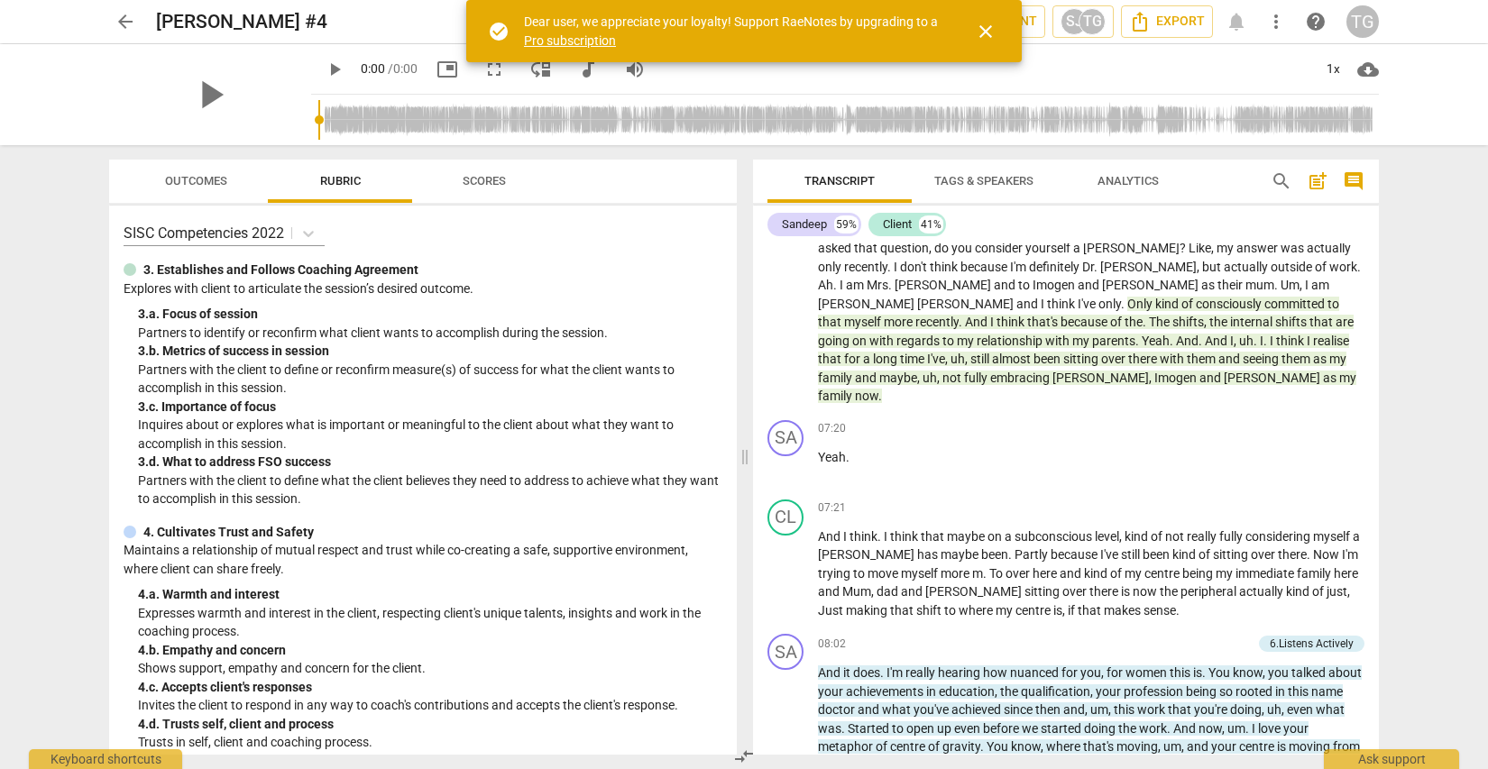
scroll to position [1948, 0]
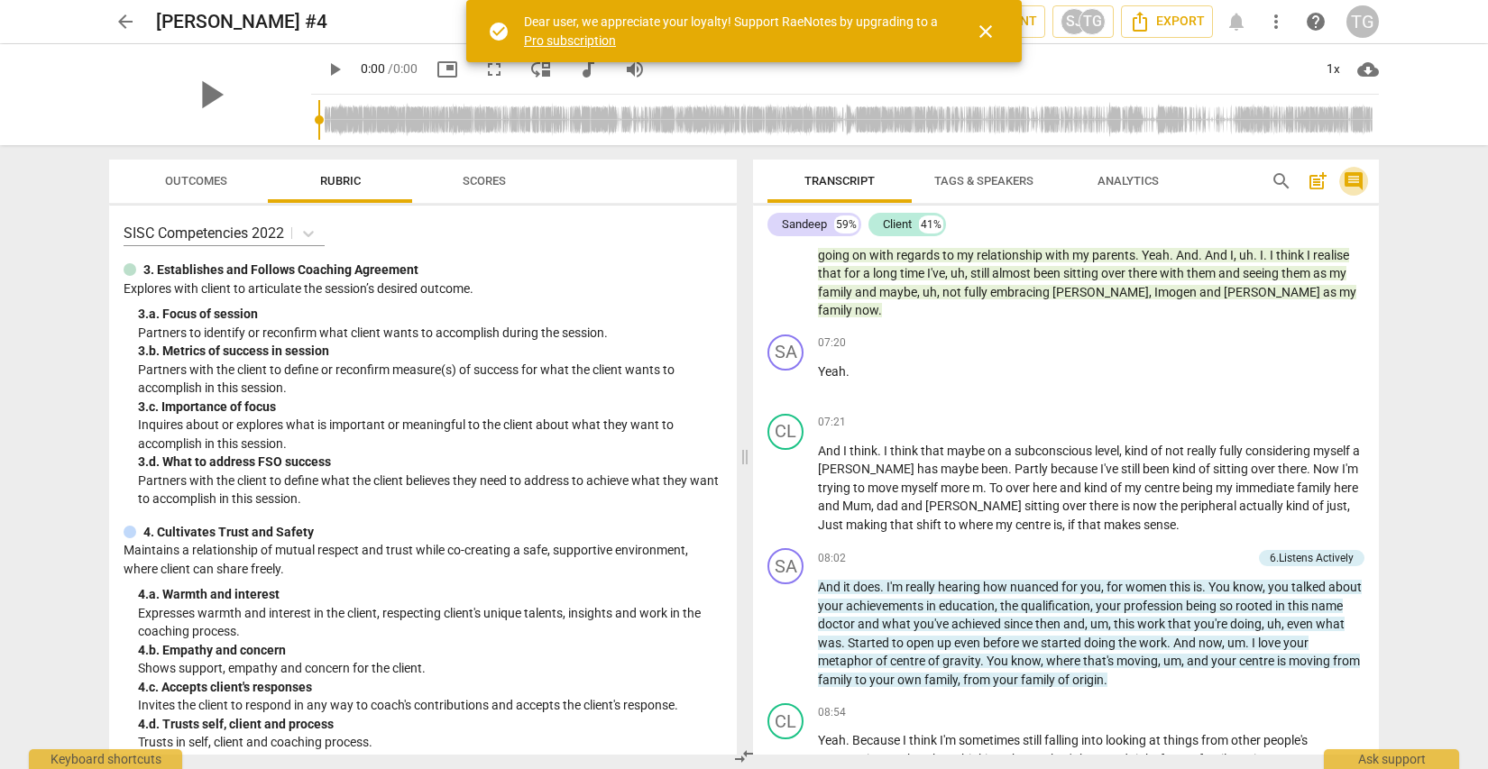
click at [1356, 179] on span "comment" at bounding box center [1354, 181] width 22 height 22
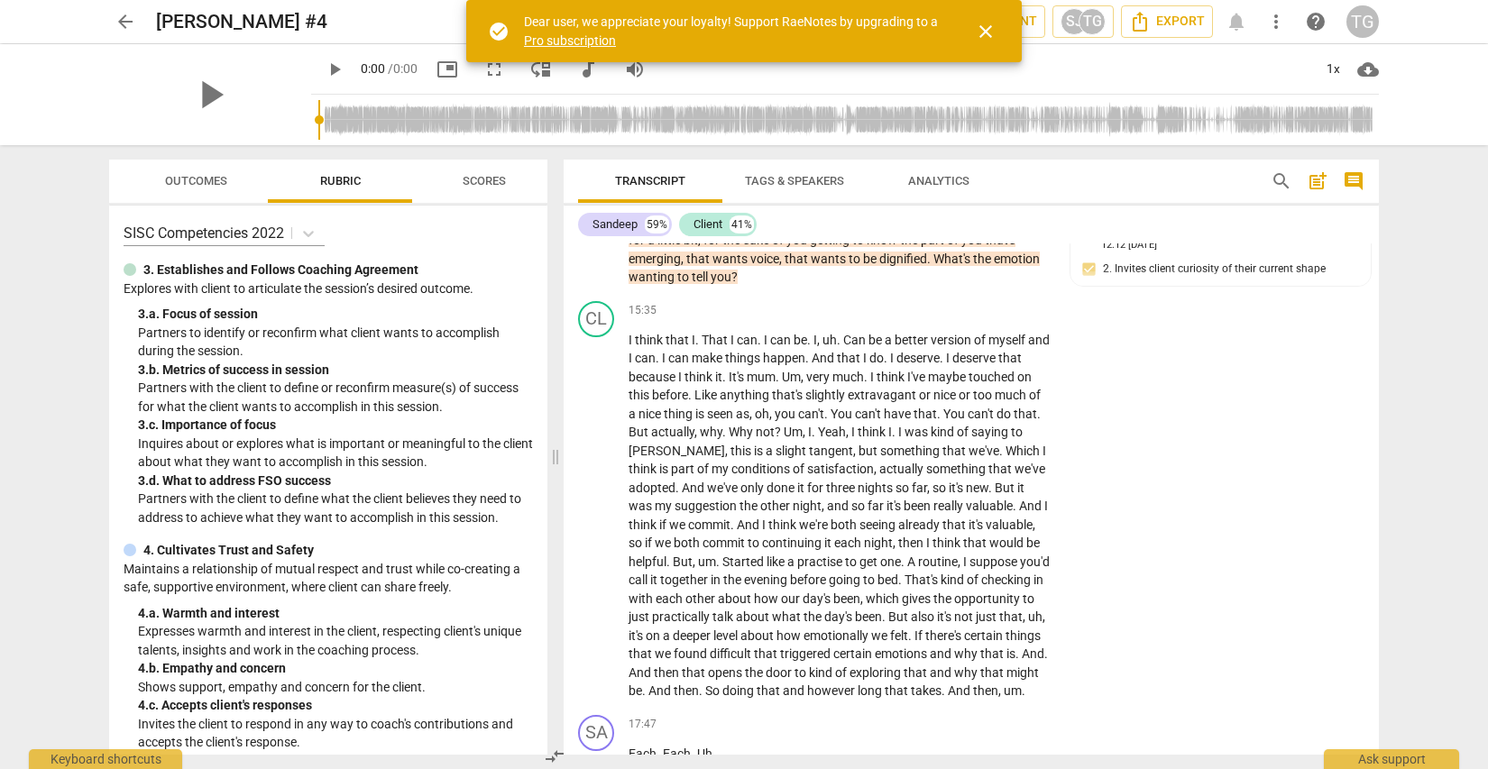
scroll to position [4310, 0]
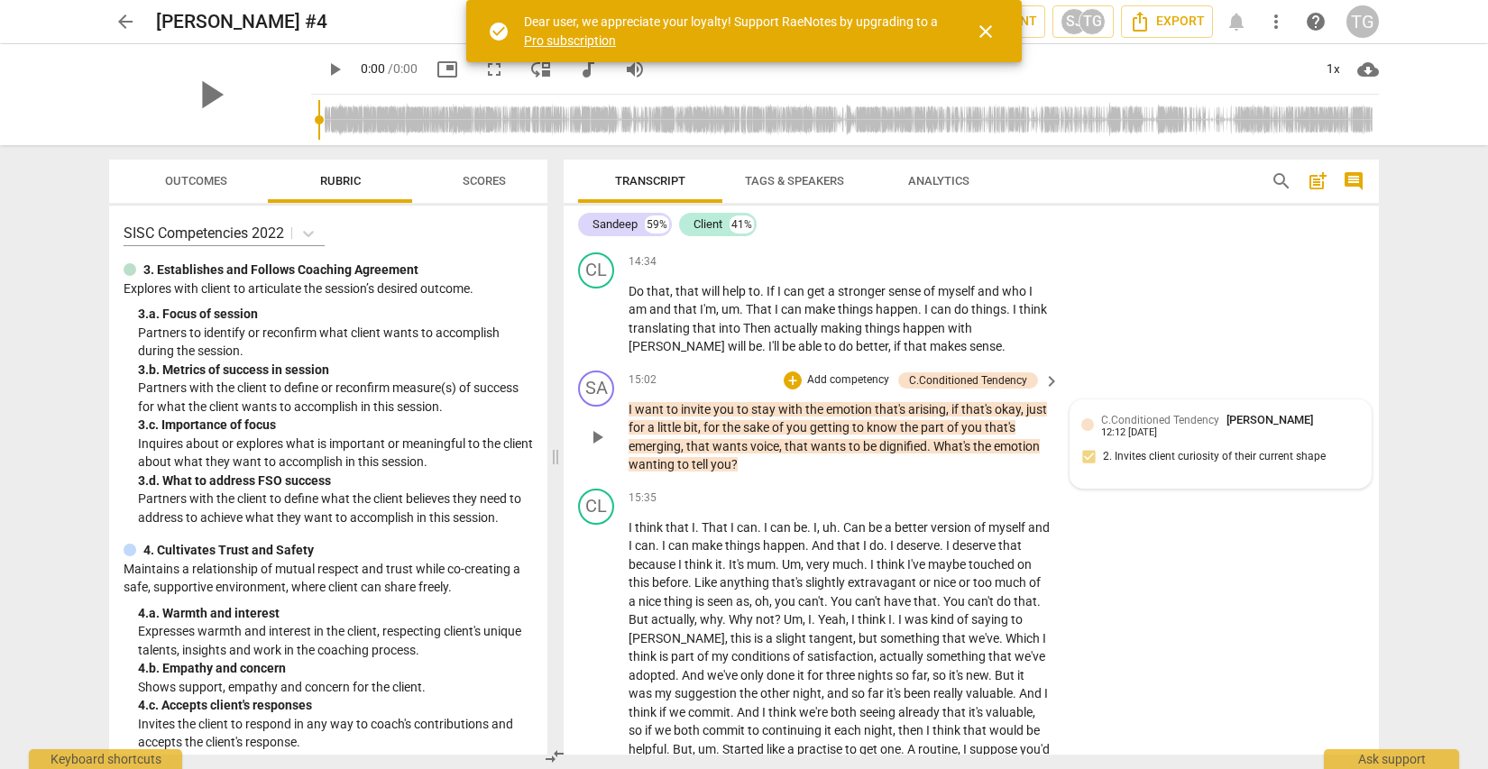
click at [1212, 411] on div "C.Conditioned Tendency [PERSON_NAME] 12:12 [DATE] 2. Invites client curiosity o…" at bounding box center [1220, 444] width 279 height 66
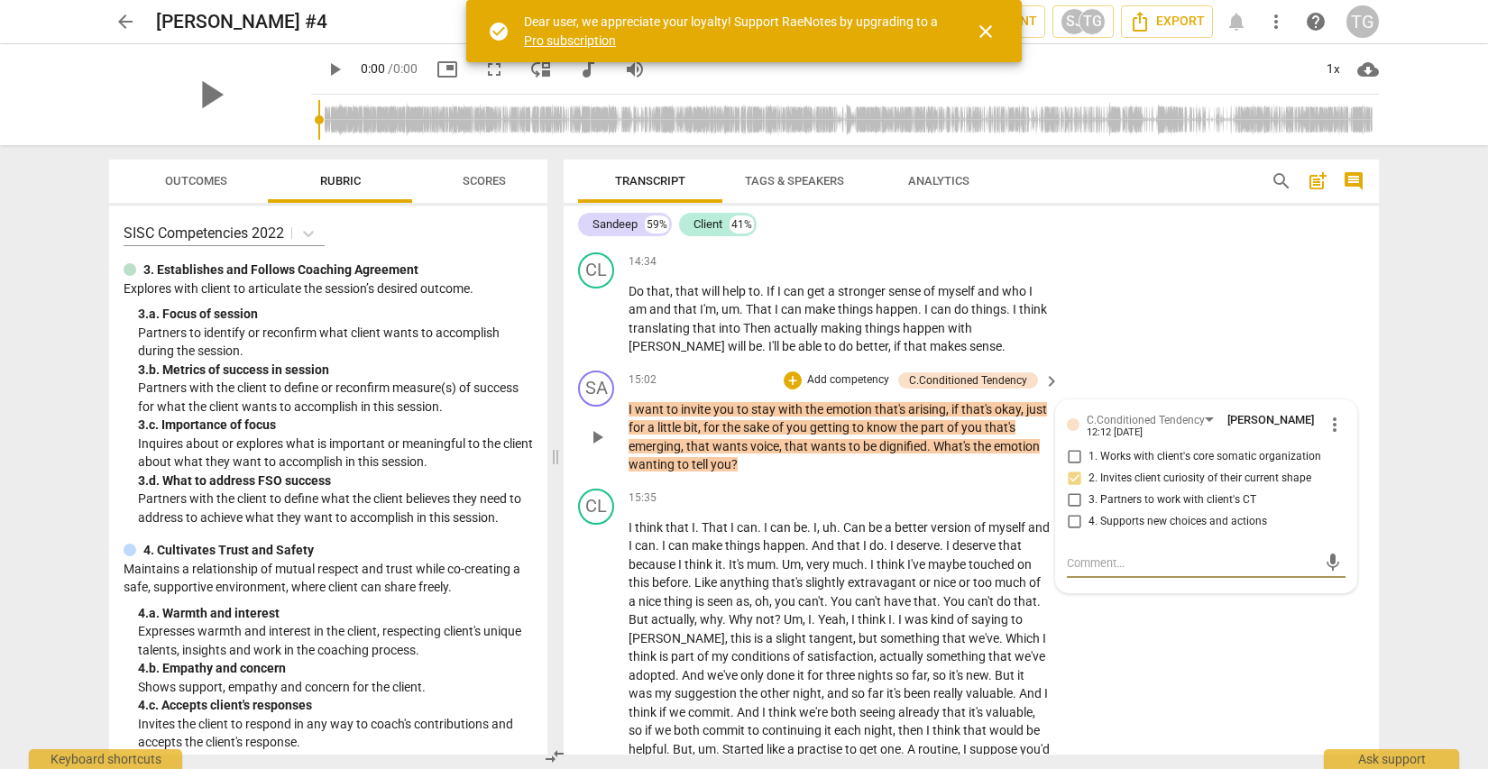
type textarea "Good work here. To really get at the [GEOGRAPHIC_DATA], remember to ask the cli…"
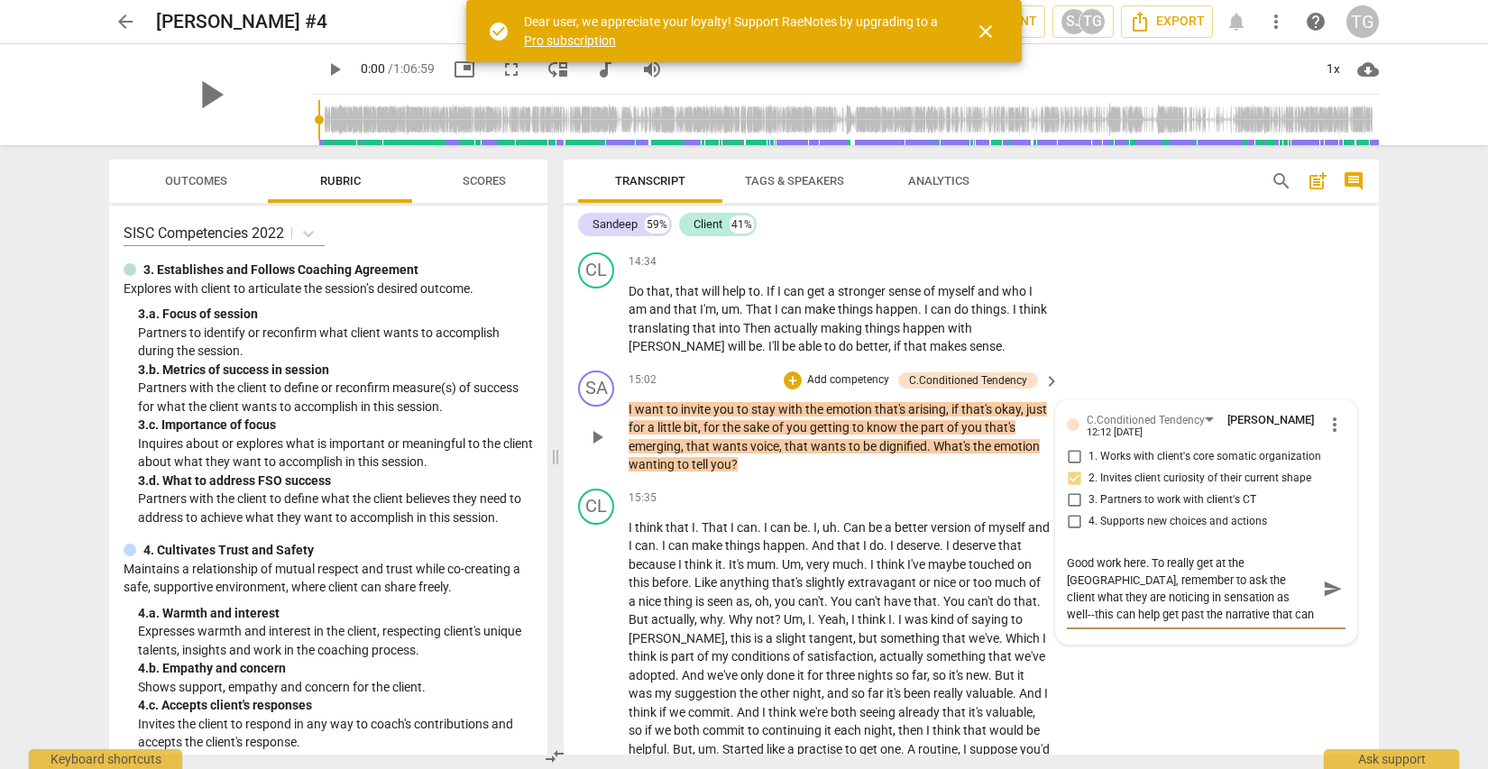
scroll to position [15, 0]
type textarea "Good work here. To really get at the [GEOGRAPHIC_DATA], remember to ask the cli…"
click at [1324, 579] on span "send" at bounding box center [1333, 589] width 20 height 20
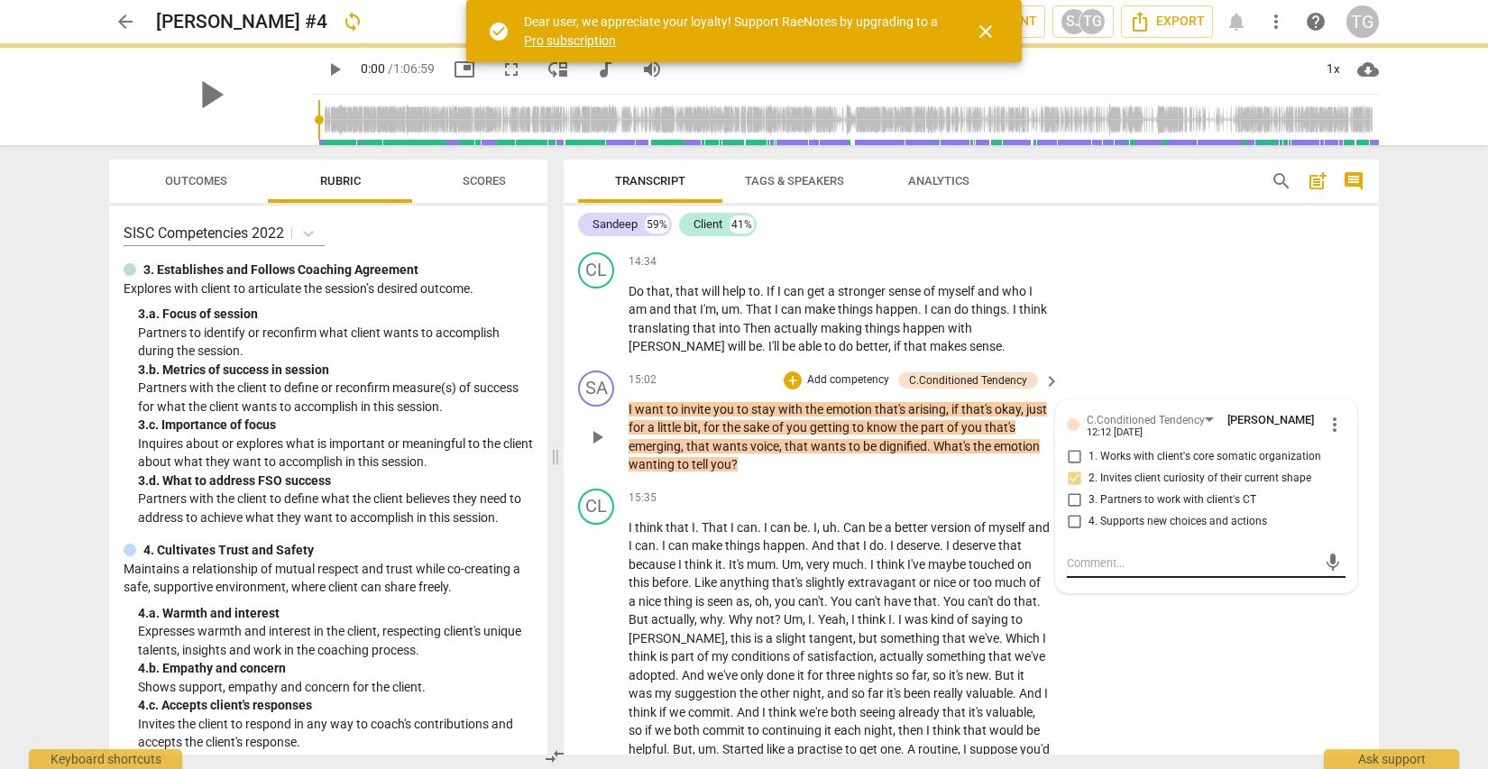
scroll to position [0, 0]
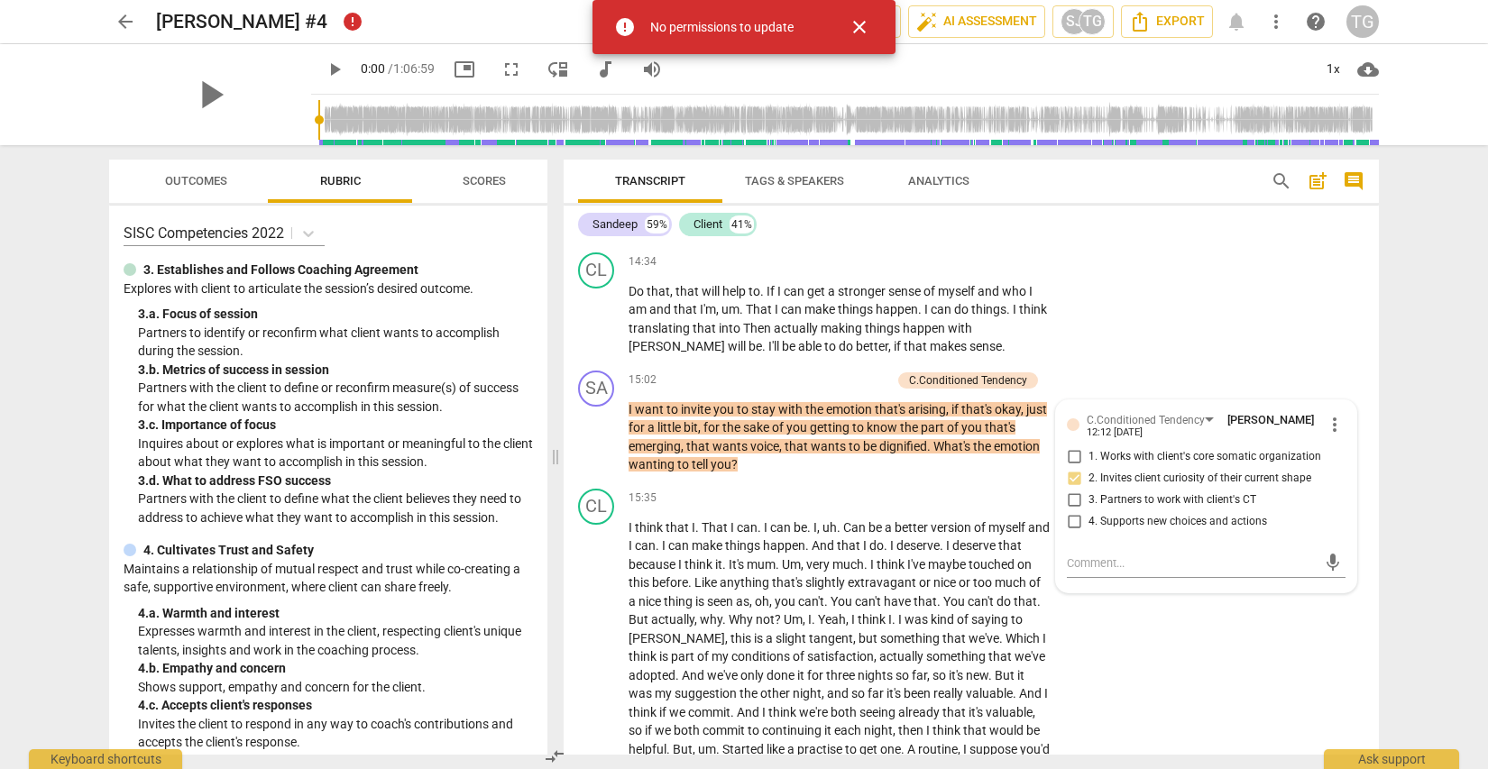
click at [711, 22] on div "No permissions to update" at bounding box center [721, 27] width 143 height 19
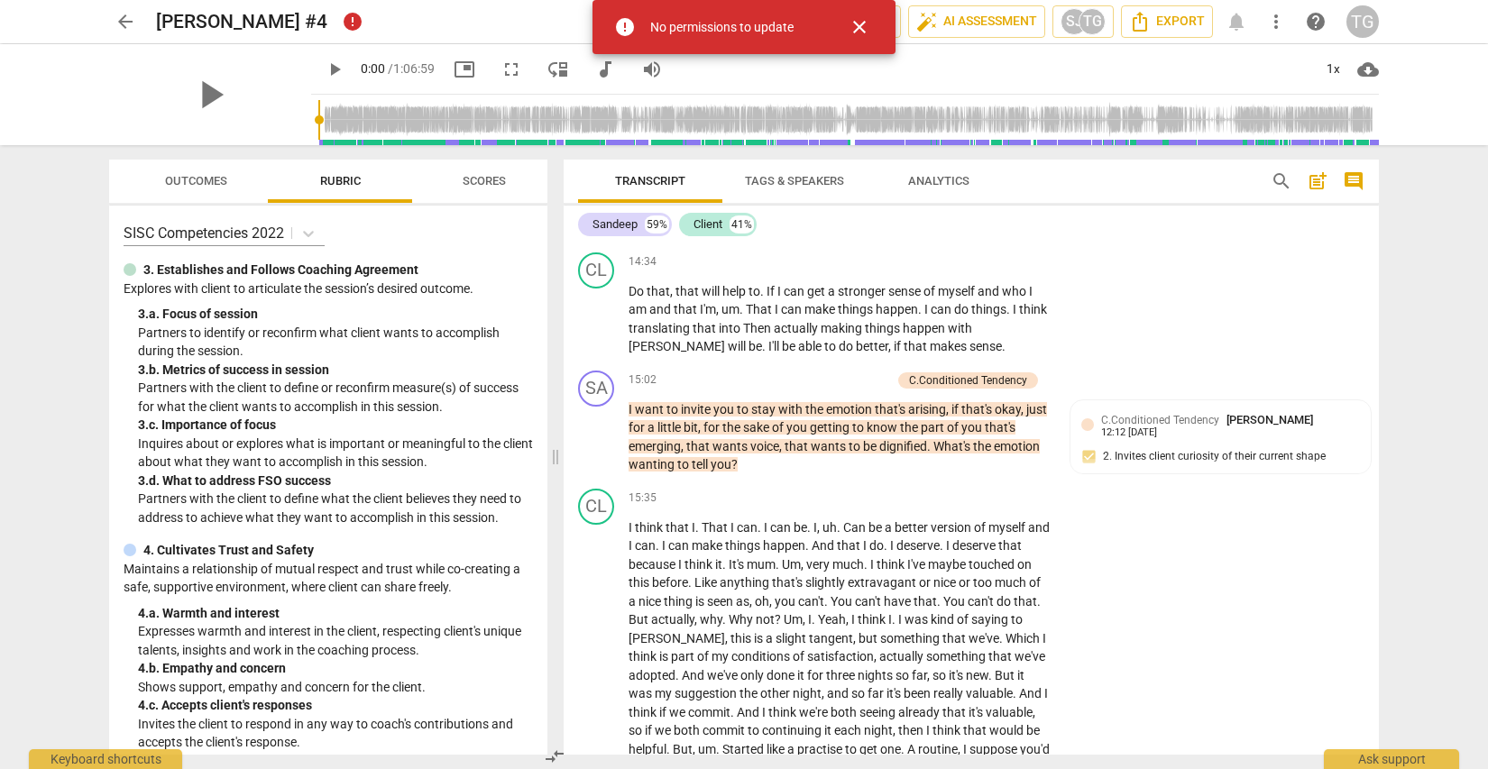
click at [711, 22] on div "No permissions to update" at bounding box center [721, 27] width 143 height 19
click at [1086, 26] on div "TG" at bounding box center [1091, 21] width 27 height 27
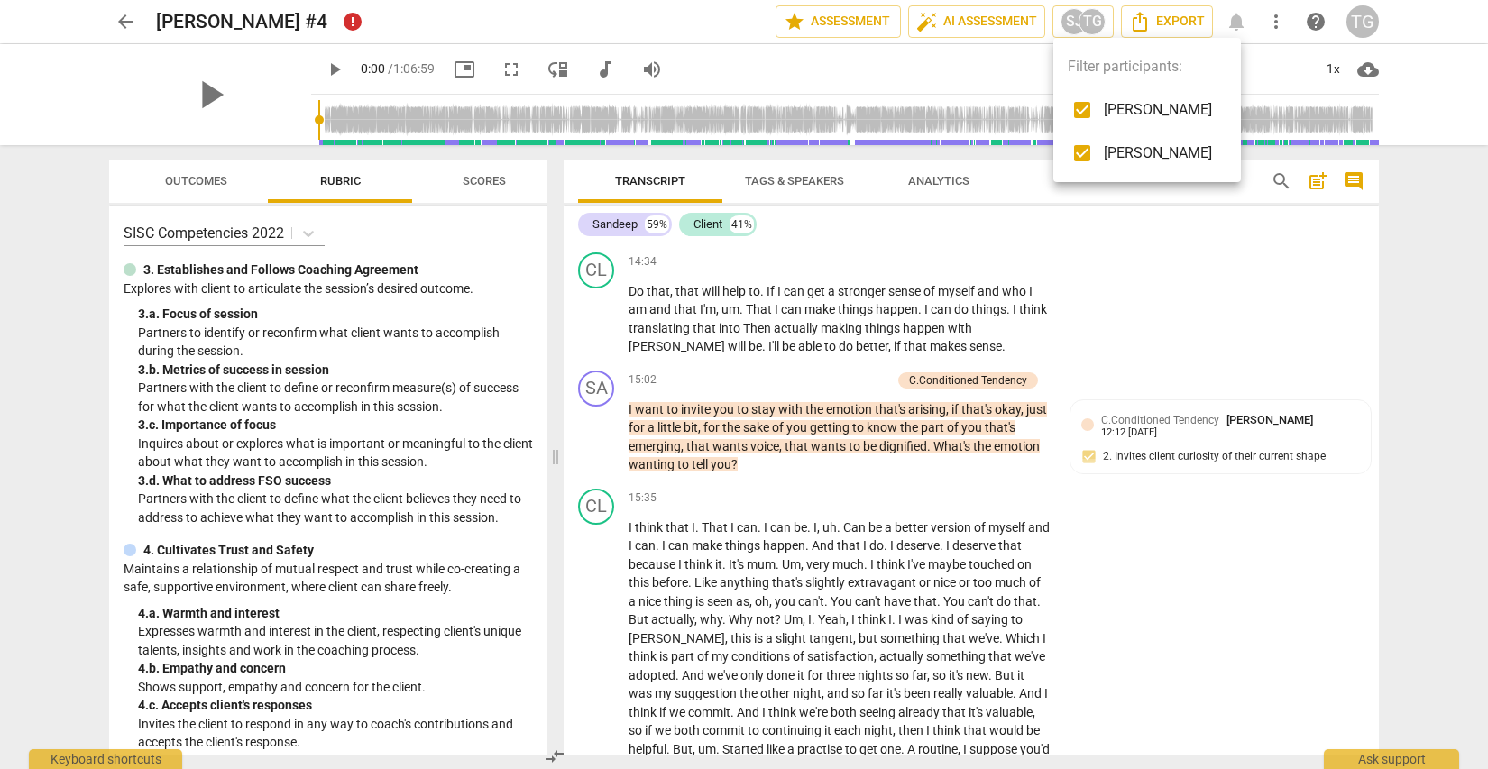
click at [992, 80] on div at bounding box center [744, 384] width 1488 height 769
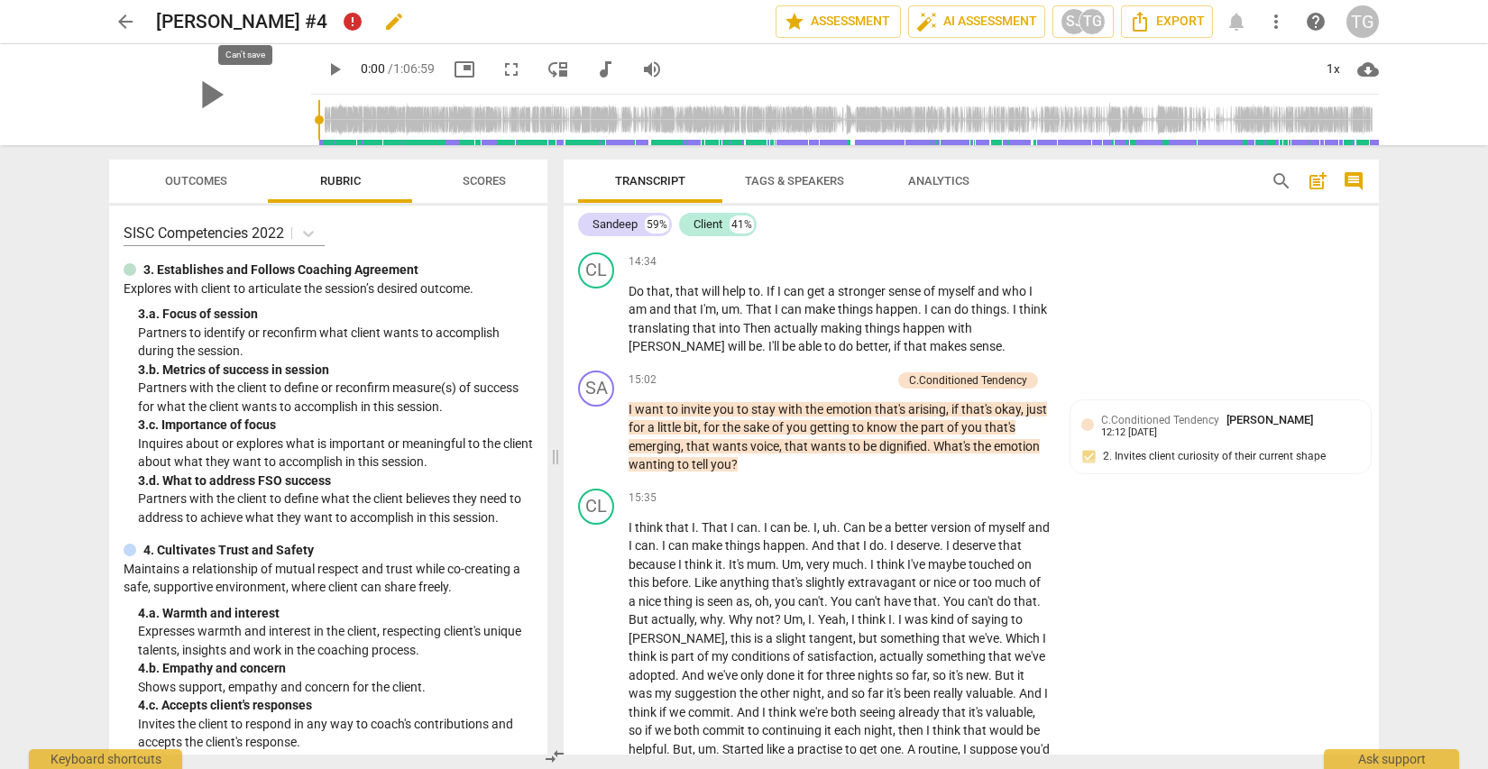
click at [341, 18] on span "error" at bounding box center [352, 21] width 23 height 23
click at [1278, 27] on span "more_vert" at bounding box center [1276, 22] width 22 height 22
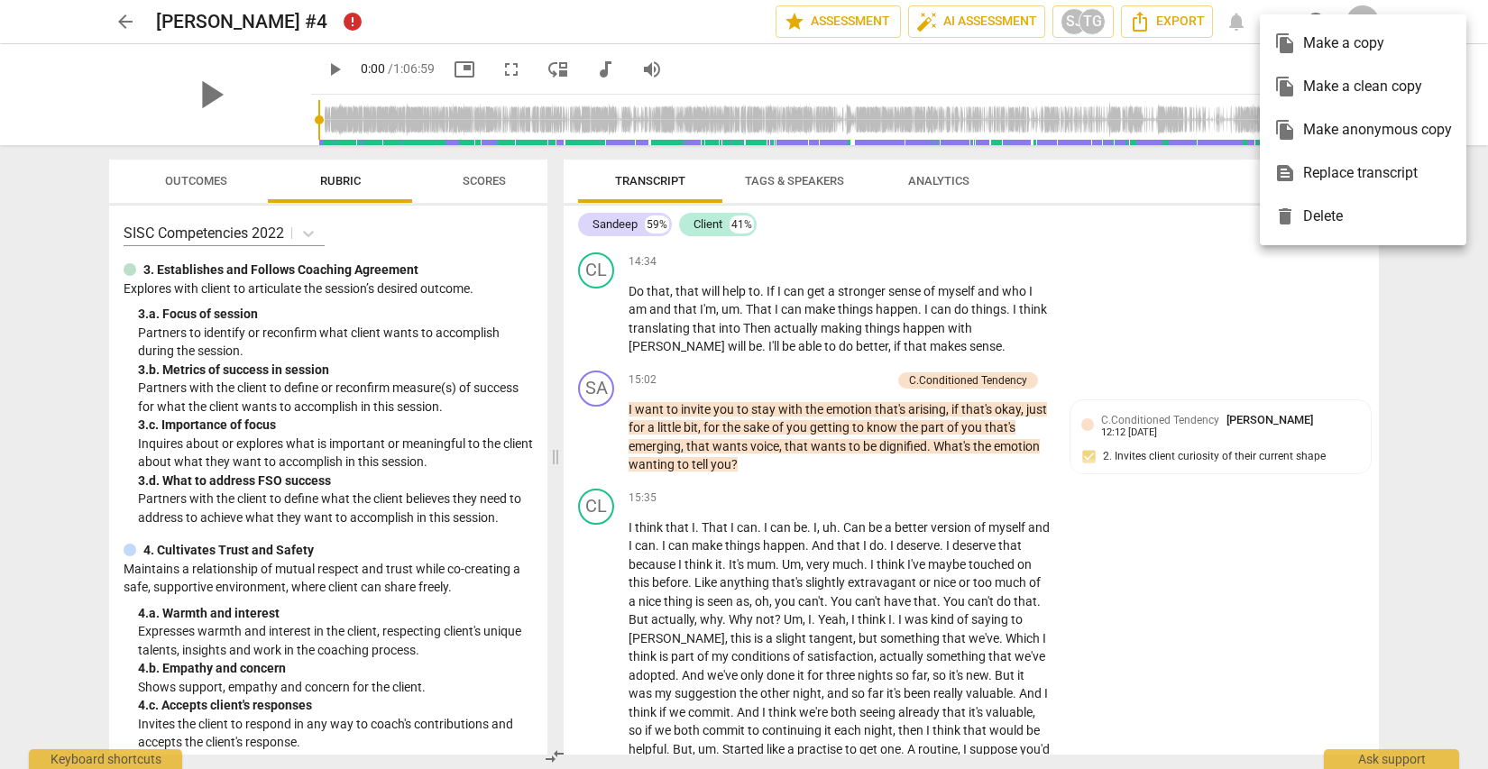
click at [1320, 41] on div "file_copy Make a copy" at bounding box center [1363, 43] width 178 height 43
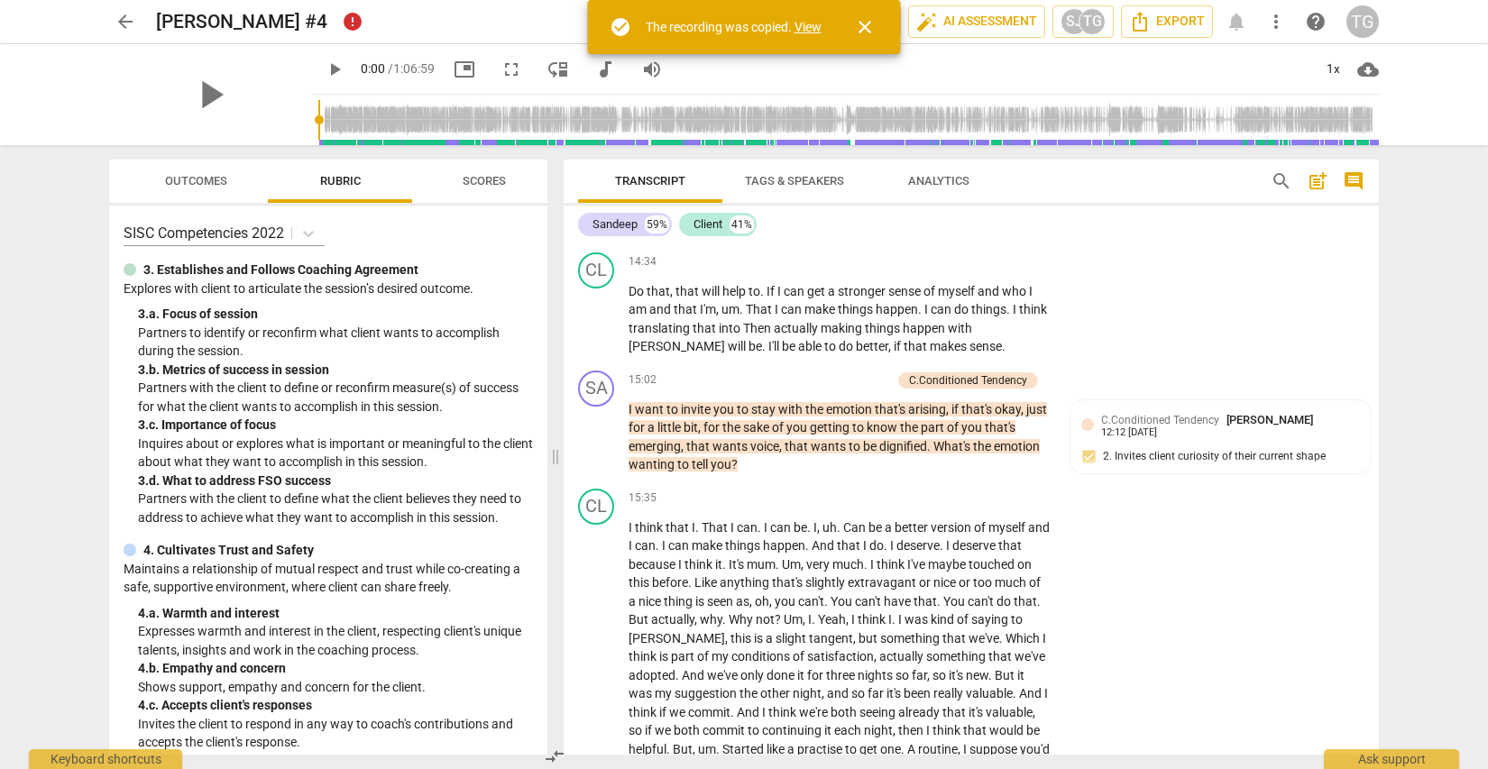
click at [810, 24] on link "View" at bounding box center [807, 27] width 27 height 14
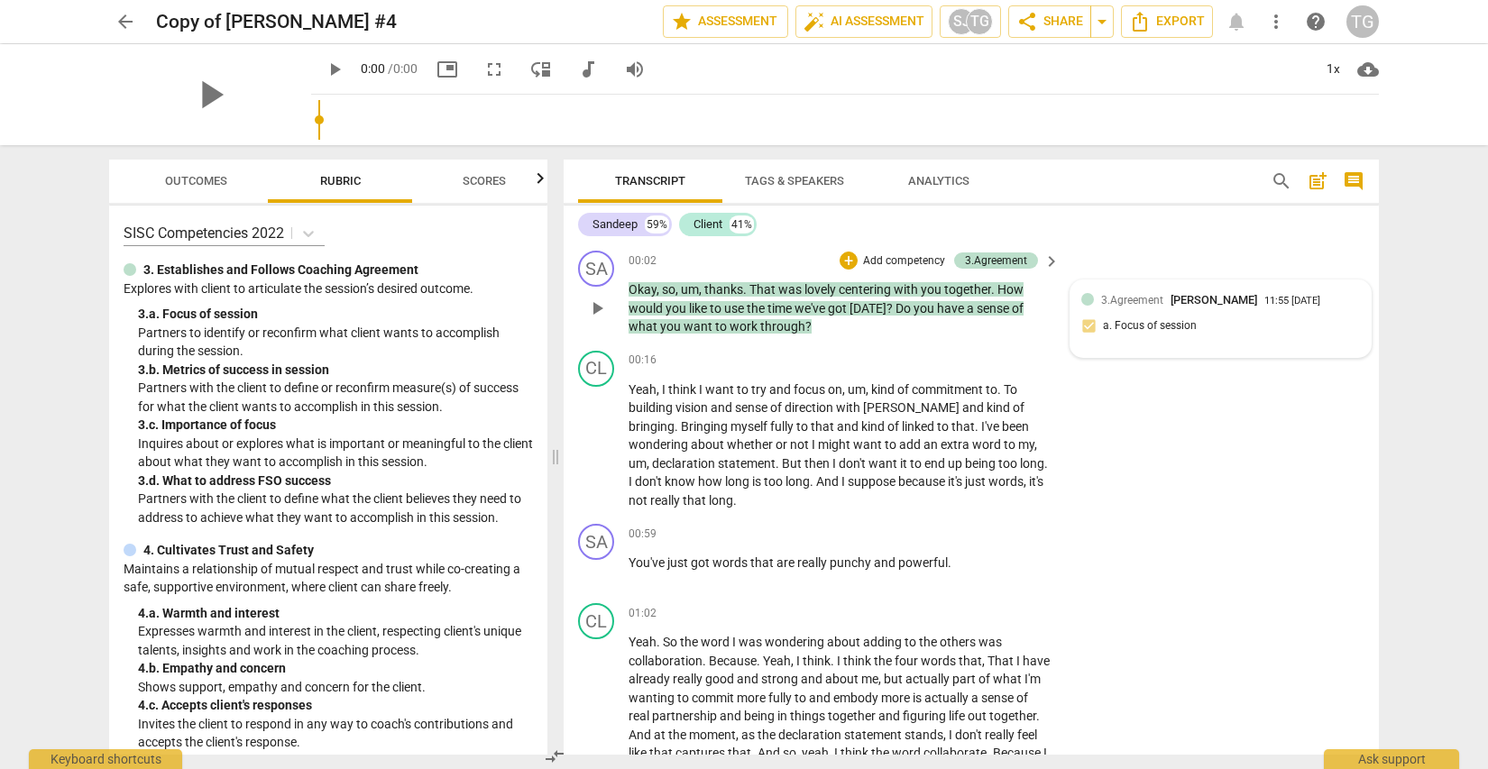
click at [1131, 298] on span "3.Agreement" at bounding box center [1132, 300] width 62 height 13
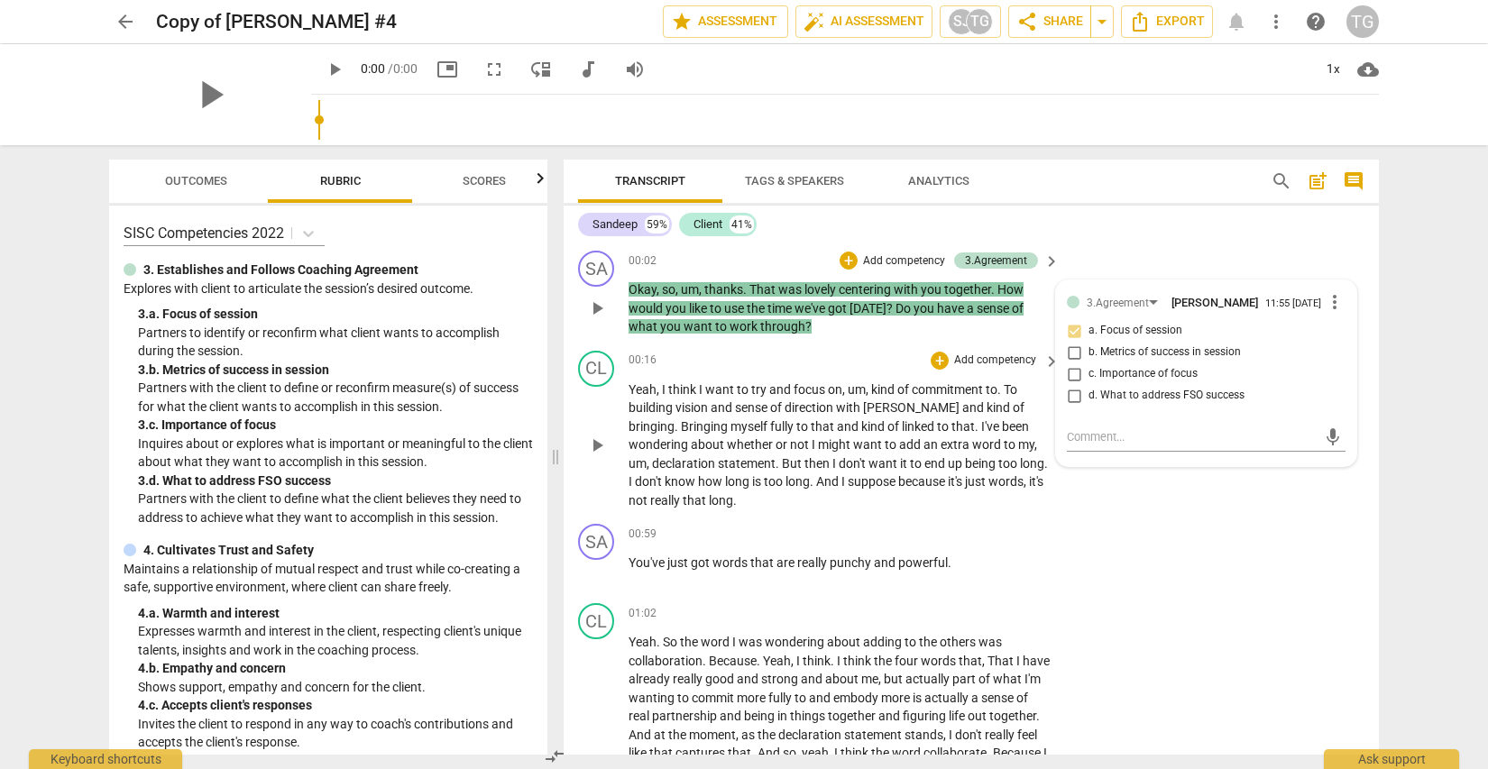
click at [940, 441] on span "extra" at bounding box center [956, 444] width 32 height 14
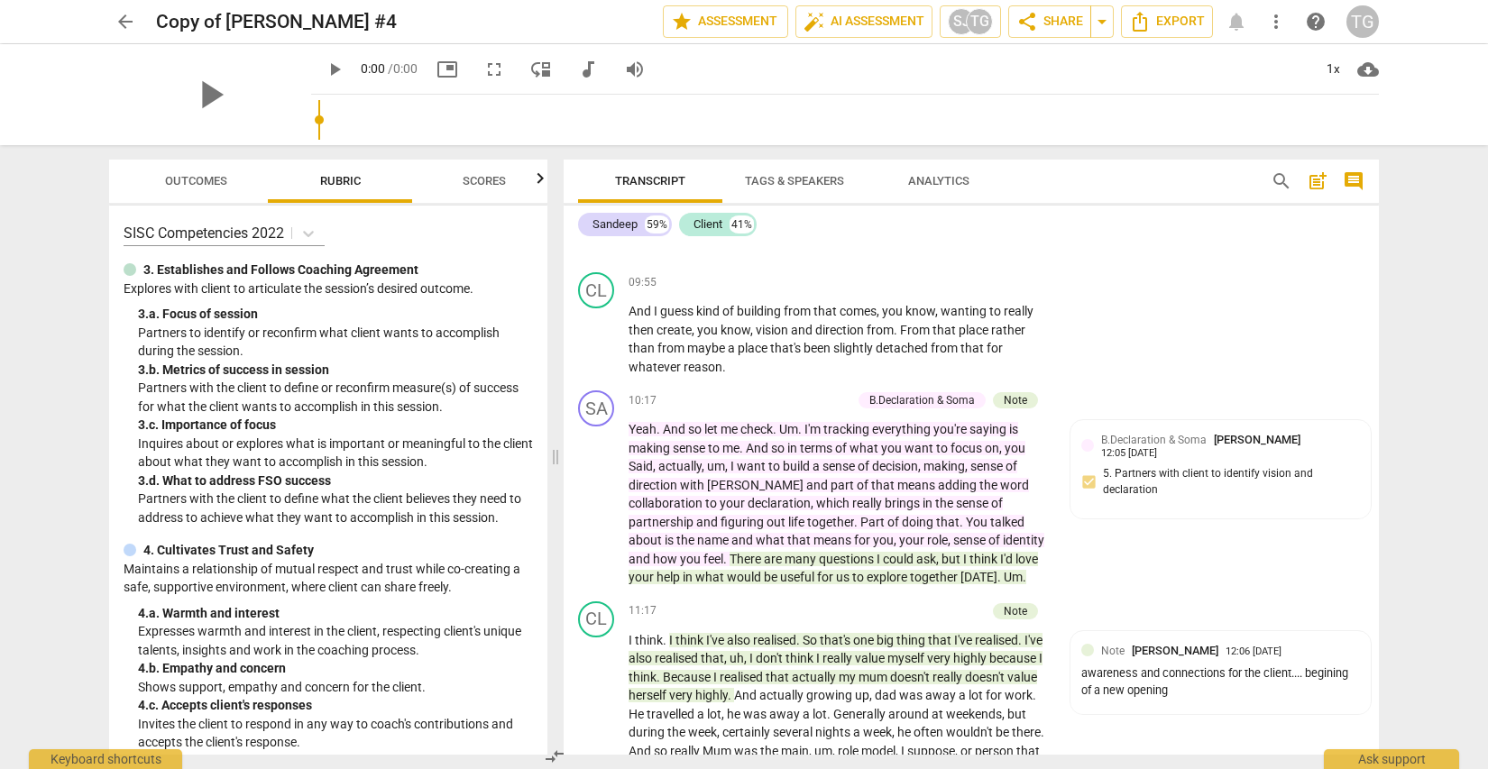
scroll to position [3144, 0]
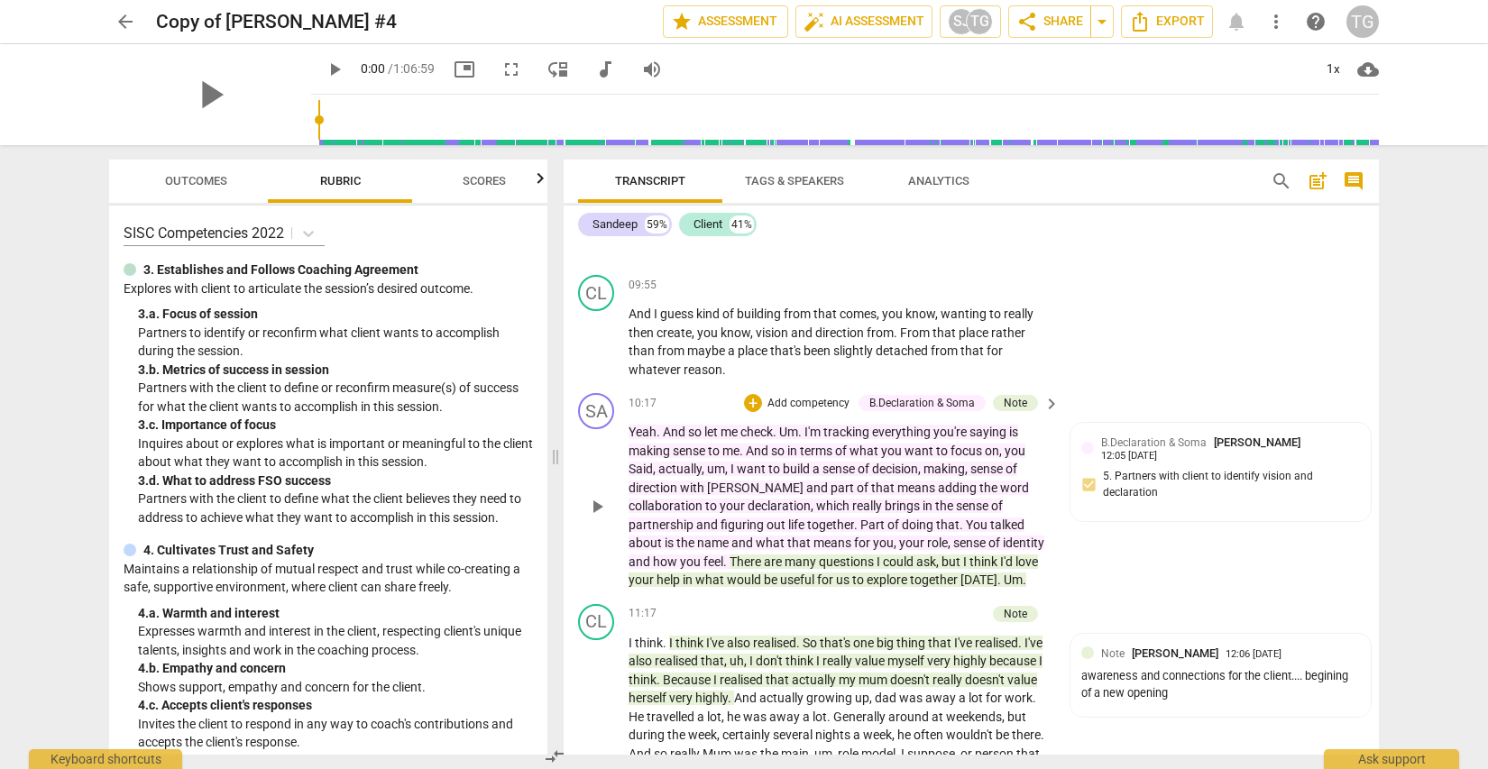
click at [969, 555] on span "think" at bounding box center [984, 562] width 31 height 14
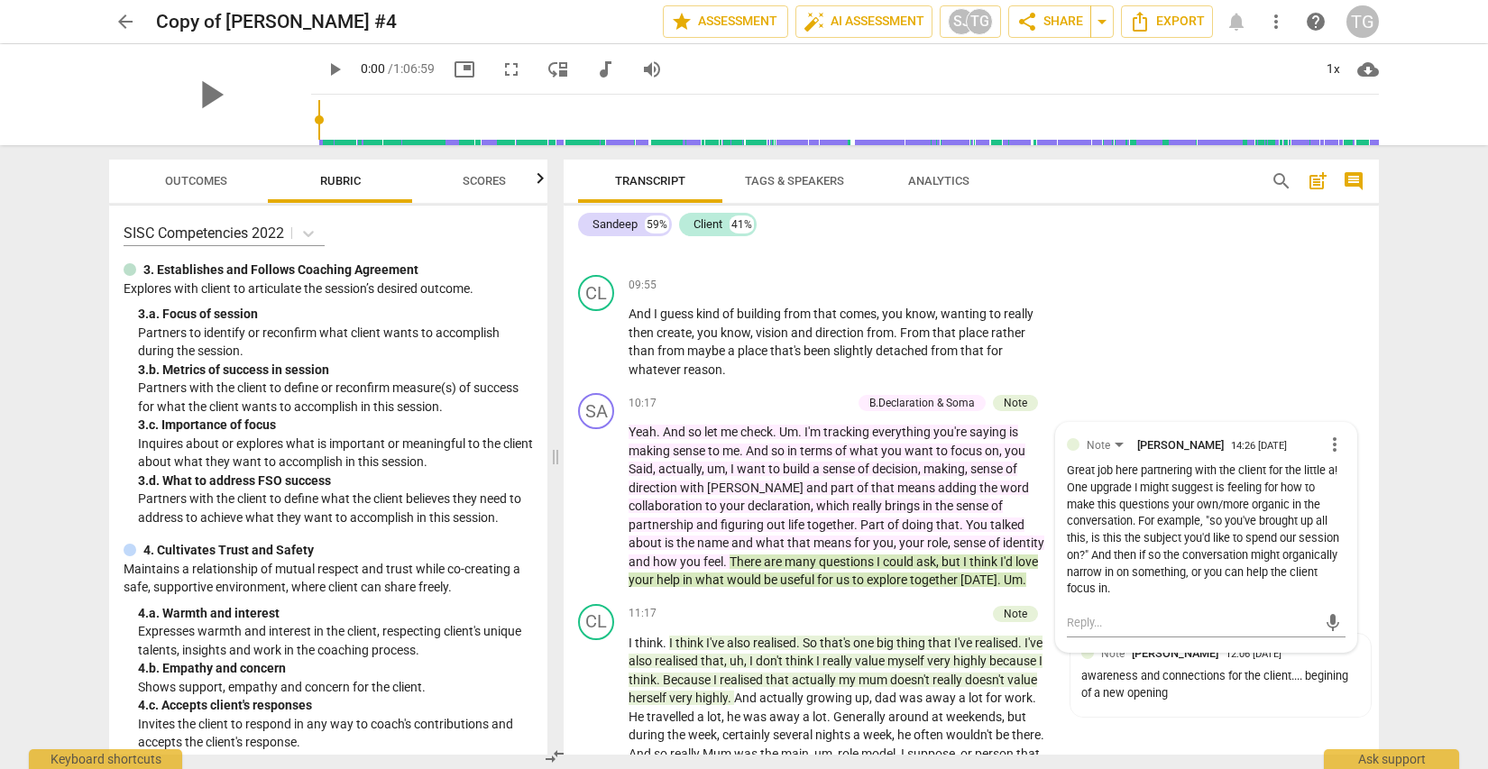
click at [1205, 239] on div "Sandeep 59% Client 41%" at bounding box center [971, 224] width 786 height 31
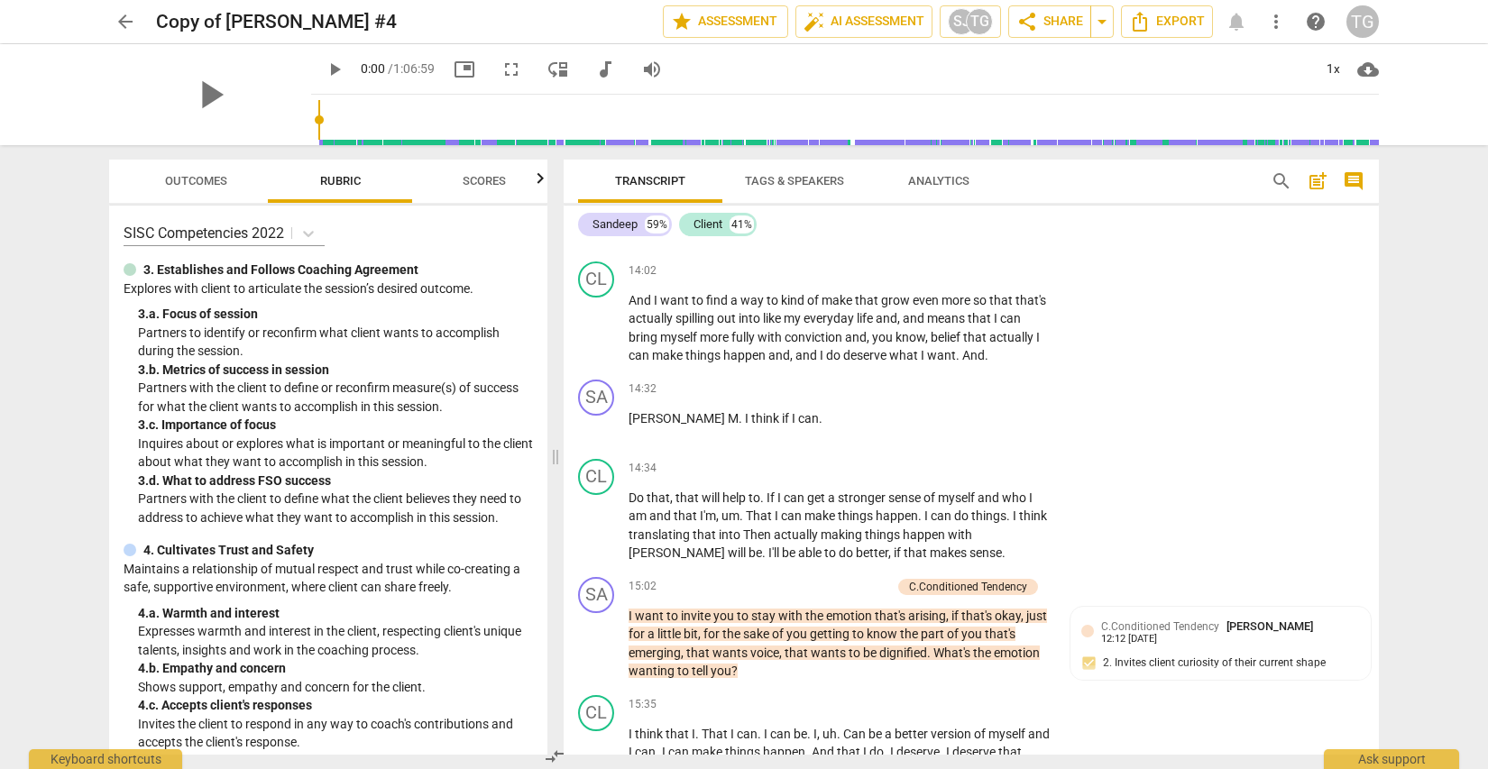
scroll to position [4127, 0]
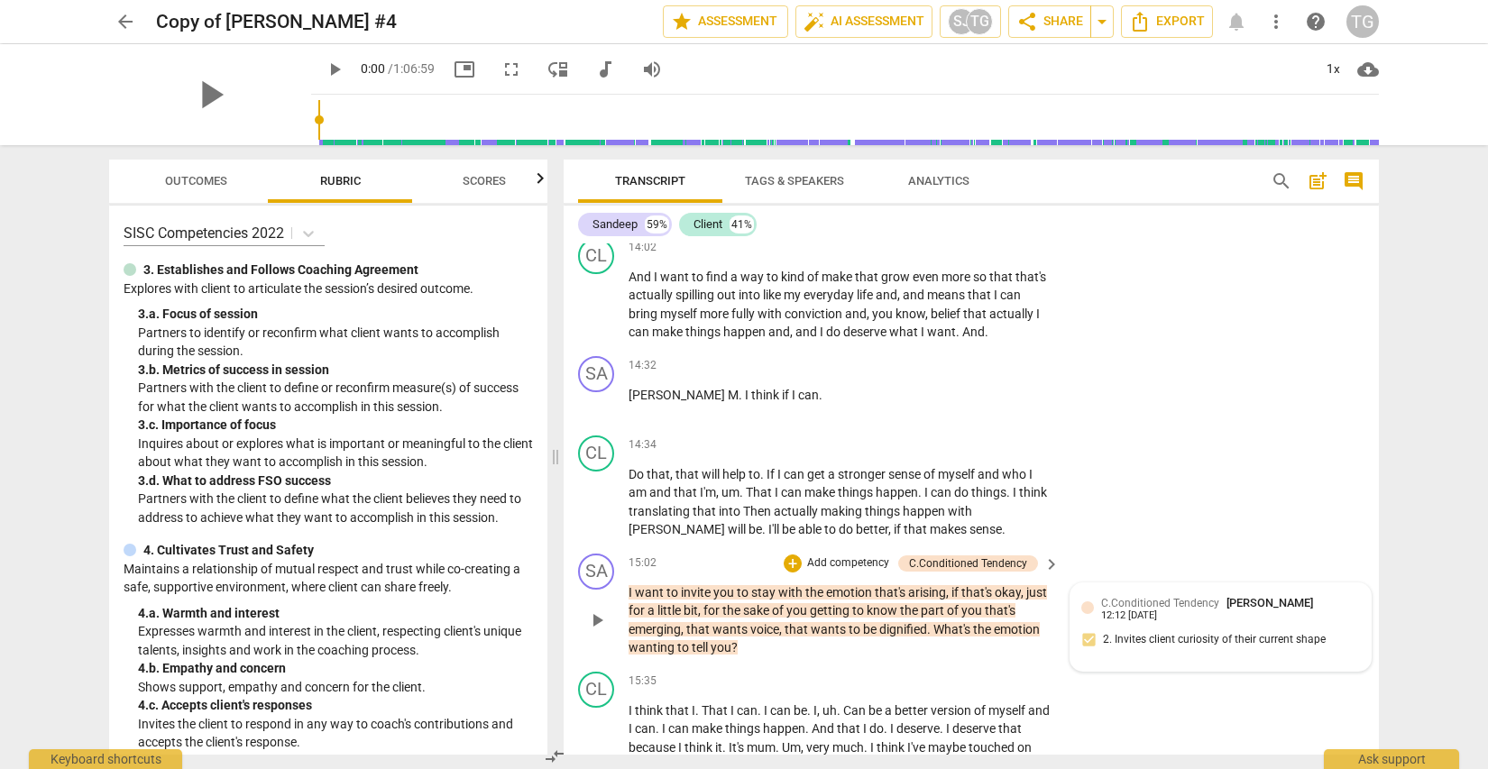
click at [1135, 610] on div "12:12 [DATE]" at bounding box center [1129, 616] width 56 height 12
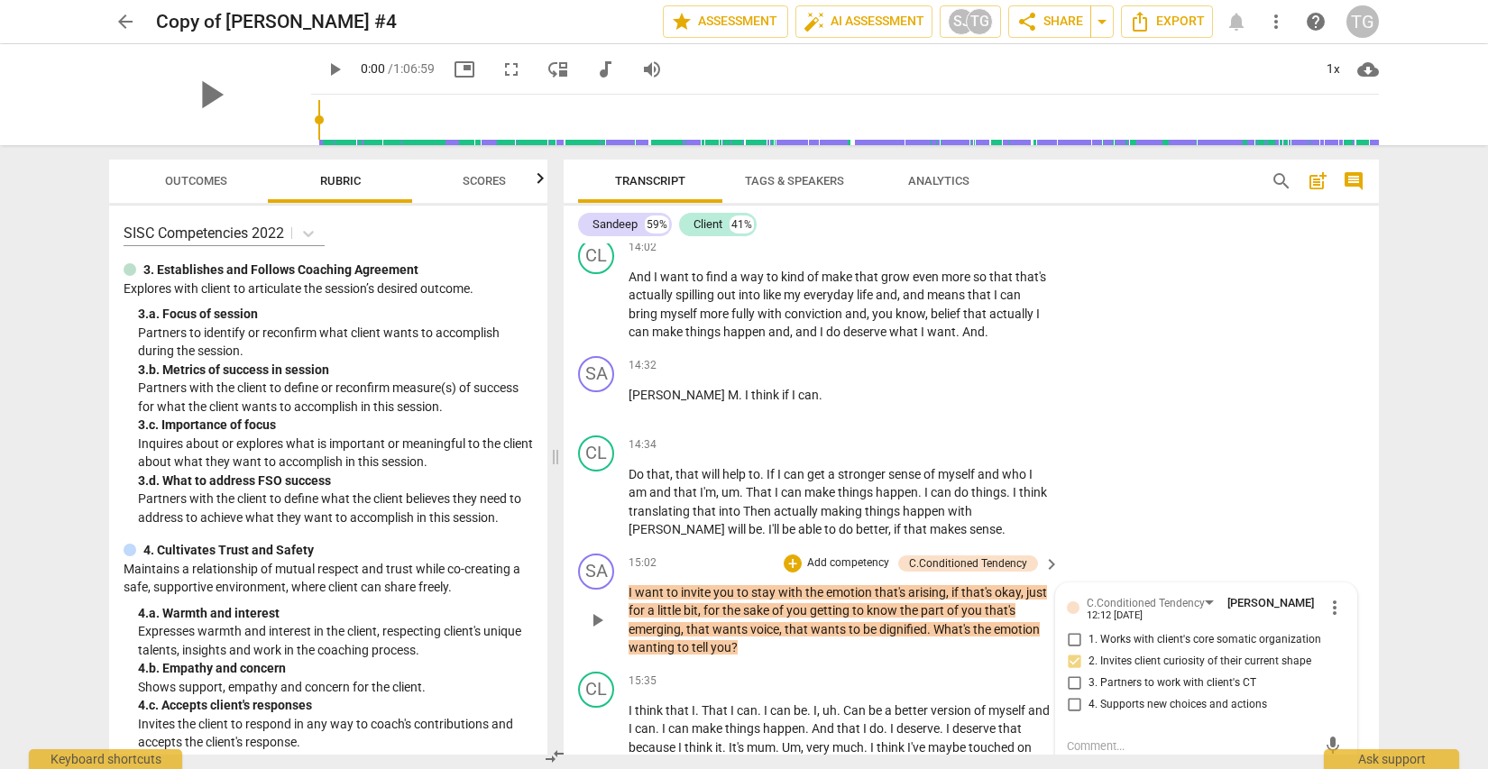
type textarea "Good work here. To really get at the [GEOGRAPHIC_DATA], remember to ask the cli…"
click at [1323, 762] on span "send" at bounding box center [1333, 772] width 20 height 20
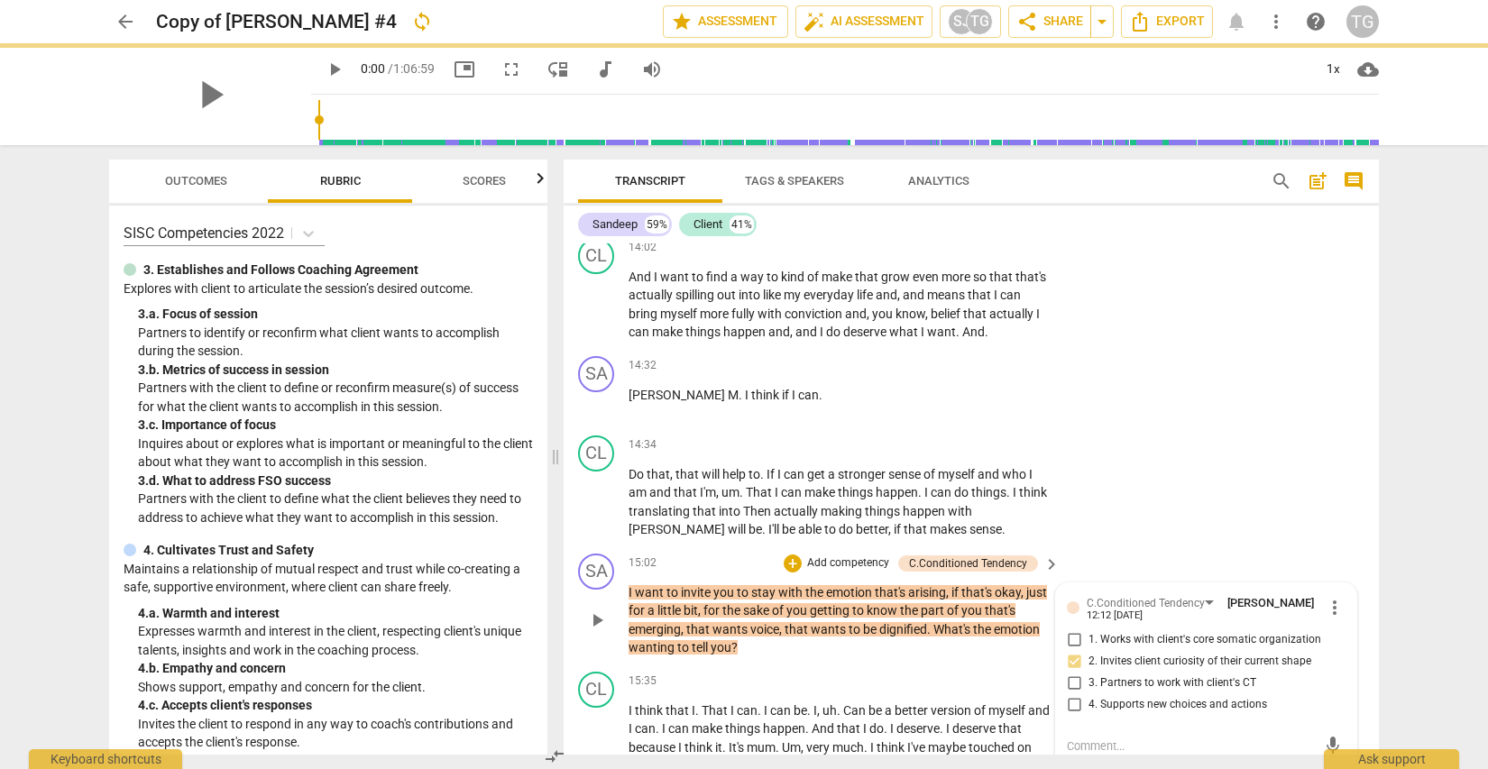
scroll to position [0, 0]
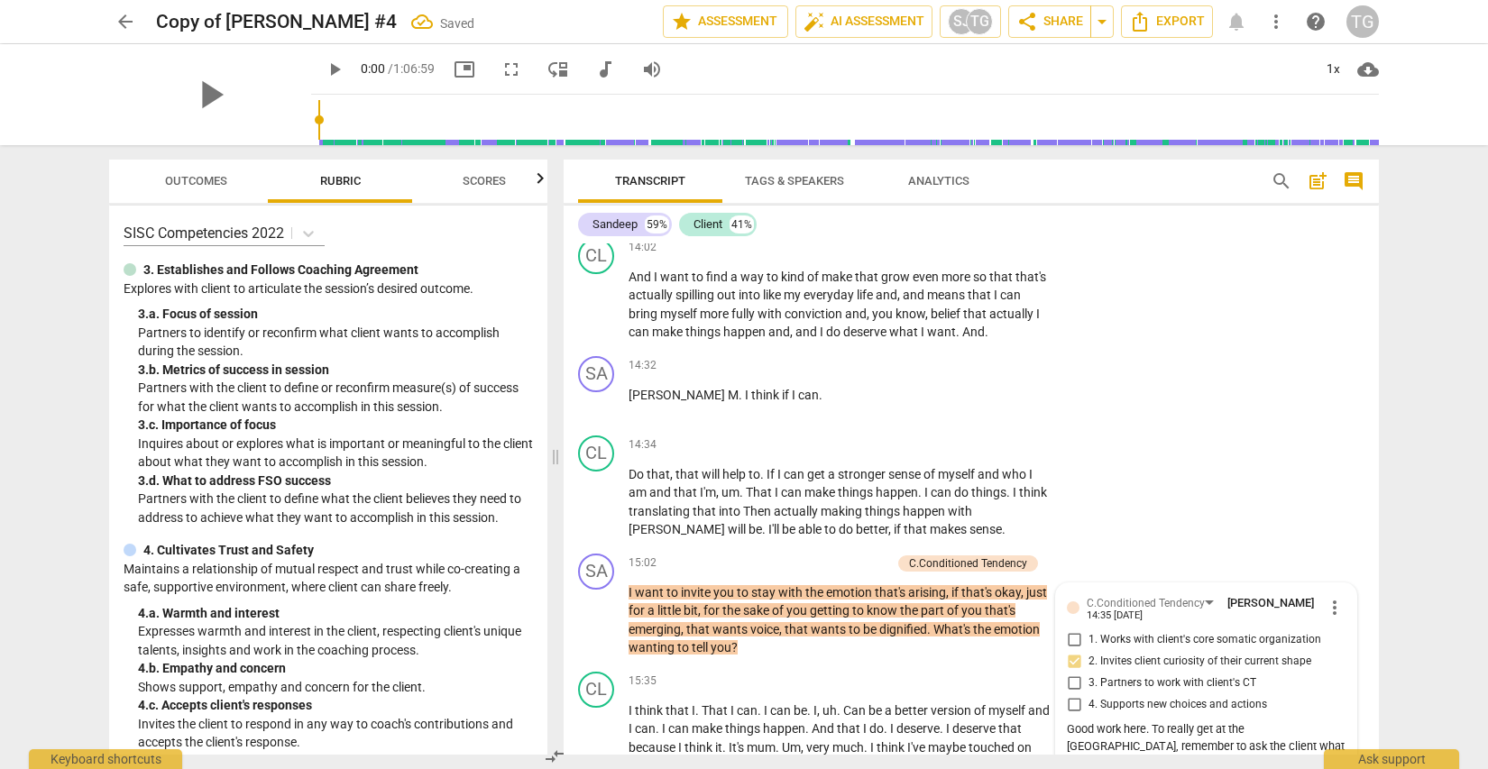
click at [1419, 378] on div "arrow_back Copy of Amy #4 Saved edit star Assessment auto_fix_high AI Assessmen…" at bounding box center [744, 384] width 1488 height 769
